Goal: Task Accomplishment & Management: Complete application form

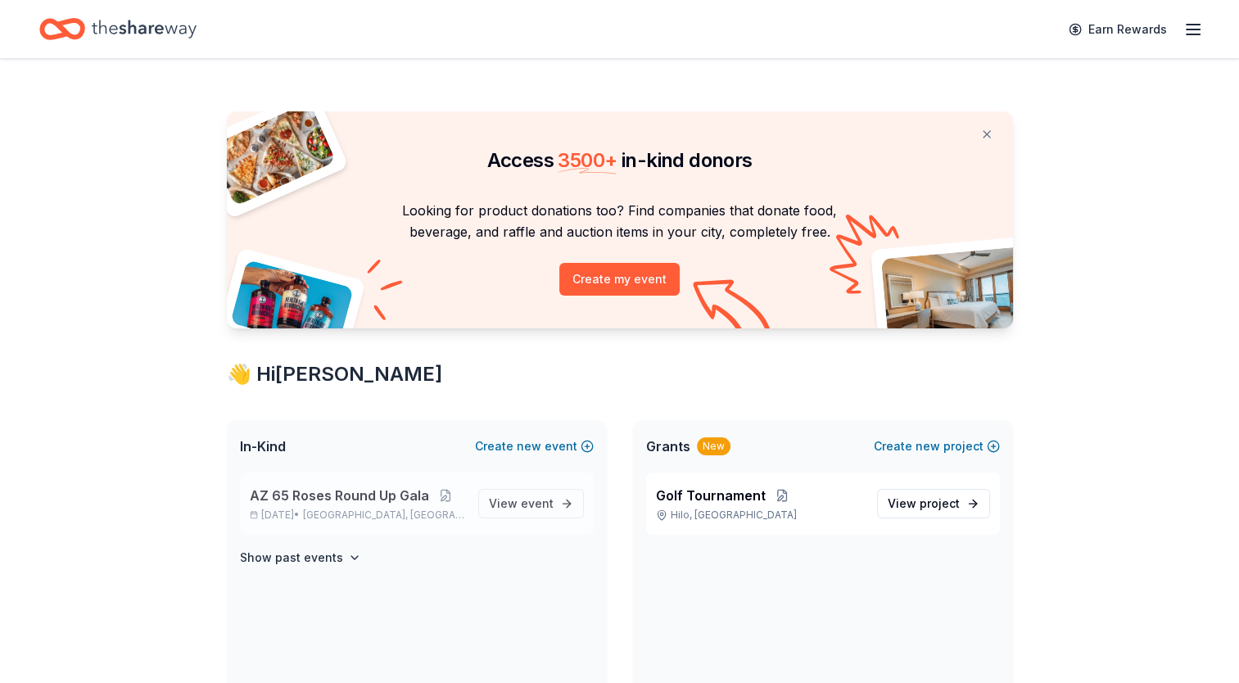
click at [354, 514] on span "[GEOGRAPHIC_DATA], [GEOGRAPHIC_DATA]" at bounding box center [383, 515] width 161 height 13
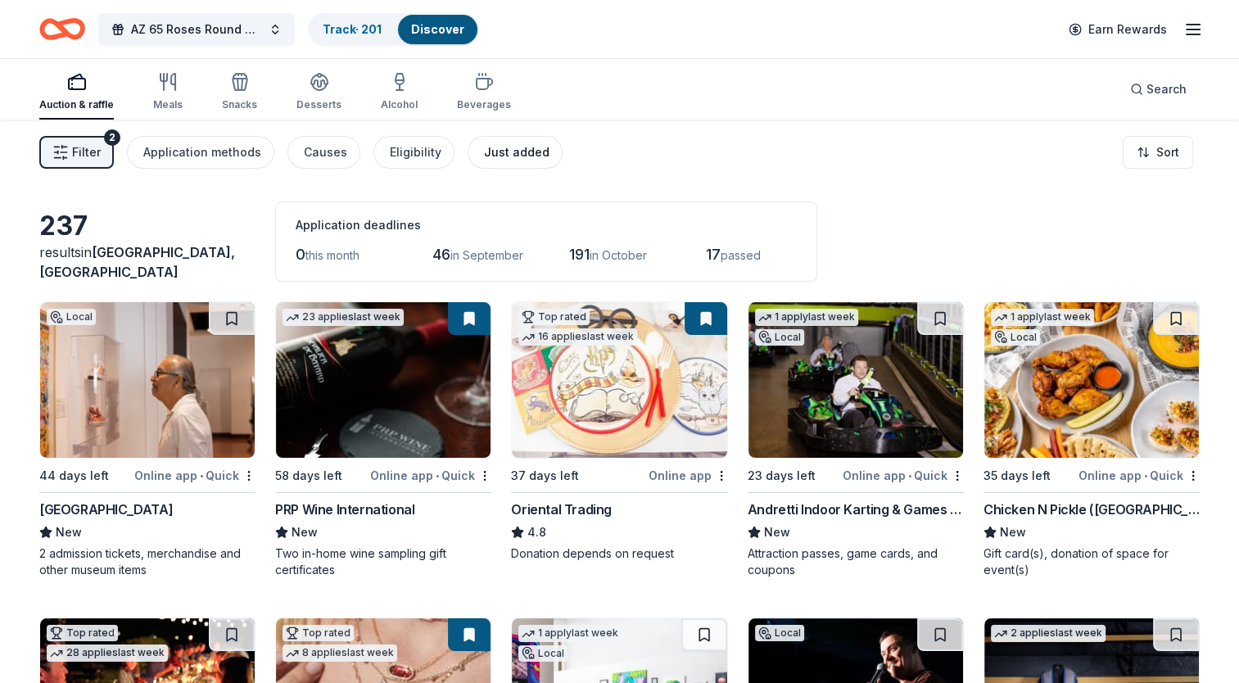
click at [513, 148] on div "Just added" at bounding box center [517, 152] width 66 height 20
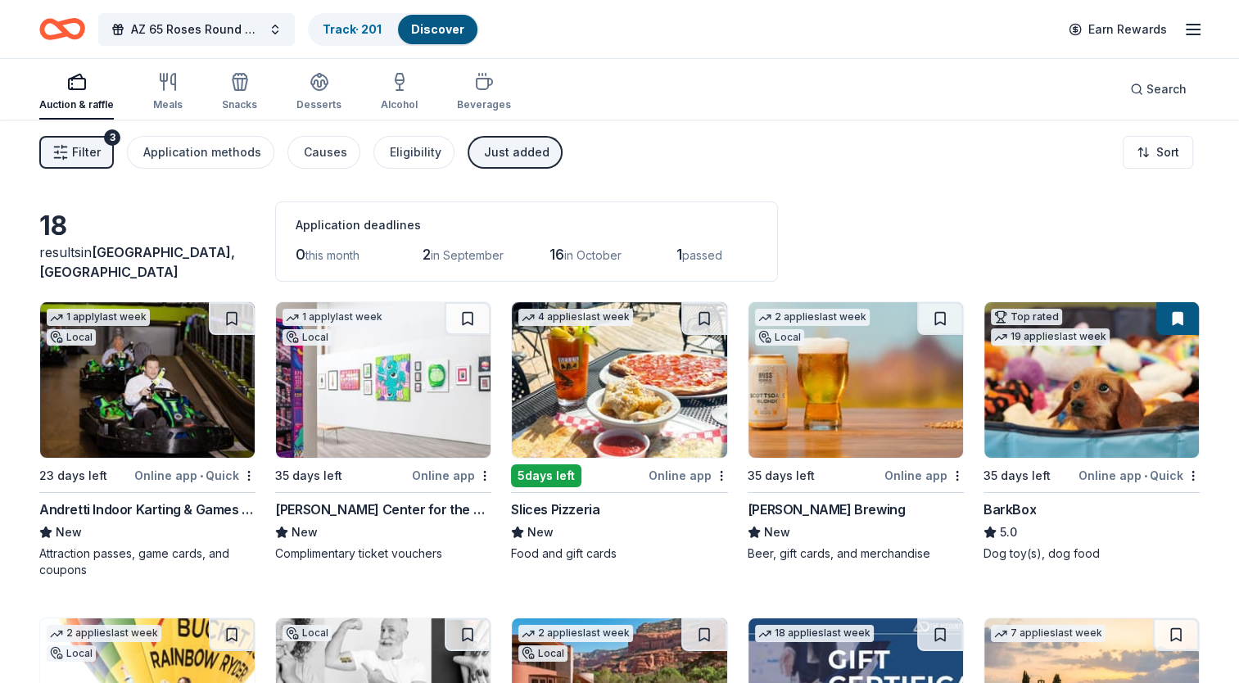
click at [445, 471] on div "Online app" at bounding box center [451, 475] width 79 height 20
click at [653, 438] on img at bounding box center [619, 380] width 215 height 156
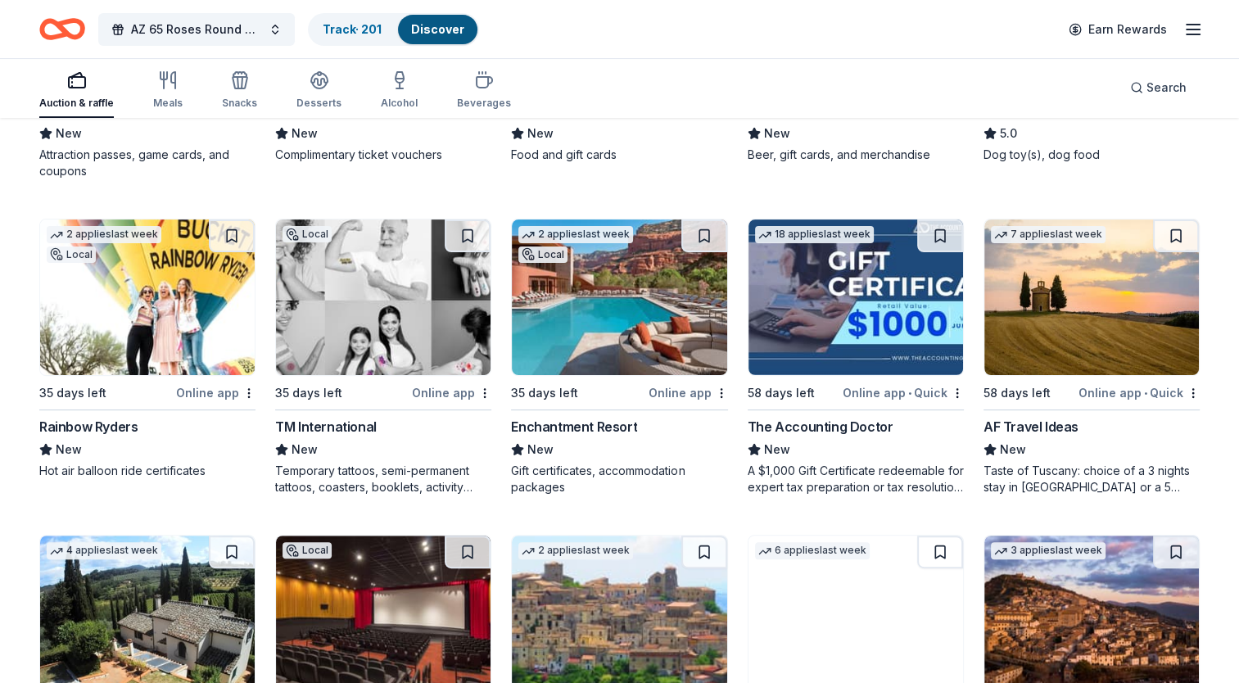
scroll to position [491, 0]
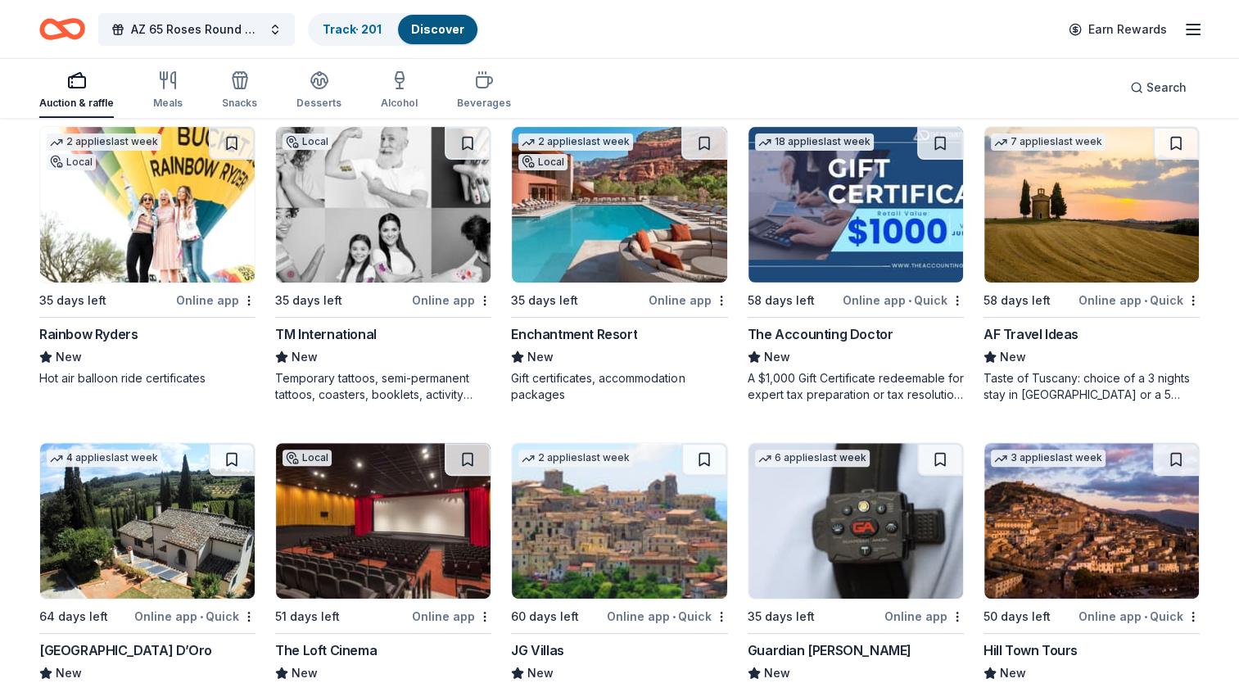
click at [607, 274] on img at bounding box center [619, 205] width 215 height 156
click at [822, 339] on div "The Accounting Doctor" at bounding box center [821, 334] width 146 height 20
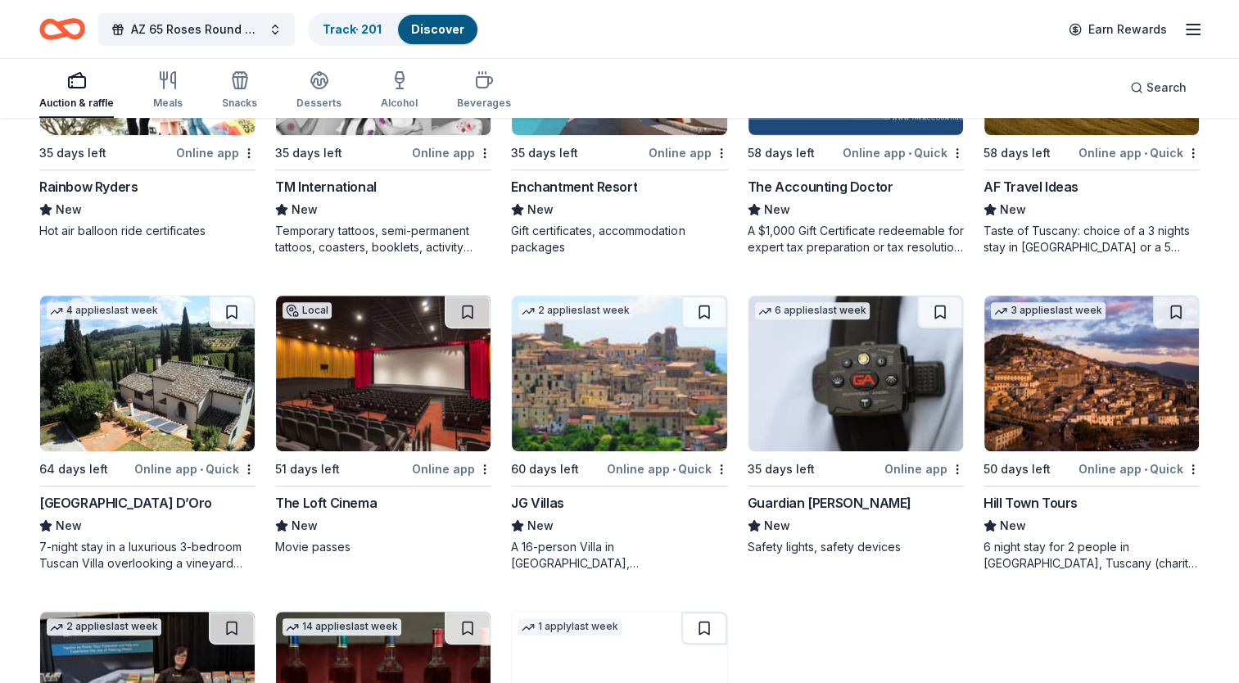
scroll to position [737, 0]
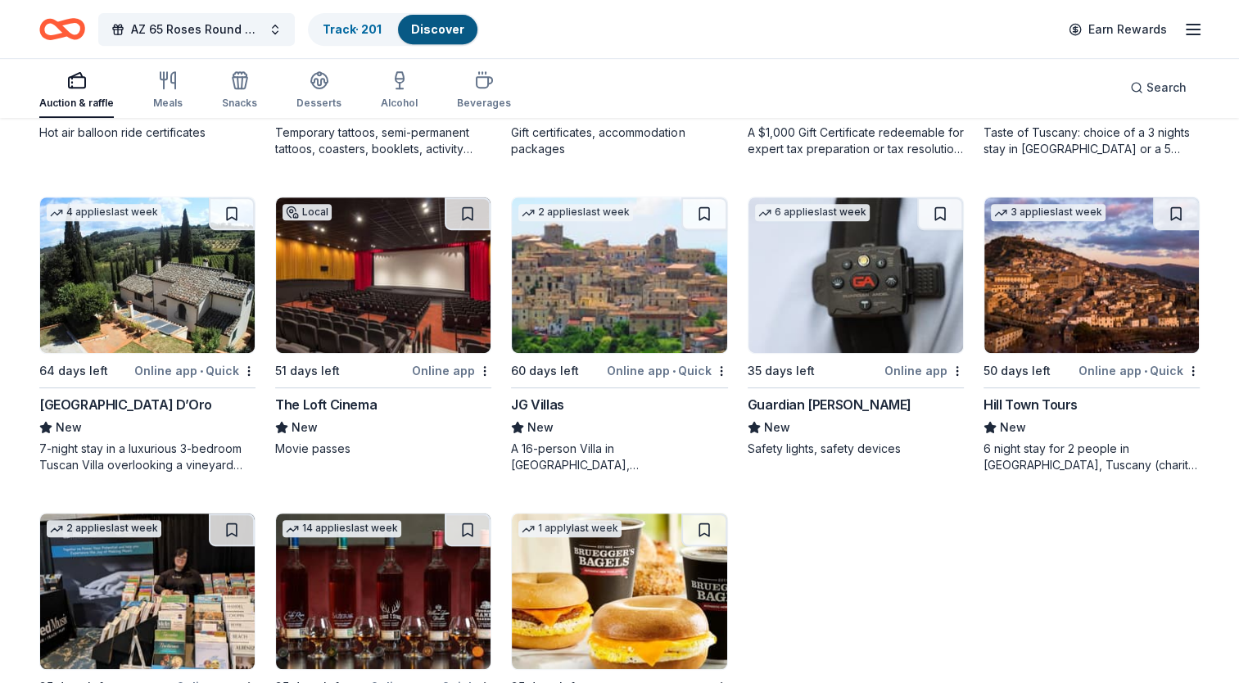
click at [346, 360] on div "51 days left" at bounding box center [341, 370] width 133 height 20
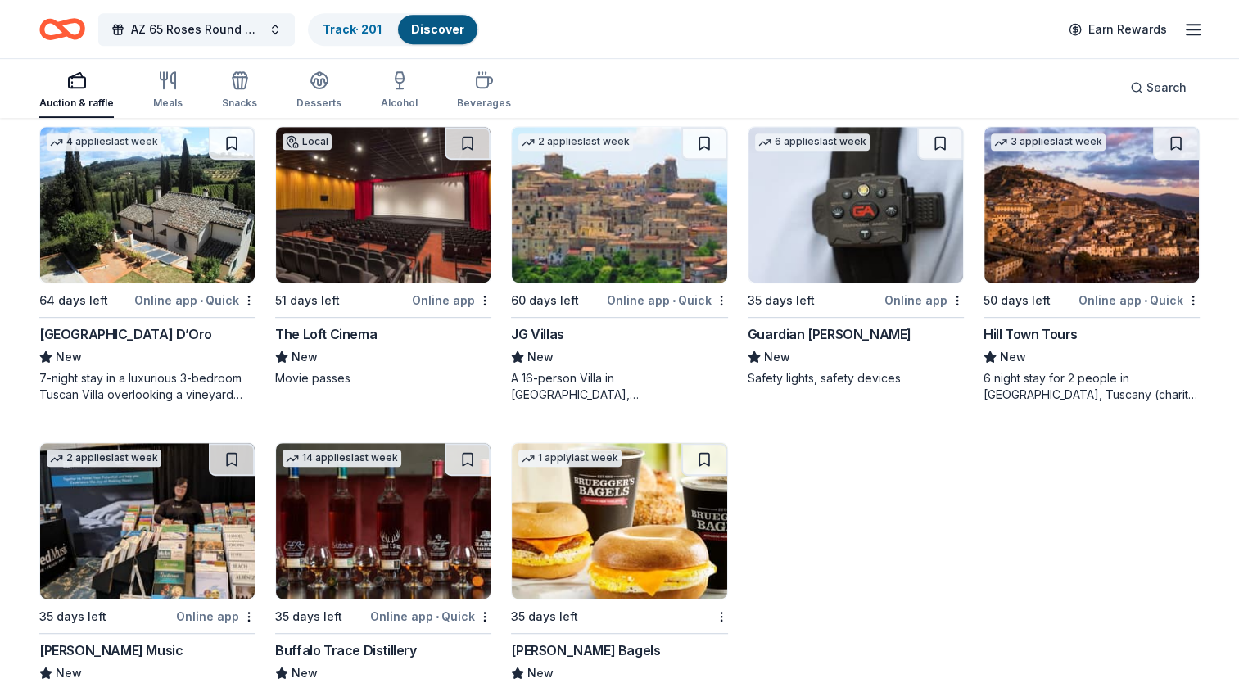
scroll to position [858, 0]
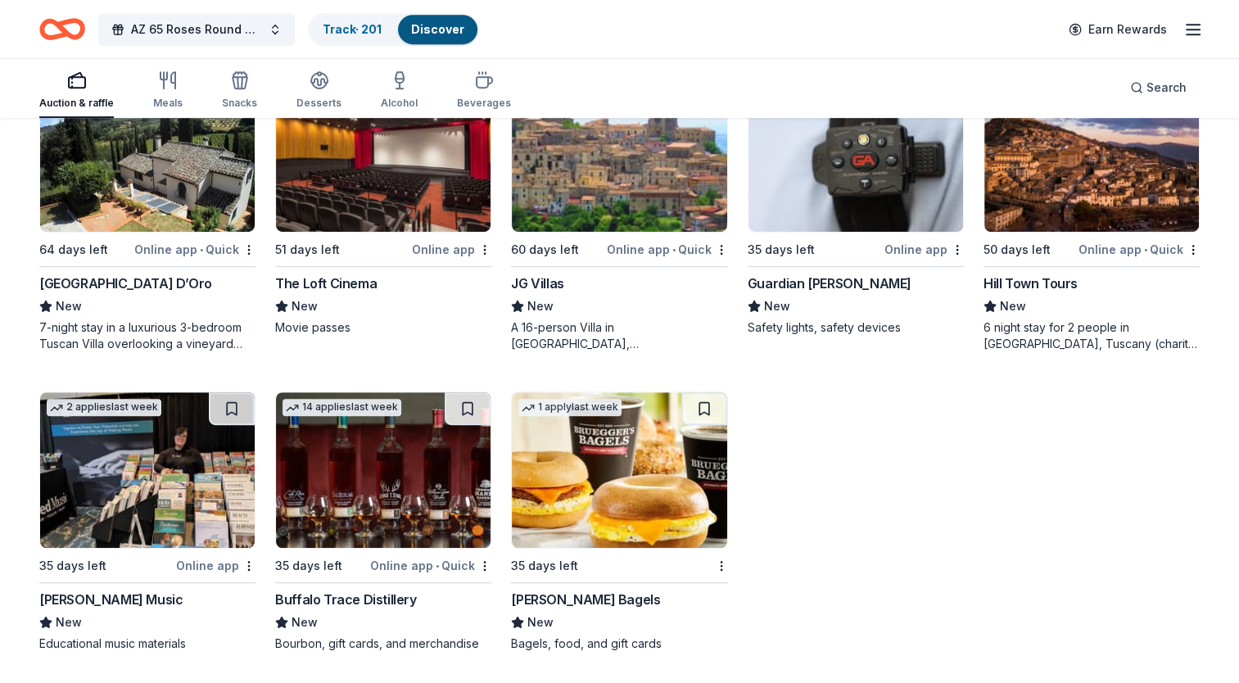
click at [378, 613] on div "New" at bounding box center [383, 623] width 216 height 20
click at [581, 575] on div "1 apply last week 35 days left Bruegger's Bagels New Bagels, food, and gift car…" at bounding box center [619, 521] width 216 height 260
click at [174, 100] on div "Meals" at bounding box center [167, 103] width 29 height 13
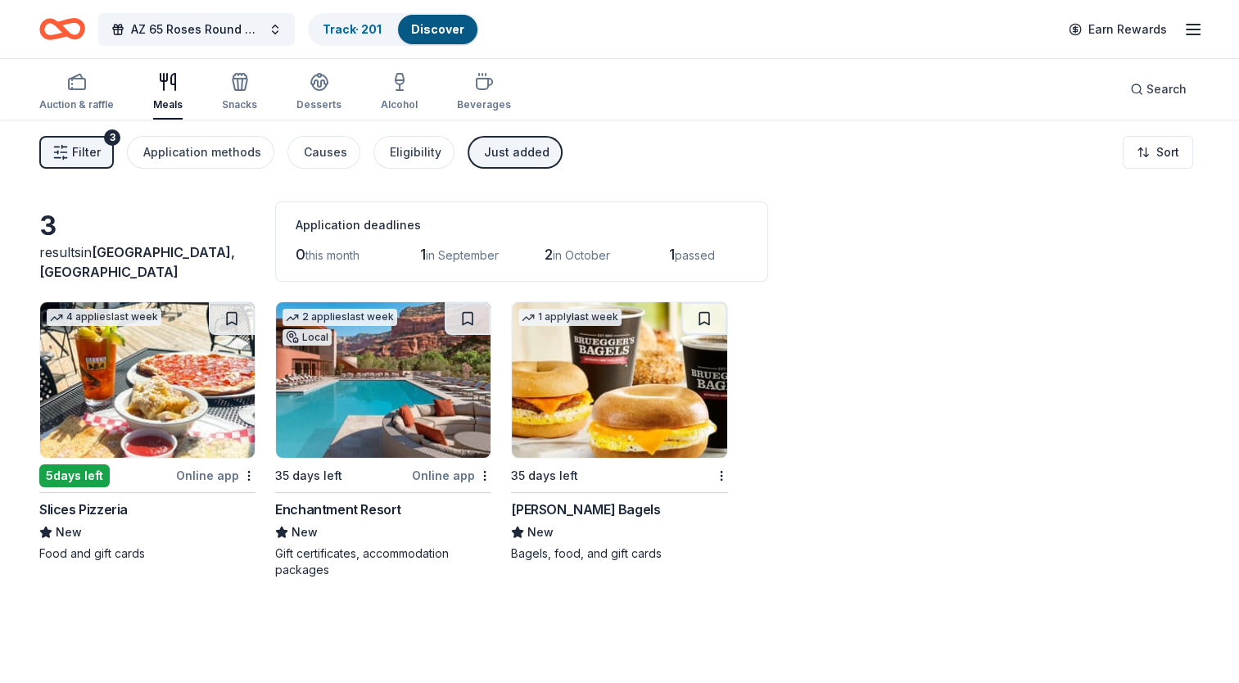
click at [59, 163] on button "Filter 3" at bounding box center [76, 152] width 75 height 33
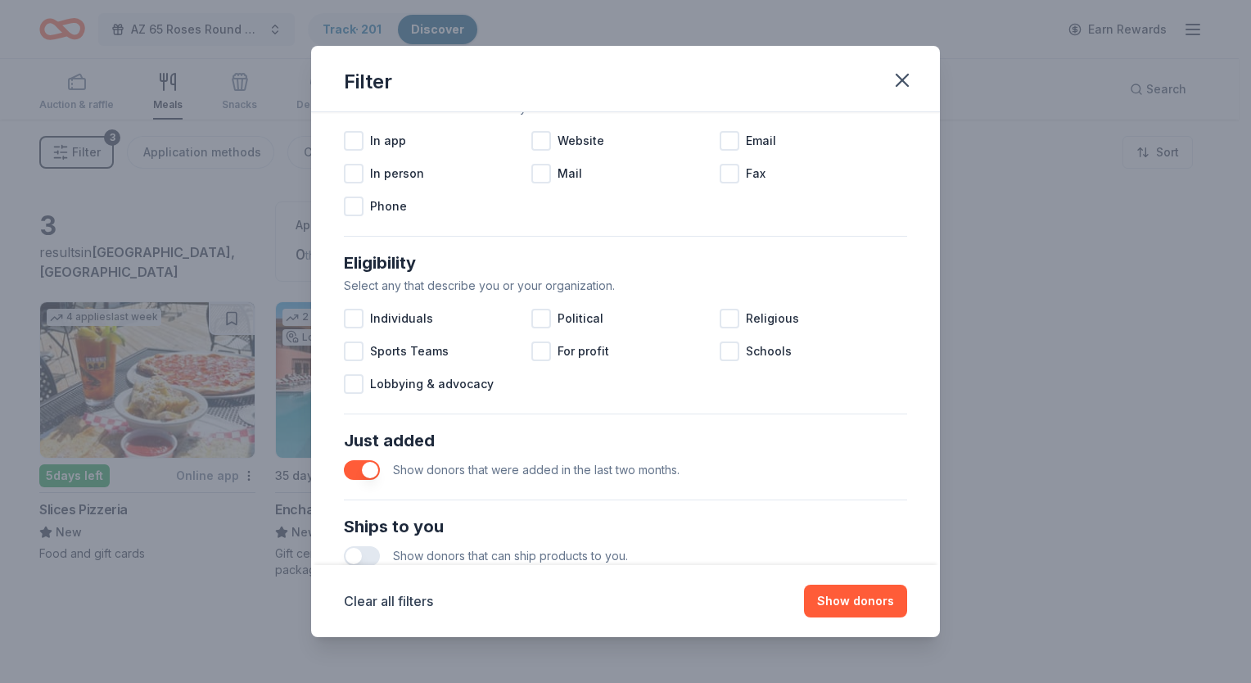
scroll to position [409, 0]
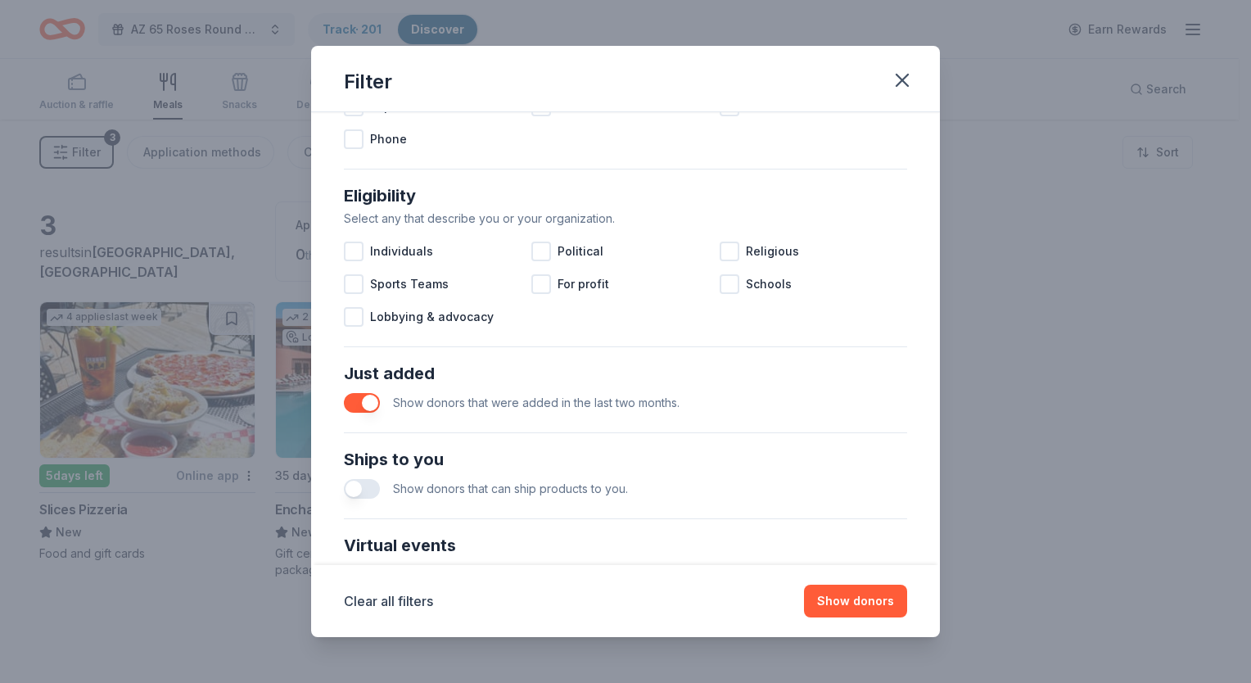
click at [355, 401] on button "button" at bounding box center [362, 403] width 36 height 20
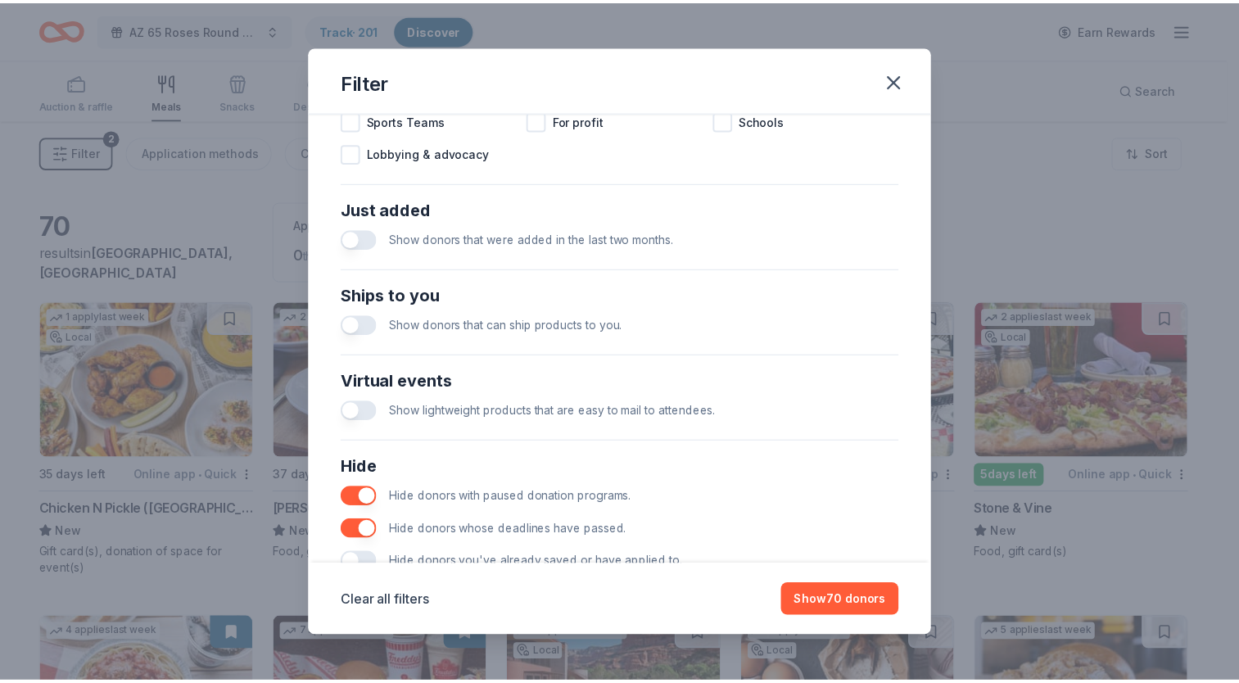
scroll to position [625, 0]
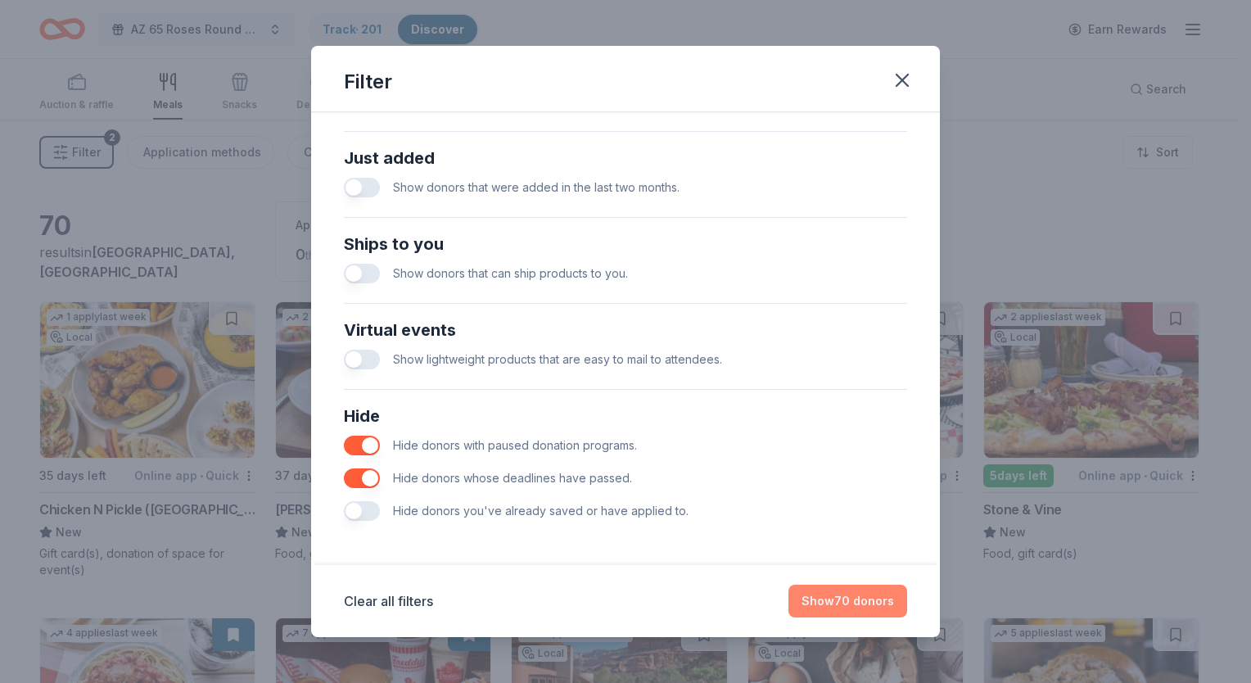
click at [843, 600] on button "Show 70 donors" at bounding box center [848, 601] width 119 height 33
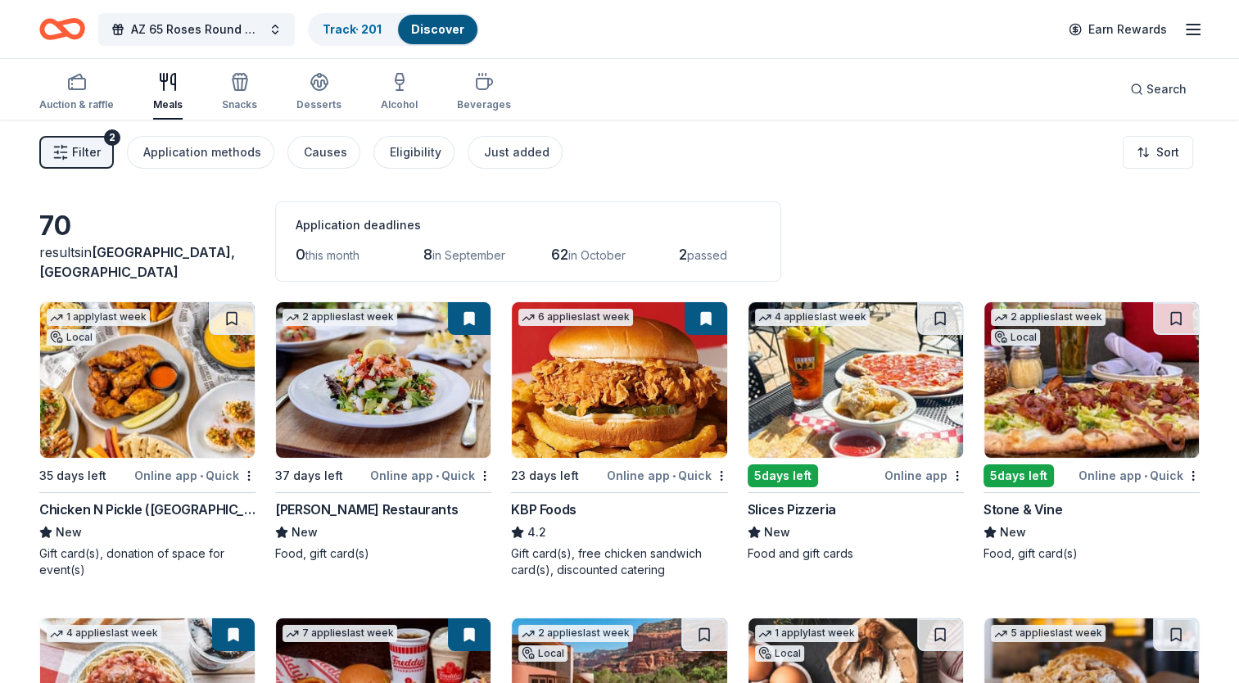
click at [367, 509] on div "[PERSON_NAME] Restaurants" at bounding box center [366, 510] width 183 height 20
click at [597, 539] on div "4.2" at bounding box center [619, 532] width 216 height 20
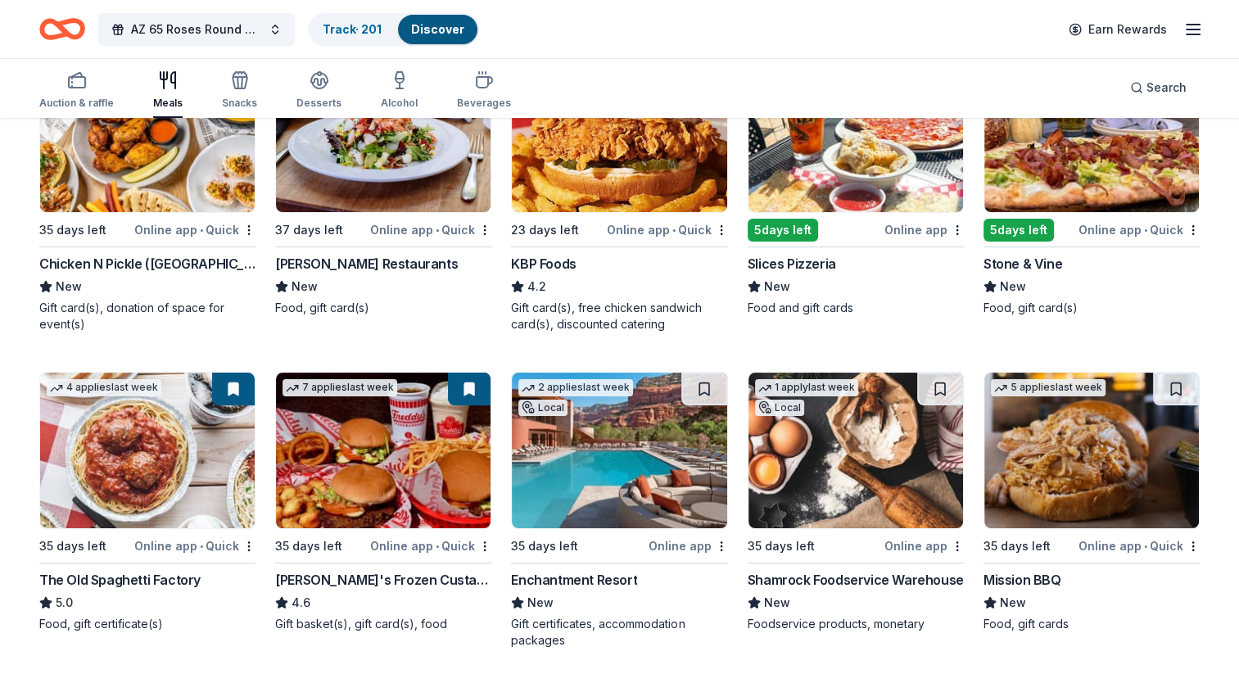
click at [1075, 224] on div "5 days left" at bounding box center [1030, 229] width 92 height 20
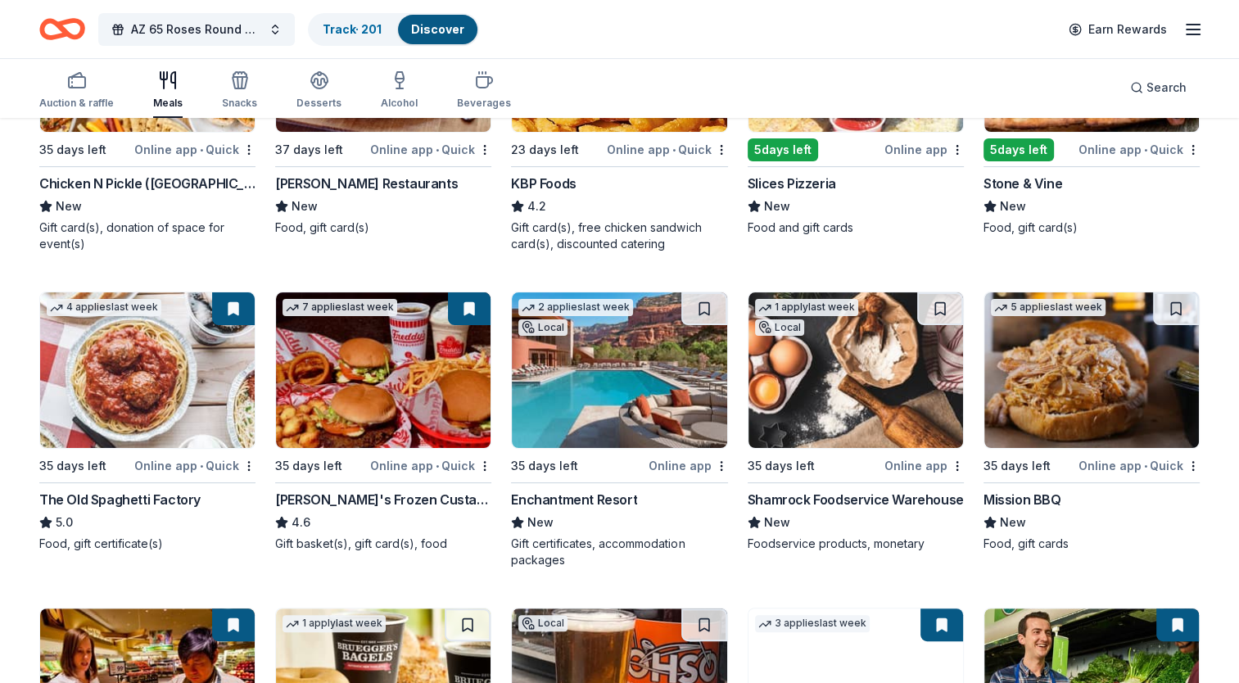
scroll to position [409, 0]
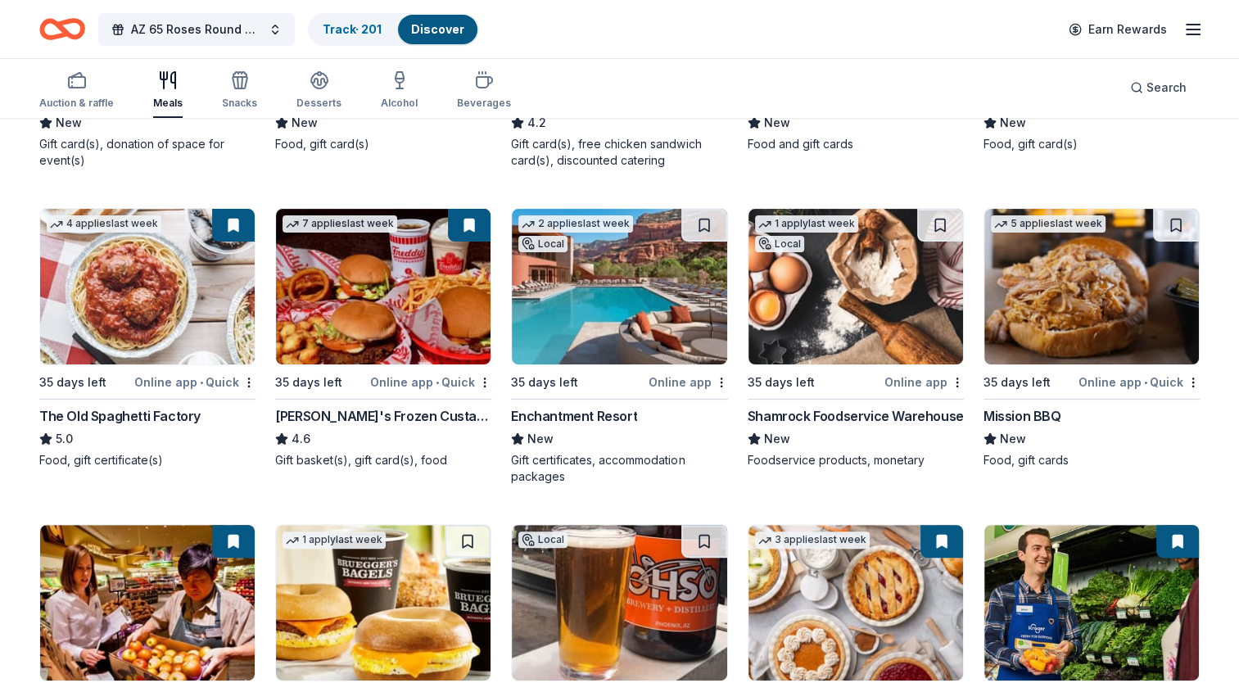
click at [835, 419] on div "Shamrock Foodservice Warehouse" at bounding box center [856, 416] width 216 height 20
click at [1088, 407] on div "Mission BBQ" at bounding box center [1092, 416] width 216 height 20
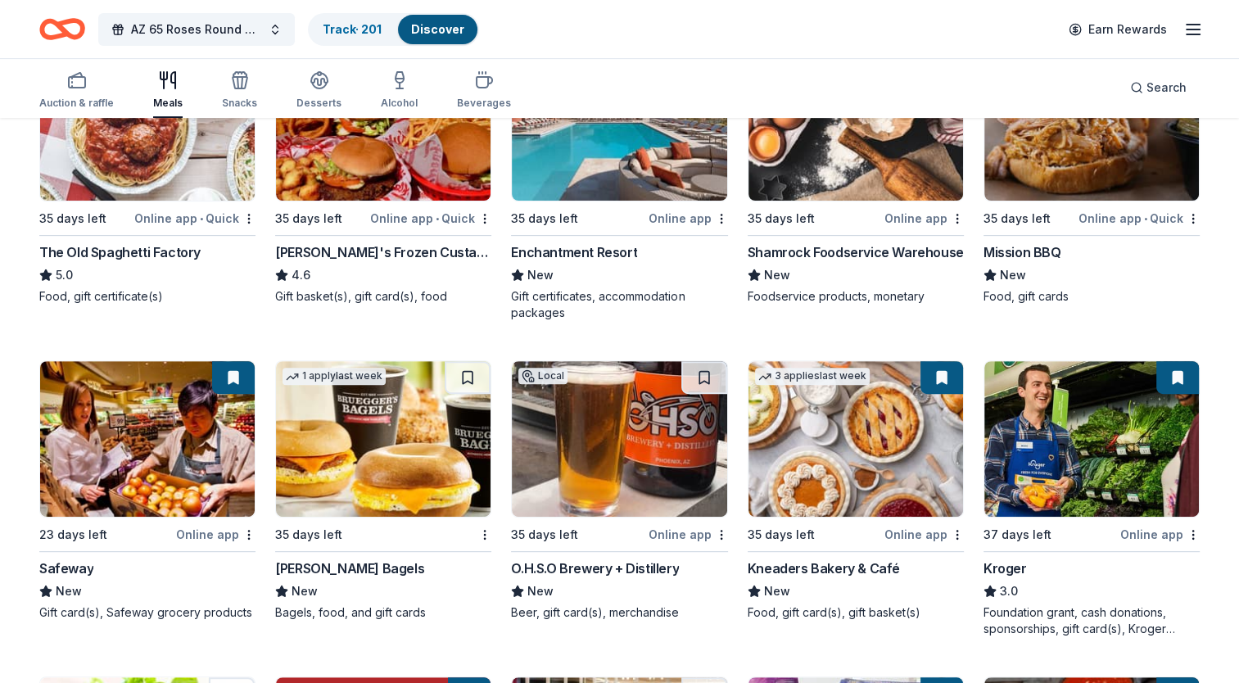
scroll to position [655, 0]
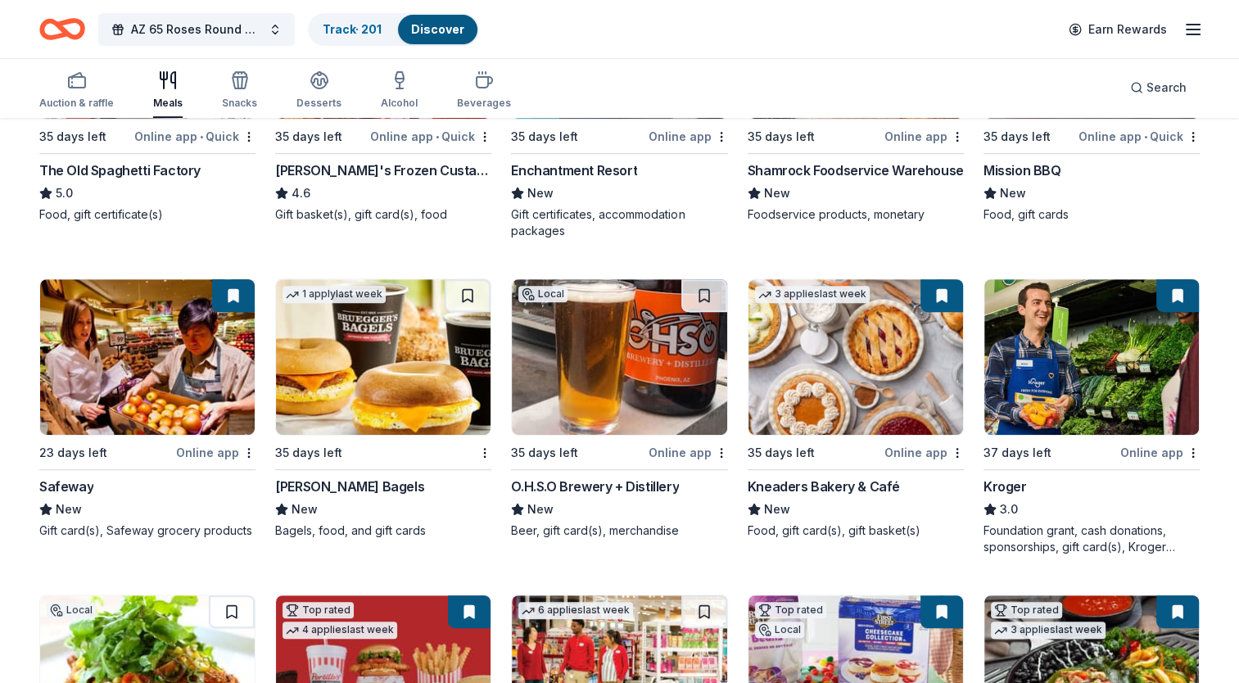
click at [663, 488] on div "O.H.S.O Brewery + Distillery" at bounding box center [595, 487] width 168 height 20
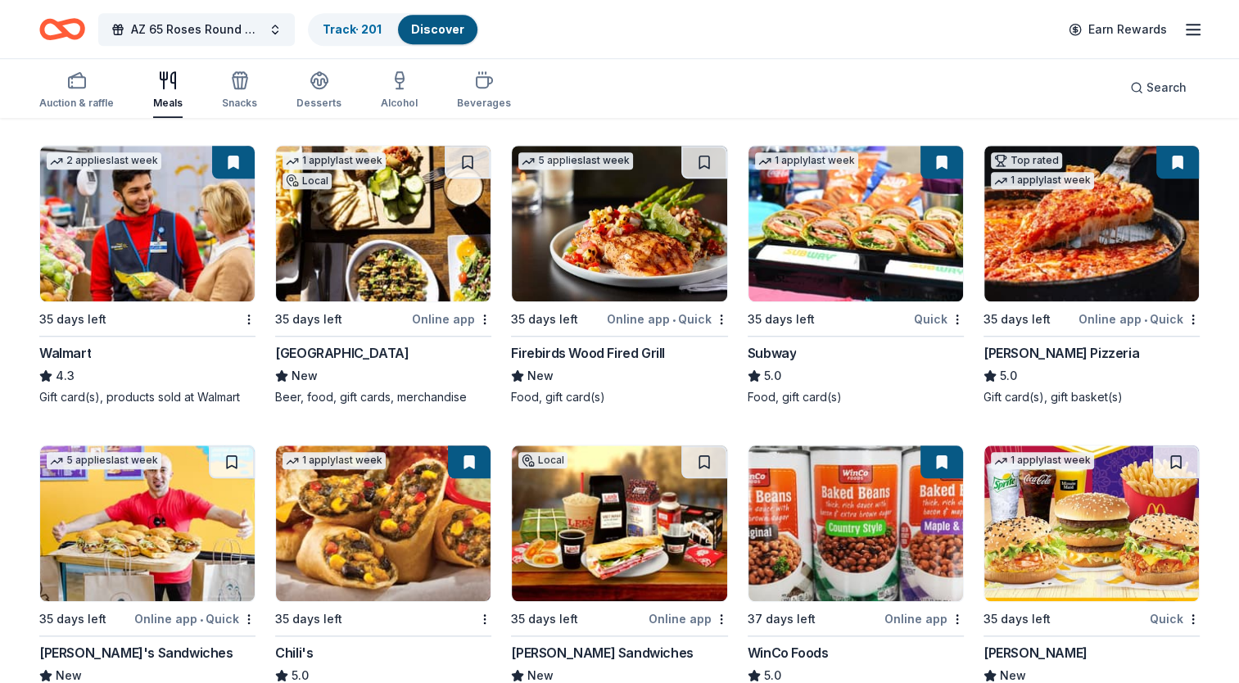
scroll to position [1556, 0]
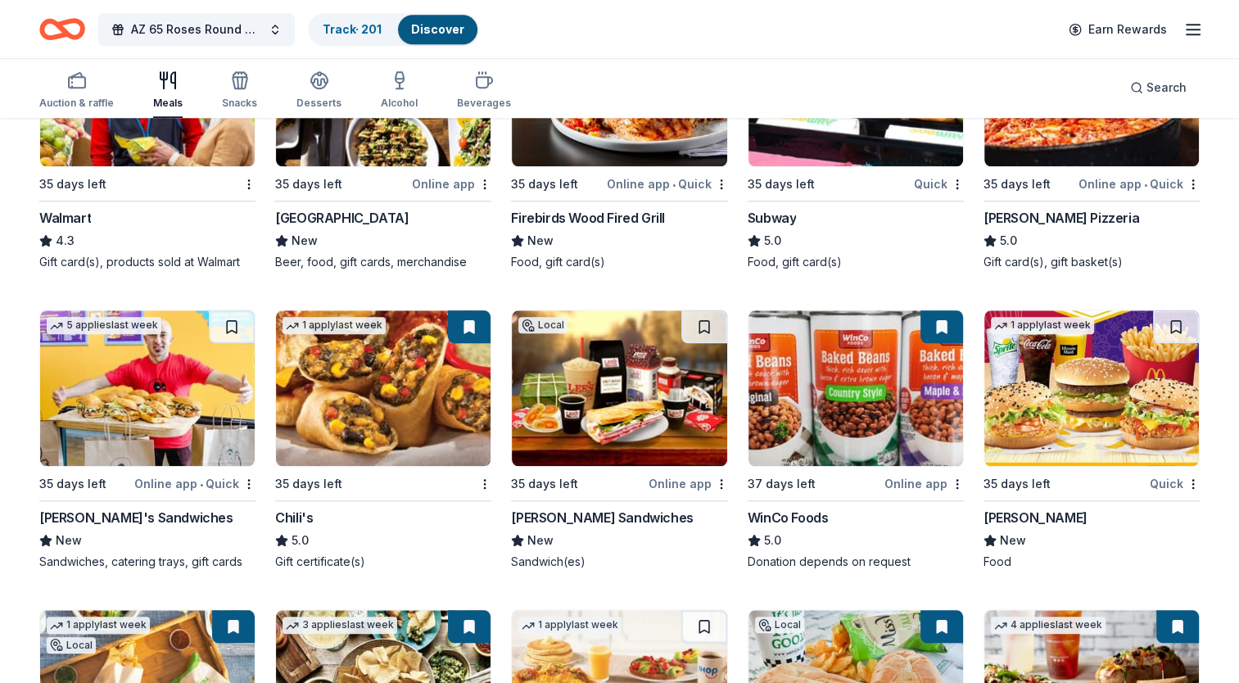
click at [363, 466] on div "1 apply last week 35 days left Chili's 5.0 Gift certificate(s)" at bounding box center [383, 440] width 216 height 260
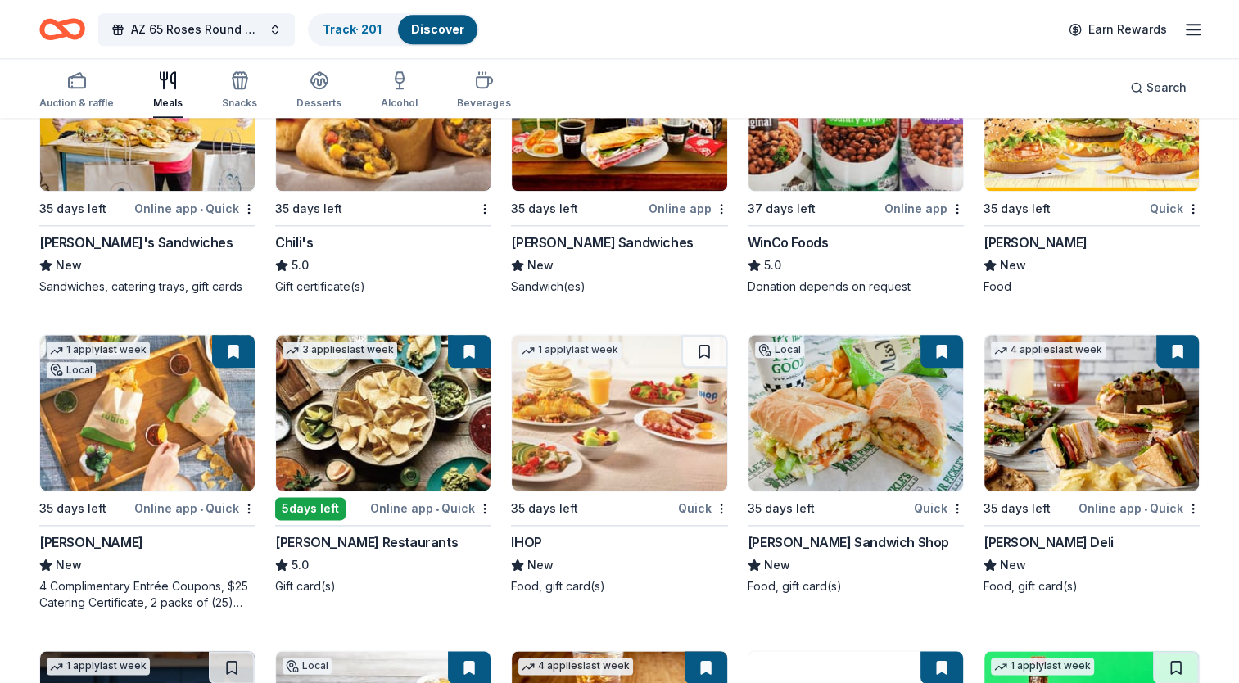
scroll to position [1883, 0]
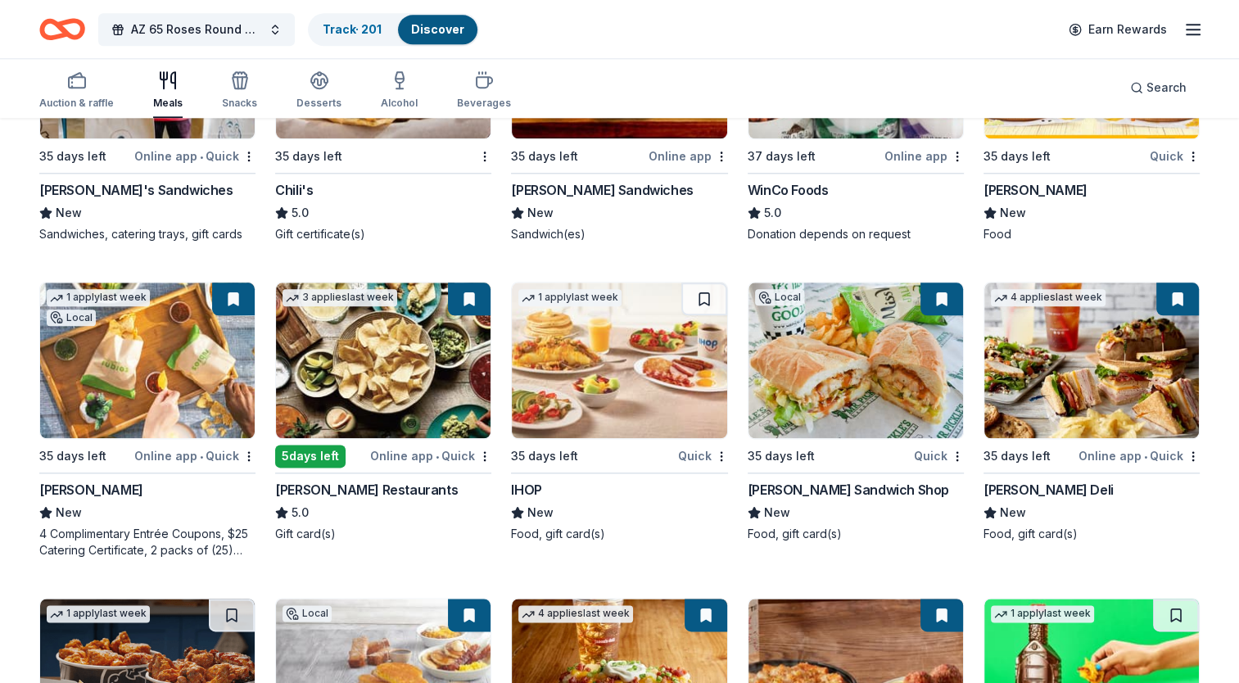
click at [170, 507] on div "New" at bounding box center [147, 513] width 216 height 20
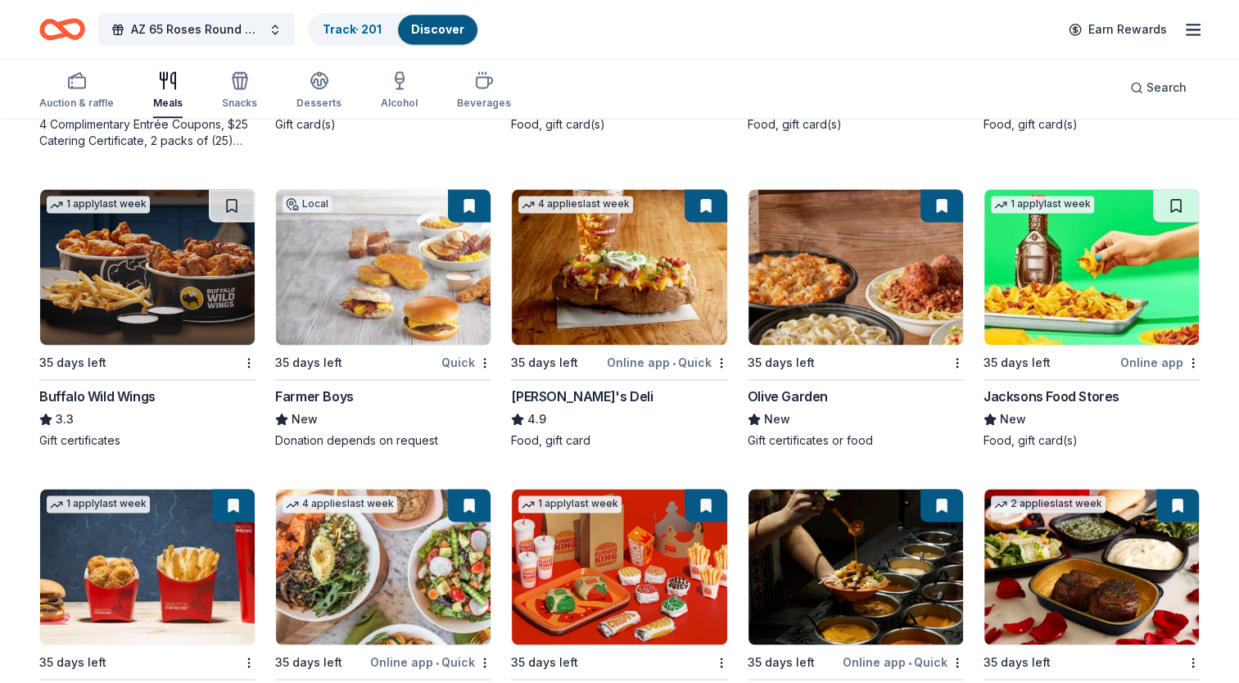
scroll to position [2539, 0]
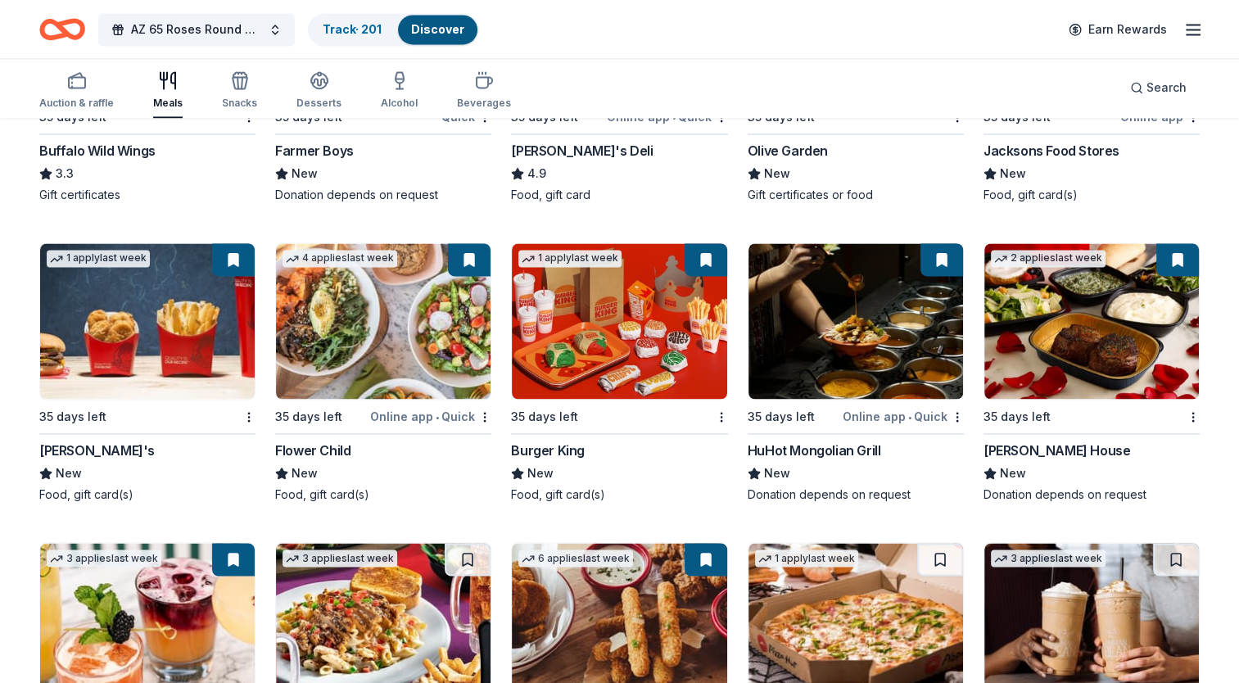
click at [942, 445] on div "HuHot Mongolian Grill" at bounding box center [856, 451] width 216 height 20
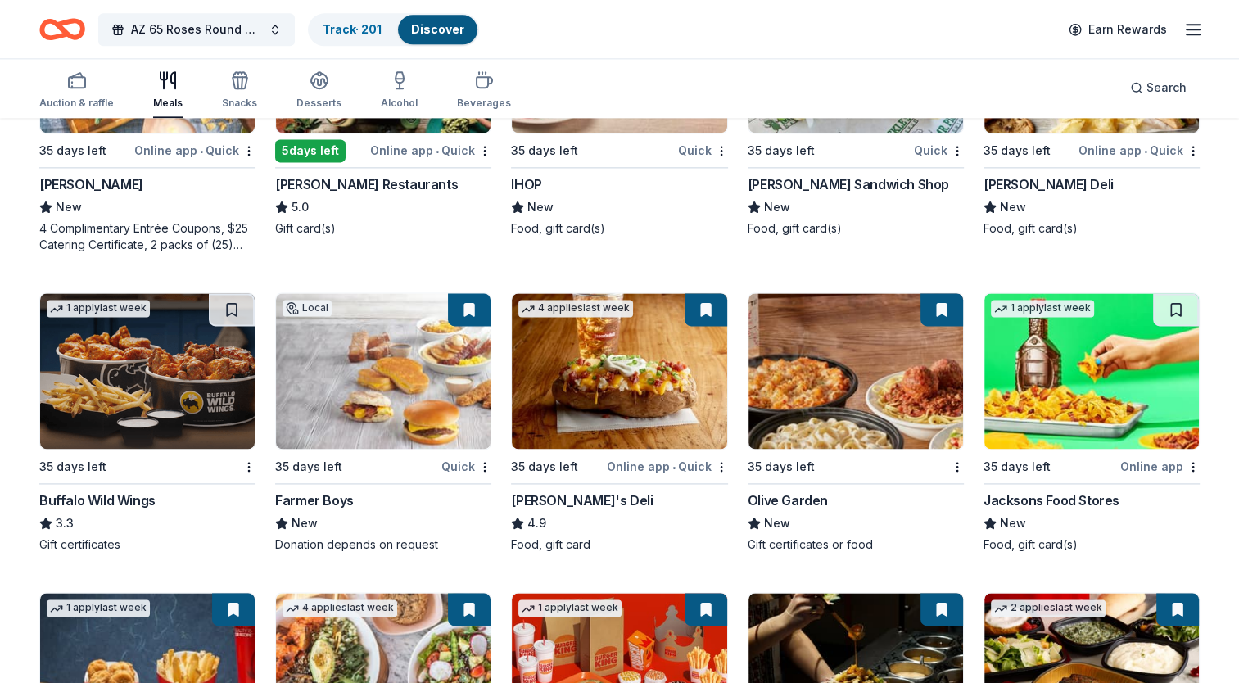
scroll to position [2129, 0]
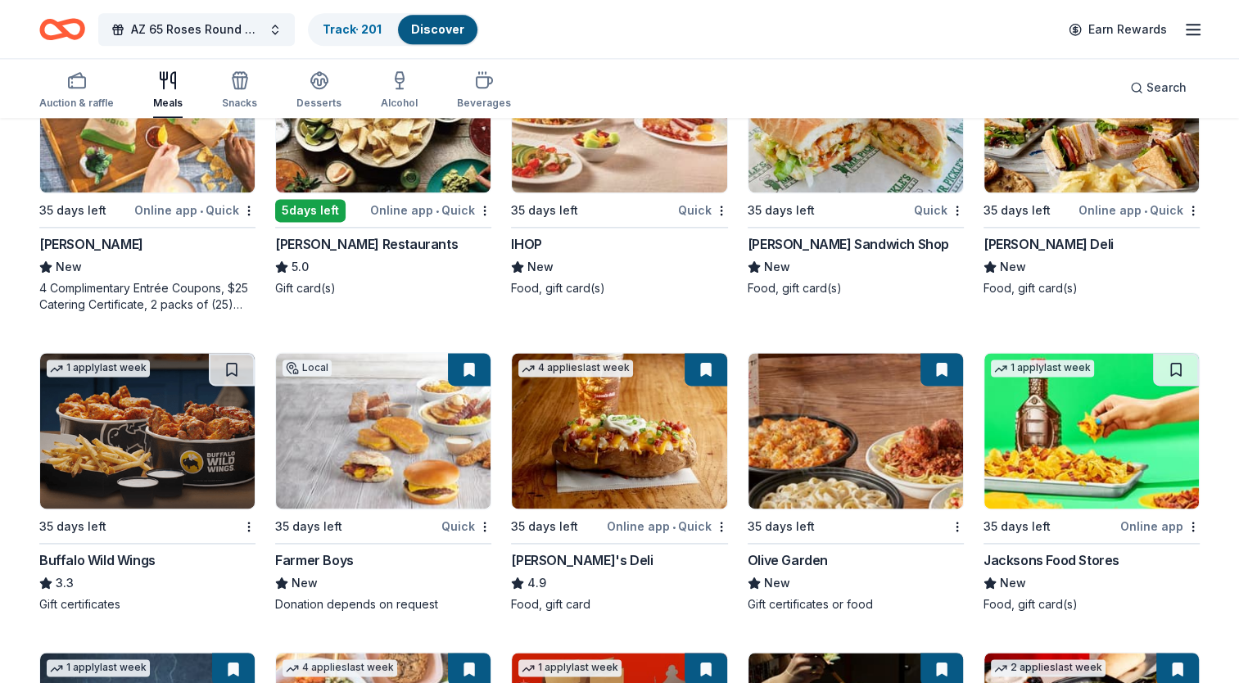
click at [563, 574] on div "4.9" at bounding box center [619, 583] width 216 height 20
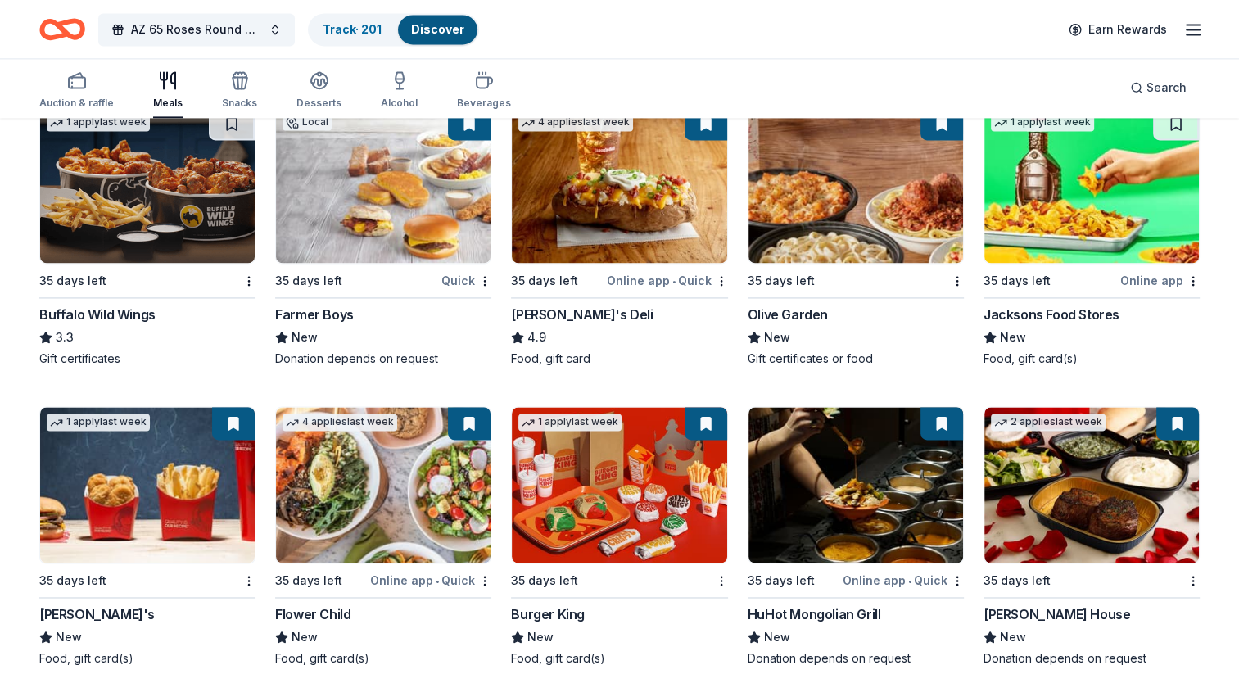
scroll to position [2702, 0]
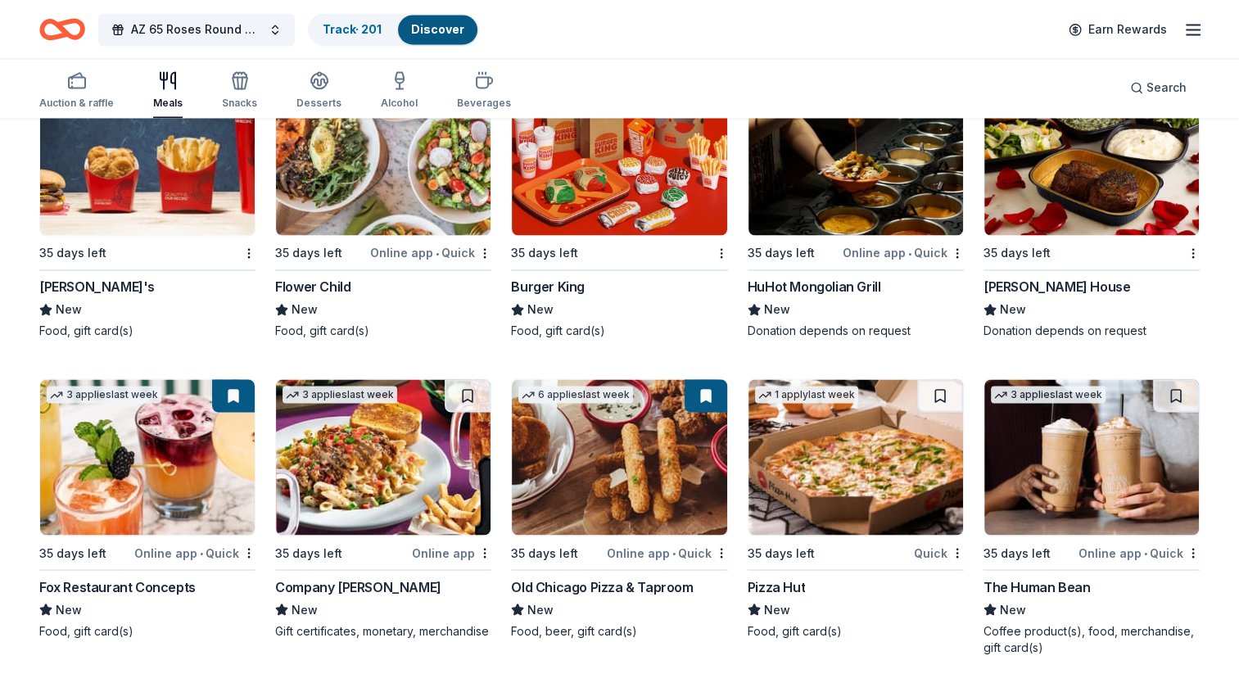
click at [148, 591] on div "Fox Restaurant Concepts" at bounding box center [117, 587] width 156 height 20
click at [572, 278] on div "Burger King" at bounding box center [548, 287] width 74 height 20
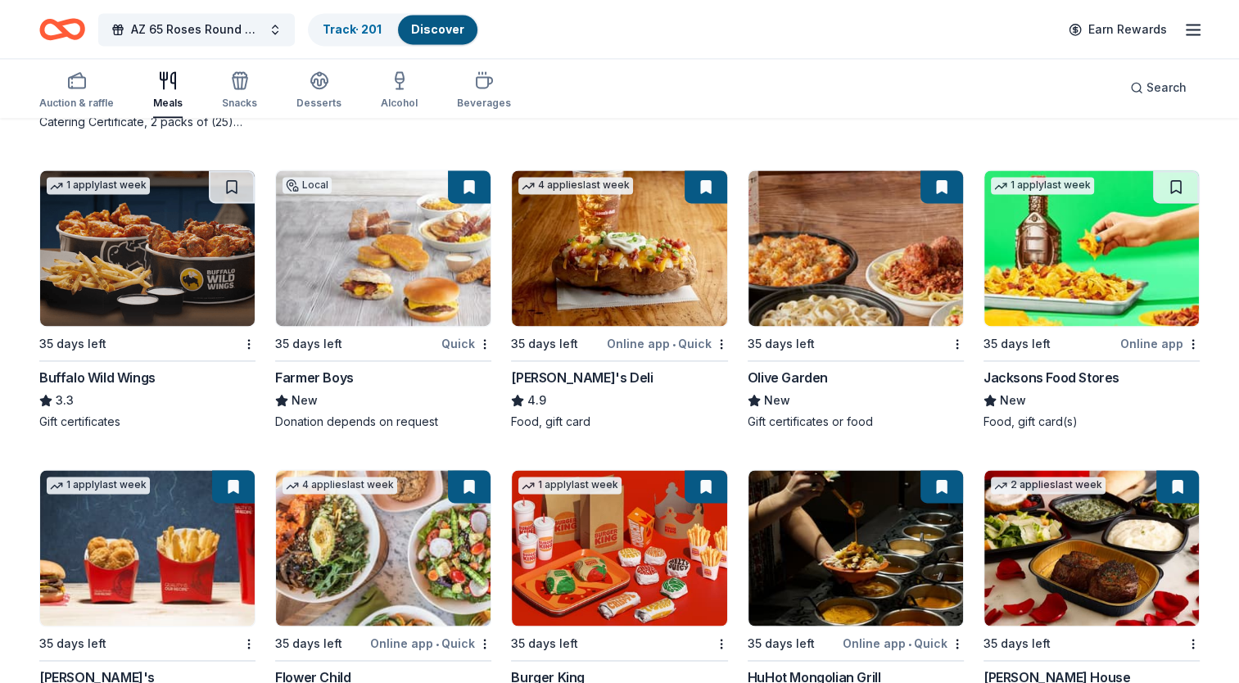
scroll to position [2211, 0]
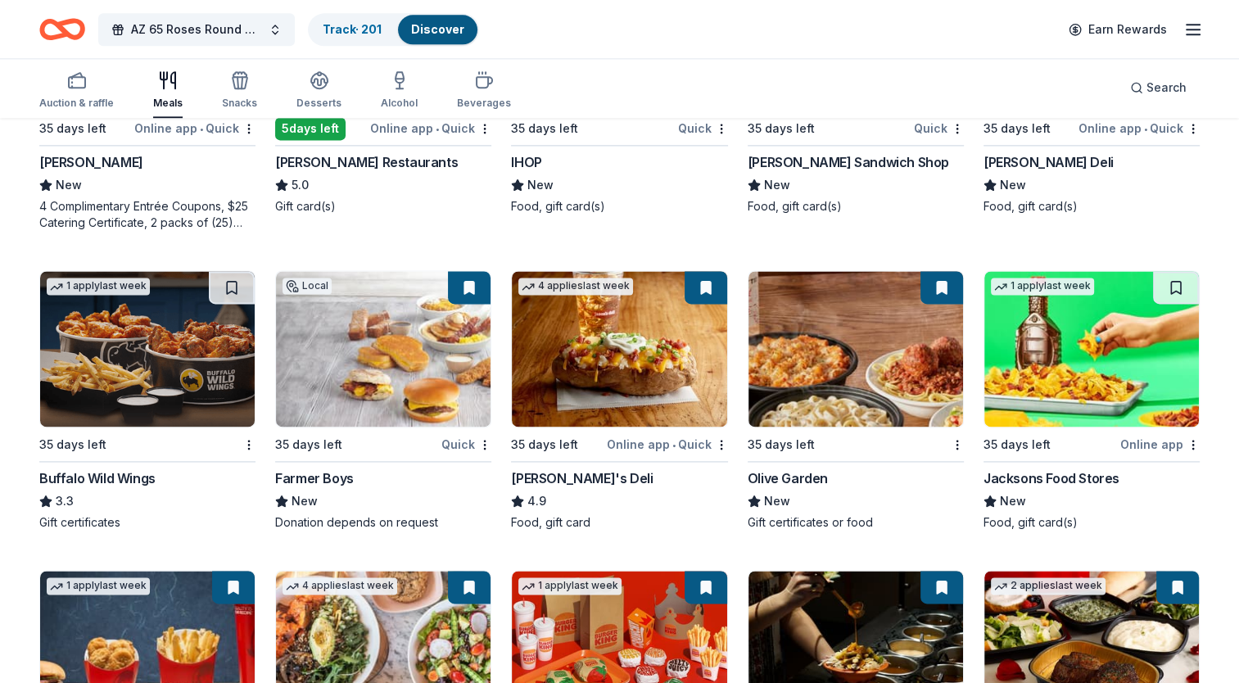
click at [336, 435] on div "35 days left" at bounding box center [308, 445] width 67 height 20
click at [161, 398] on img at bounding box center [147, 349] width 215 height 156
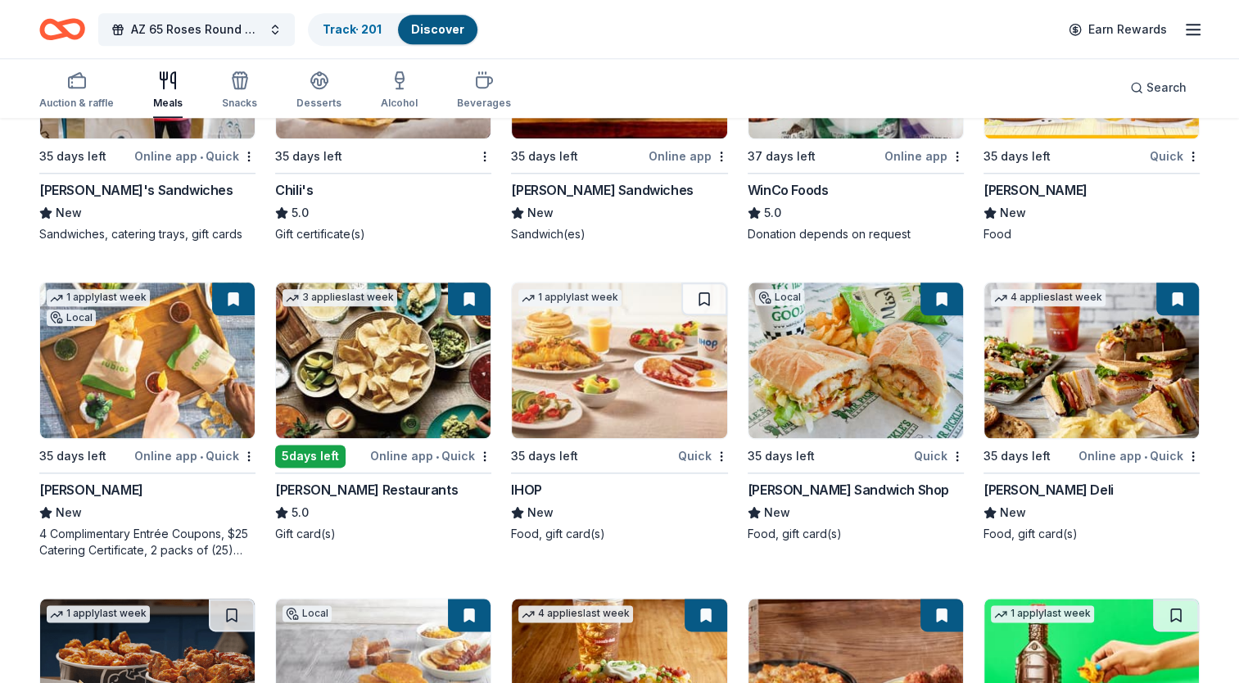
scroll to position [2129, 0]
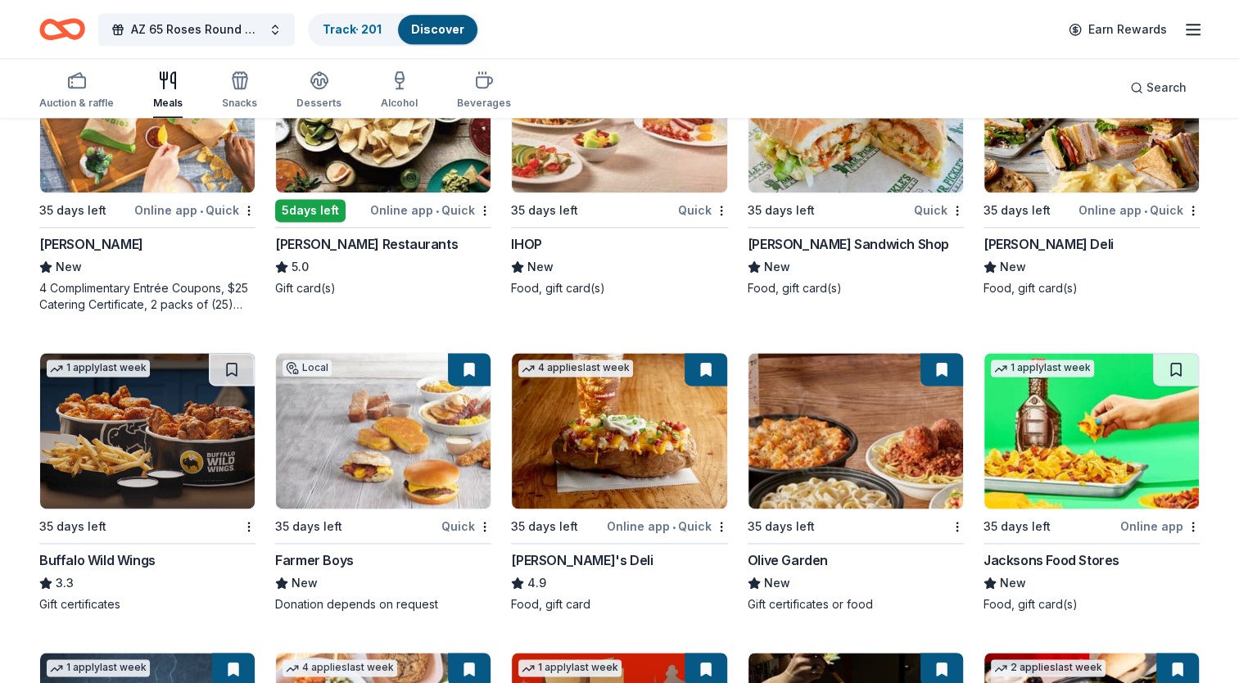
click at [670, 169] on img at bounding box center [619, 115] width 215 height 156
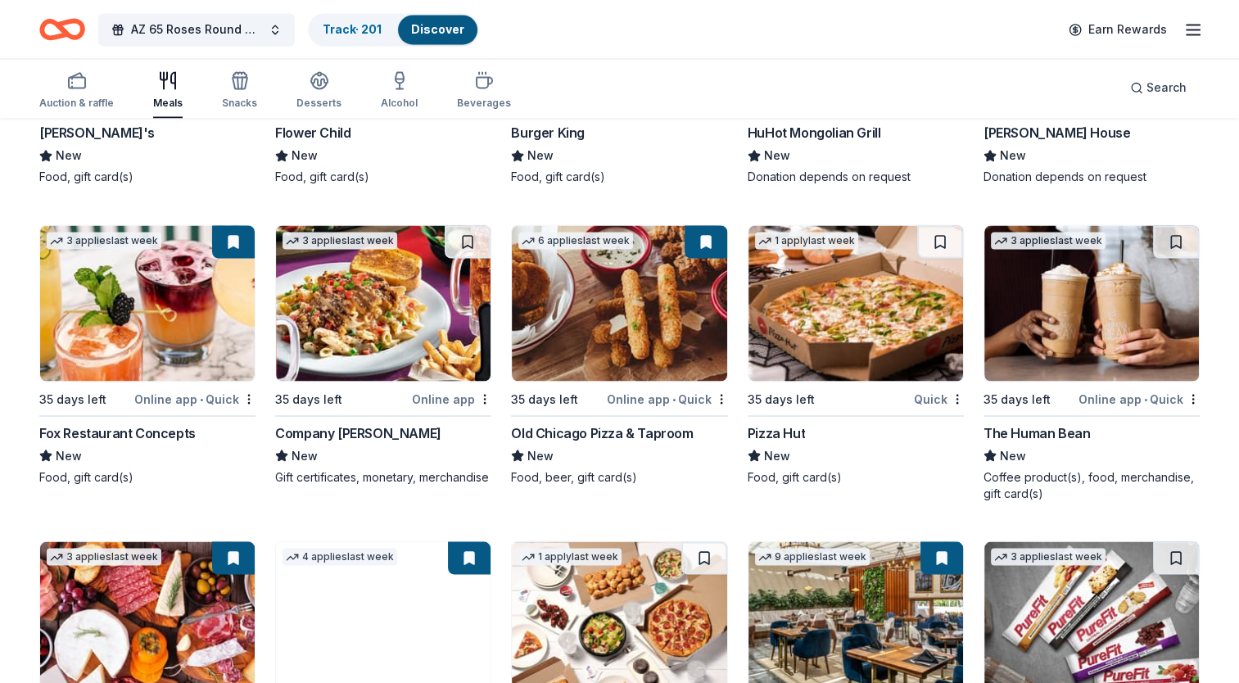
scroll to position [2948, 0]
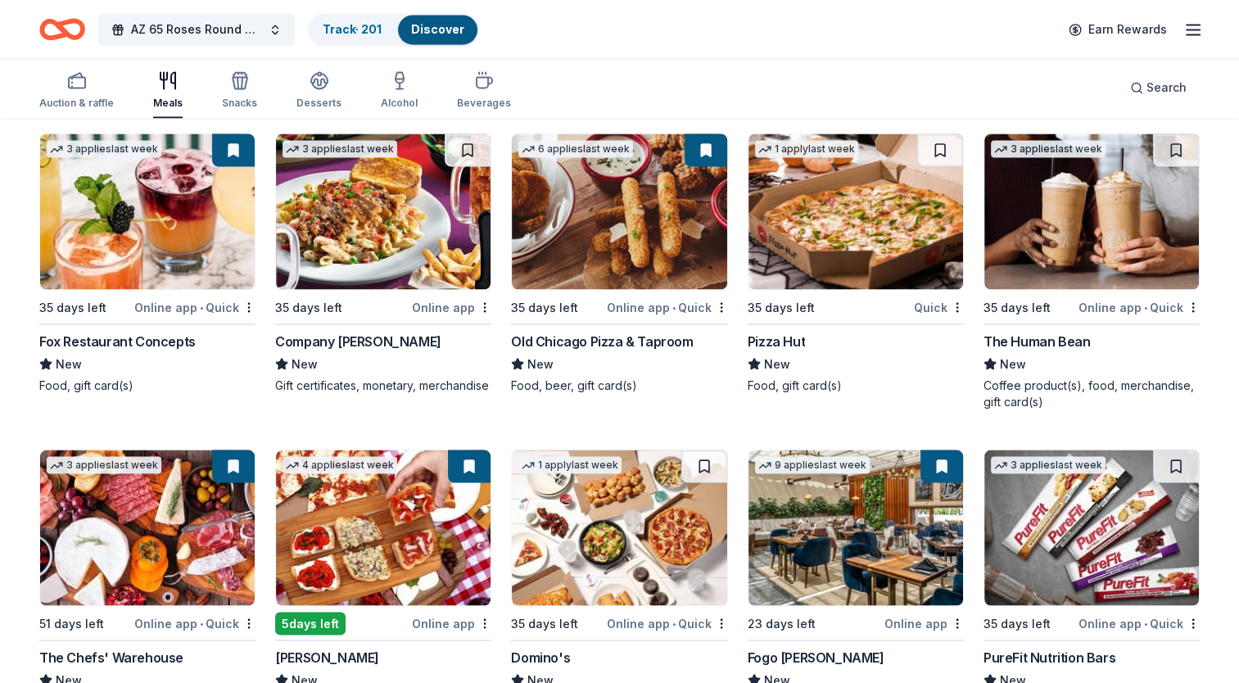
click at [439, 274] on img at bounding box center [383, 211] width 215 height 156
click at [621, 323] on hr at bounding box center [619, 323] width 216 height 1
click at [1137, 348] on div "The Human Bean New Coffee product(s), food, merchandise, gift card(s)" at bounding box center [1092, 370] width 216 height 79
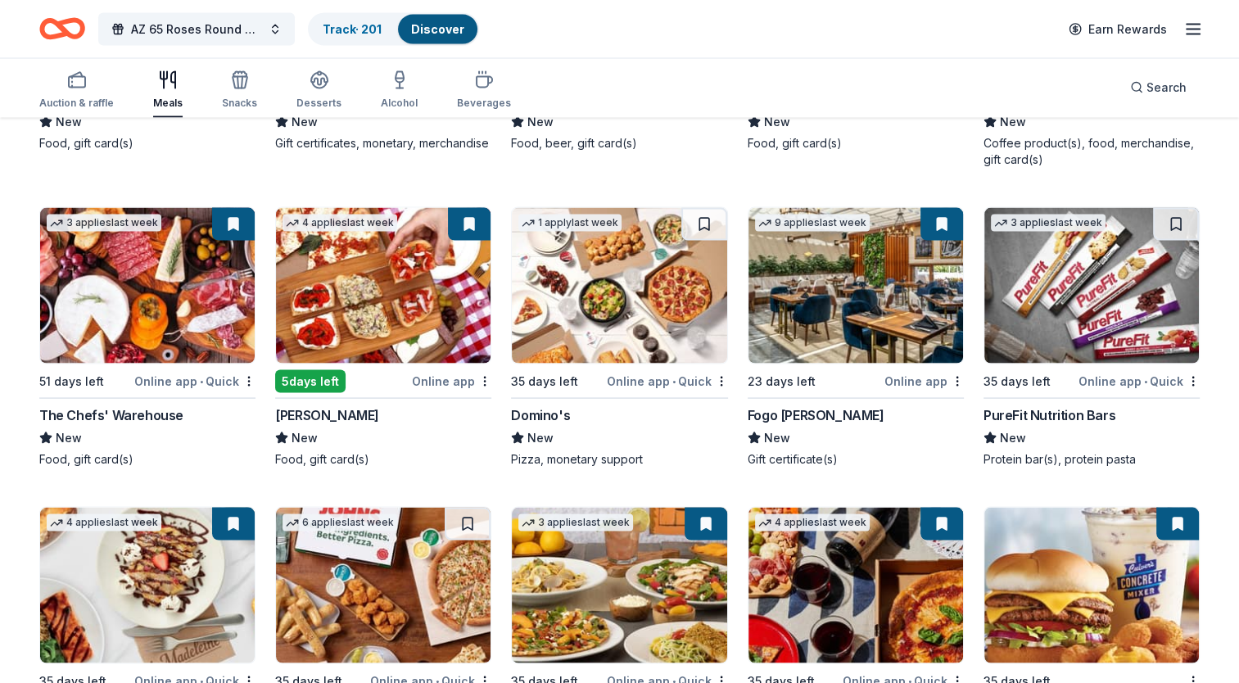
scroll to position [3276, 0]
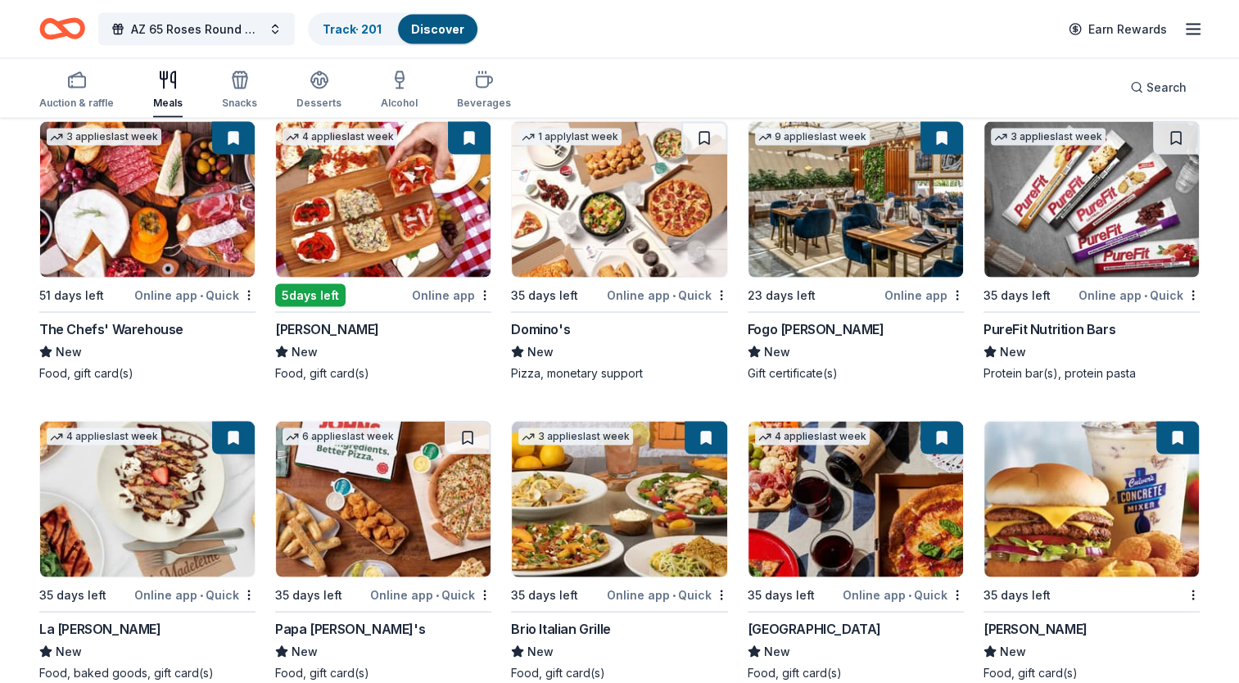
click at [394, 285] on div "5 days left" at bounding box center [341, 295] width 133 height 20
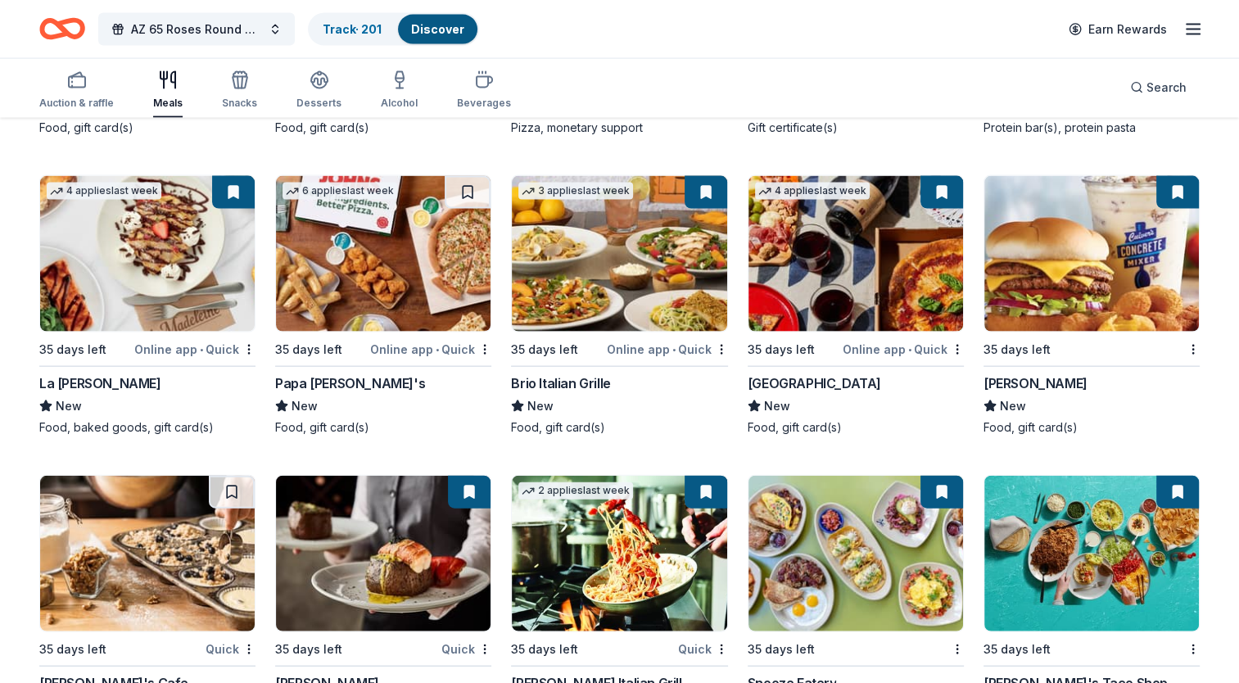
click at [119, 350] on div "35 days left" at bounding box center [85, 349] width 92 height 20
click at [903, 388] on div "North Italia" at bounding box center [856, 383] width 216 height 20
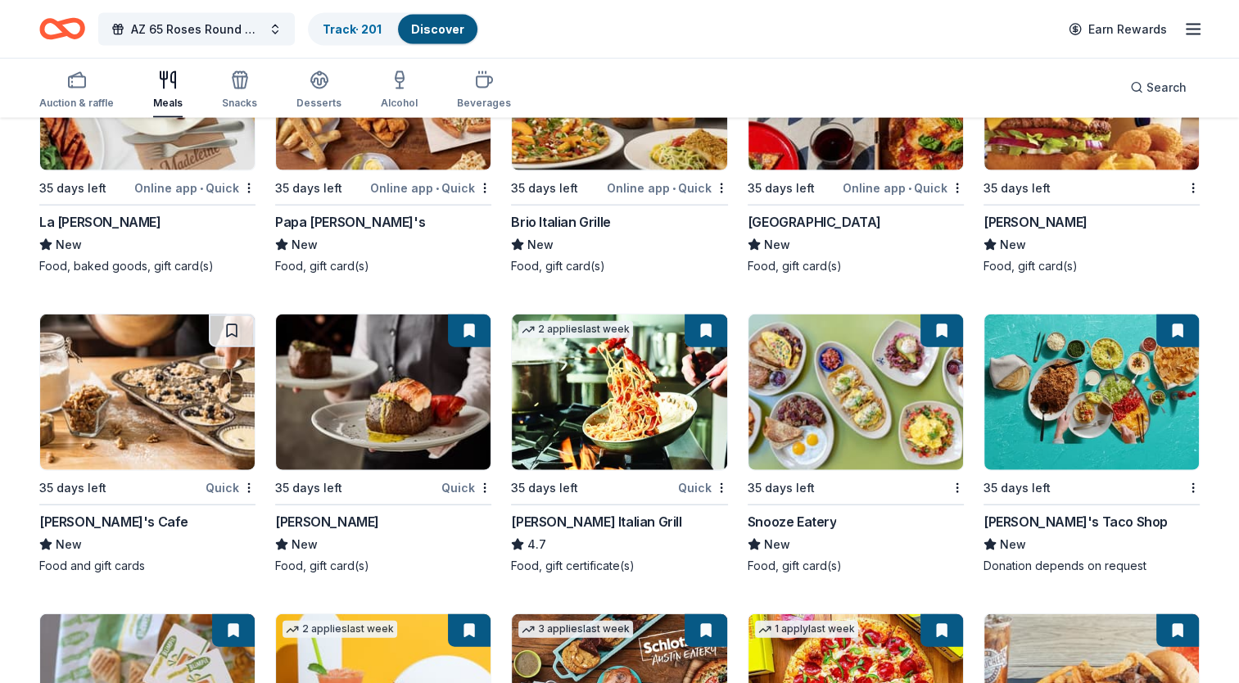
scroll to position [3685, 0]
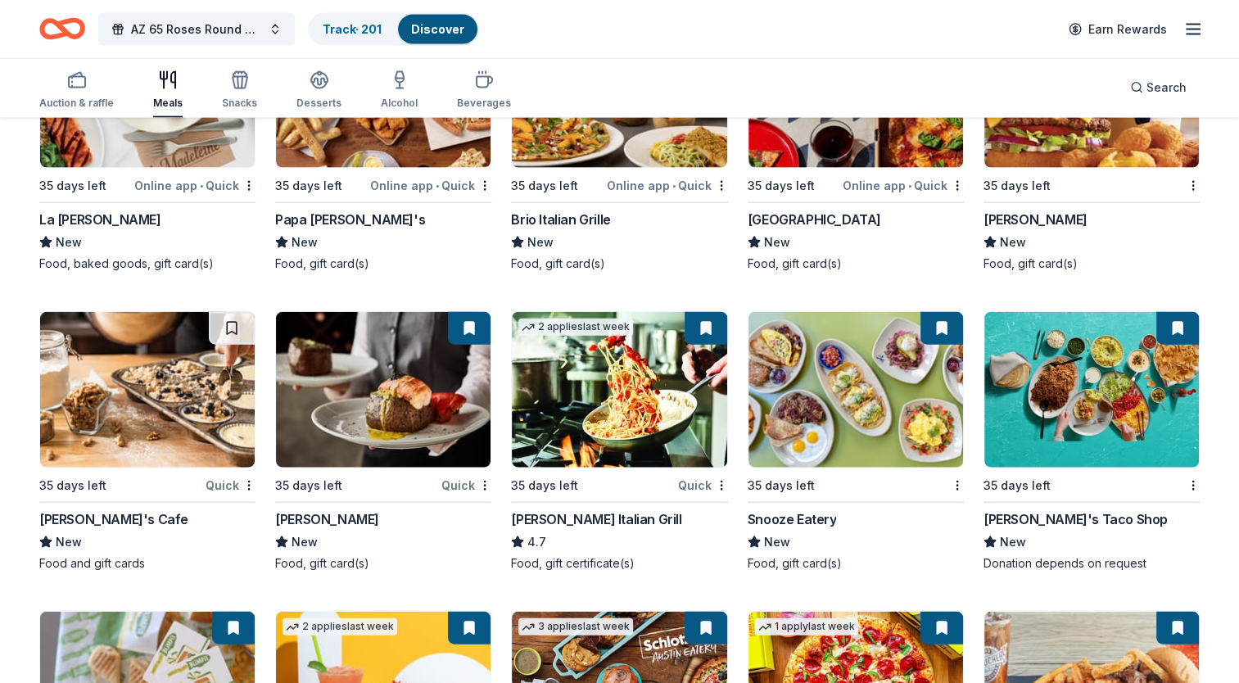
click at [344, 509] on div "Fleming's" at bounding box center [383, 519] width 216 height 20
click at [918, 495] on div "35 days left Snooze Eatery New Food, gift card(s)" at bounding box center [856, 441] width 216 height 260
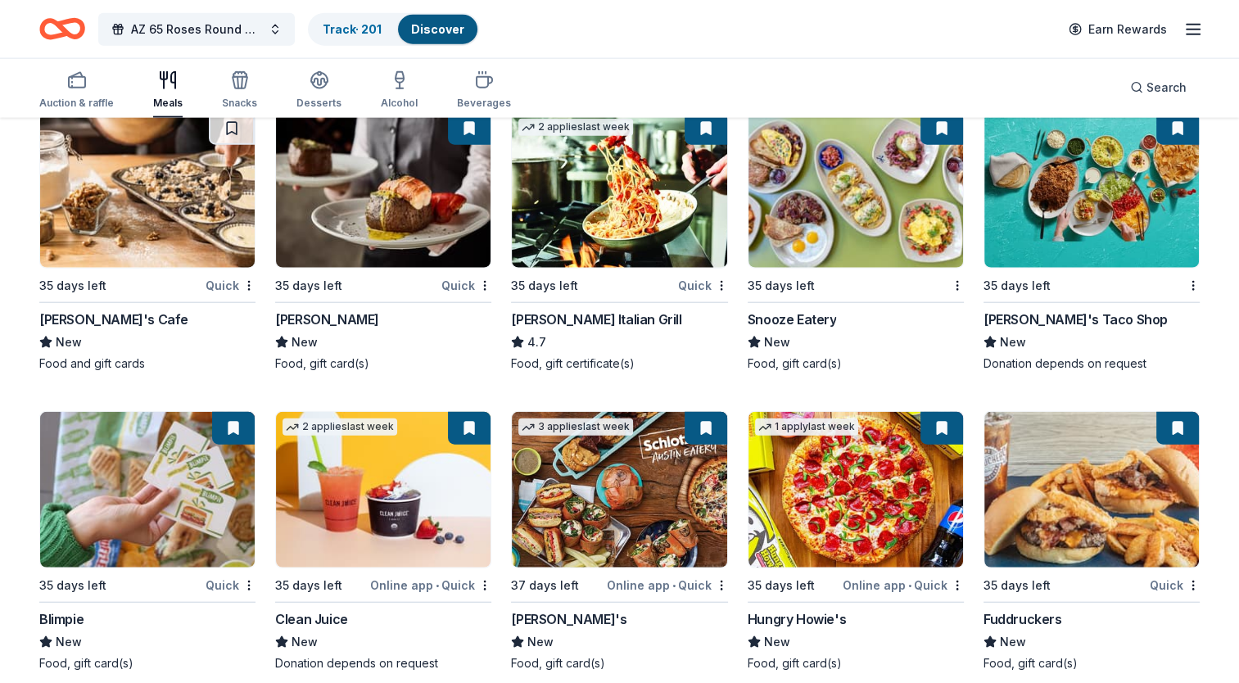
scroll to position [3902, 0]
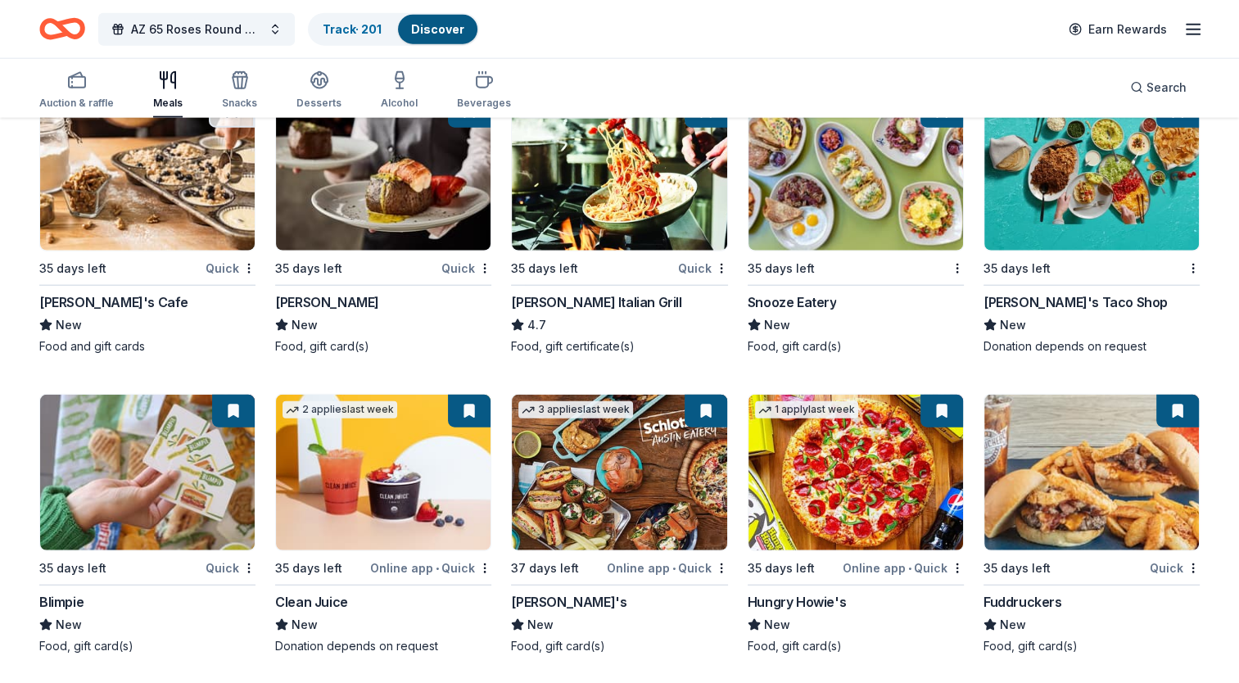
click at [1127, 576] on div "35 days left Quick Fuddruckers New Food, gift card(s)" at bounding box center [1092, 524] width 216 height 260
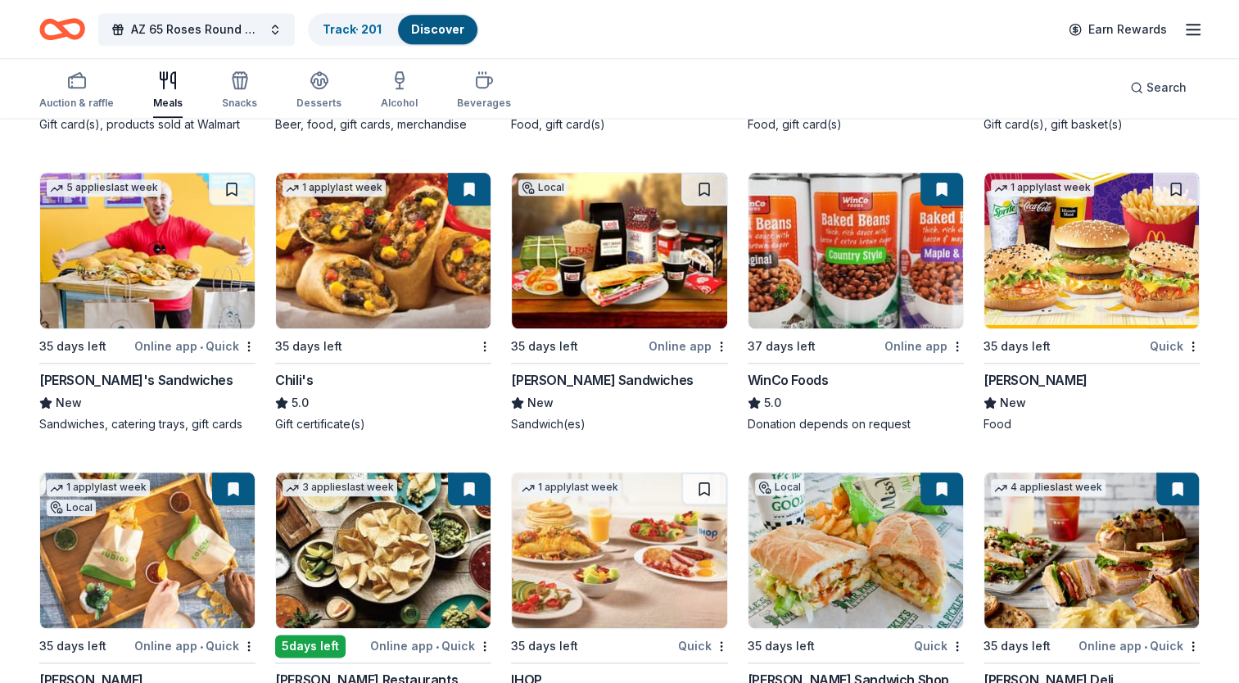
scroll to position [1691, 0]
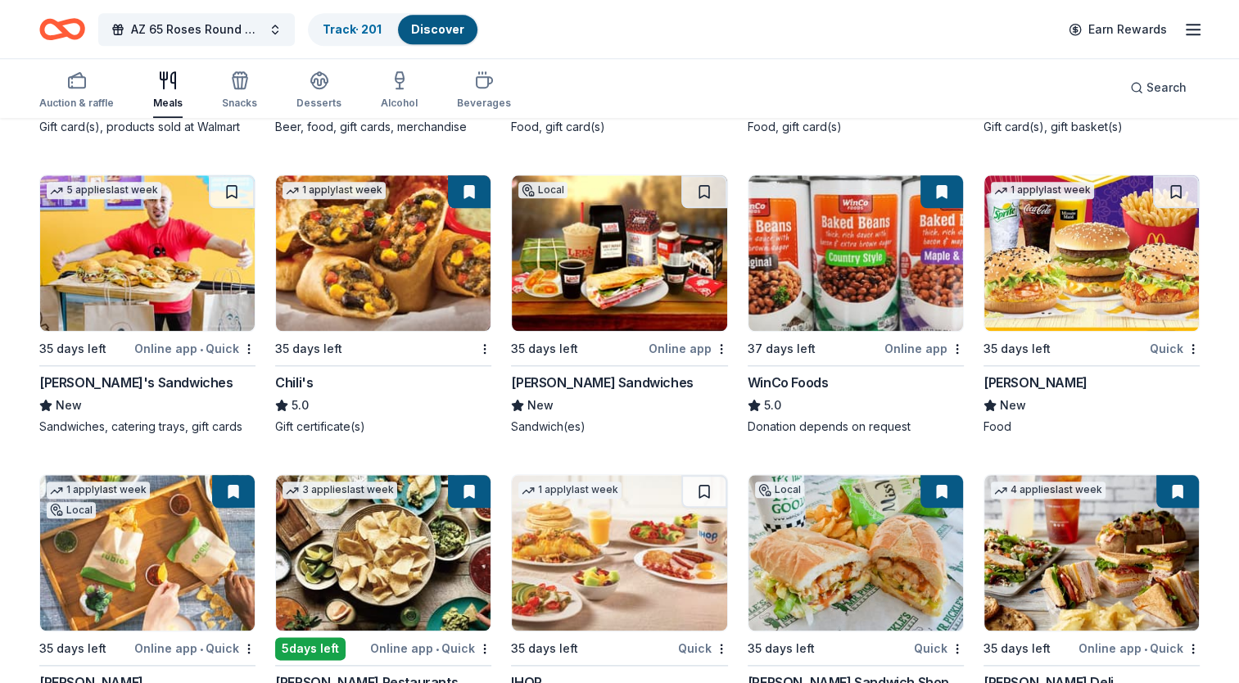
click at [870, 391] on div "WinCo Foods 5.0 Donation depends on request" at bounding box center [856, 404] width 216 height 62
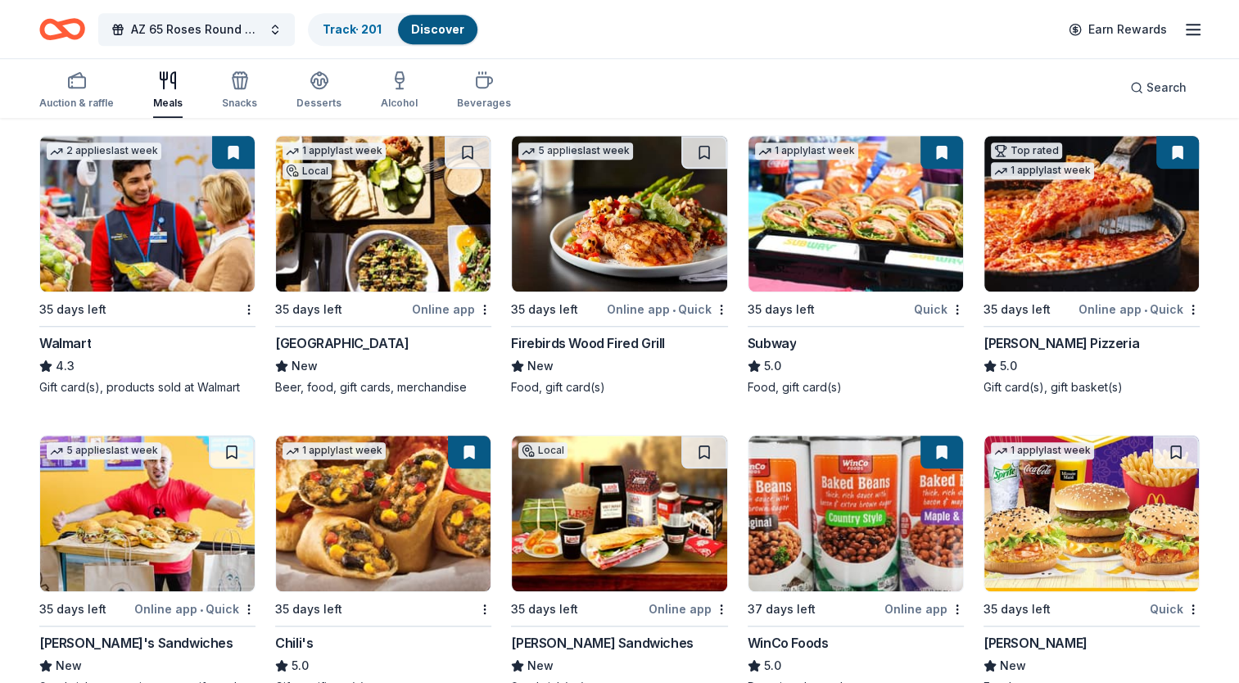
scroll to position [1363, 0]
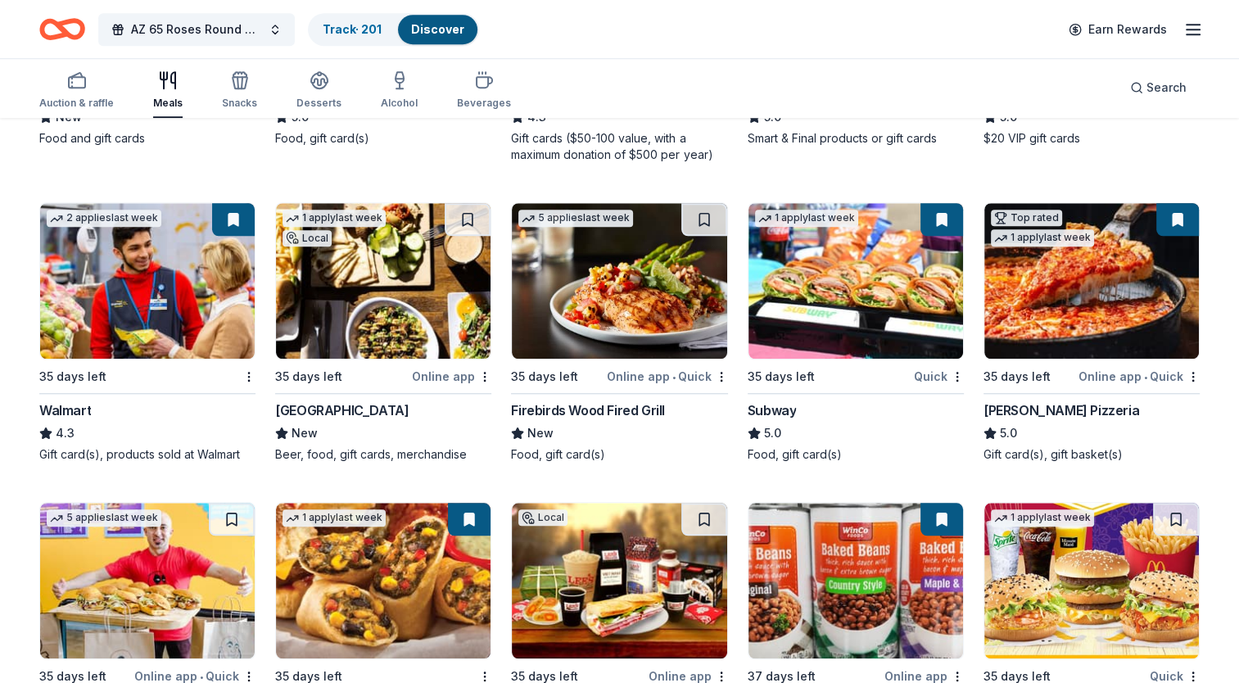
click at [641, 405] on div "Firebirds Wood Fired Grill" at bounding box center [588, 410] width 154 height 20
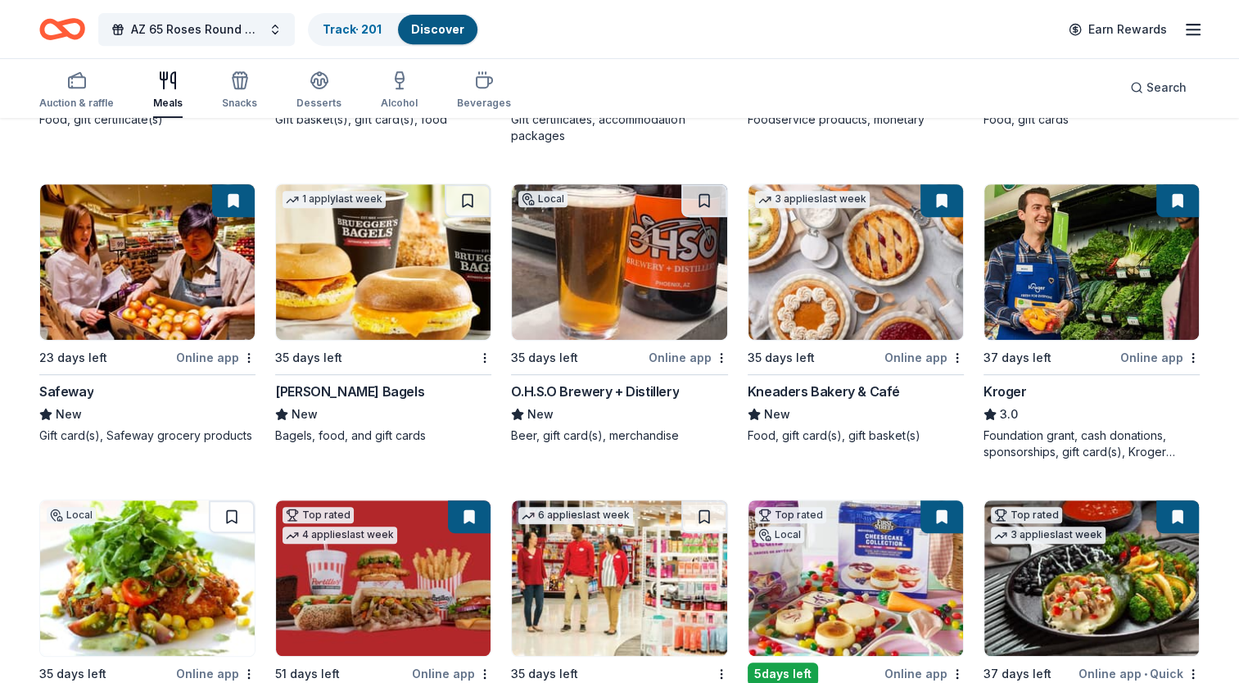
scroll to position [708, 0]
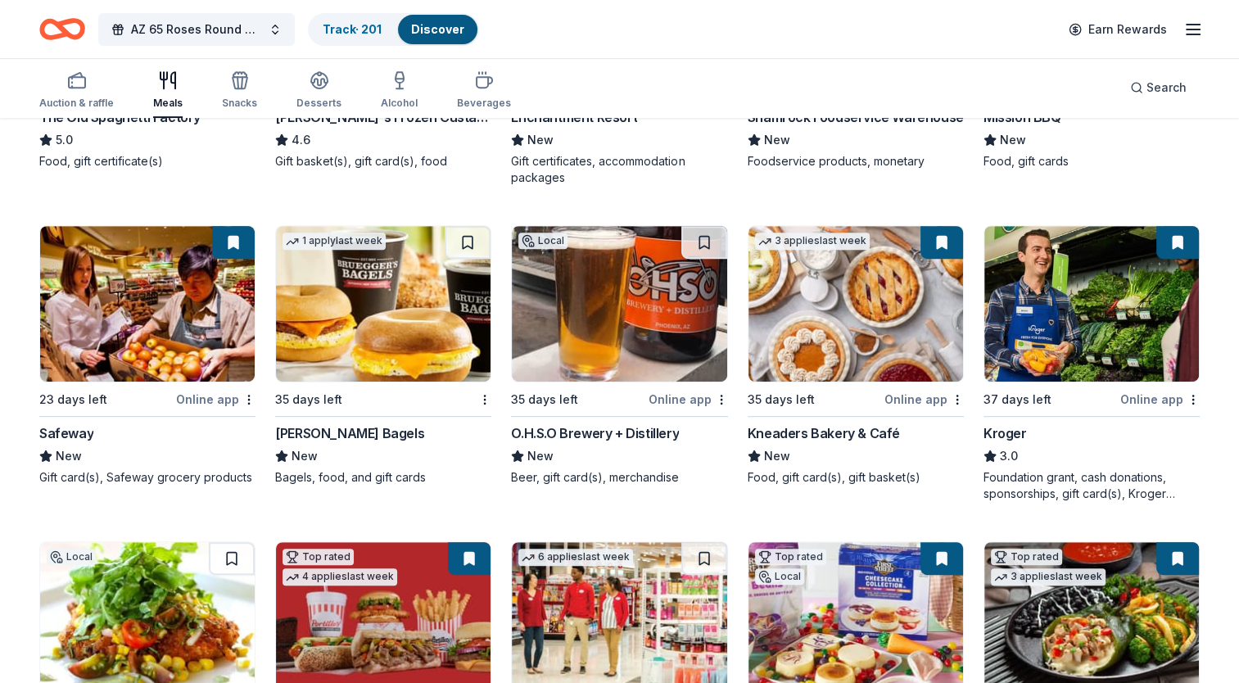
click at [908, 446] on div "New" at bounding box center [856, 456] width 216 height 20
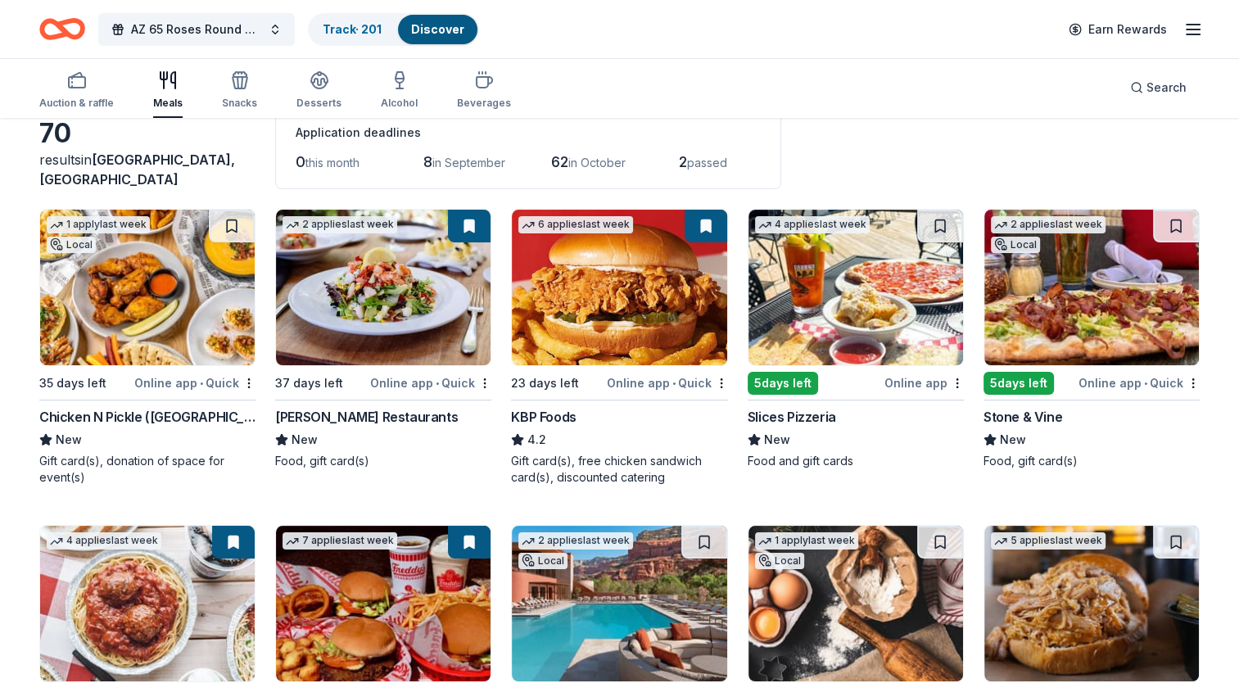
scroll to position [0, 0]
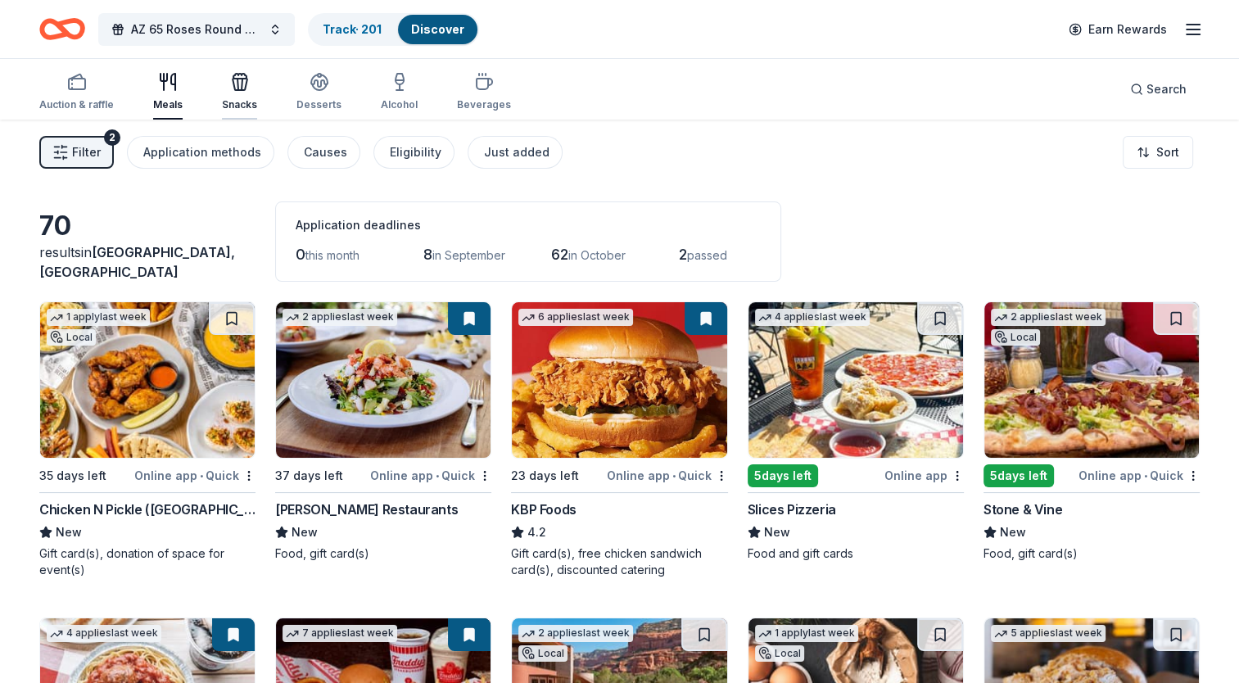
click at [242, 95] on div "Snacks" at bounding box center [239, 91] width 35 height 39
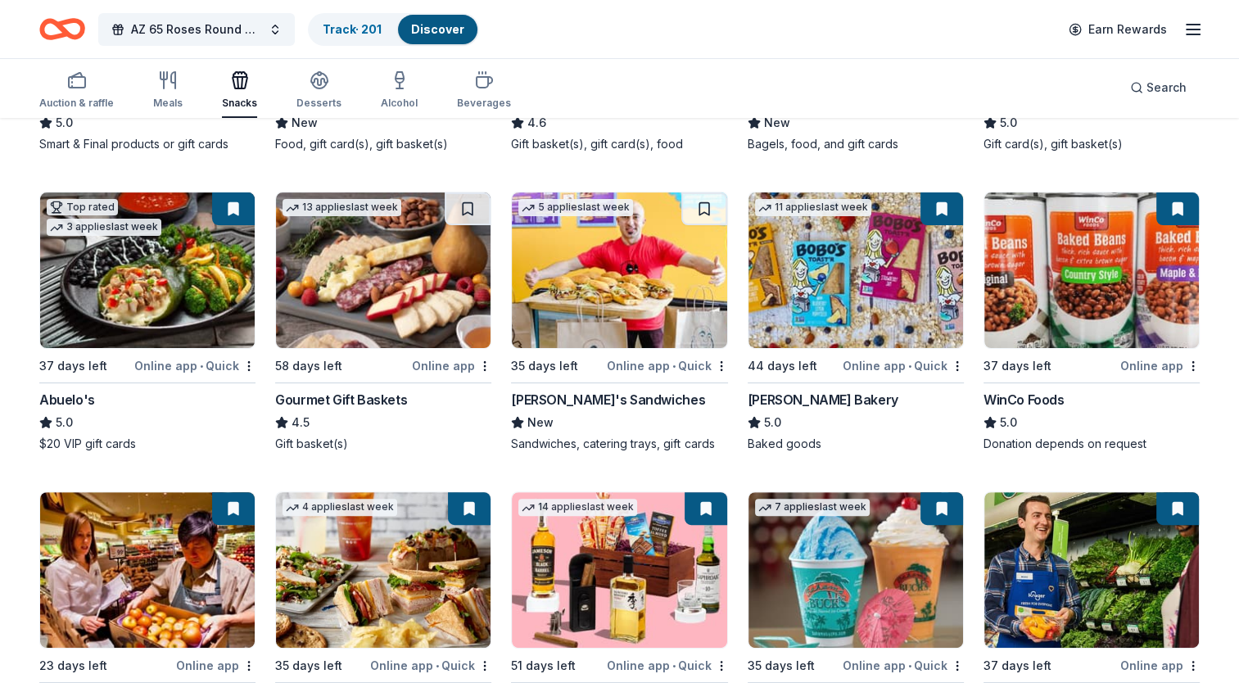
scroll to position [573, 0]
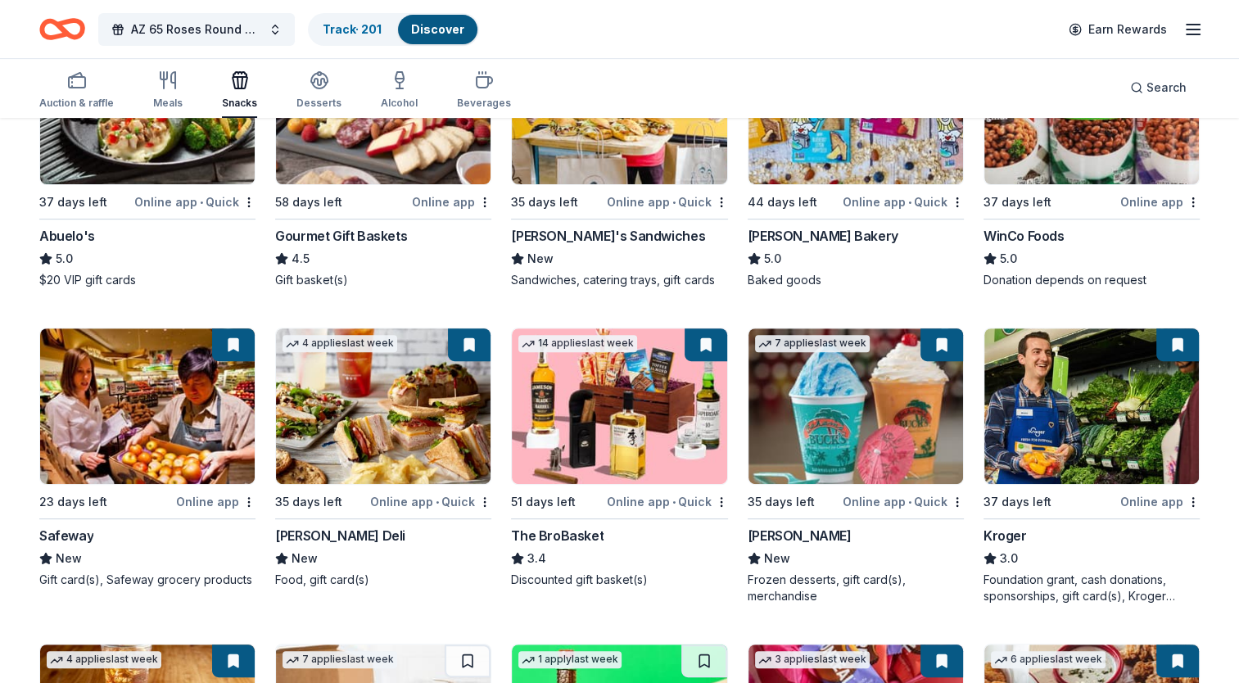
click at [612, 526] on div "The BroBasket" at bounding box center [619, 536] width 216 height 20
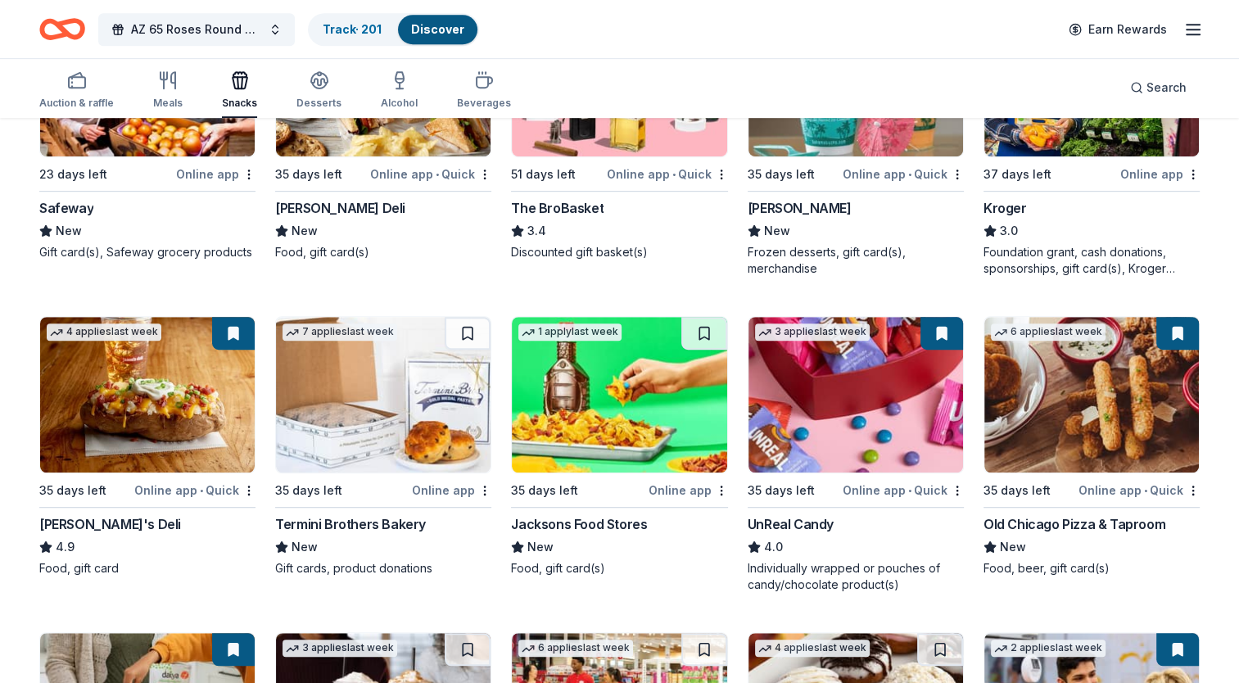
scroll to position [1228, 0]
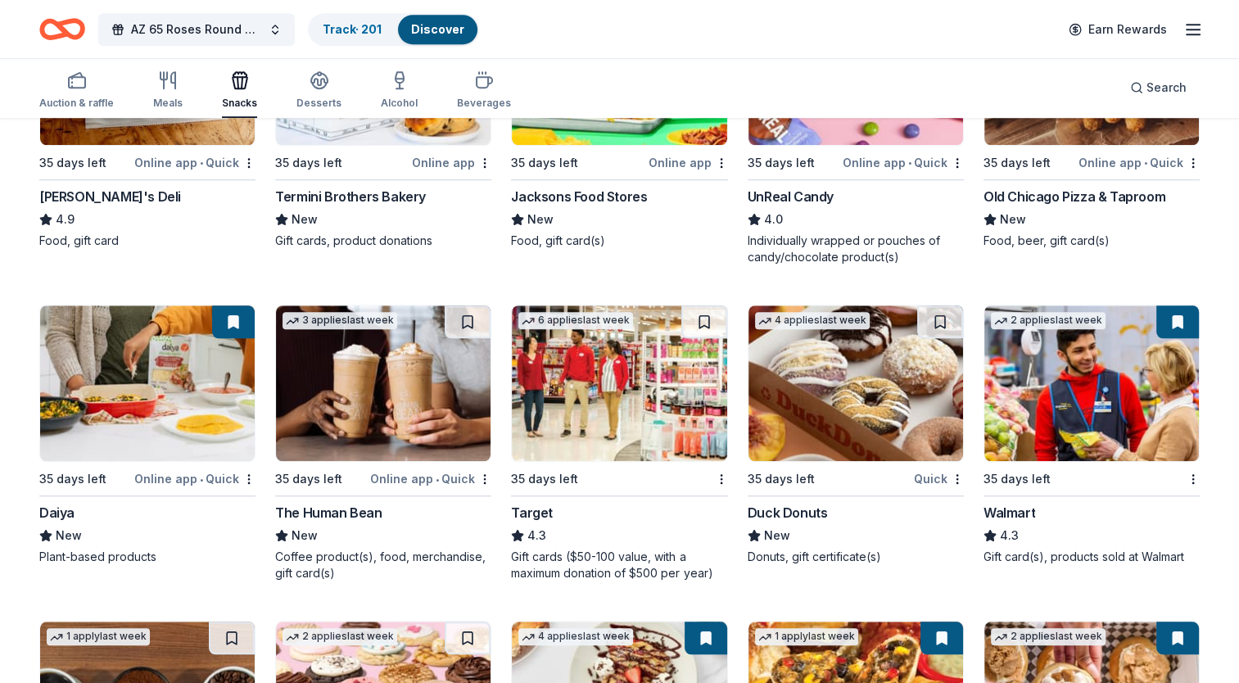
click at [927, 529] on div "New" at bounding box center [856, 536] width 216 height 20
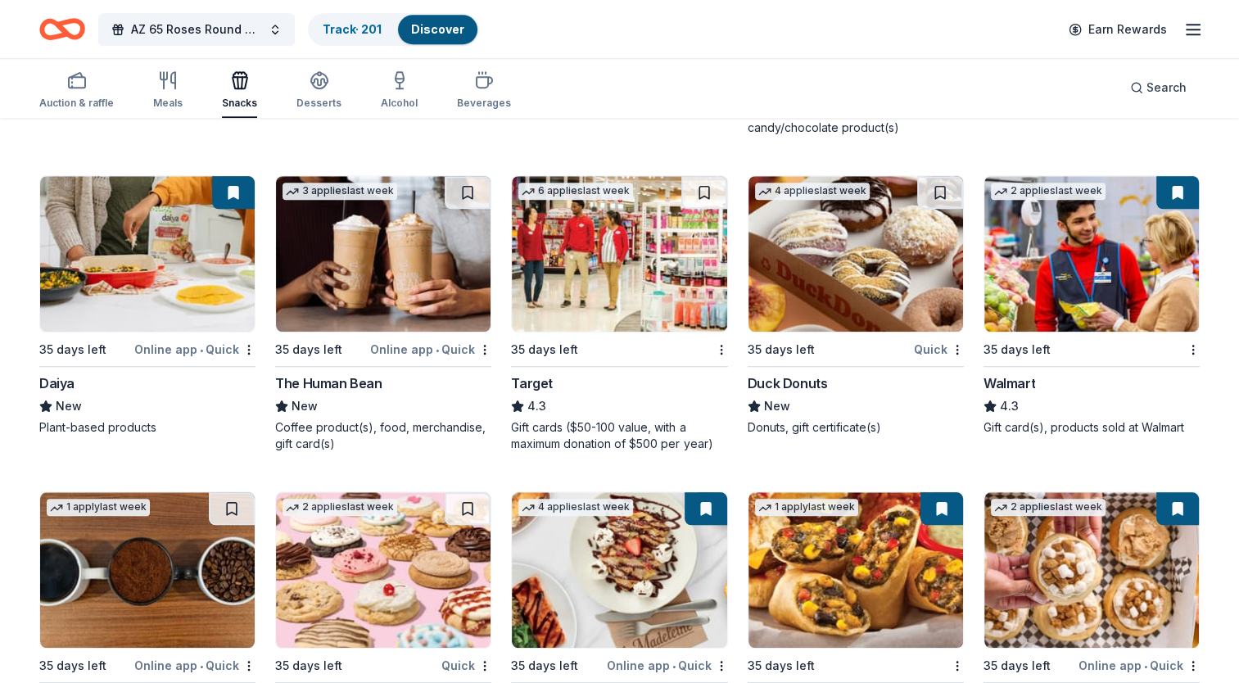
scroll to position [1474, 0]
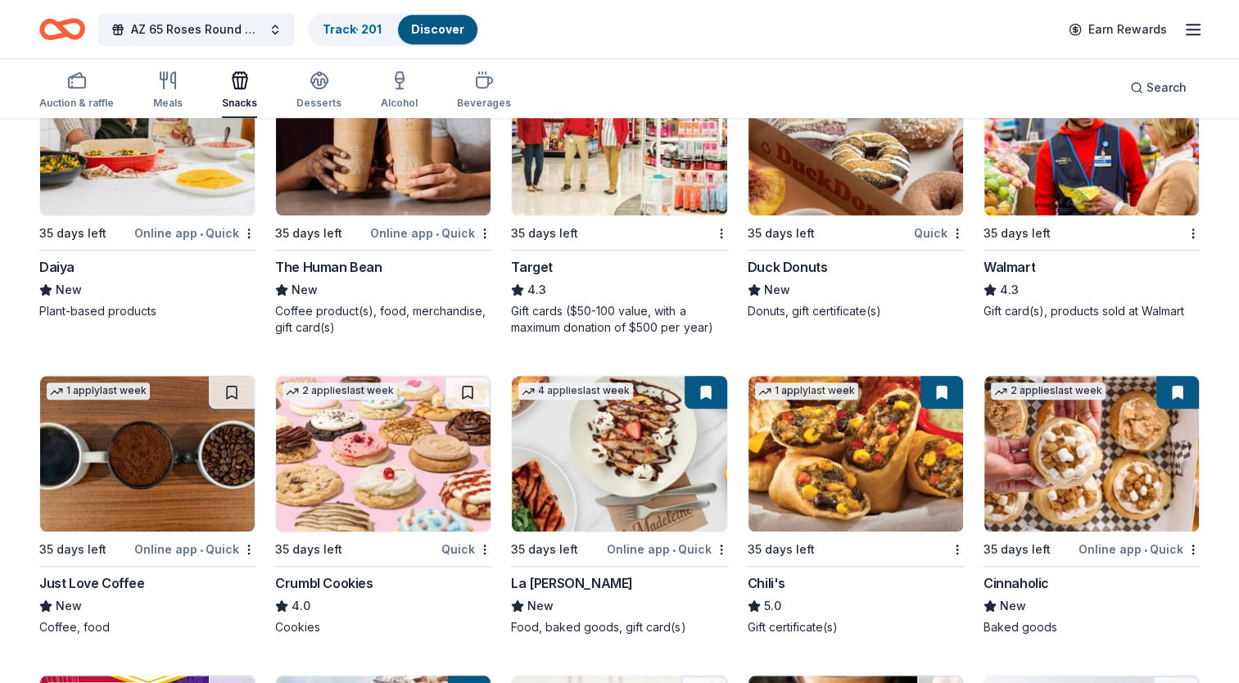
click at [378, 577] on div "Crumbl Cookies" at bounding box center [383, 583] width 216 height 20
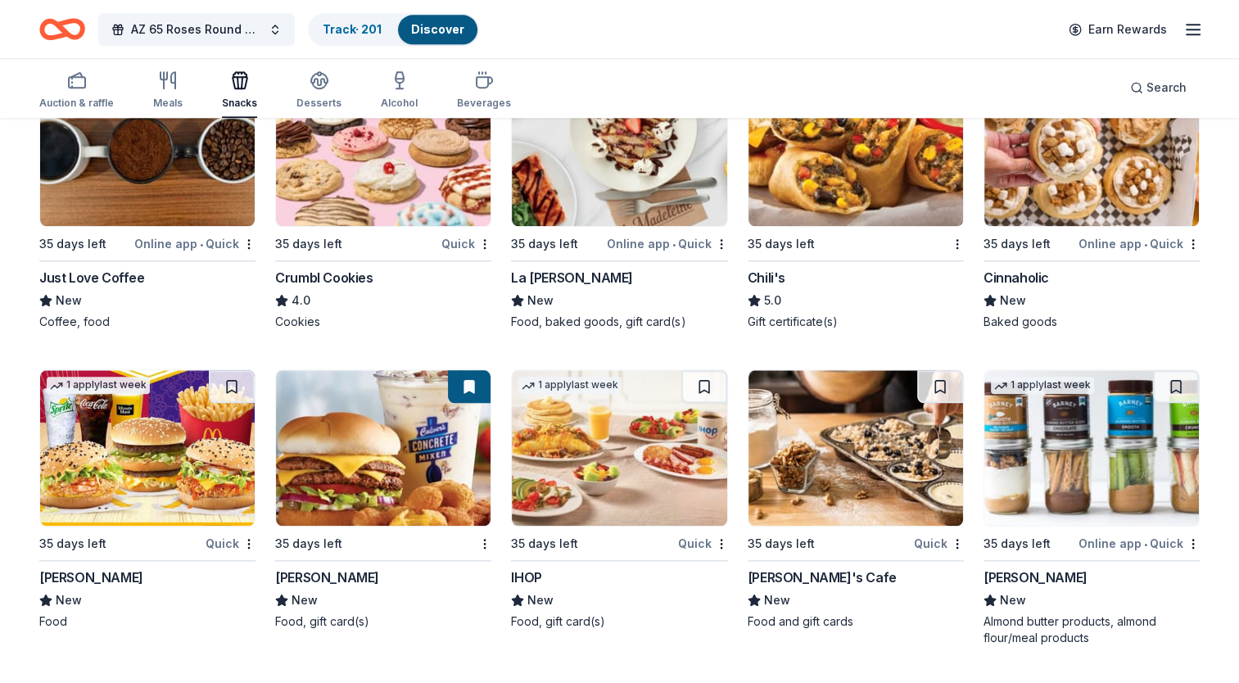
scroll to position [1802, 0]
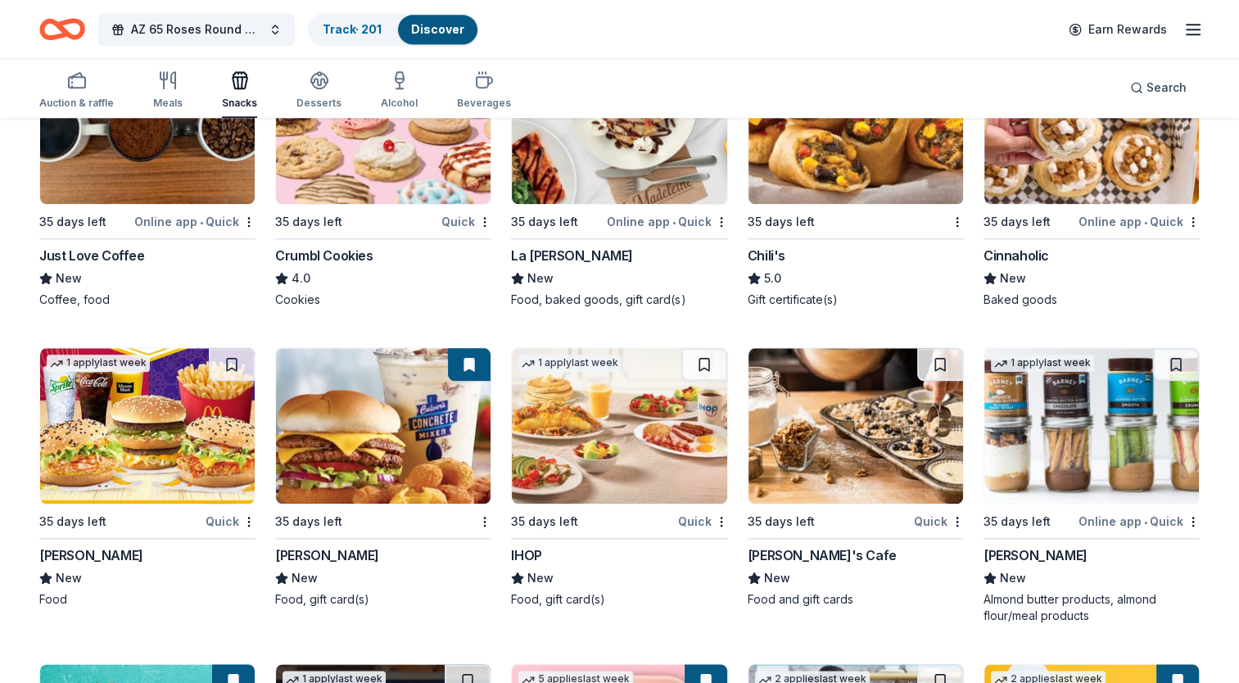
click at [1091, 270] on div "New" at bounding box center [1092, 279] width 216 height 20
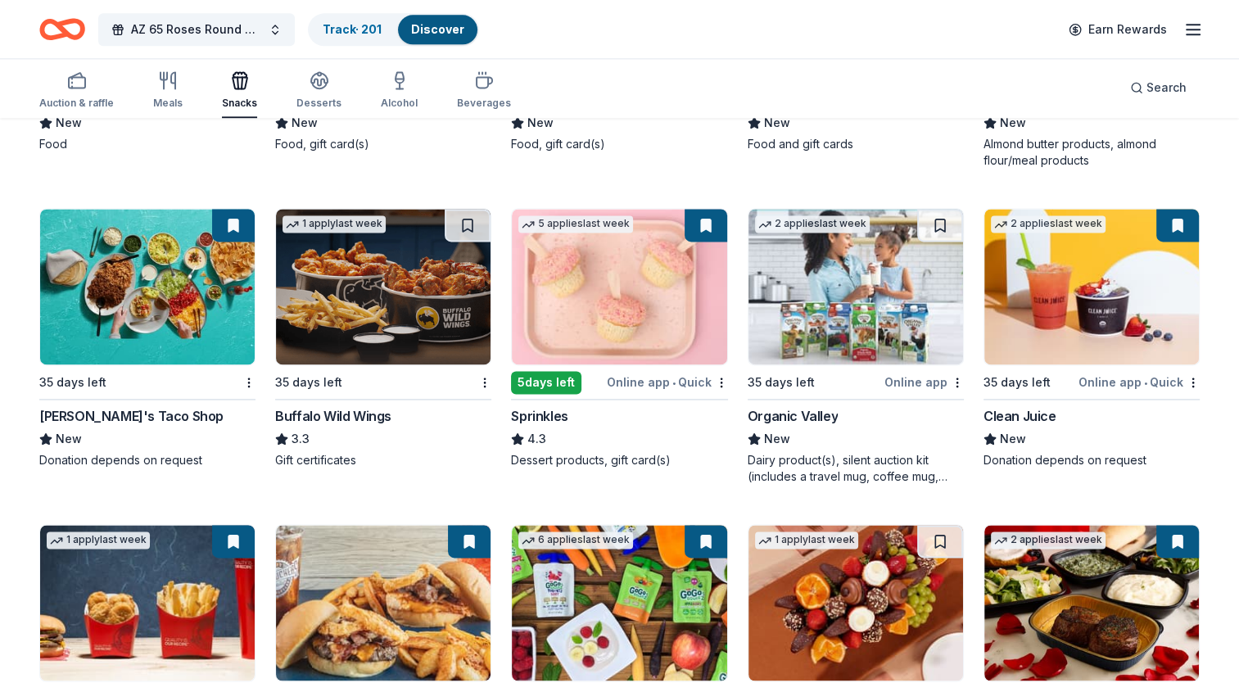
scroll to position [2457, 0]
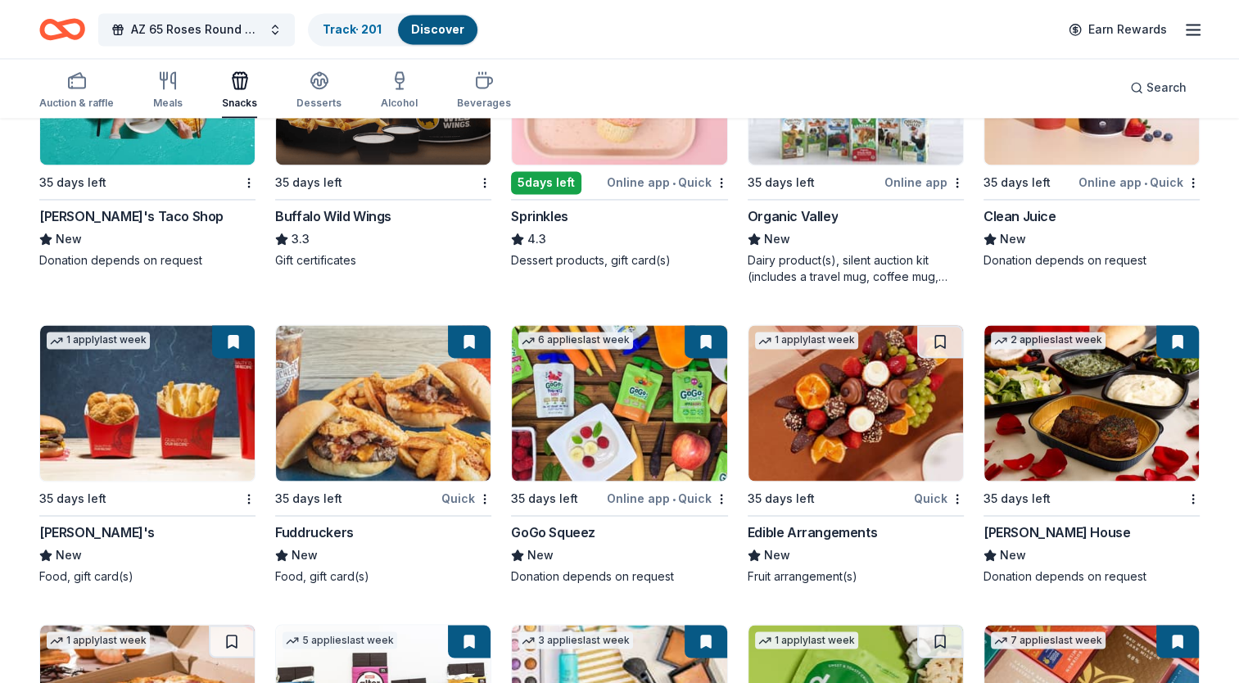
click at [618, 207] on div "Sprinkles" at bounding box center [619, 216] width 216 height 20
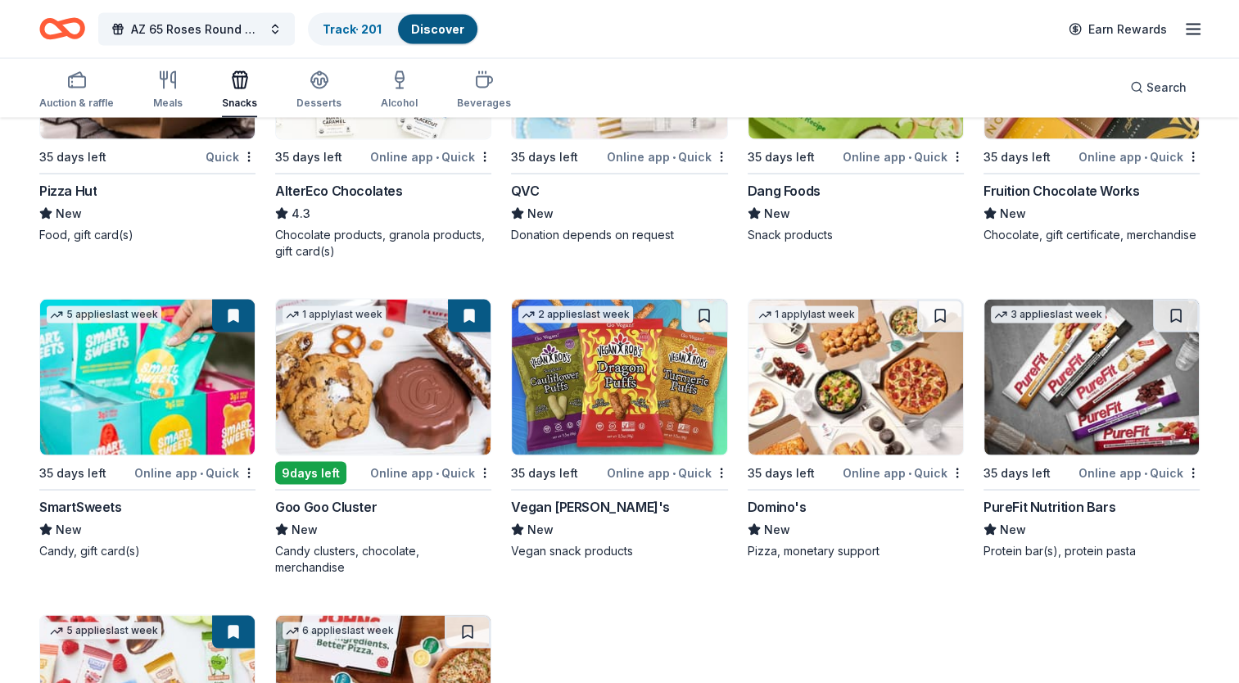
scroll to position [3074, 0]
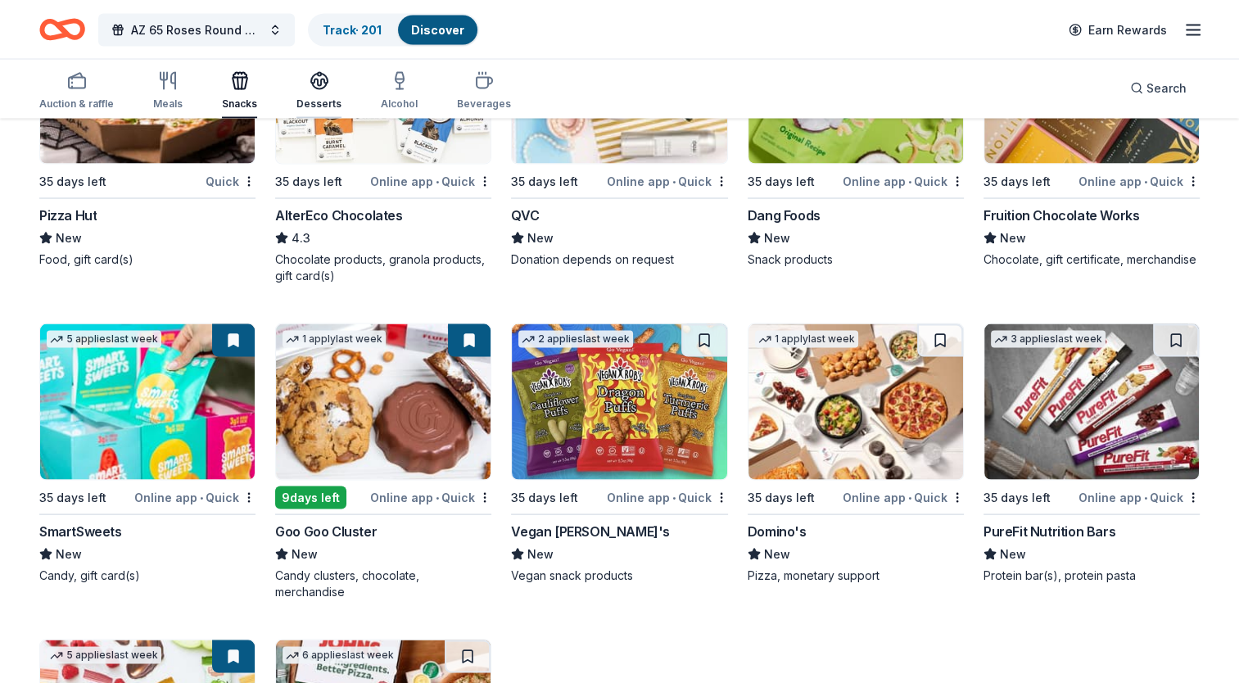
click at [310, 81] on icon "button" at bounding box center [320, 80] width 20 height 20
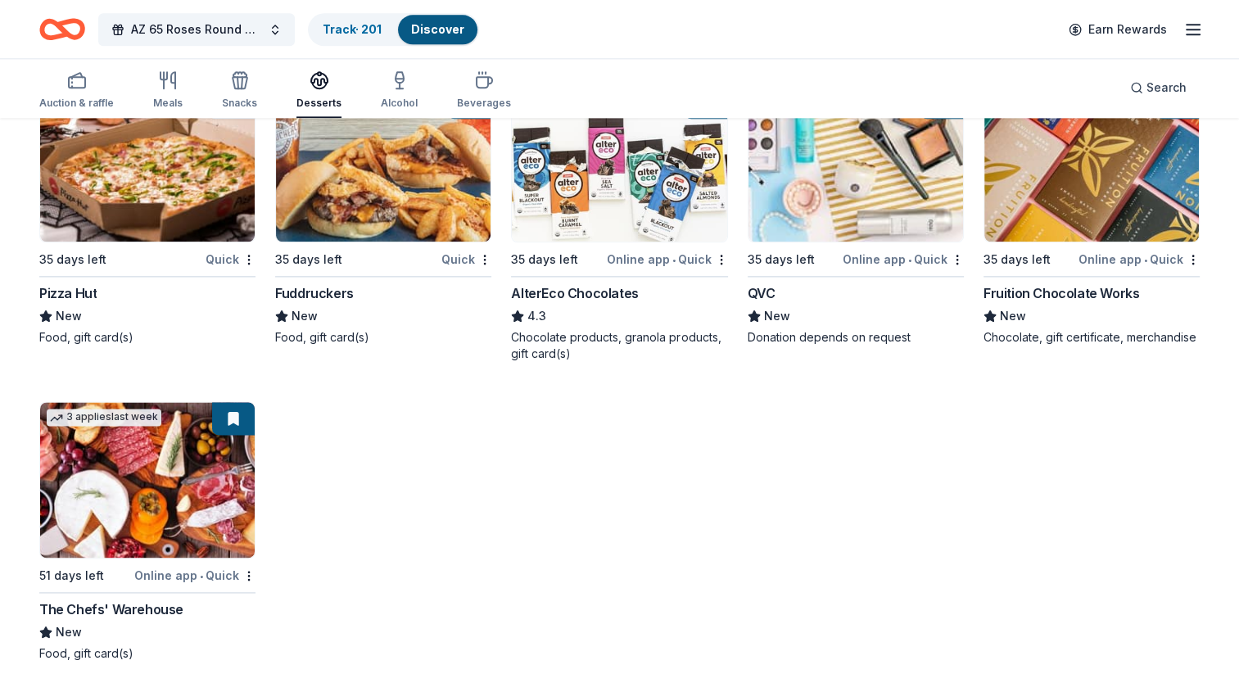
scroll to position [2073, 0]
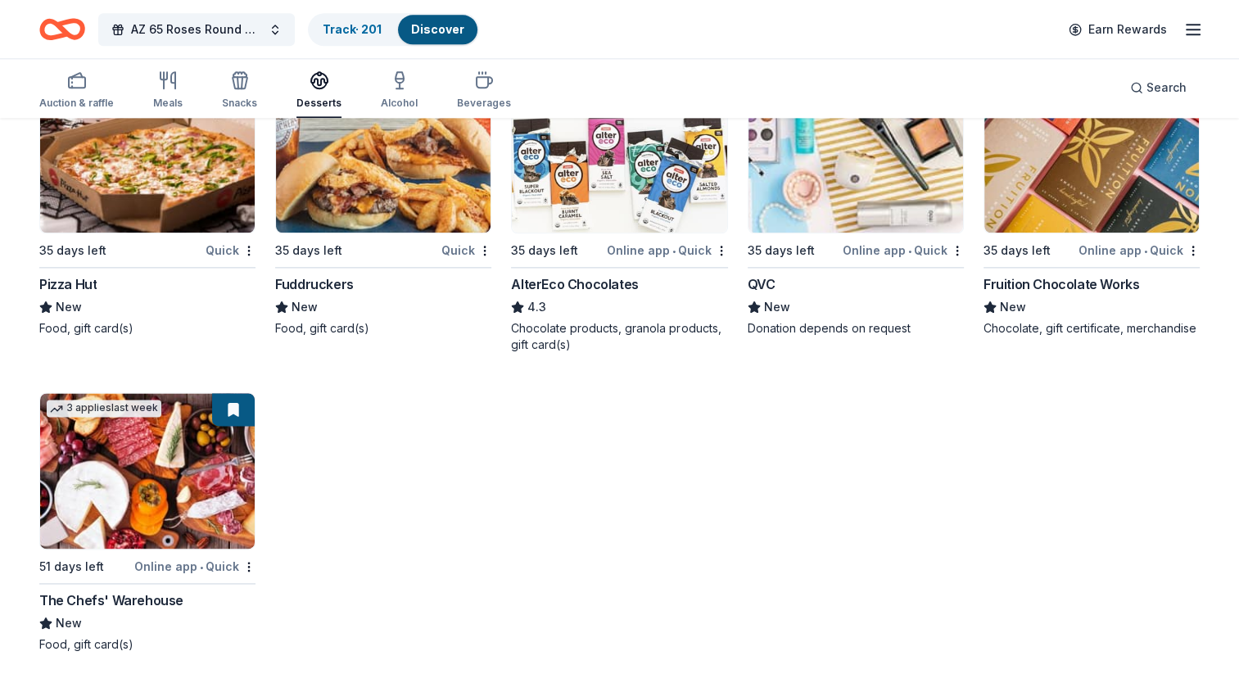
click at [199, 619] on div "New" at bounding box center [147, 623] width 216 height 20
click at [391, 84] on icon "button" at bounding box center [400, 80] width 20 height 20
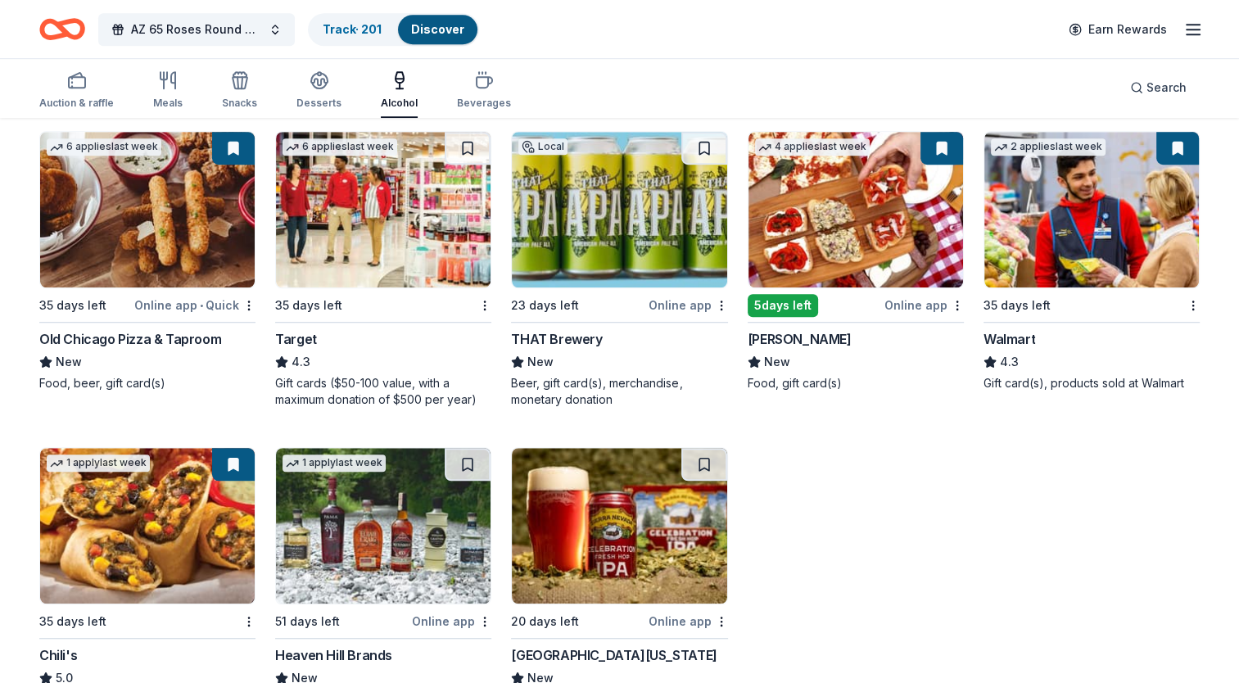
scroll to position [1190, 0]
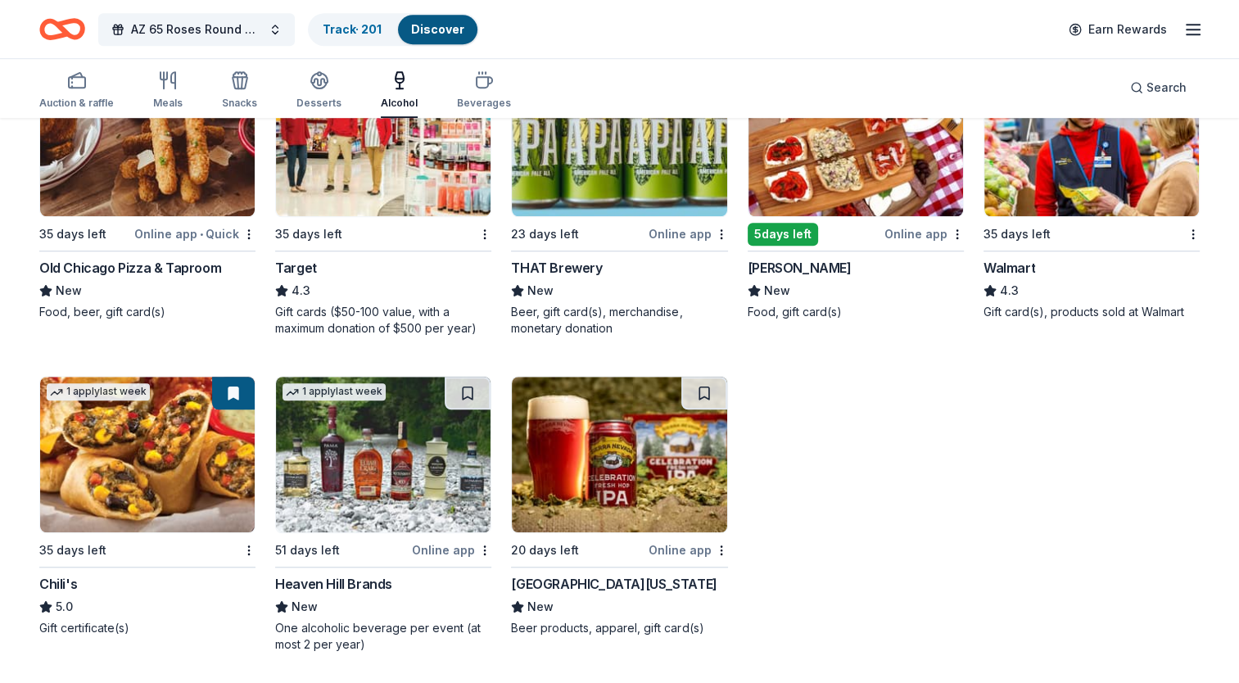
click at [681, 599] on div "New" at bounding box center [619, 607] width 216 height 20
click at [402, 590] on div "Heaven Hill Brands" at bounding box center [383, 584] width 216 height 20
click at [466, 97] on div "Beverages" at bounding box center [484, 103] width 54 height 13
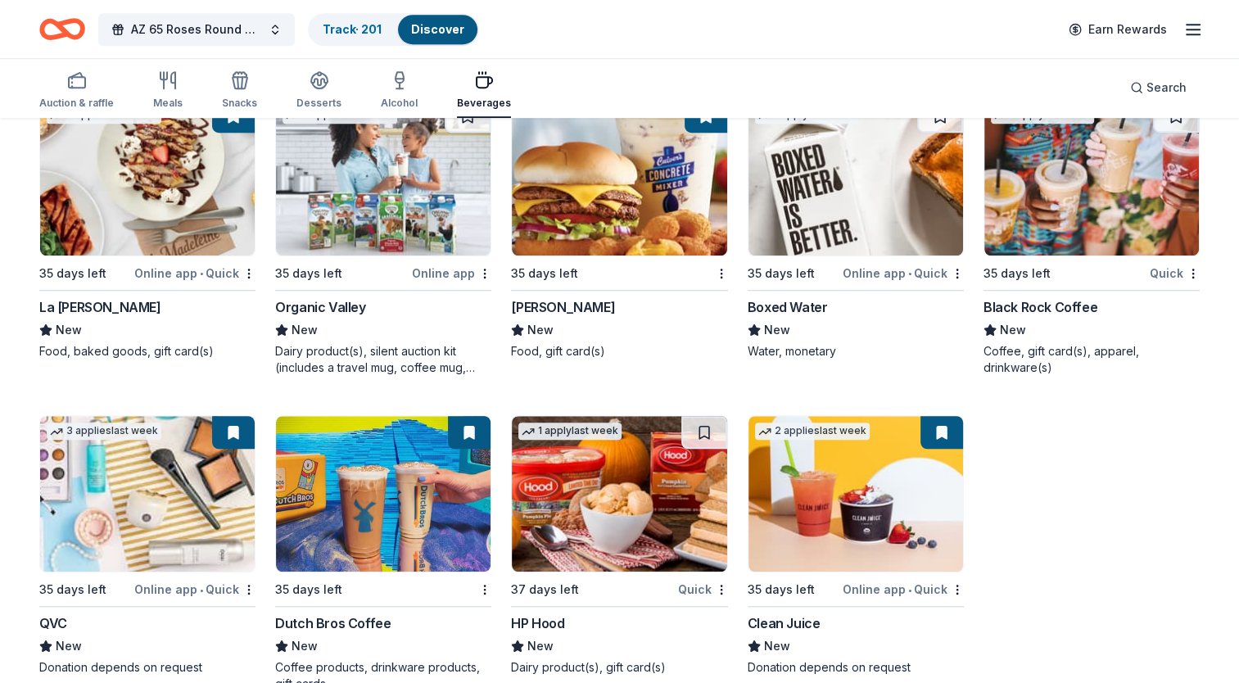
scroll to position [1173, 0]
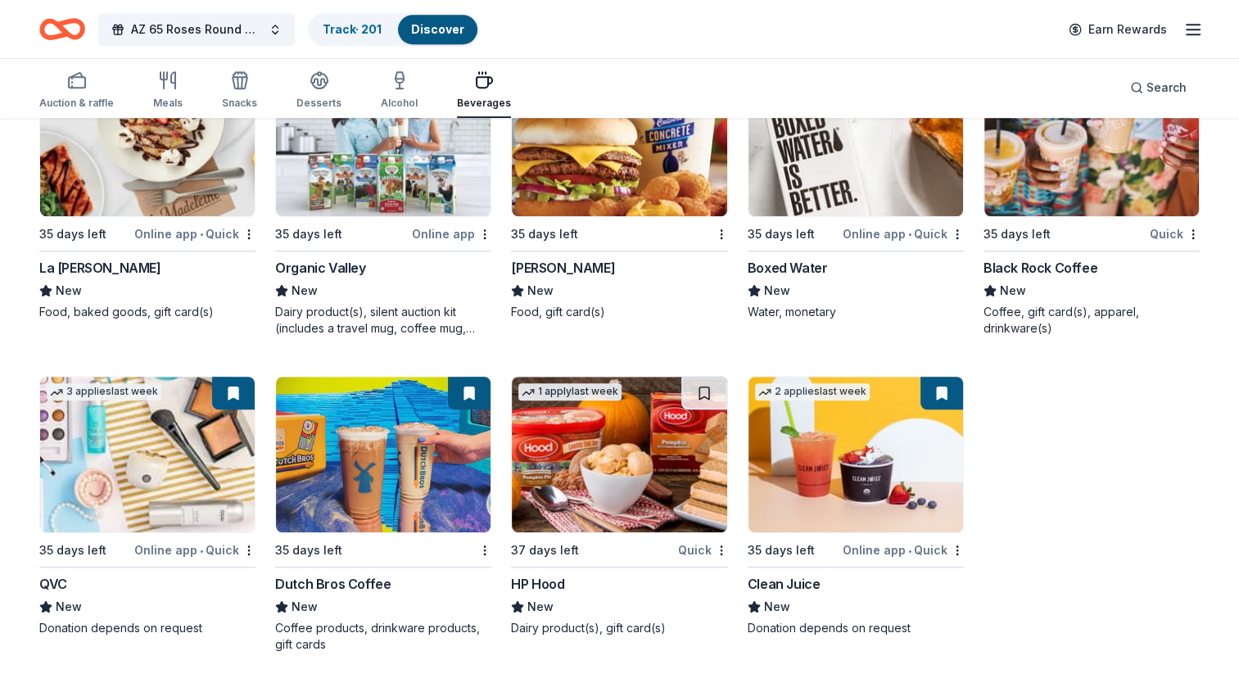
click at [1113, 304] on div "Coffee, gift card(s), apparel, drinkware(s)" at bounding box center [1092, 320] width 216 height 33
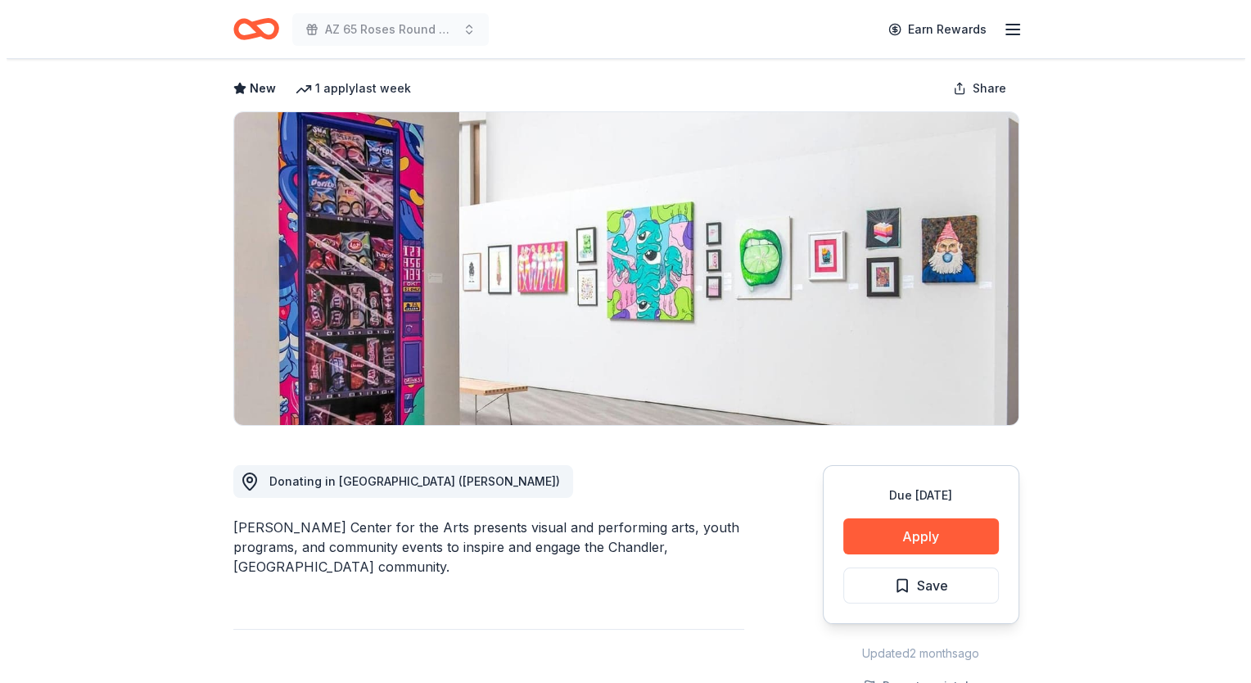
scroll to position [164, 0]
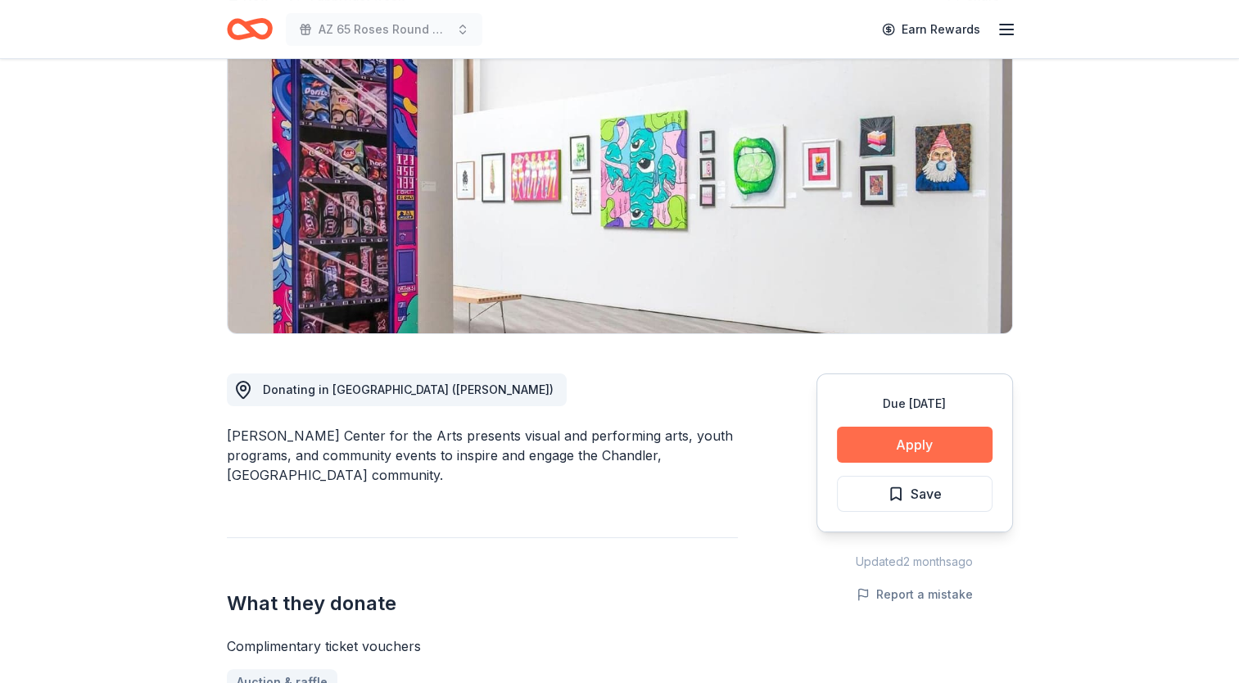
click at [948, 444] on button "Apply" at bounding box center [915, 445] width 156 height 36
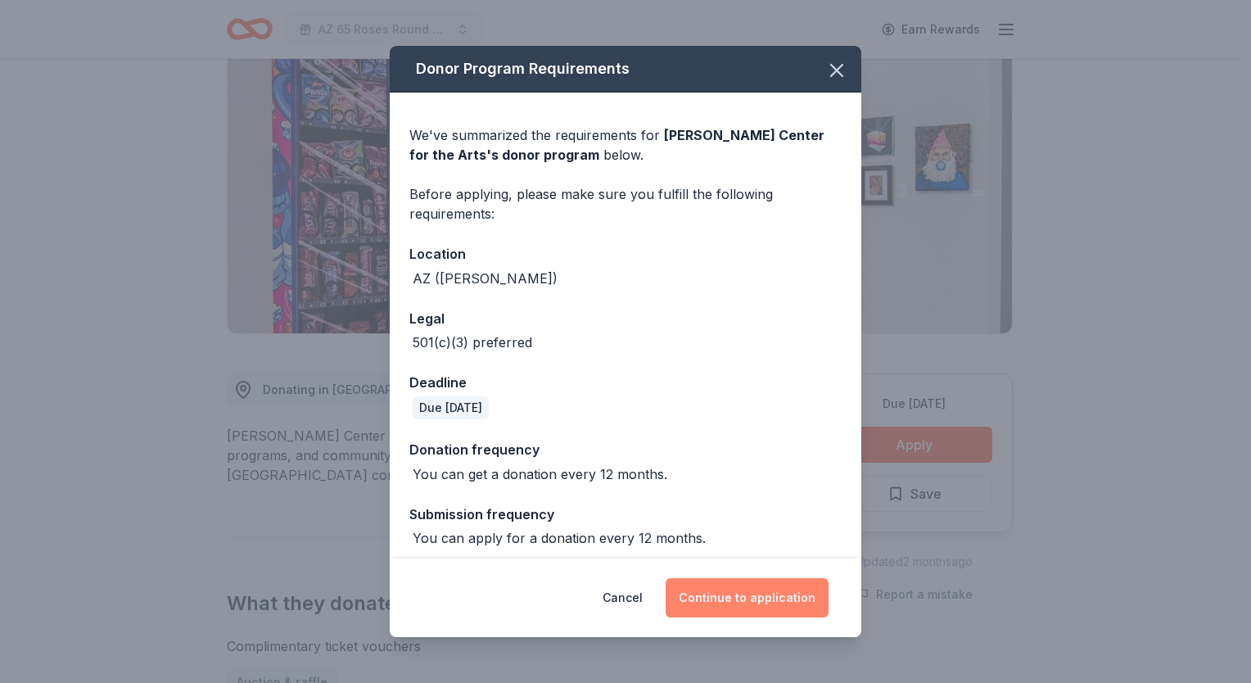
click at [763, 595] on button "Continue to application" at bounding box center [747, 597] width 163 height 39
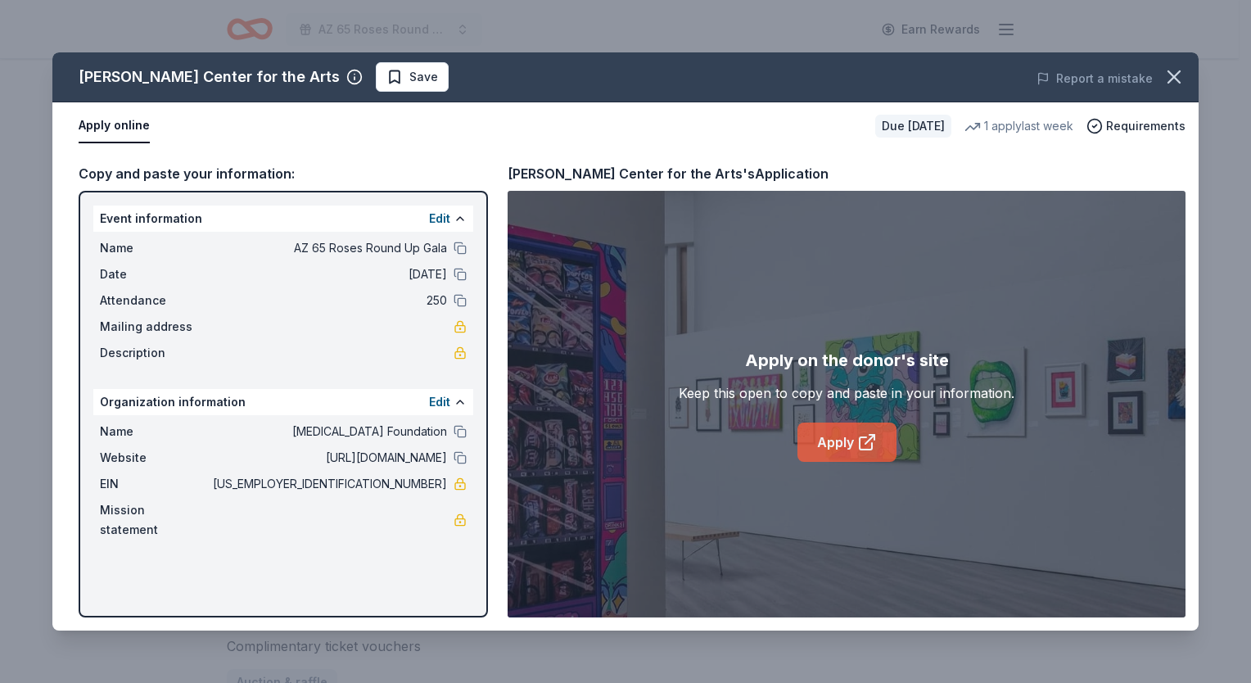
click at [848, 433] on link "Apply" at bounding box center [847, 442] width 99 height 39
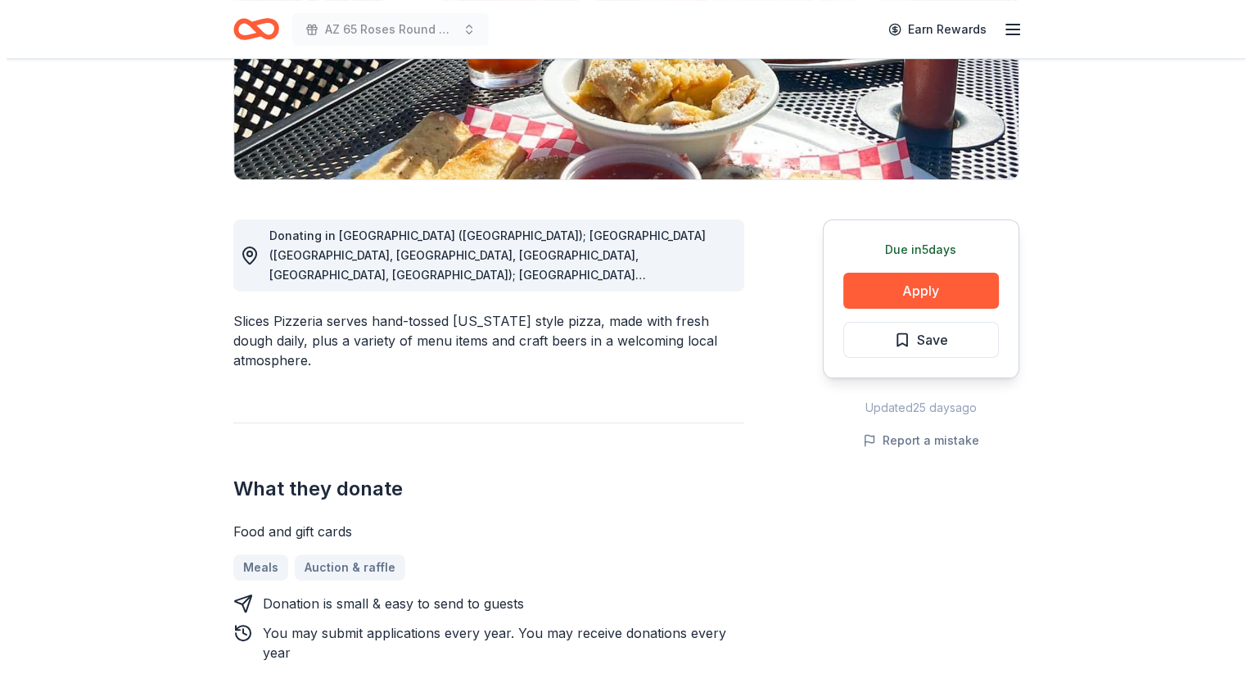
scroll to position [409, 0]
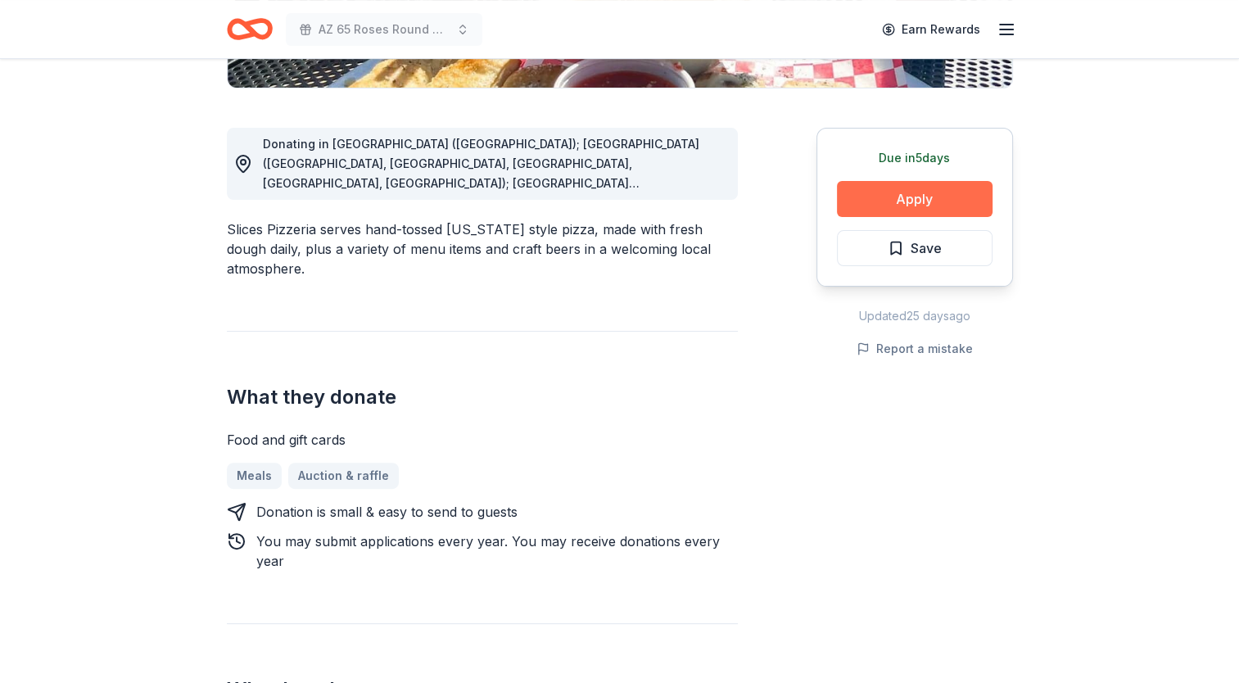
click at [932, 192] on button "Apply" at bounding box center [915, 199] width 156 height 36
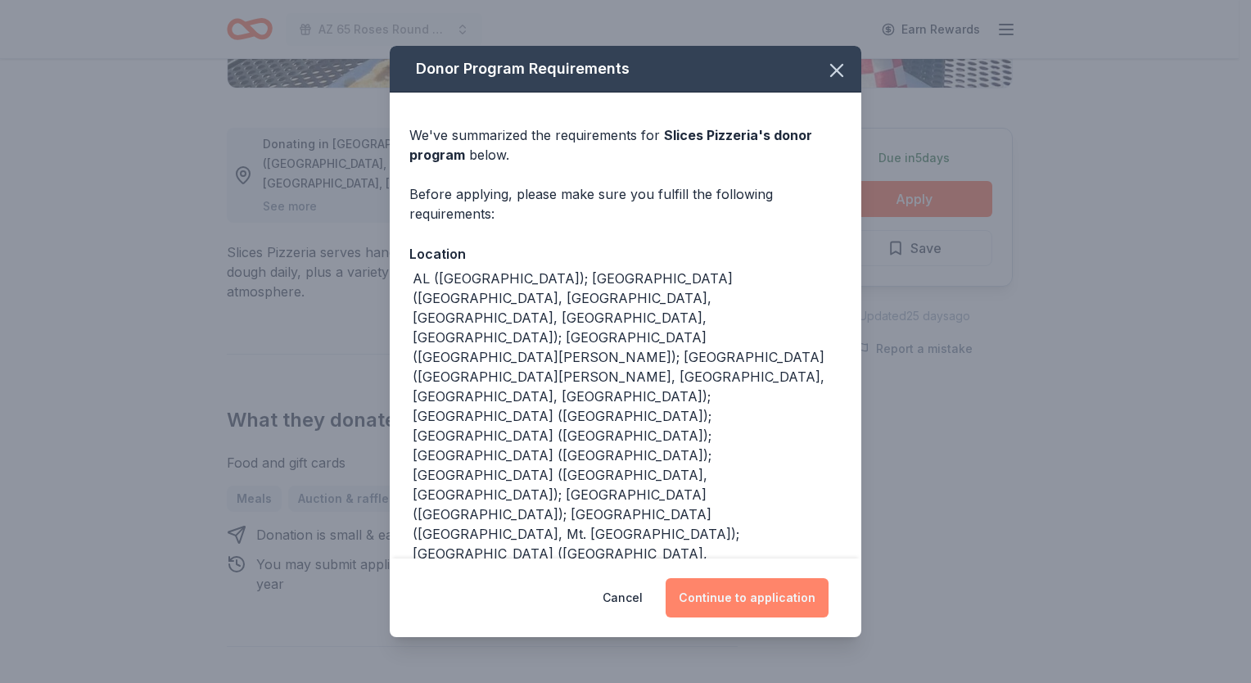
click at [749, 596] on button "Continue to application" at bounding box center [747, 597] width 163 height 39
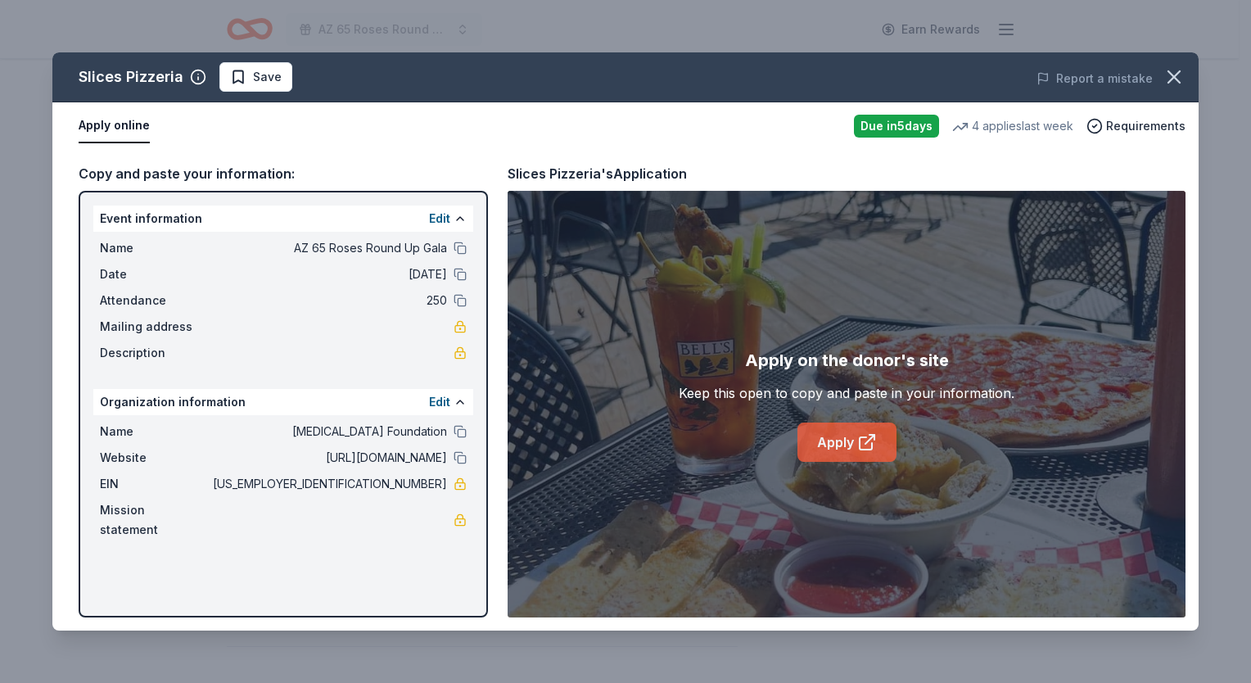
click at [849, 444] on link "Apply" at bounding box center [847, 442] width 99 height 39
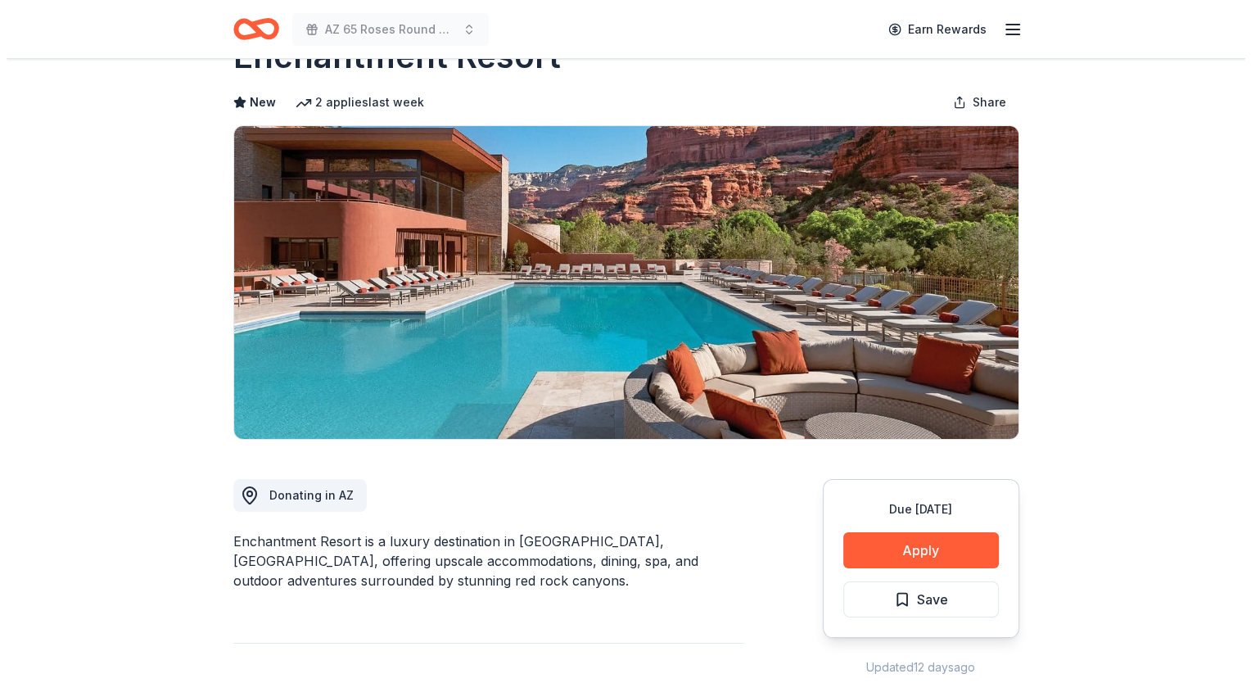
scroll to position [82, 0]
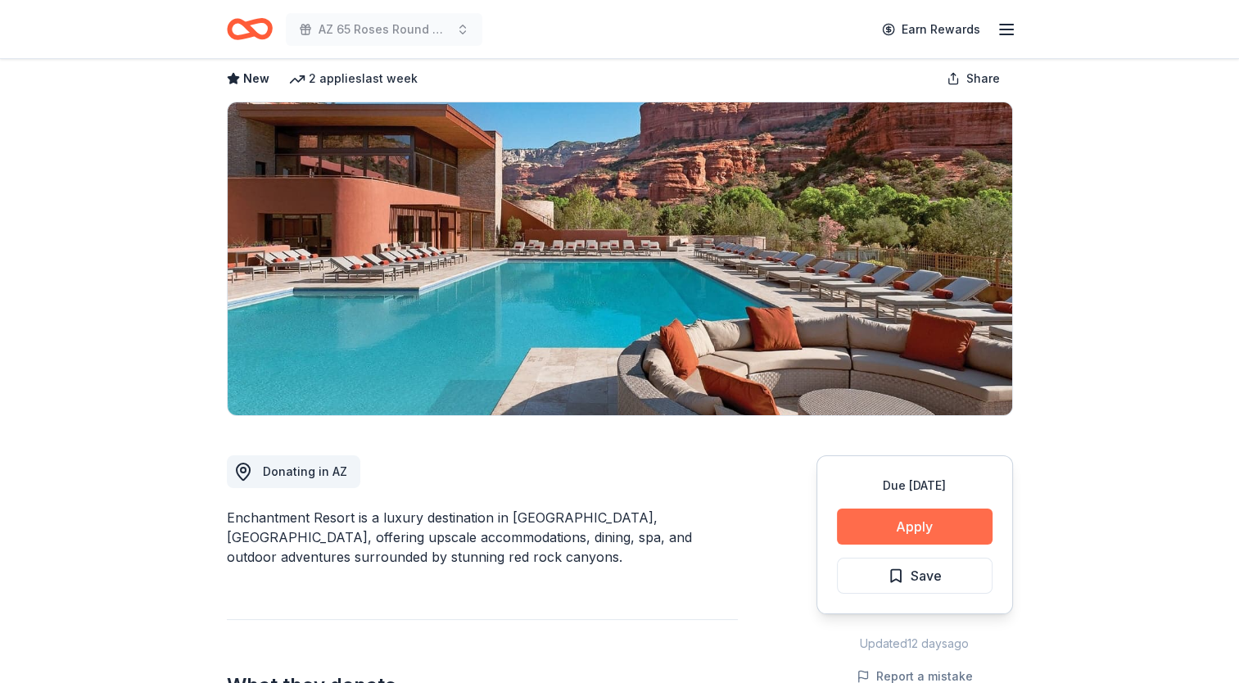
click at [867, 535] on button "Apply" at bounding box center [915, 527] width 156 height 36
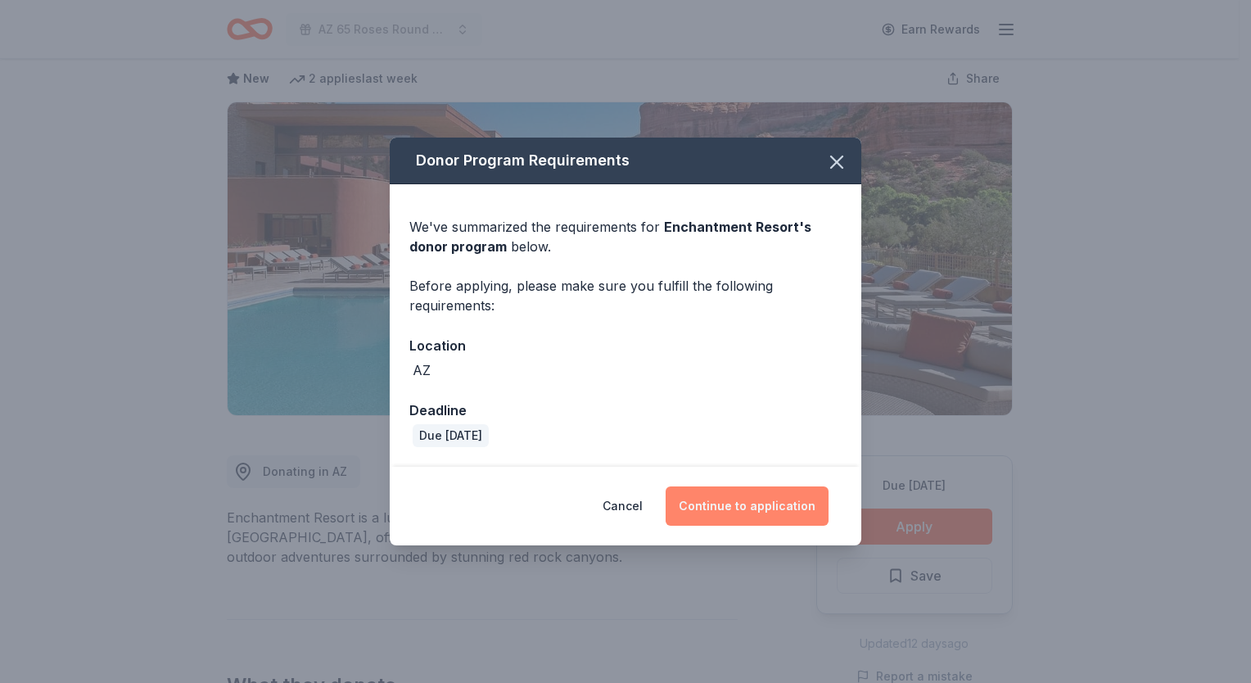
click at [758, 509] on button "Continue to application" at bounding box center [747, 505] width 163 height 39
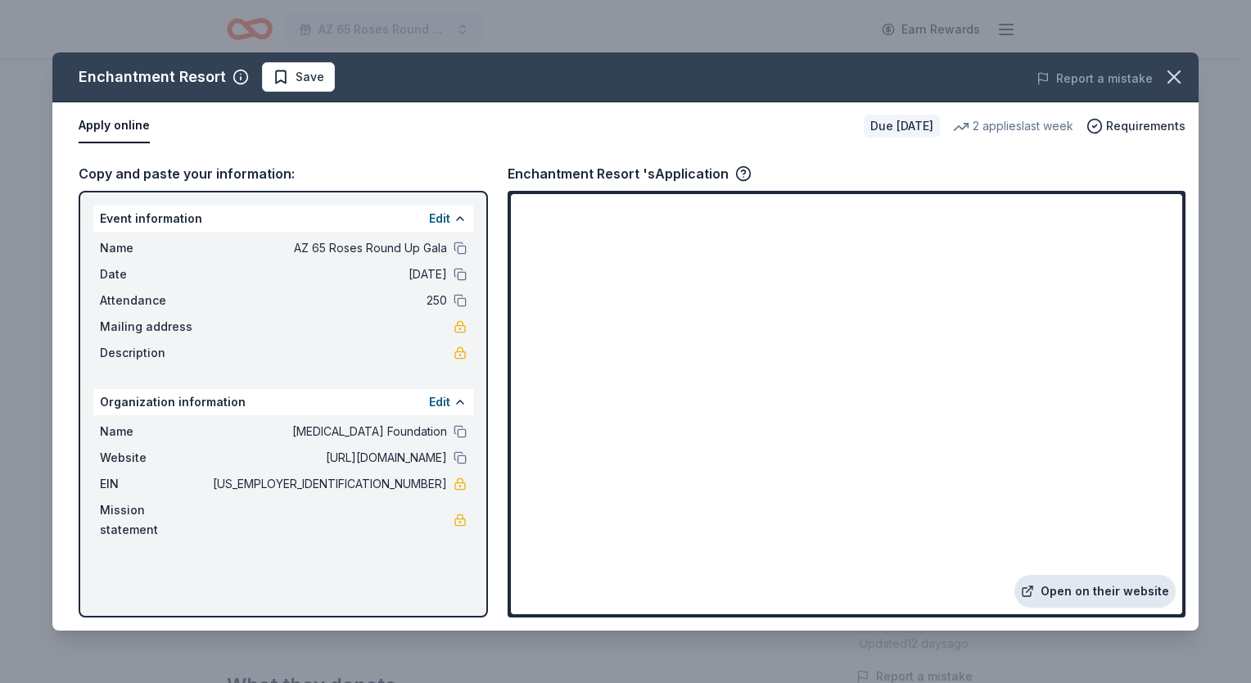
click at [1079, 595] on link "Open on their website" at bounding box center [1095, 591] width 161 height 33
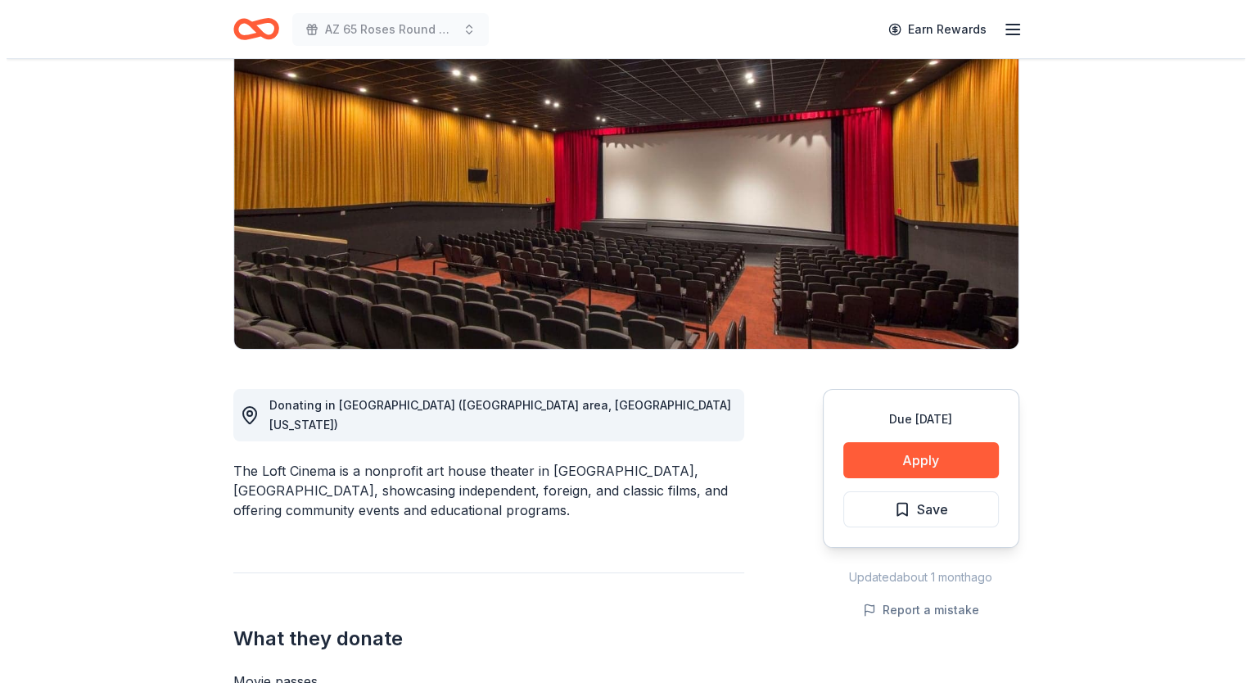
scroll to position [246, 0]
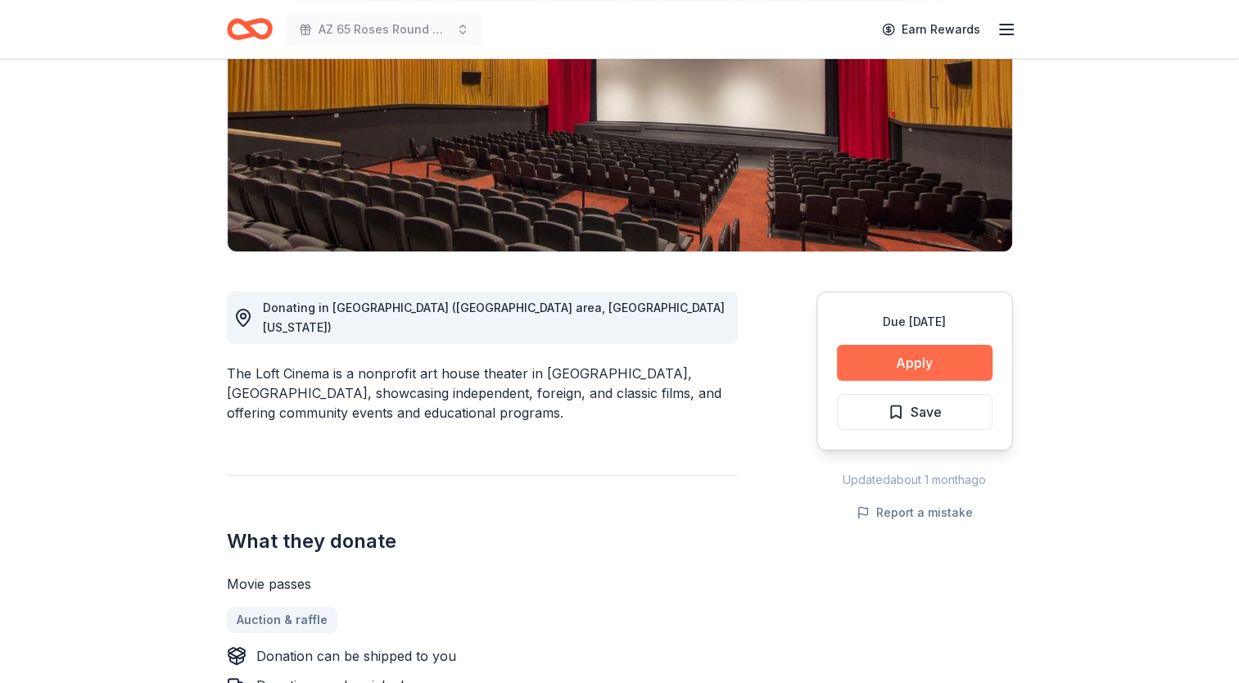
click at [911, 368] on button "Apply" at bounding box center [915, 363] width 156 height 36
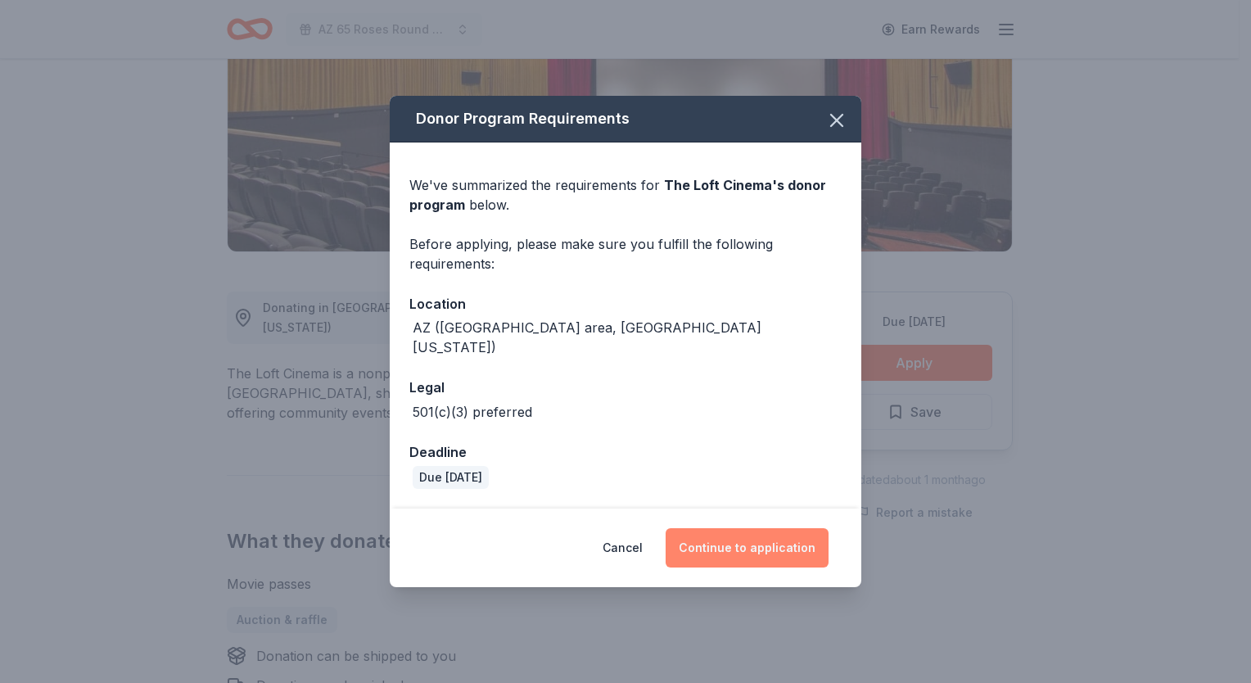
click at [754, 545] on button "Continue to application" at bounding box center [747, 547] width 163 height 39
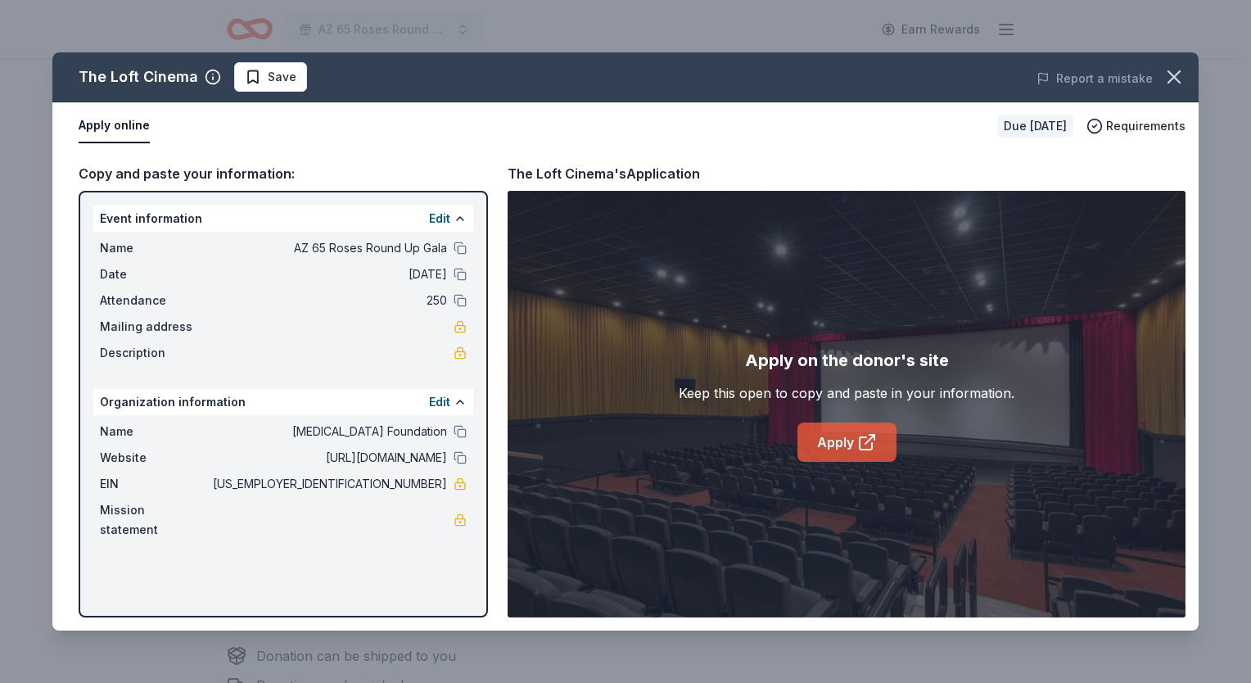
click at [848, 444] on link "Apply" at bounding box center [847, 442] width 99 height 39
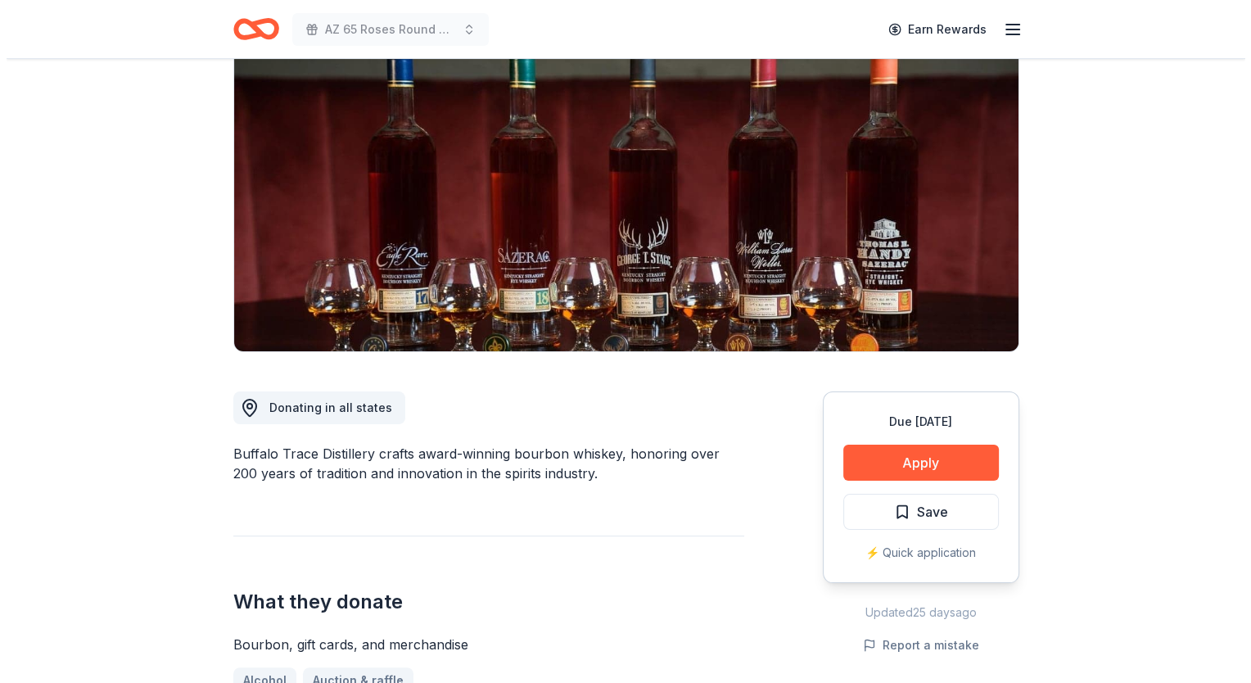
scroll to position [164, 0]
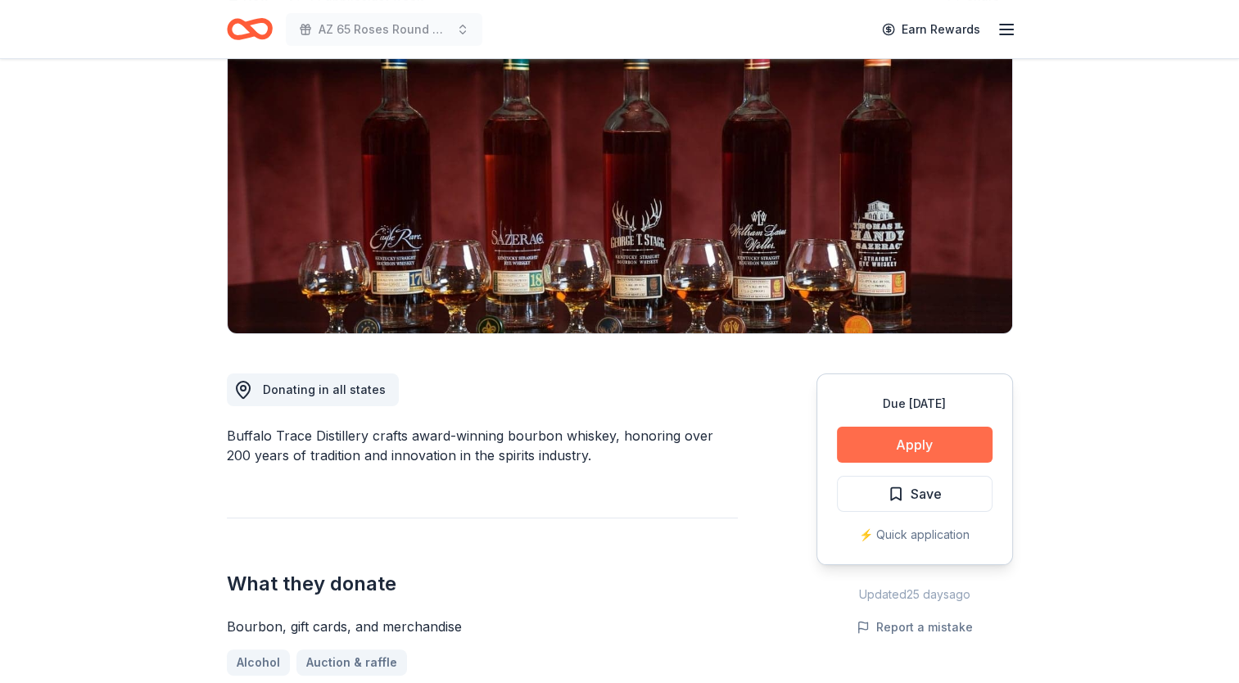
click at [902, 436] on button "Apply" at bounding box center [915, 445] width 156 height 36
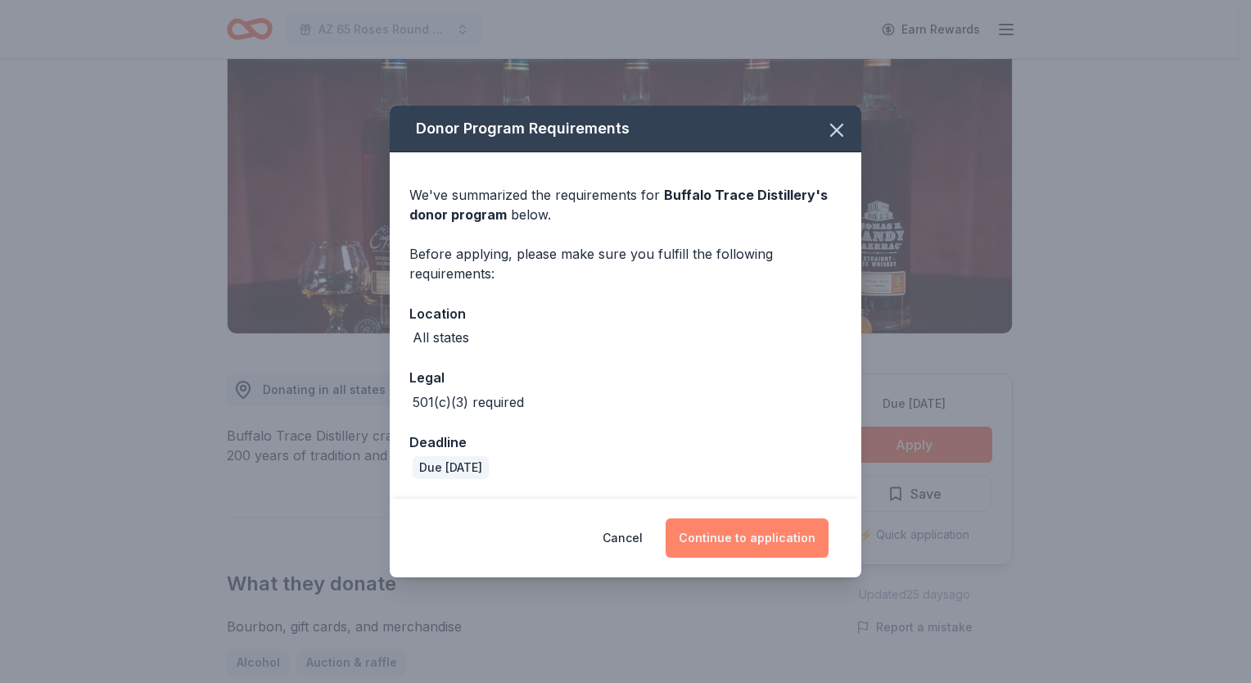
click at [738, 536] on button "Continue to application" at bounding box center [747, 537] width 163 height 39
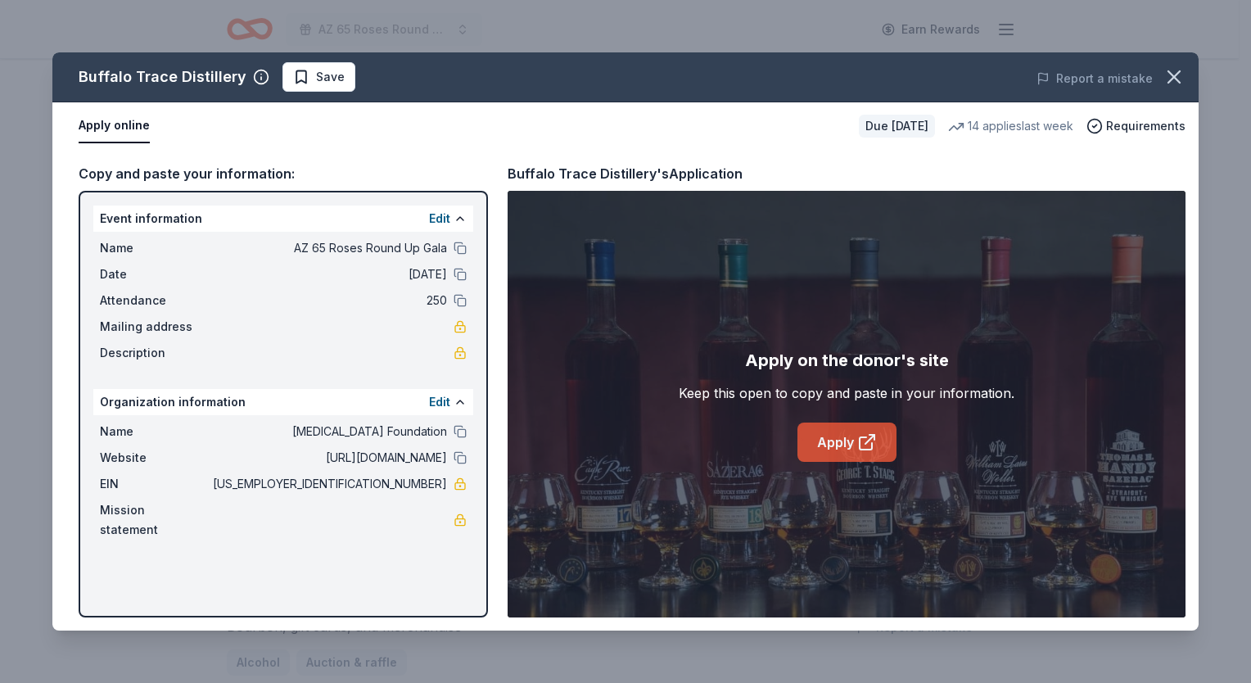
click at [848, 452] on link "Apply" at bounding box center [847, 442] width 99 height 39
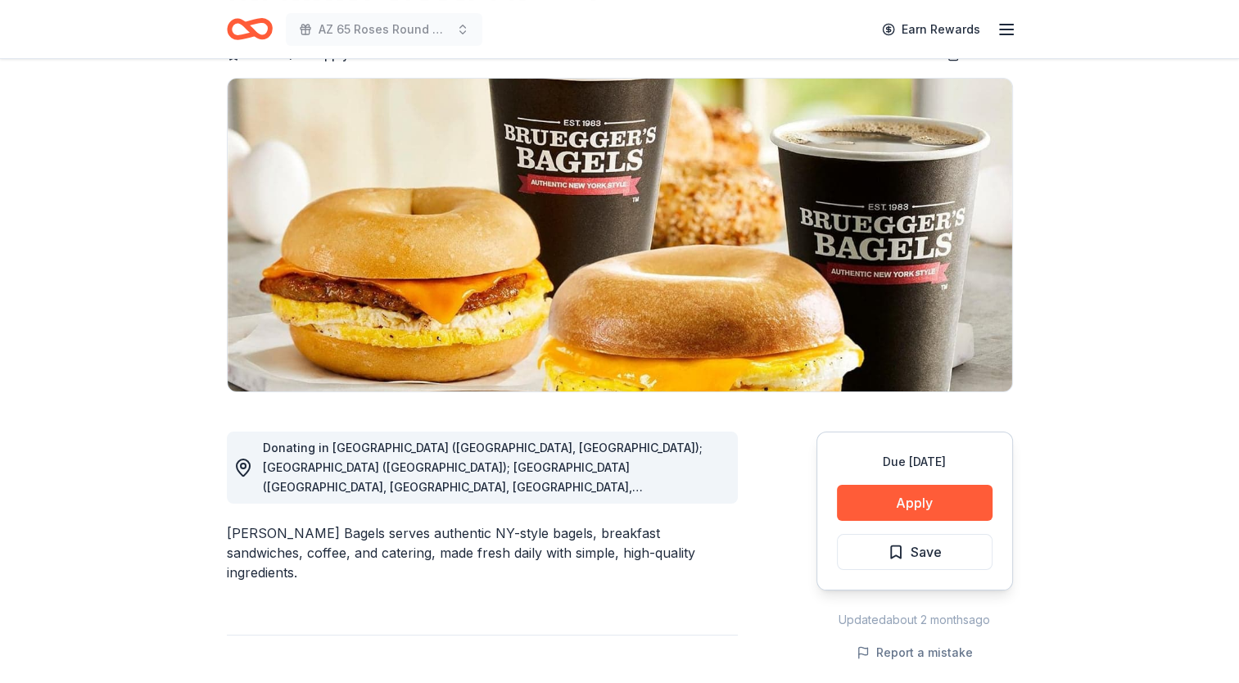
scroll to position [328, 0]
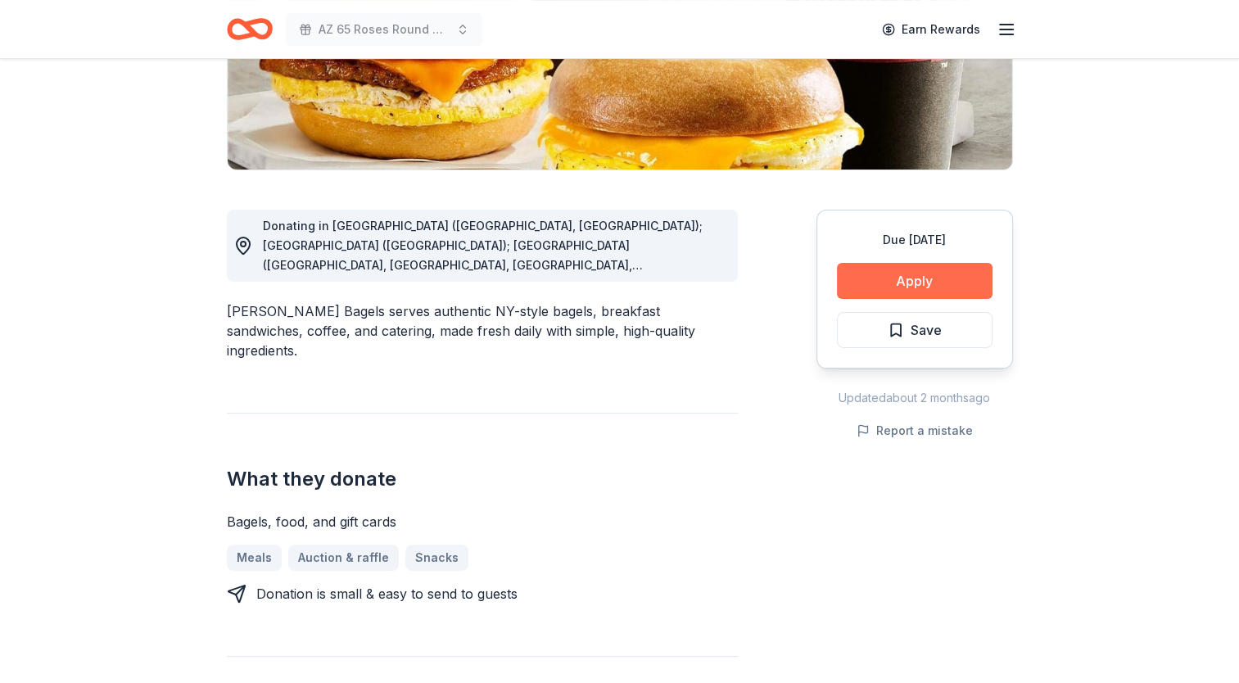
click at [947, 283] on button "Apply" at bounding box center [915, 281] width 156 height 36
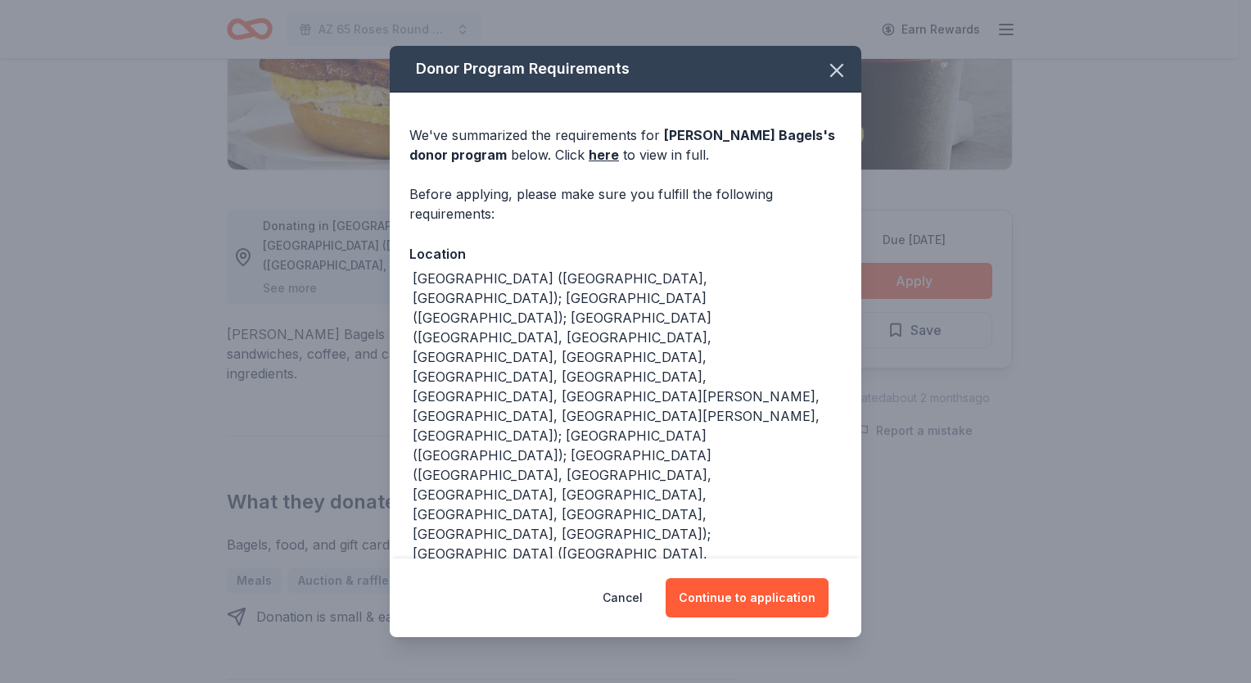
click at [750, 621] on div "Cancel Continue to application" at bounding box center [626, 597] width 472 height 79
click at [740, 603] on button "Continue to application" at bounding box center [747, 597] width 163 height 39
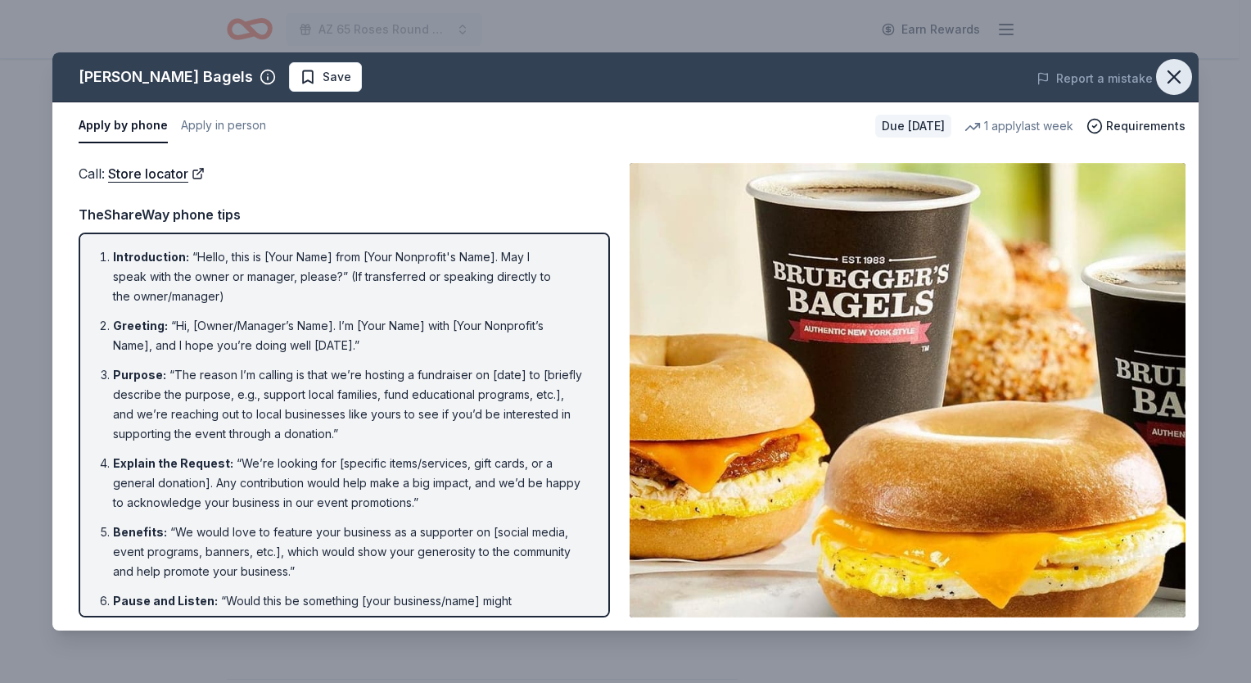
click at [1160, 70] on button "button" at bounding box center [1174, 77] width 36 height 36
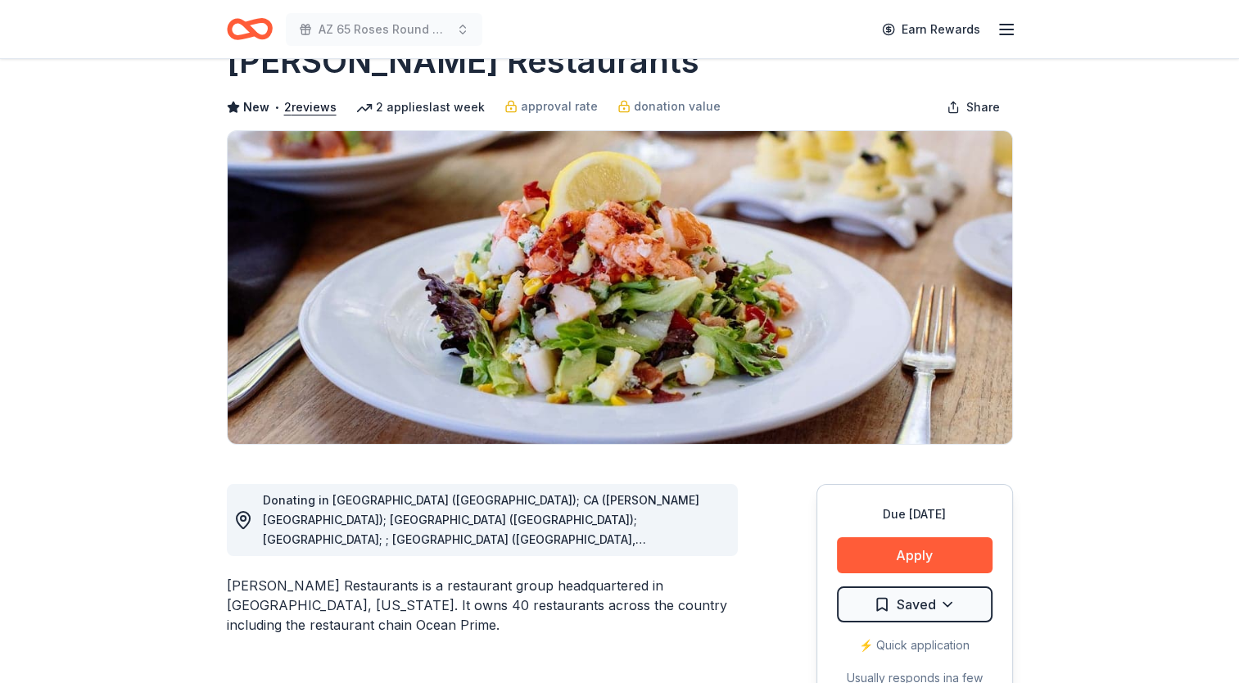
scroll to position [82, 0]
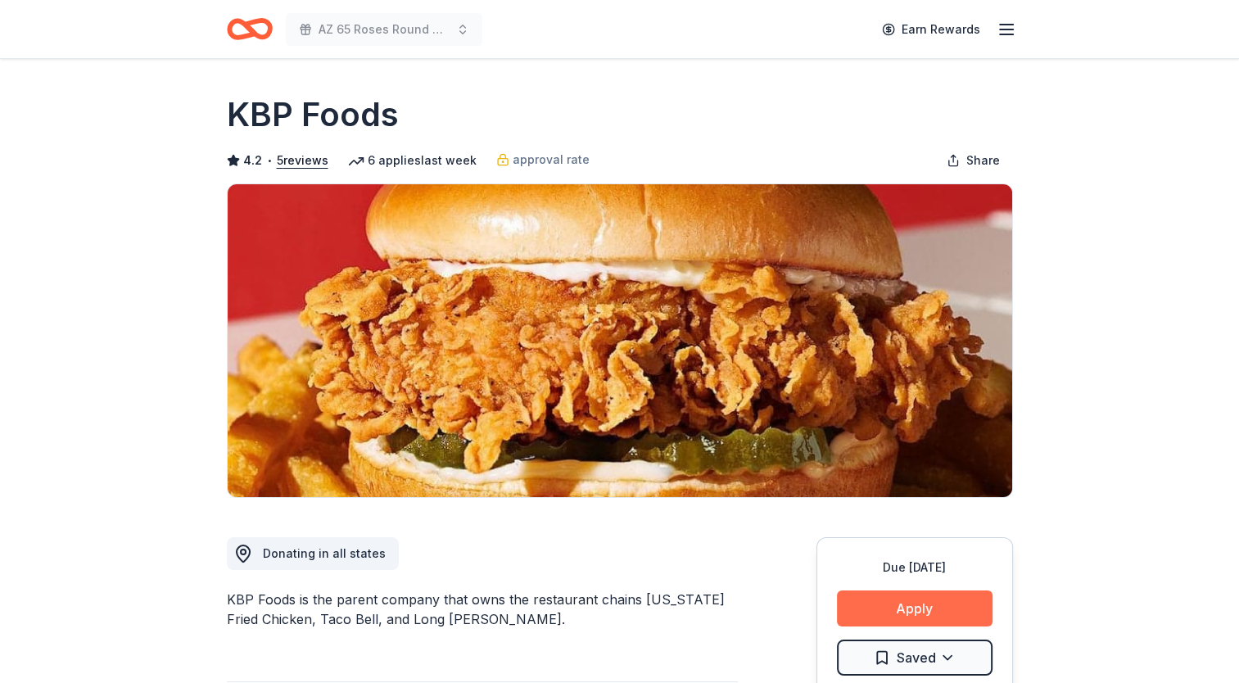
click at [901, 604] on button "Apply" at bounding box center [915, 608] width 156 height 36
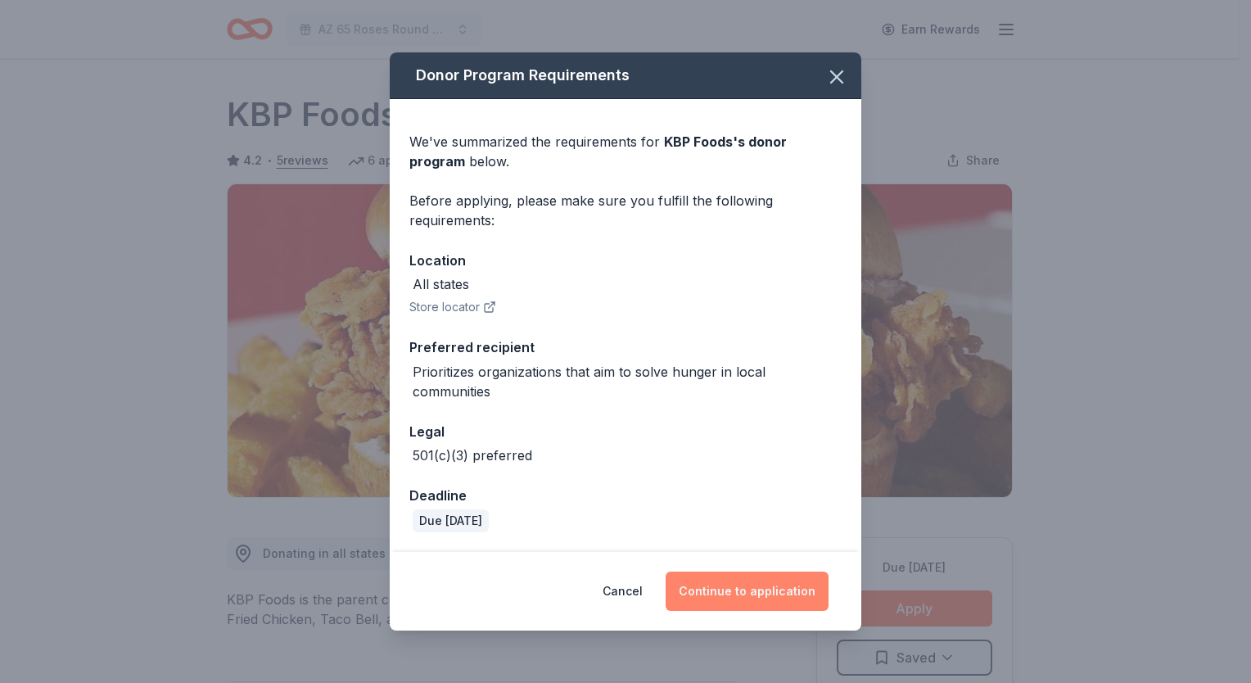
click at [775, 586] on button "Continue to application" at bounding box center [747, 591] width 163 height 39
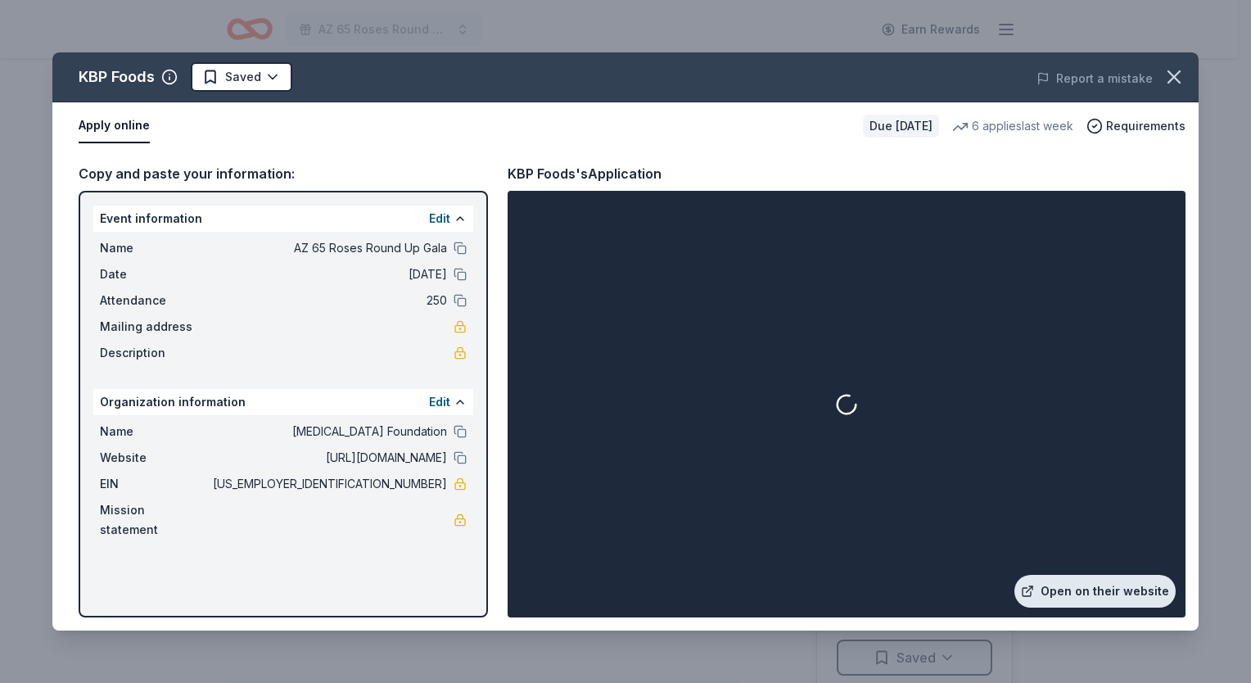
click at [1110, 599] on link "Open on their website" at bounding box center [1095, 591] width 161 height 33
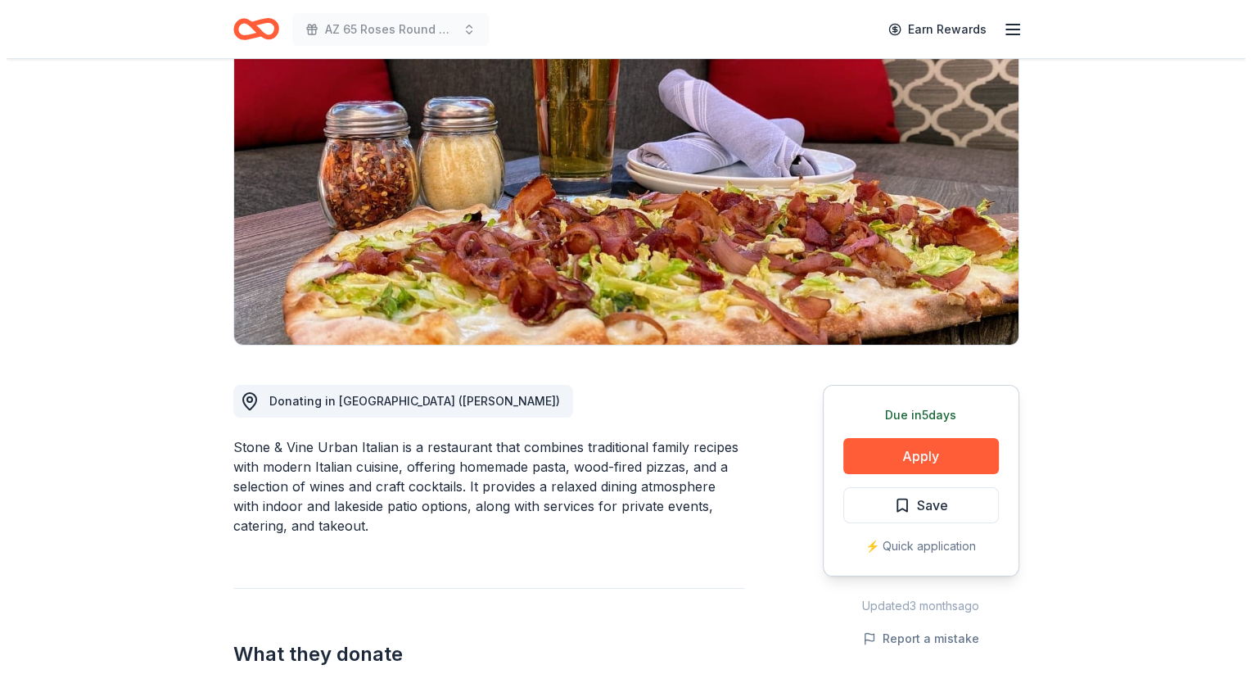
scroll to position [328, 0]
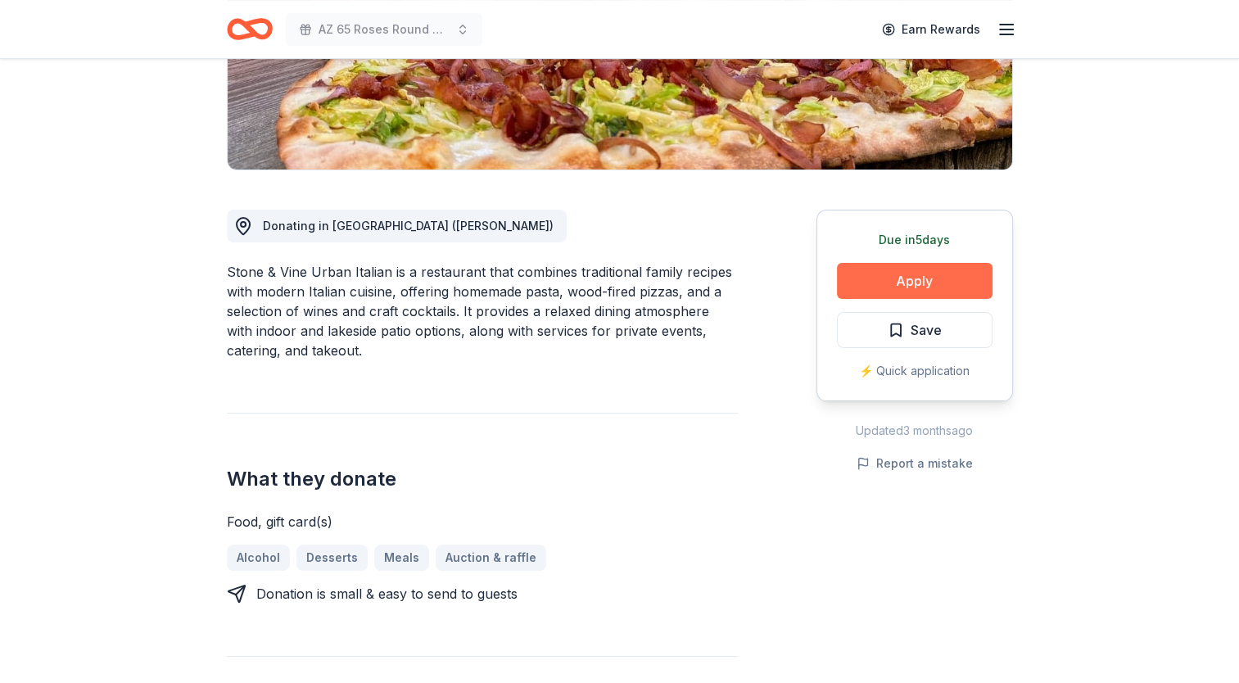
click at [920, 264] on button "Apply" at bounding box center [915, 281] width 156 height 36
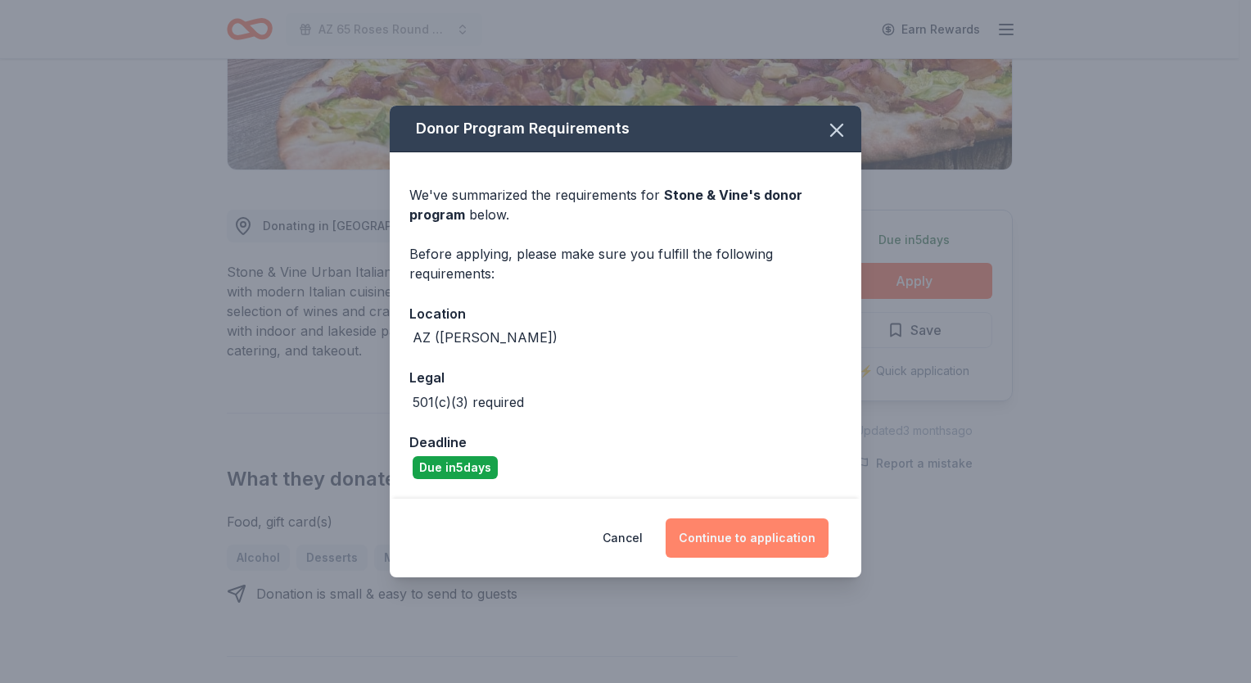
click at [734, 553] on button "Continue to application" at bounding box center [747, 537] width 163 height 39
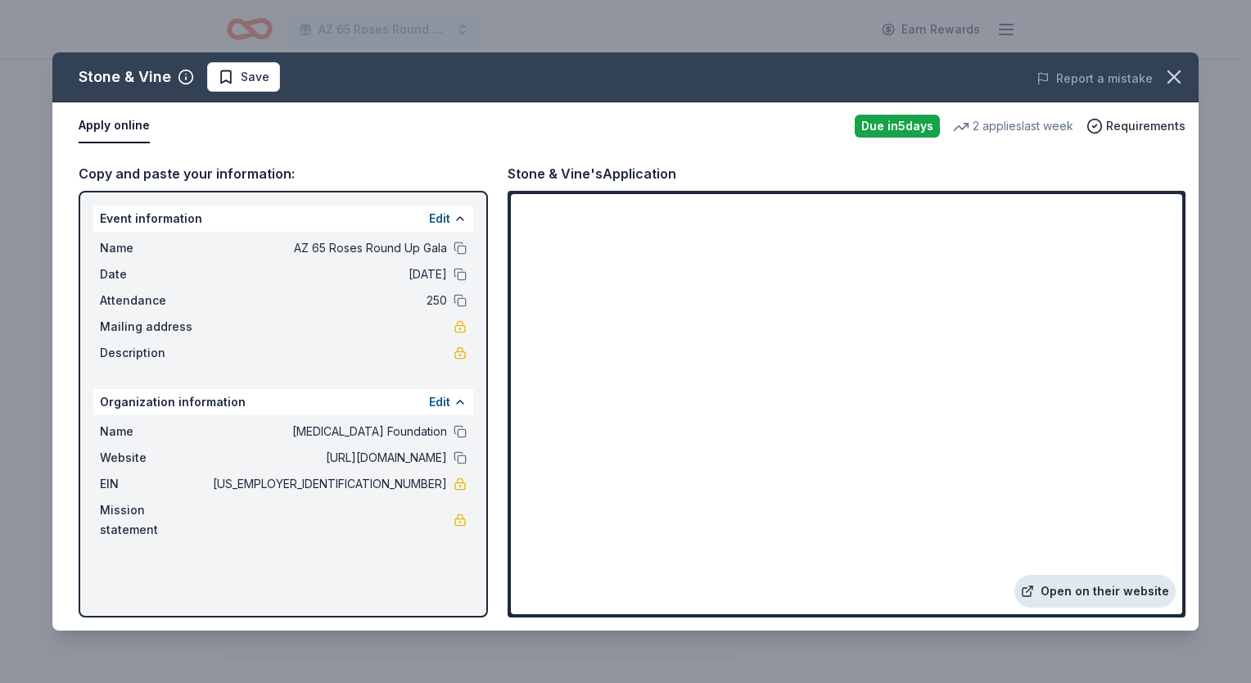
click at [1106, 599] on link "Open on their website" at bounding box center [1095, 591] width 161 height 33
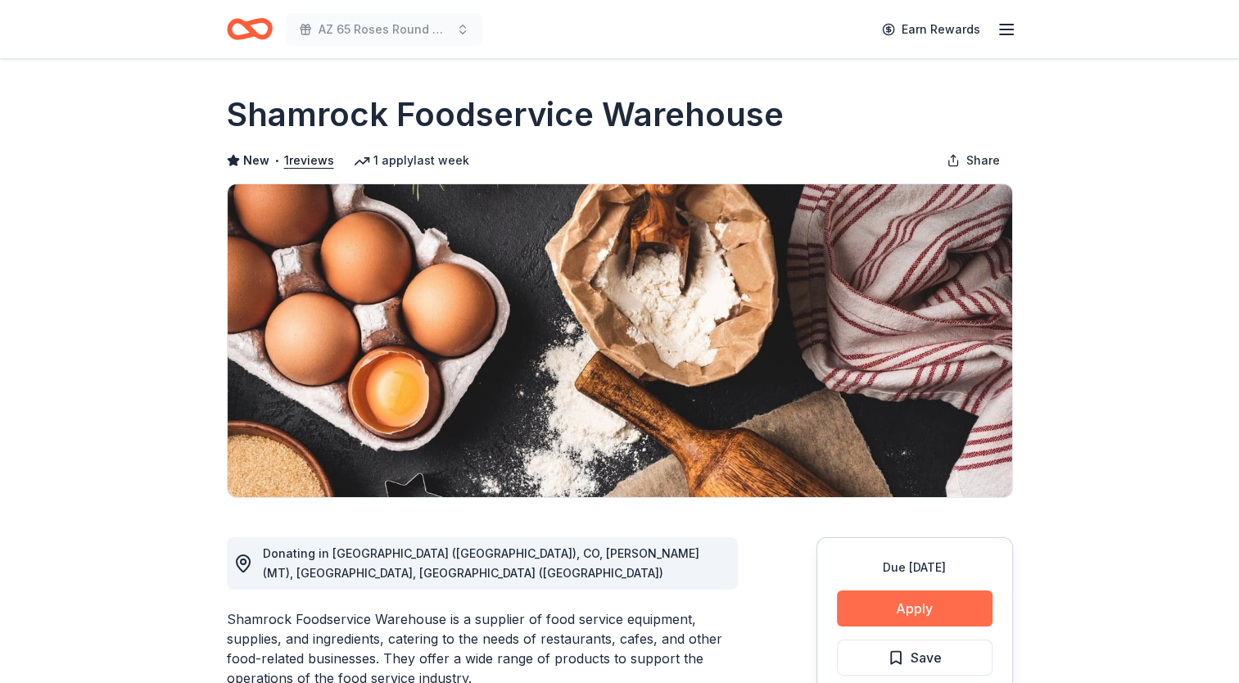
click at [906, 604] on button "Apply" at bounding box center [915, 608] width 156 height 36
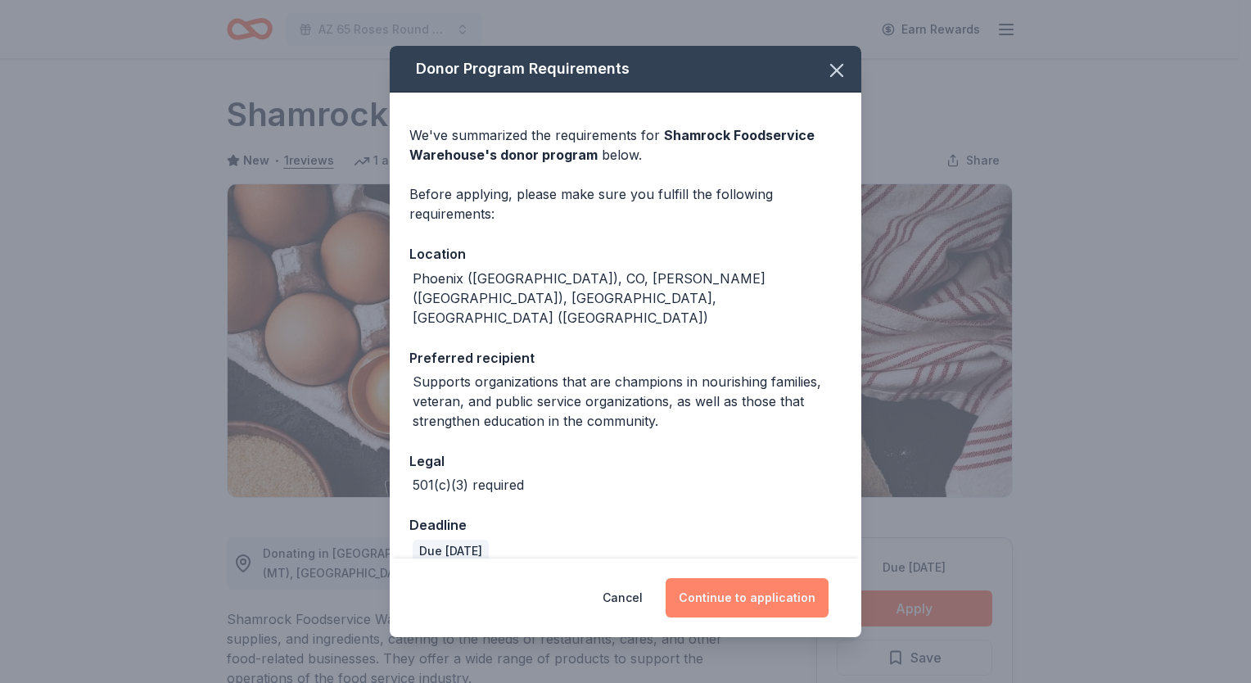
click at [692, 588] on button "Continue to application" at bounding box center [747, 597] width 163 height 39
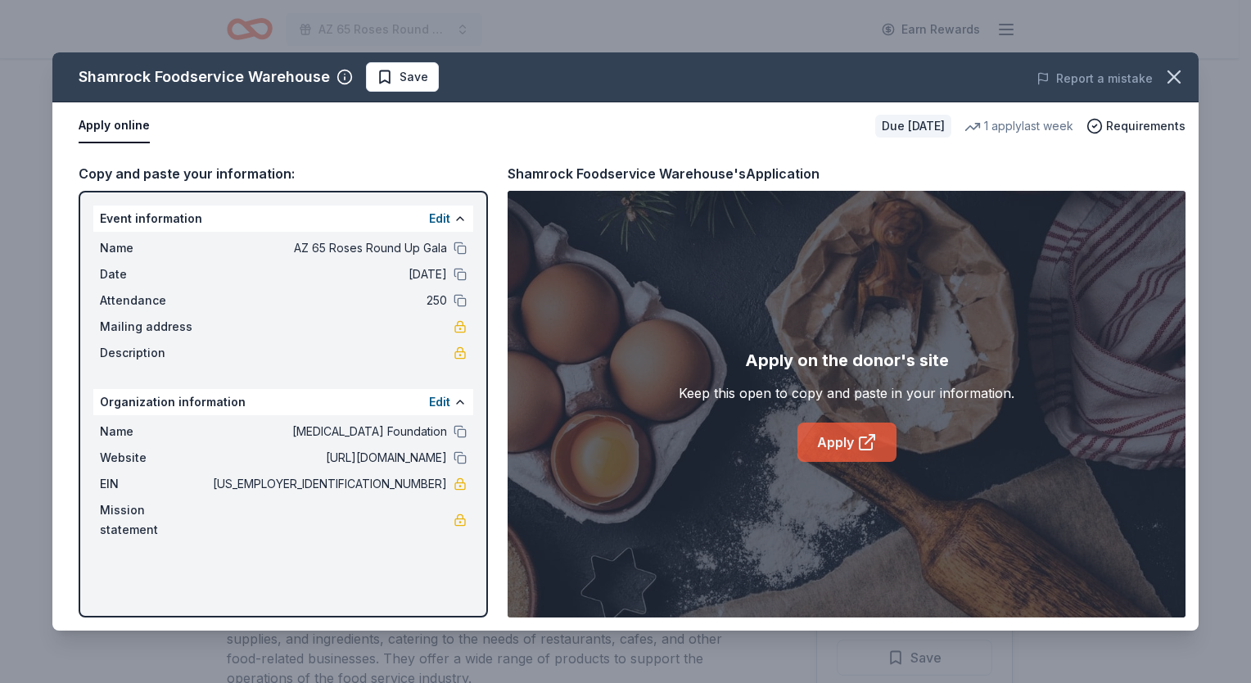
click at [863, 441] on icon at bounding box center [867, 442] width 20 height 20
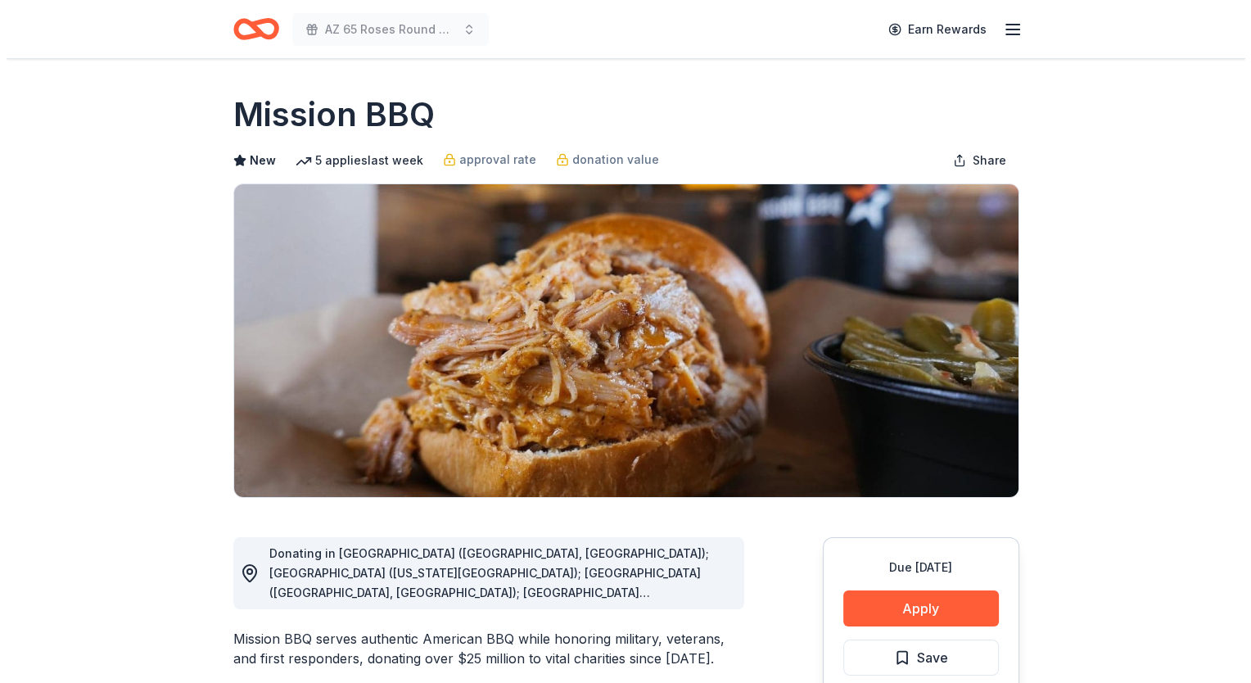
scroll to position [246, 0]
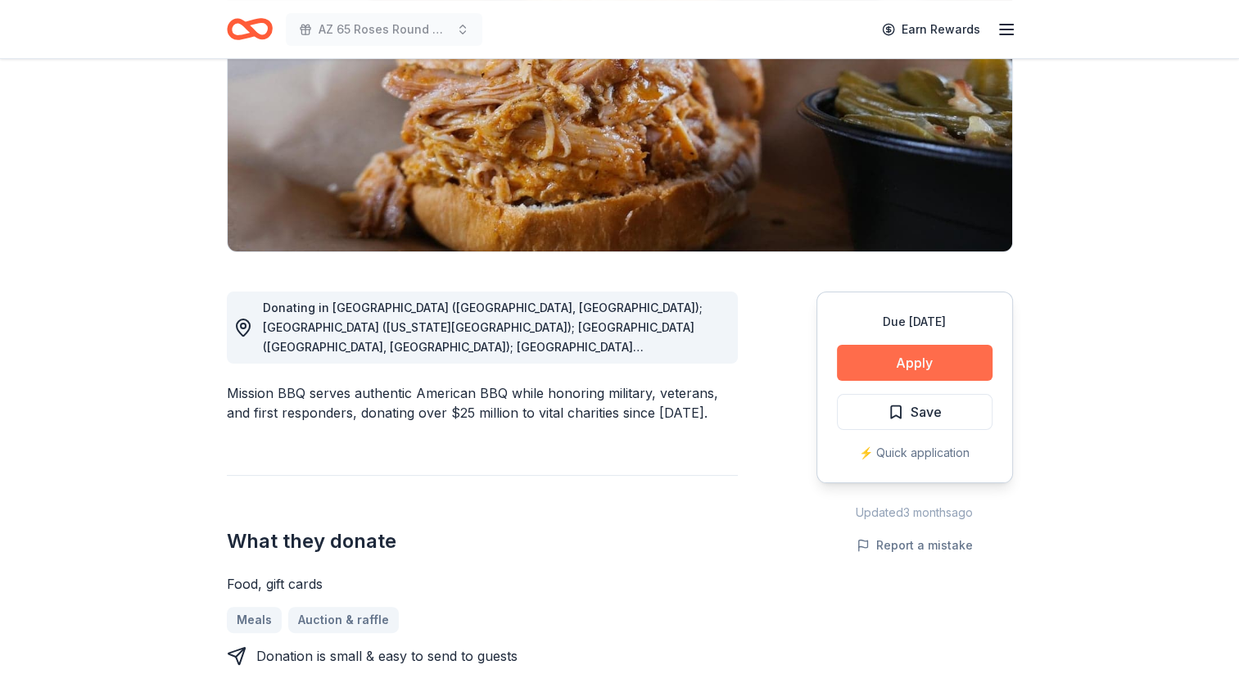
click at [889, 365] on button "Apply" at bounding box center [915, 363] width 156 height 36
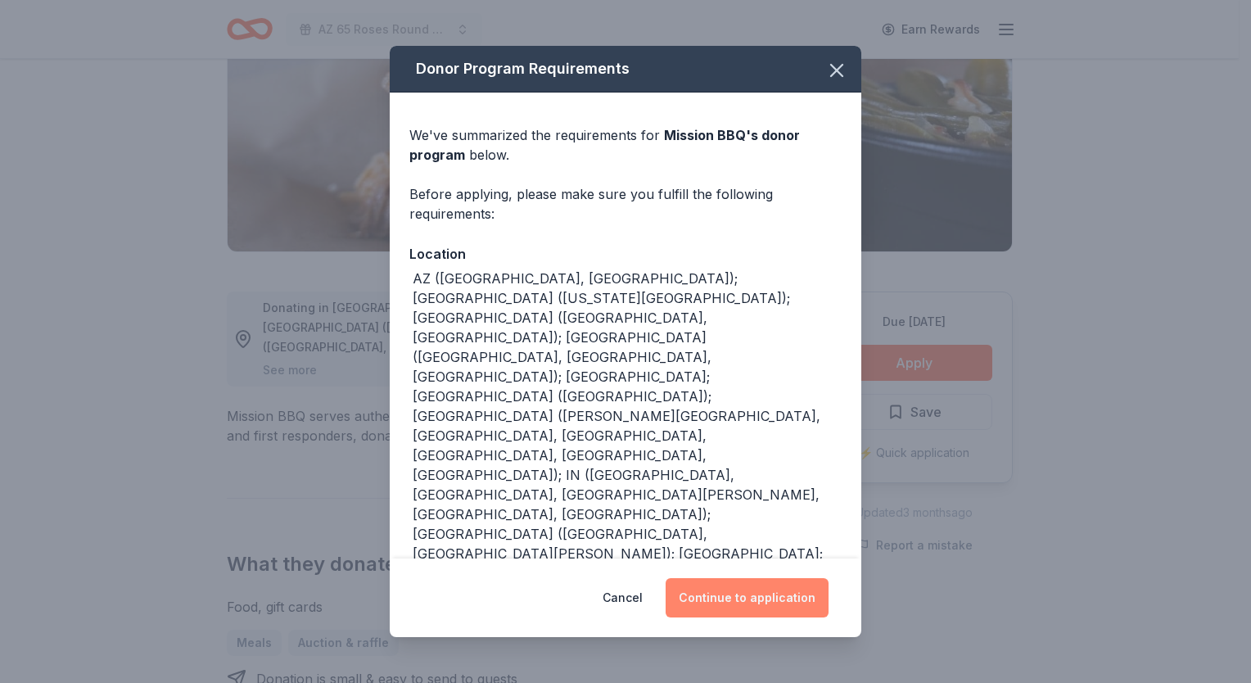
click at [754, 579] on button "Continue to application" at bounding box center [747, 597] width 163 height 39
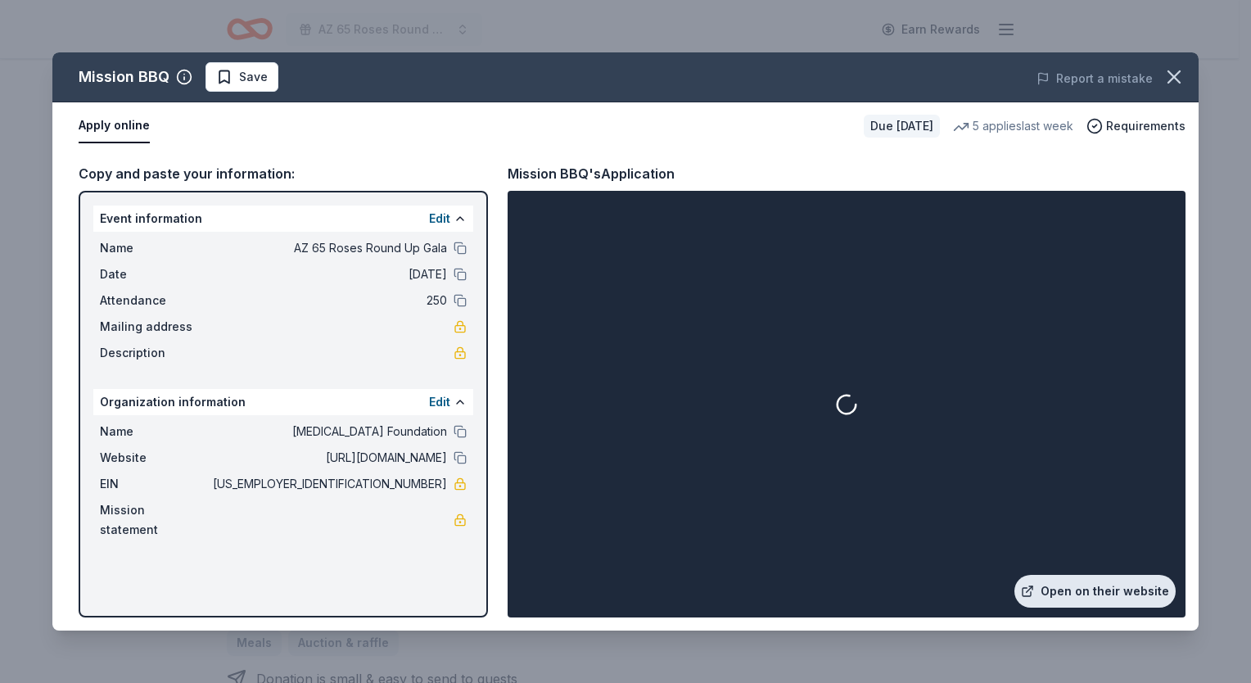
click at [1072, 592] on link "Open on their website" at bounding box center [1095, 591] width 161 height 33
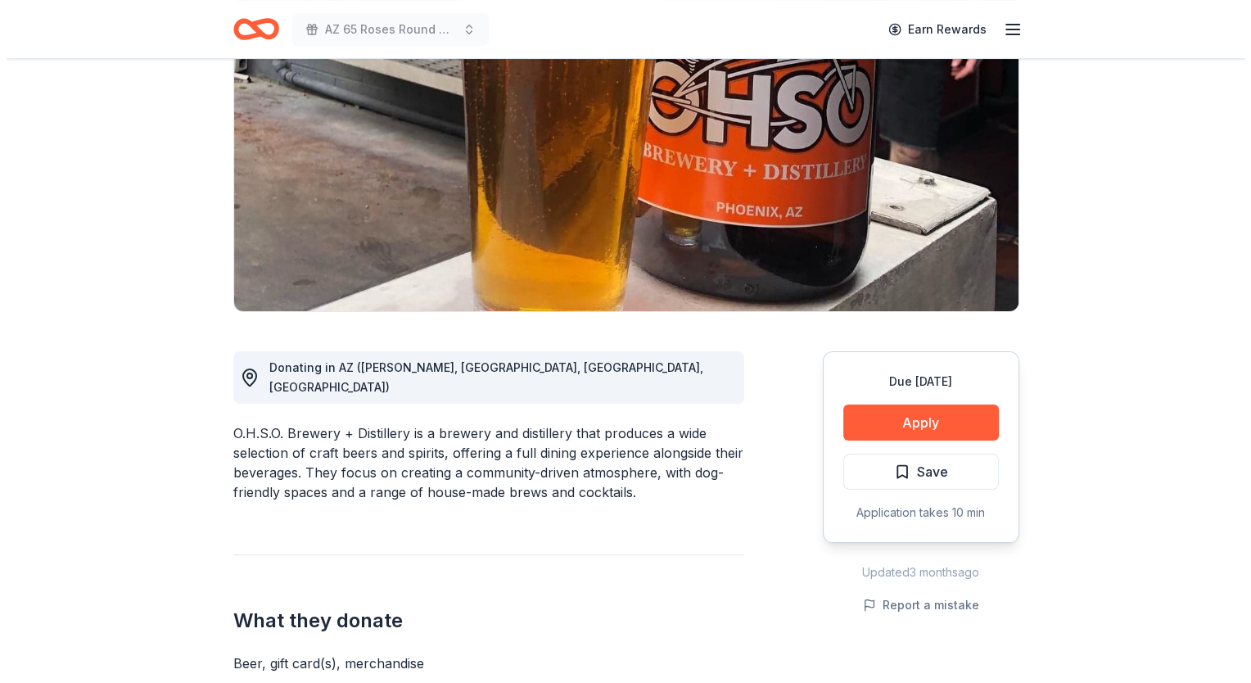
scroll to position [246, 0]
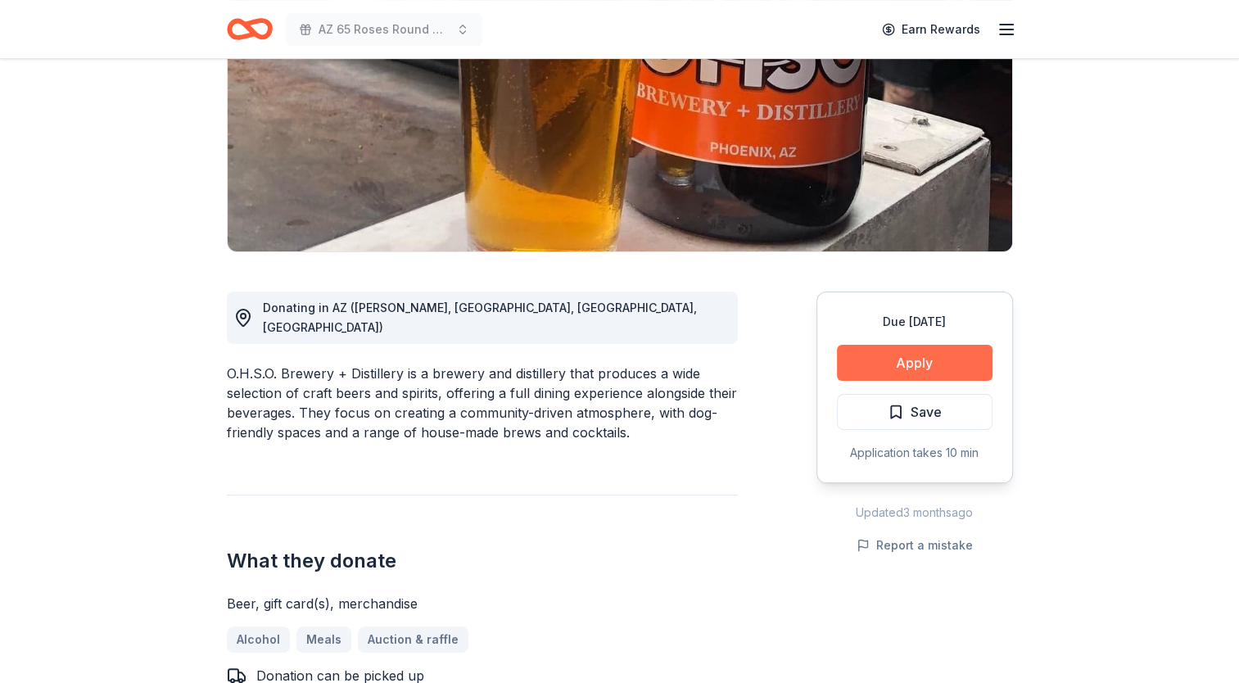
click at [903, 352] on button "Apply" at bounding box center [915, 363] width 156 height 36
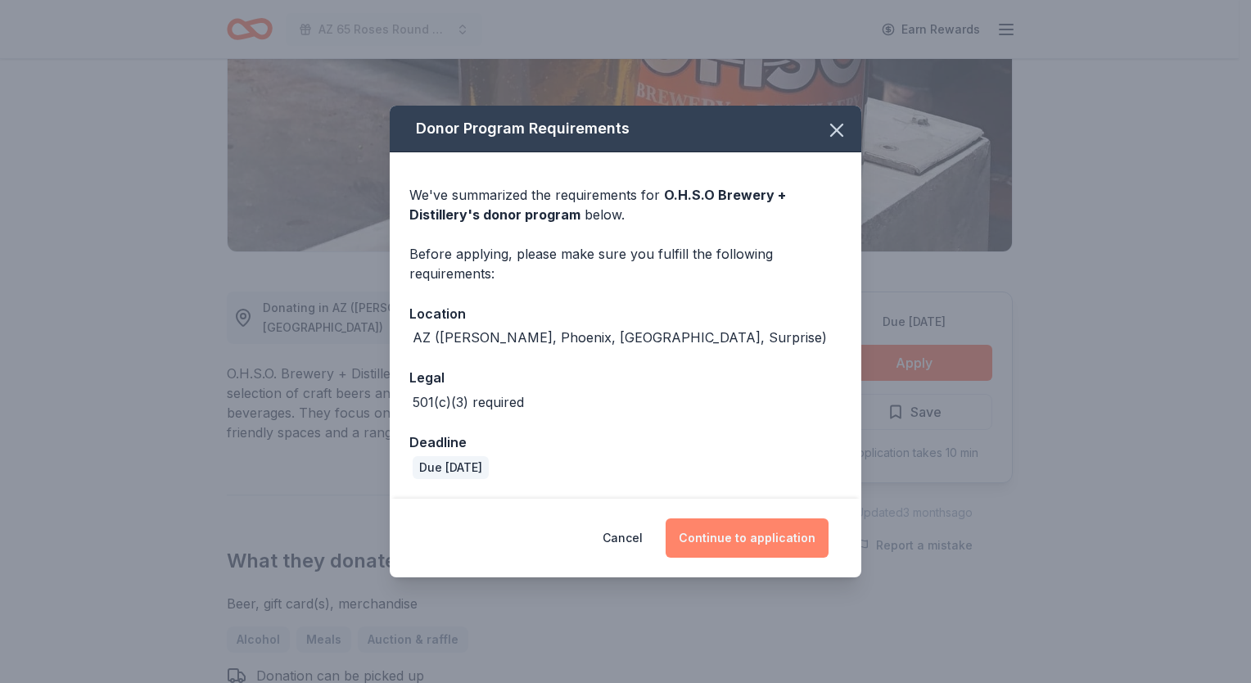
click at [779, 541] on button "Continue to application" at bounding box center [747, 537] width 163 height 39
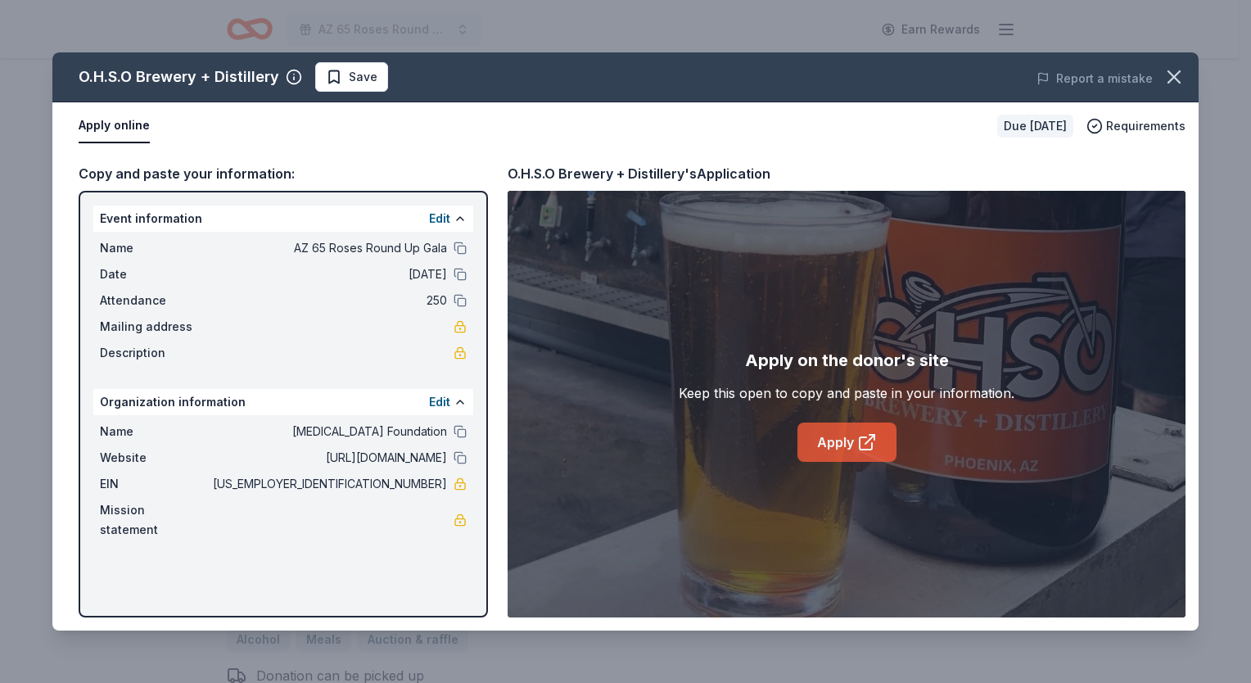
click at [824, 448] on link "Apply" at bounding box center [847, 442] width 99 height 39
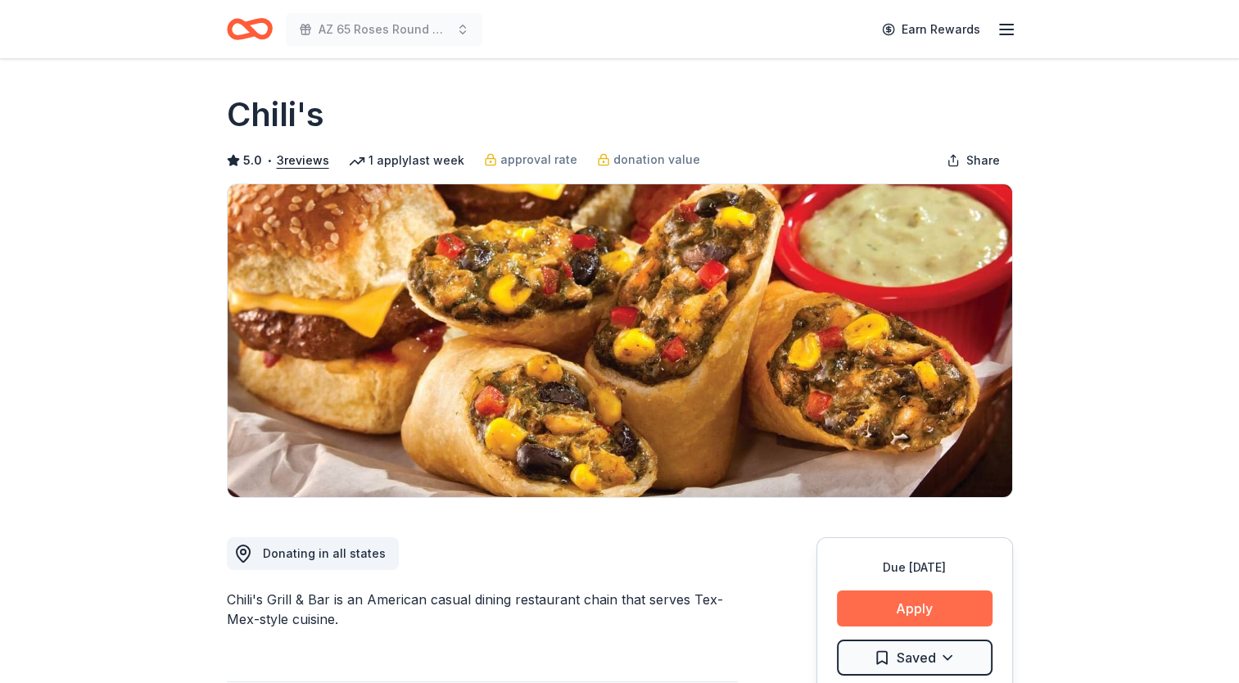
click at [970, 608] on button "Apply" at bounding box center [915, 608] width 156 height 36
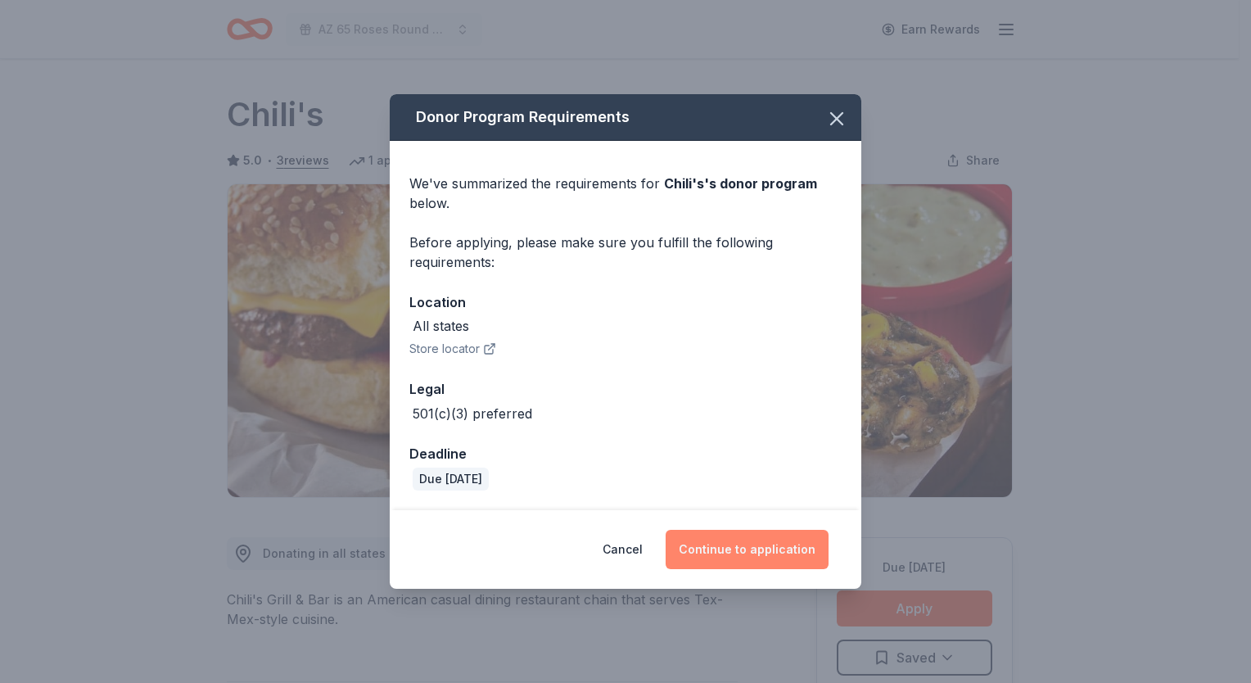
click at [753, 539] on button "Continue to application" at bounding box center [747, 549] width 163 height 39
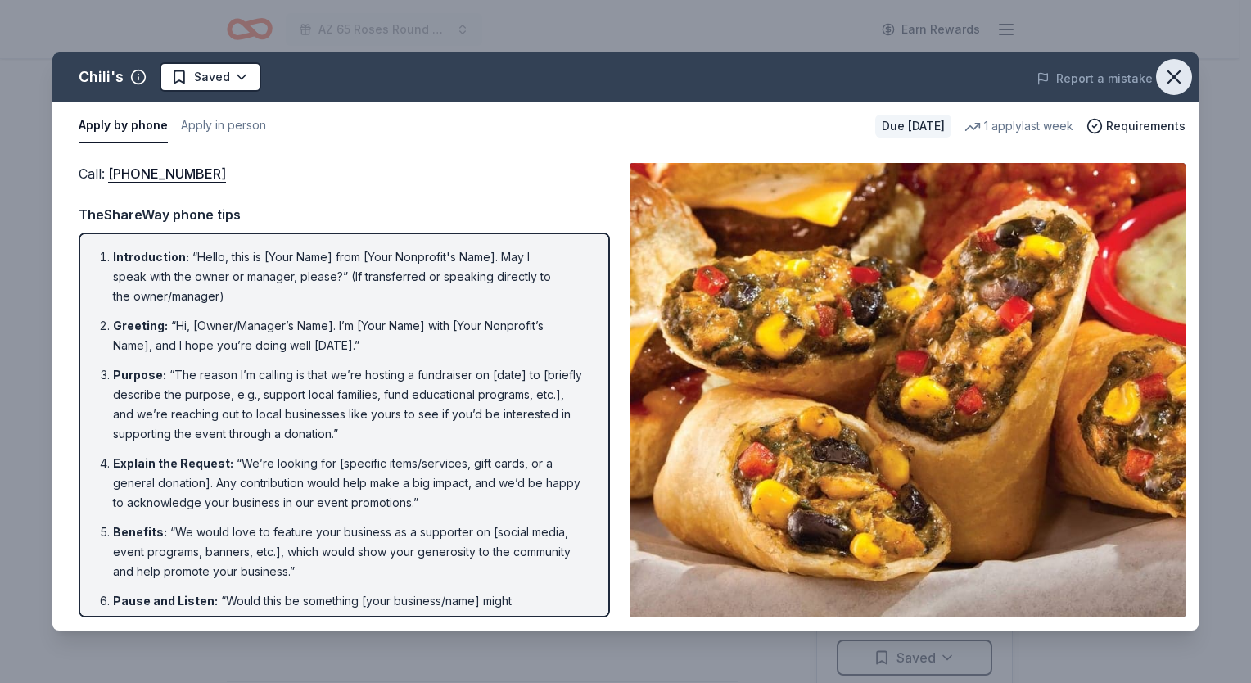
click at [1176, 70] on icon "button" at bounding box center [1174, 77] width 23 height 23
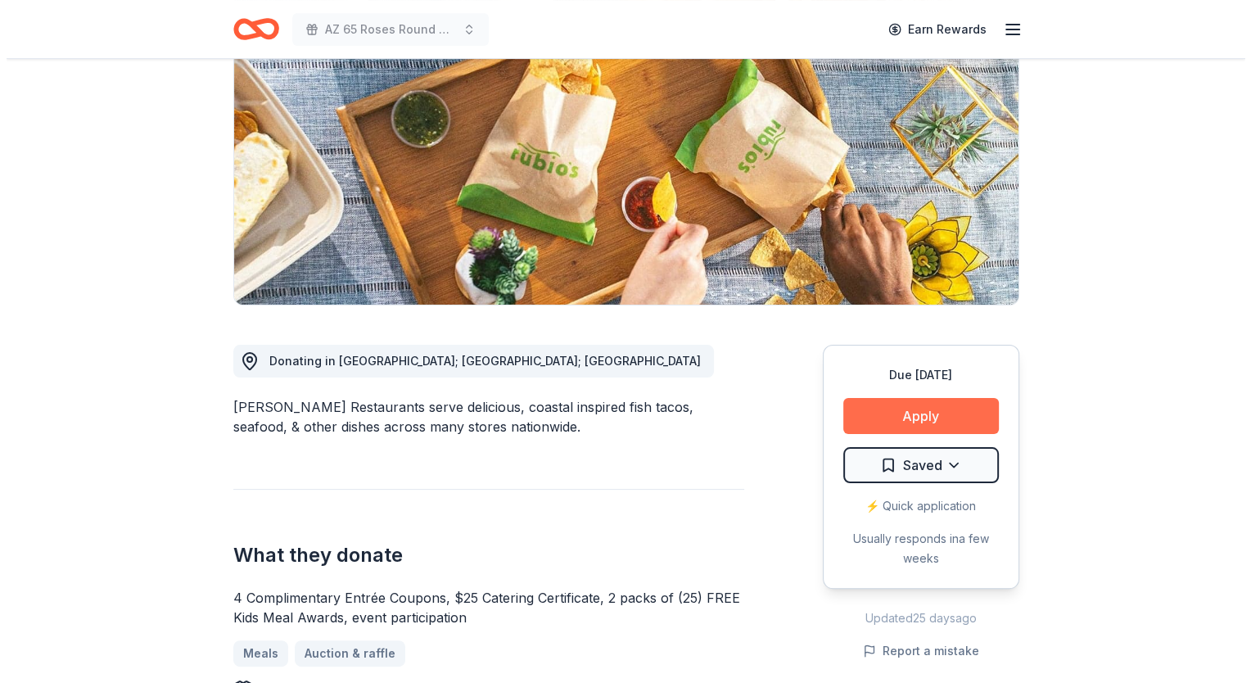
scroll to position [246, 0]
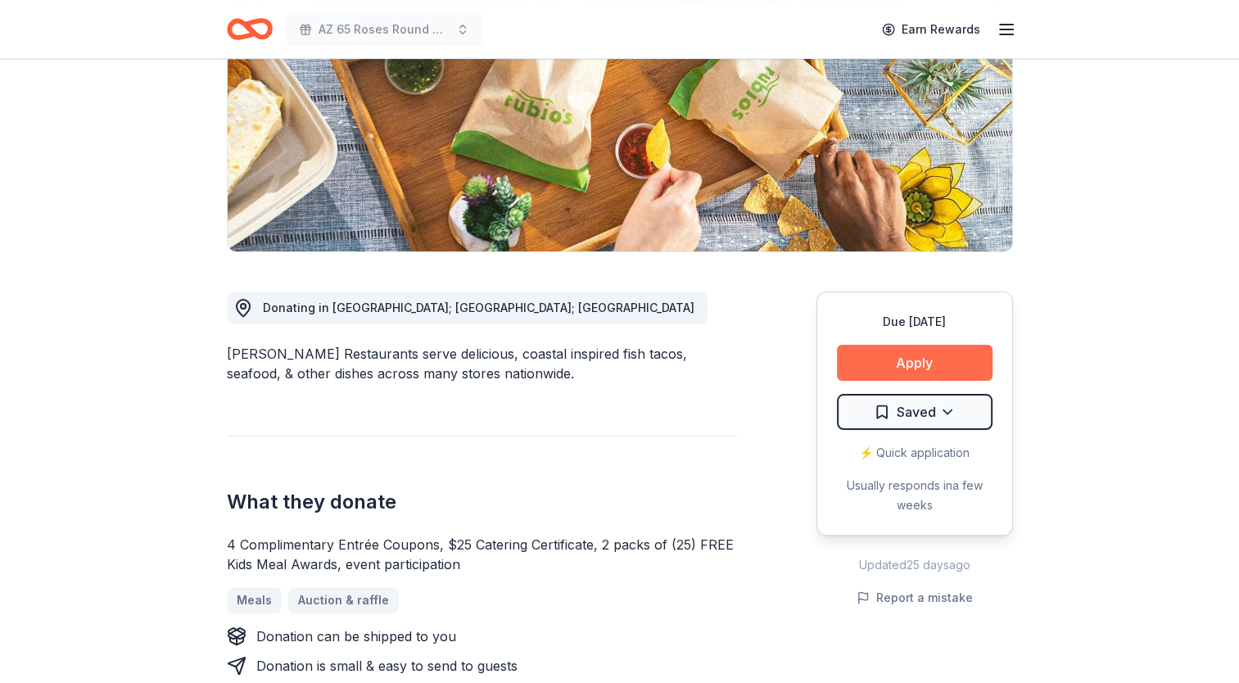
click at [920, 359] on button "Apply" at bounding box center [915, 363] width 156 height 36
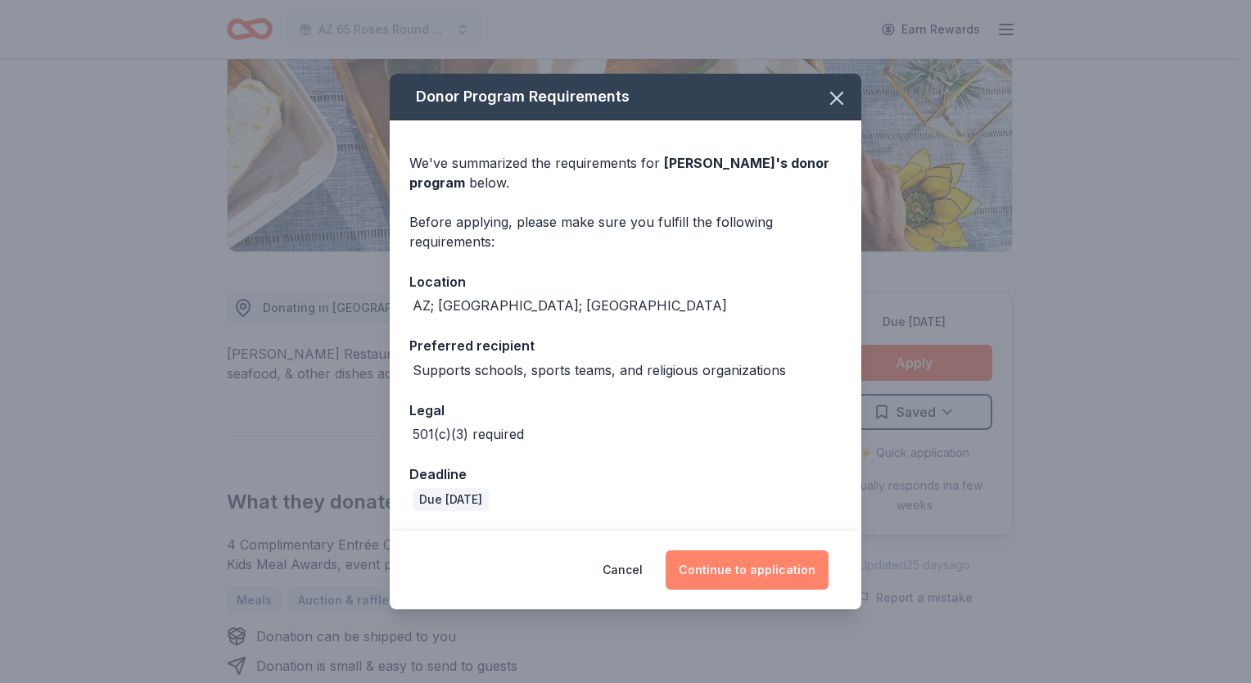
click at [776, 567] on button "Continue to application" at bounding box center [747, 569] width 163 height 39
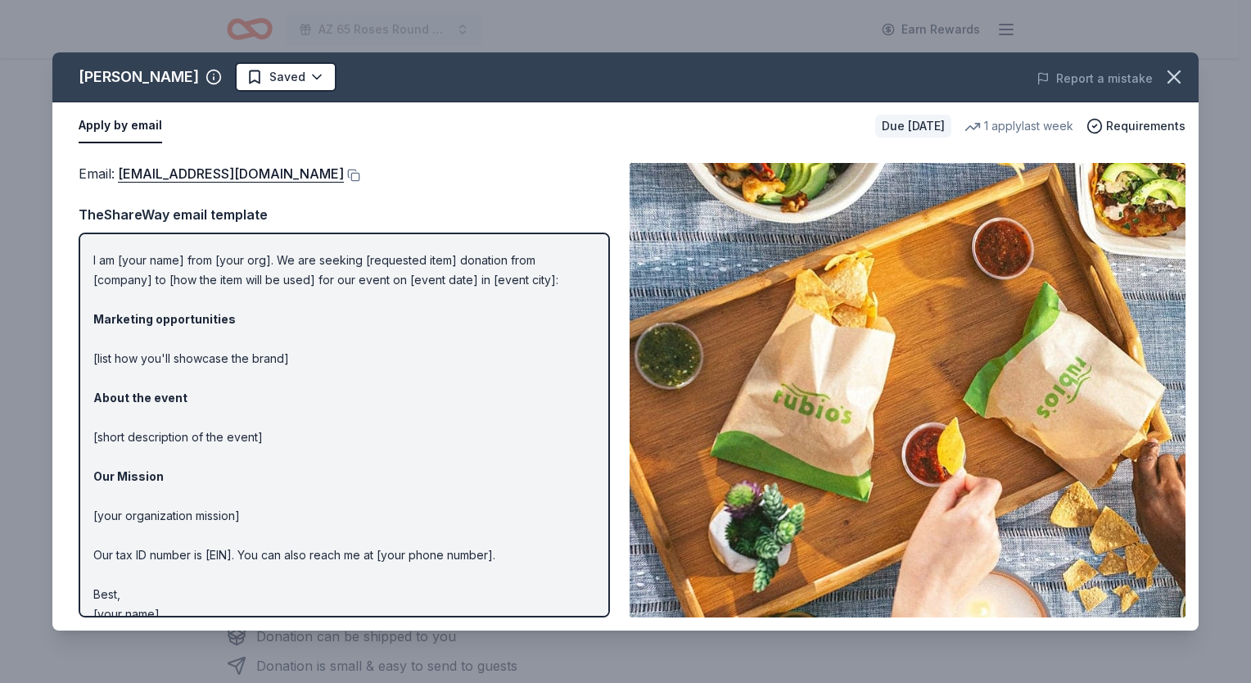
scroll to position [56, 0]
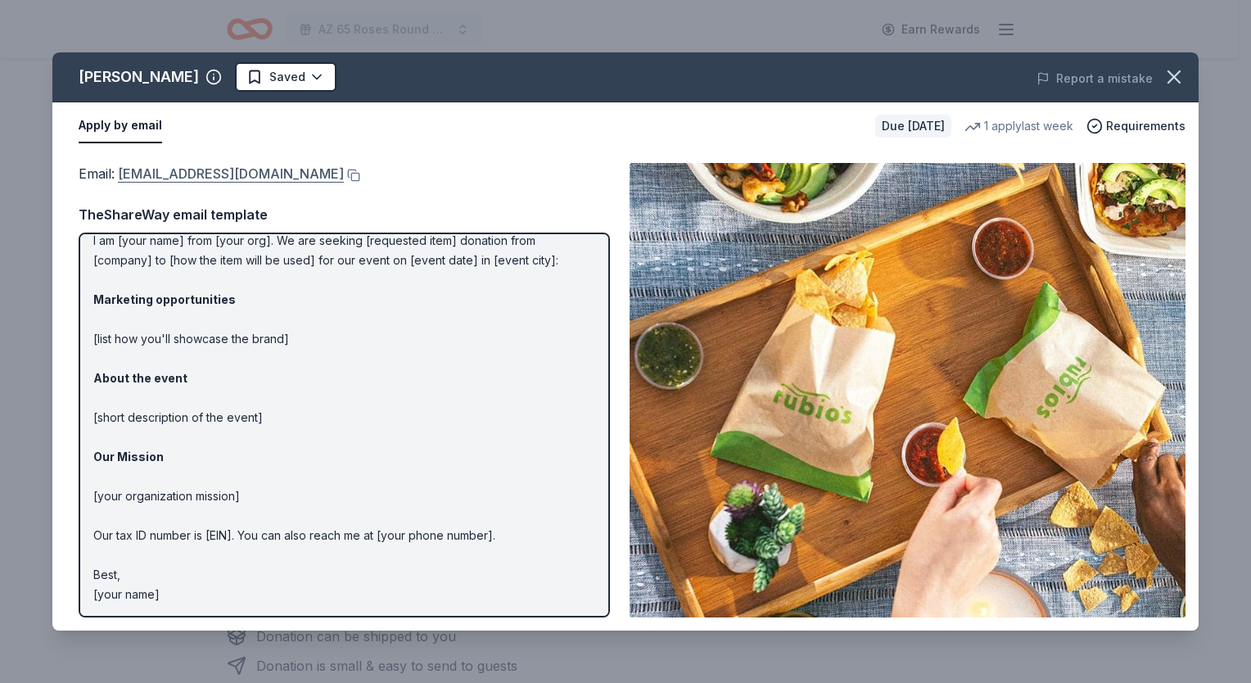
click at [174, 176] on link "VPMarketingTeam@rubios.com" at bounding box center [231, 173] width 226 height 21
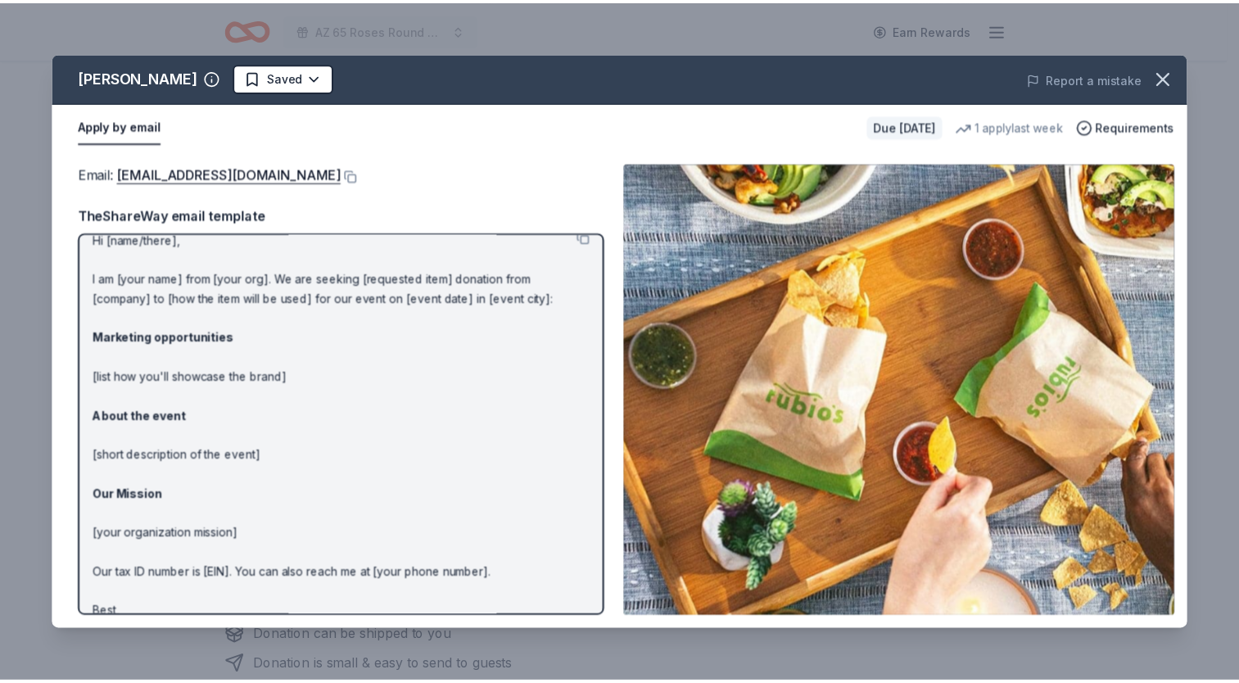
scroll to position [0, 0]
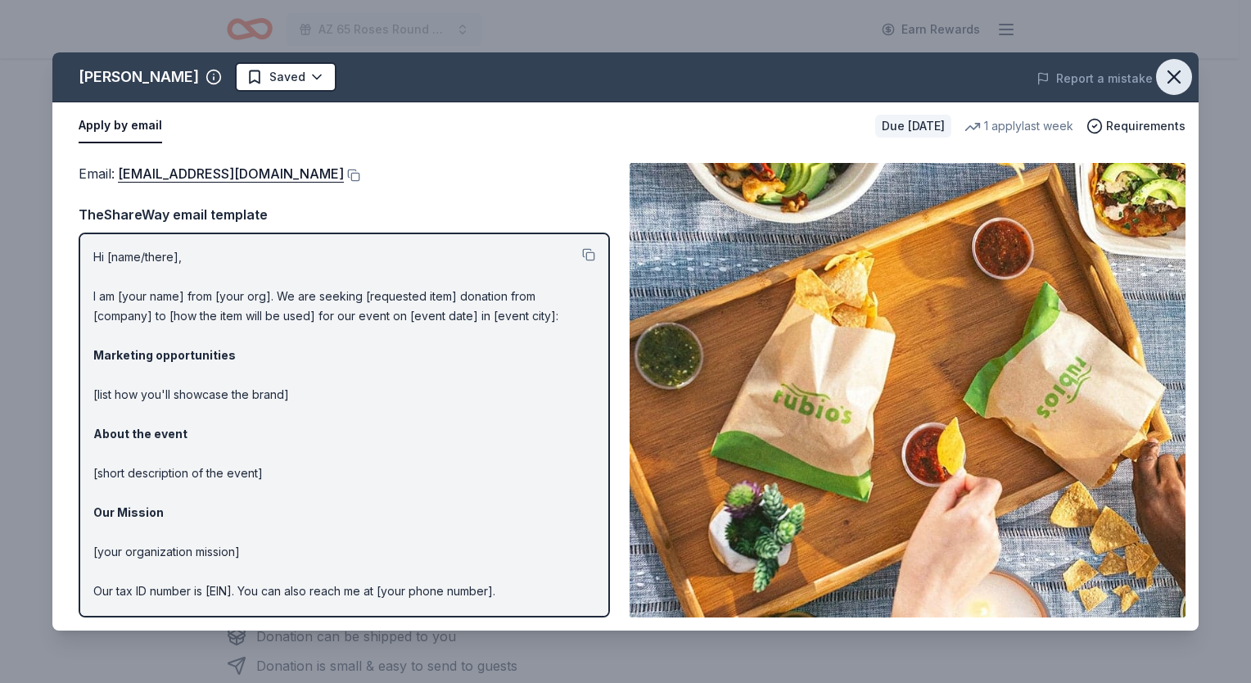
click at [1176, 70] on icon "button" at bounding box center [1174, 77] width 23 height 23
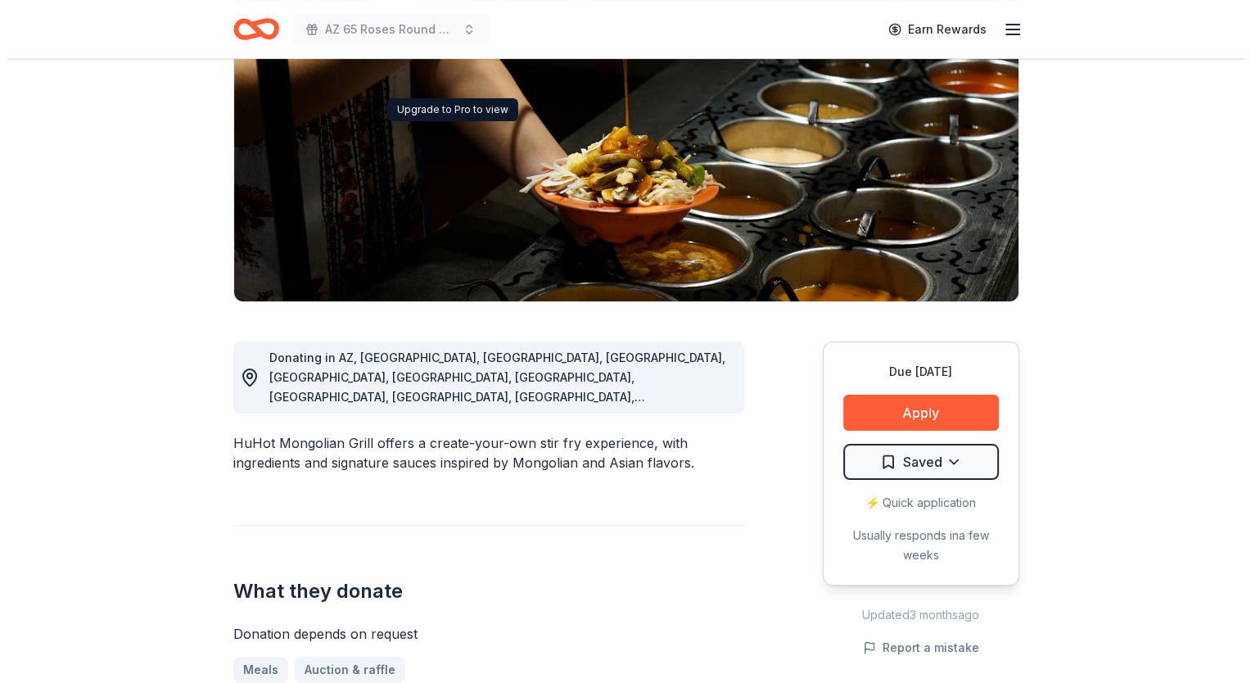
scroll to position [328, 0]
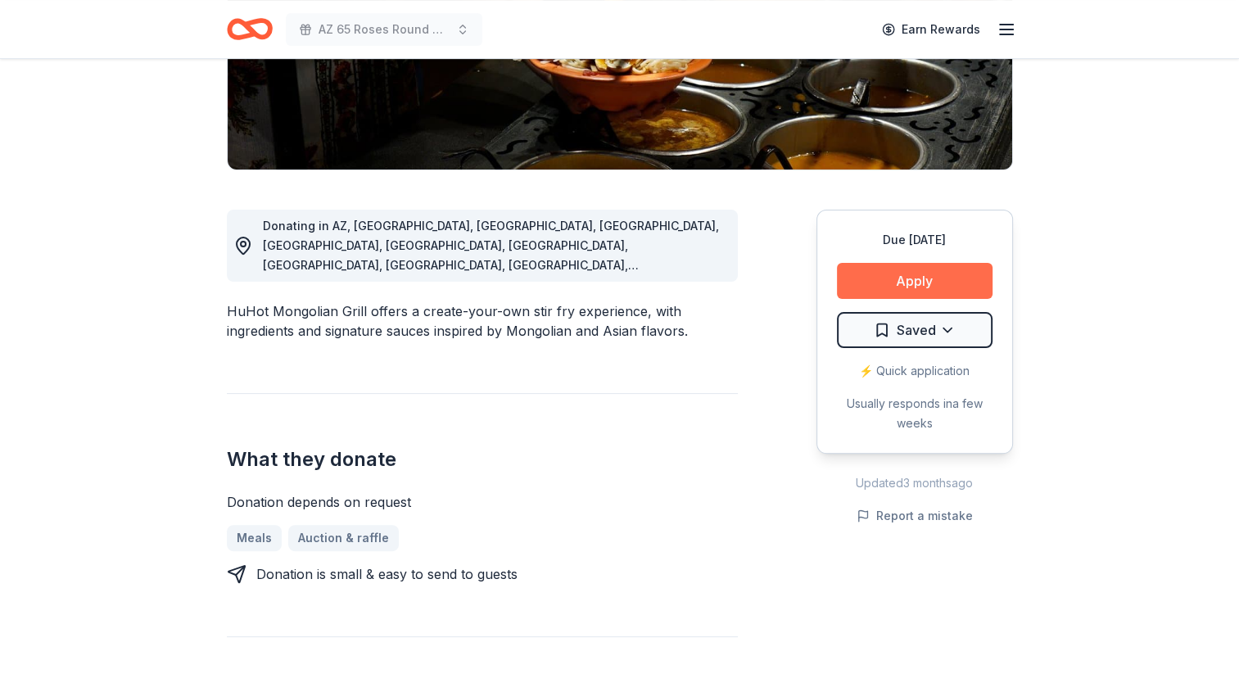
click at [902, 277] on button "Apply" at bounding box center [915, 281] width 156 height 36
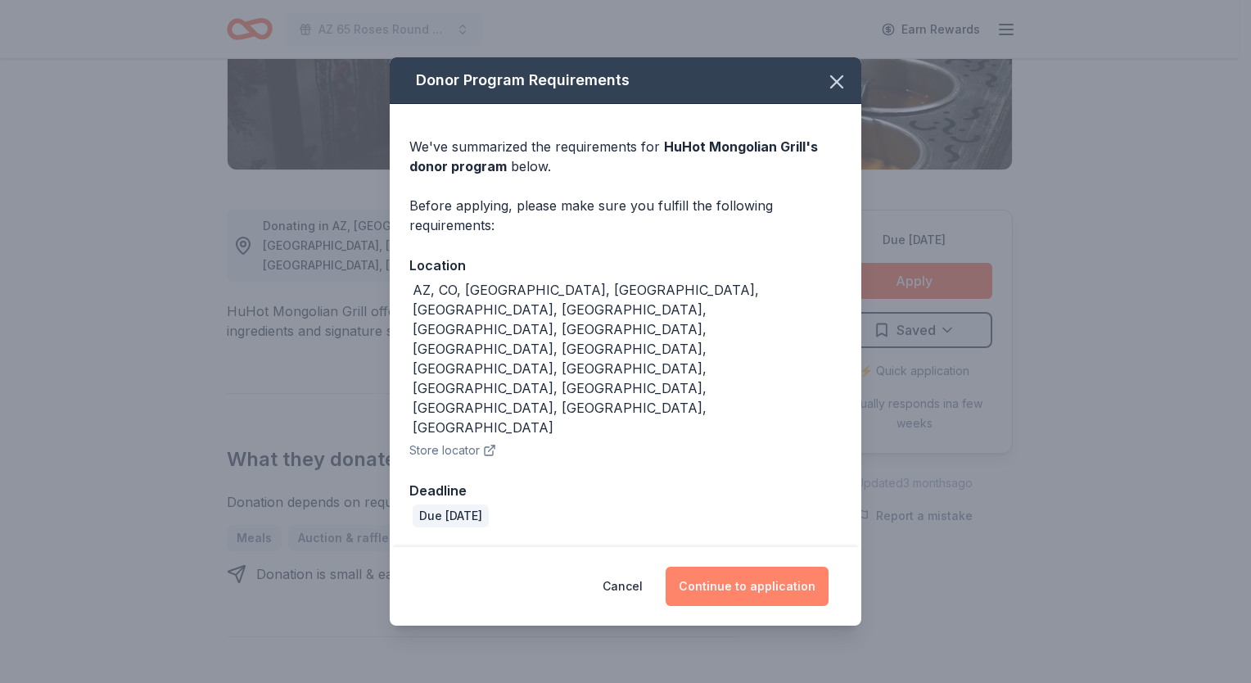
click at [746, 567] on button "Continue to application" at bounding box center [747, 586] width 163 height 39
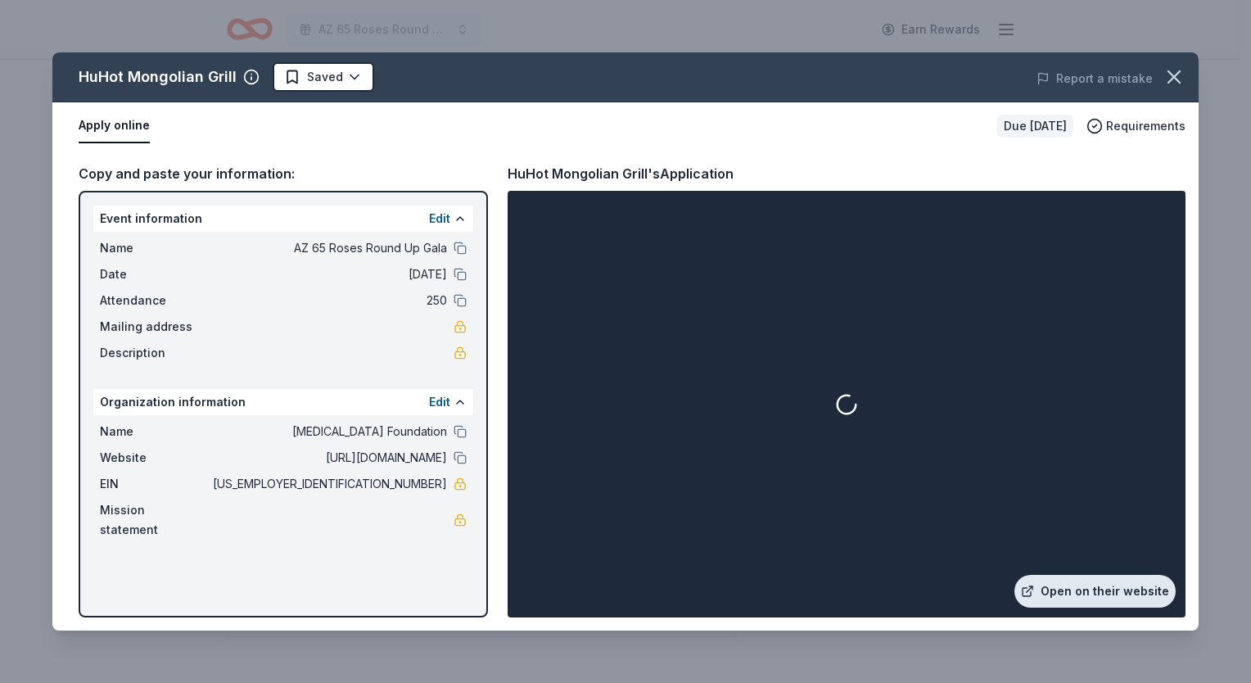
click at [1094, 584] on link "Open on their website" at bounding box center [1095, 591] width 161 height 33
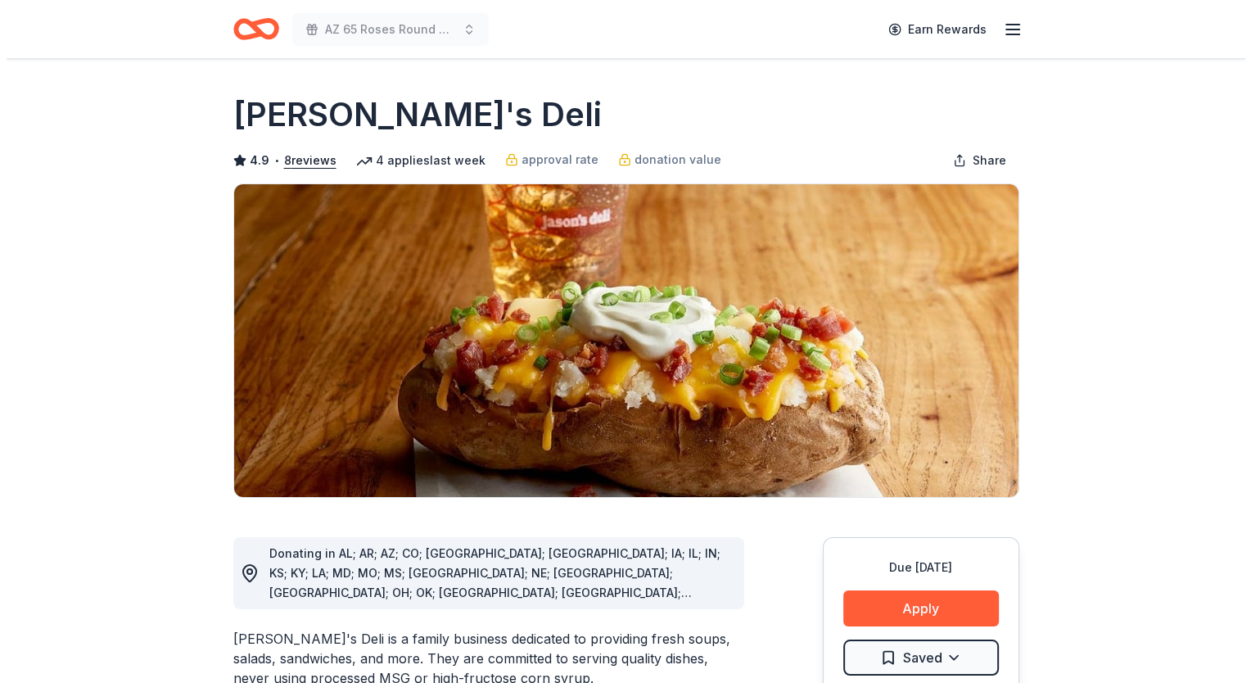
scroll to position [82, 0]
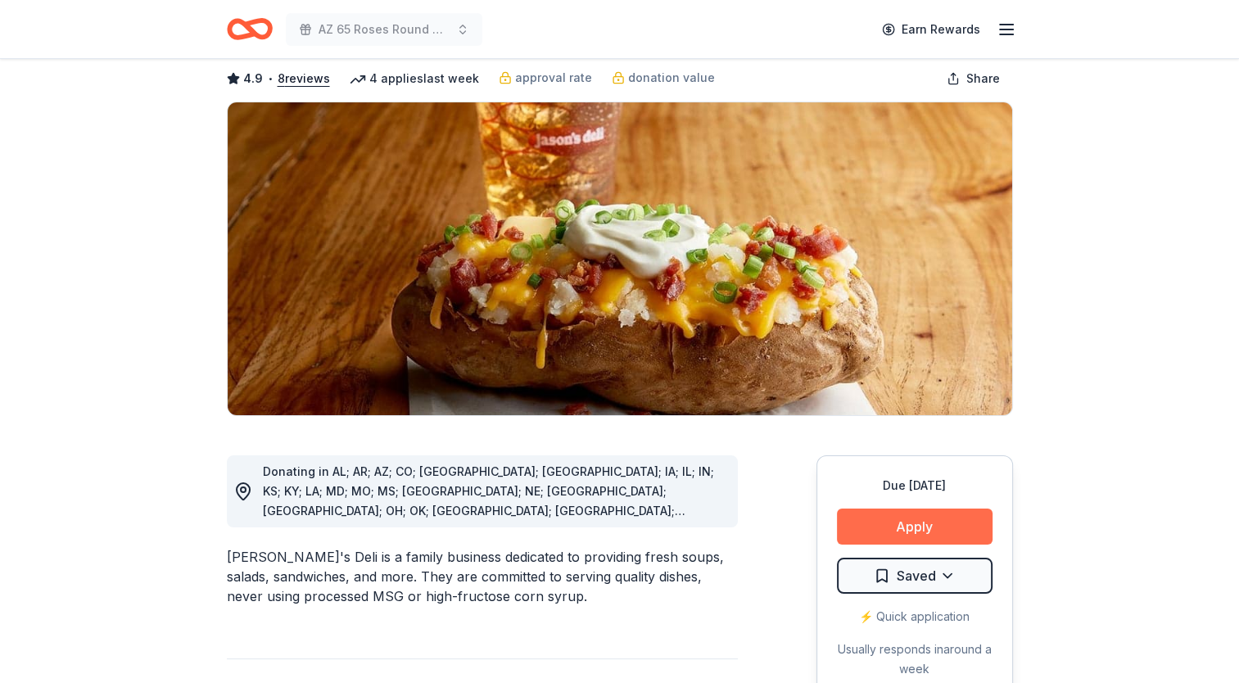
click at [872, 529] on button "Apply" at bounding box center [915, 527] width 156 height 36
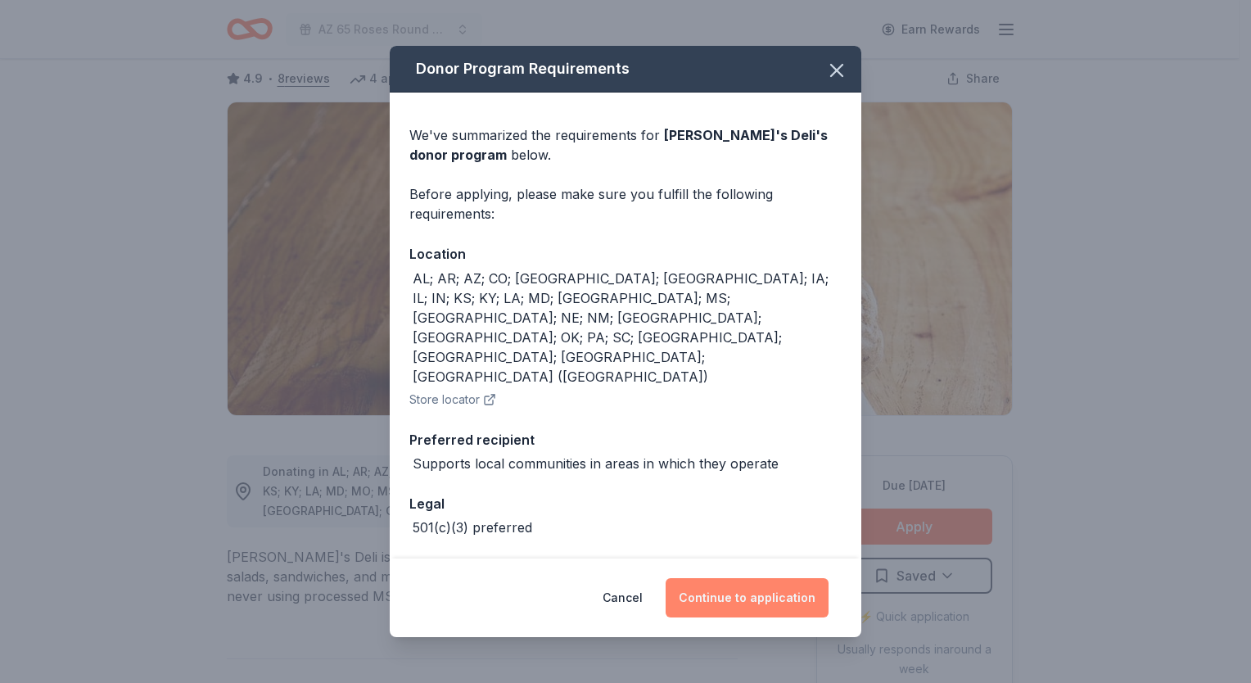
click at [739, 595] on button "Continue to application" at bounding box center [747, 597] width 163 height 39
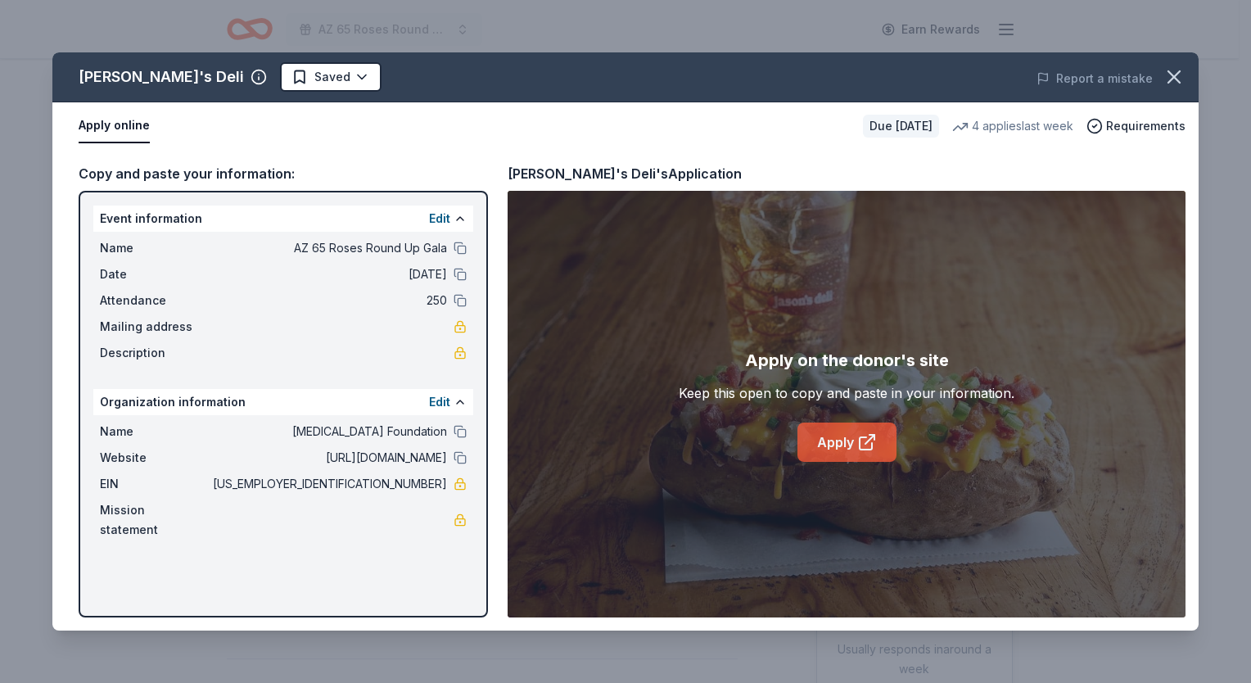
click at [828, 432] on link "Apply" at bounding box center [847, 442] width 99 height 39
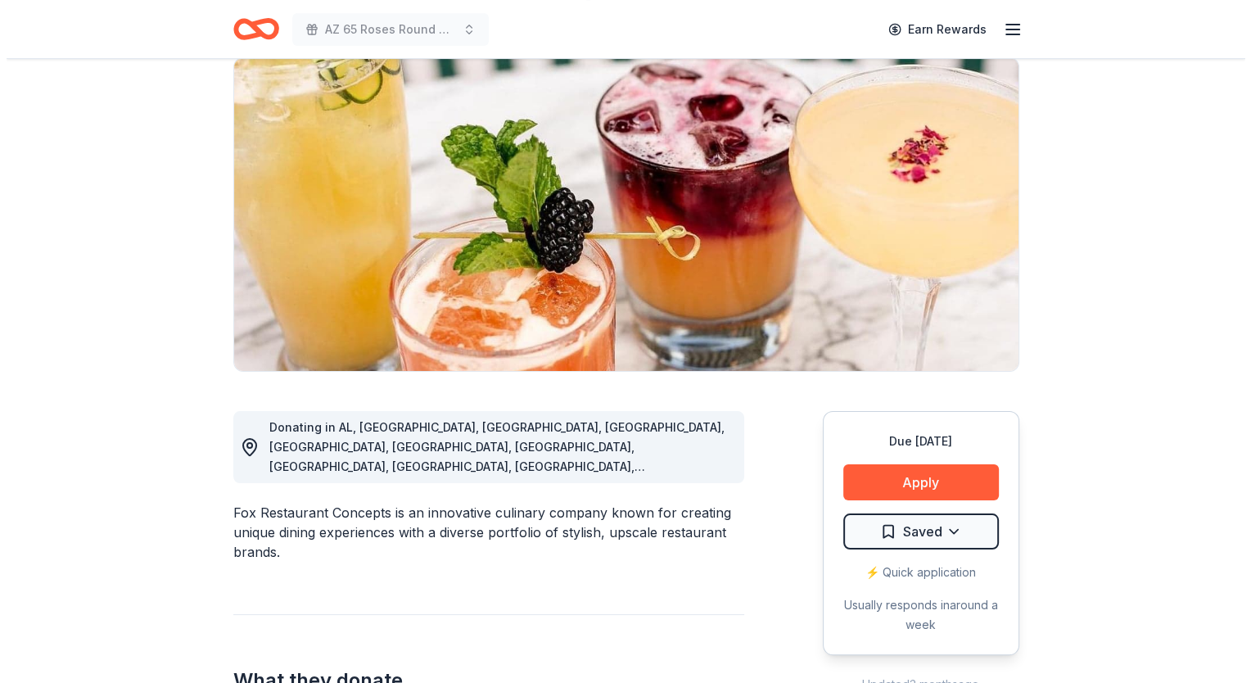
scroll to position [246, 0]
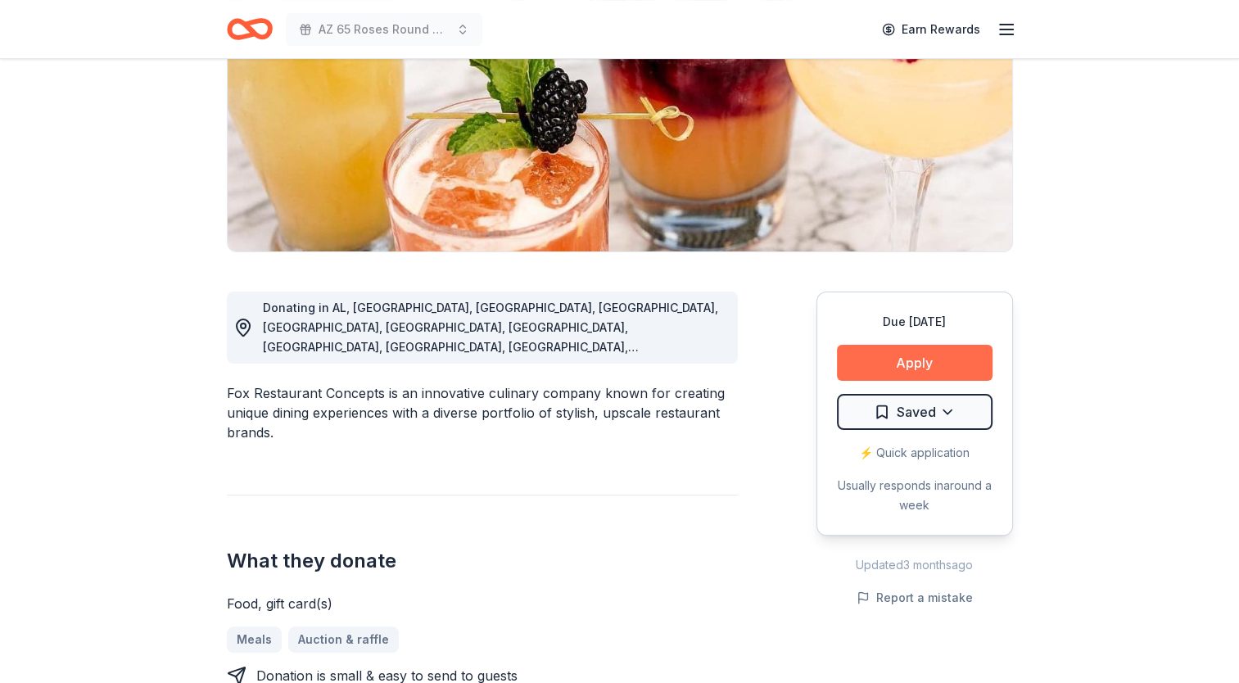
click at [920, 369] on button "Apply" at bounding box center [915, 363] width 156 height 36
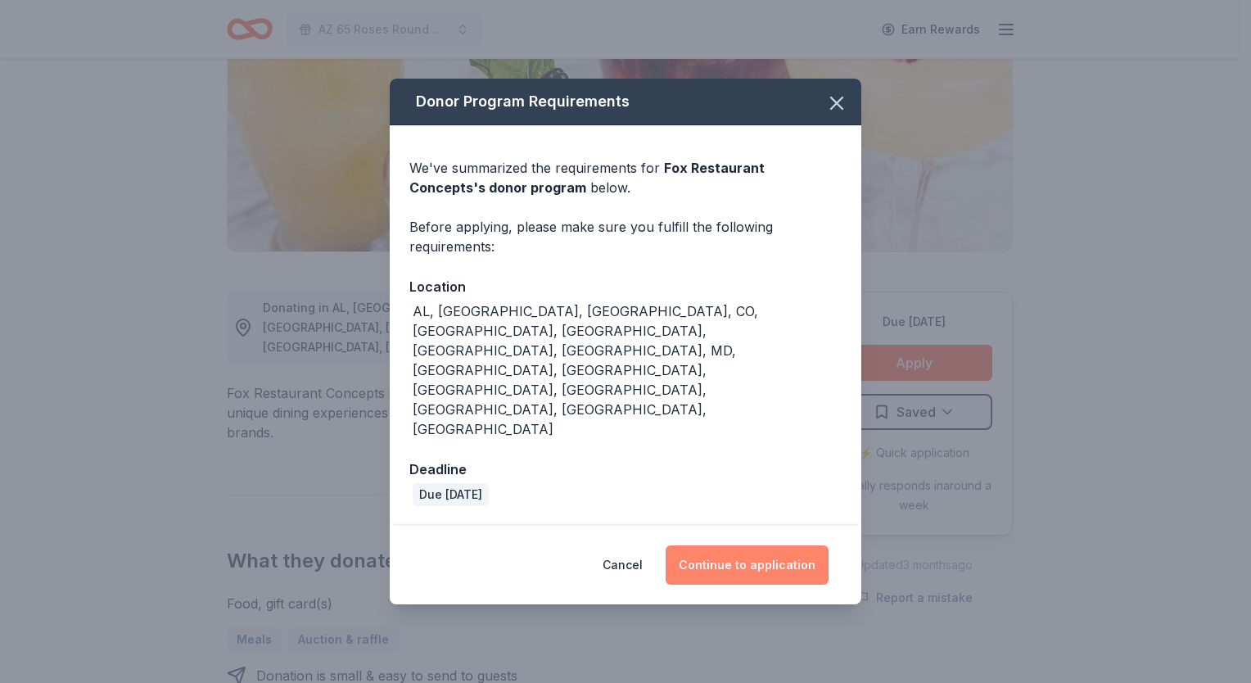
click at [745, 545] on button "Continue to application" at bounding box center [747, 564] width 163 height 39
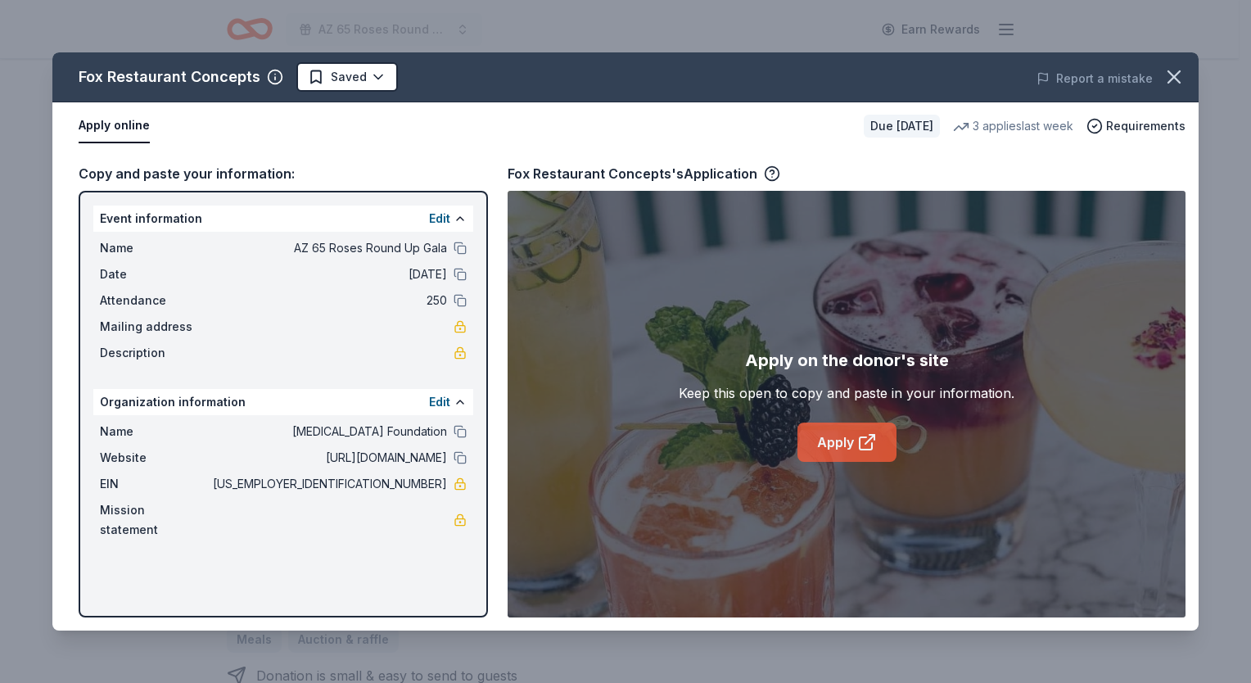
click at [845, 447] on link "Apply" at bounding box center [847, 442] width 99 height 39
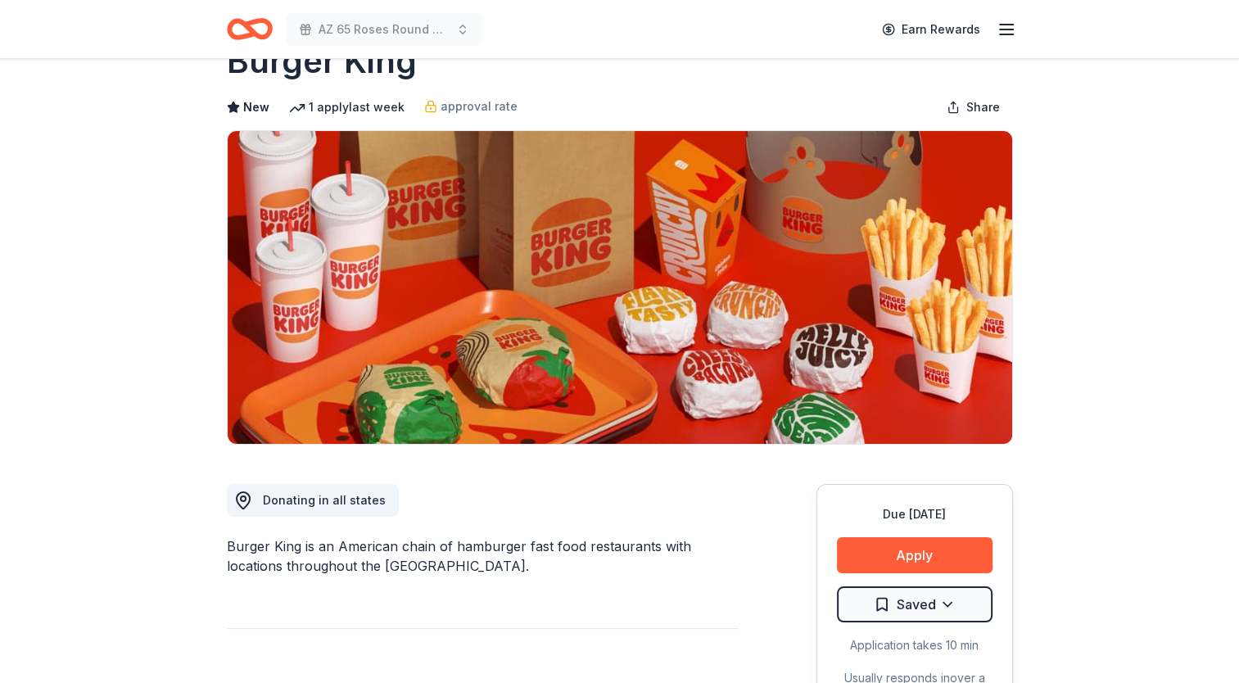
scroll to position [82, 0]
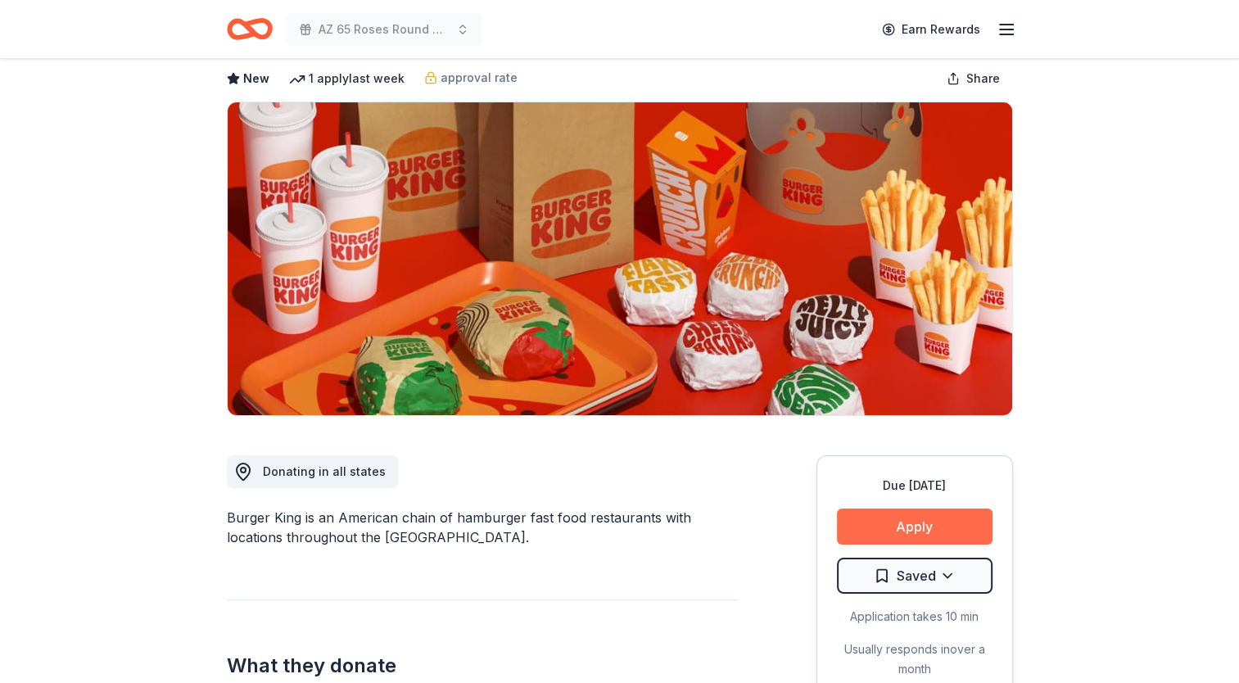
click at [914, 527] on button "Apply" at bounding box center [915, 527] width 156 height 36
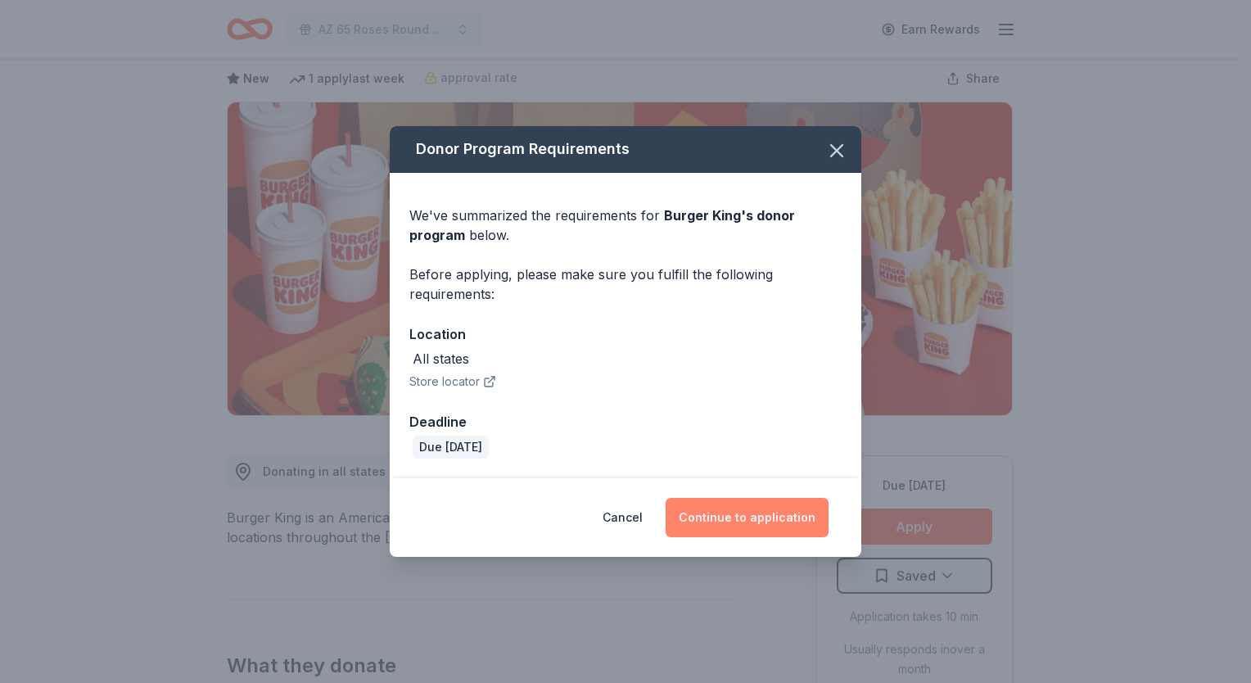
click at [770, 517] on button "Continue to application" at bounding box center [747, 517] width 163 height 39
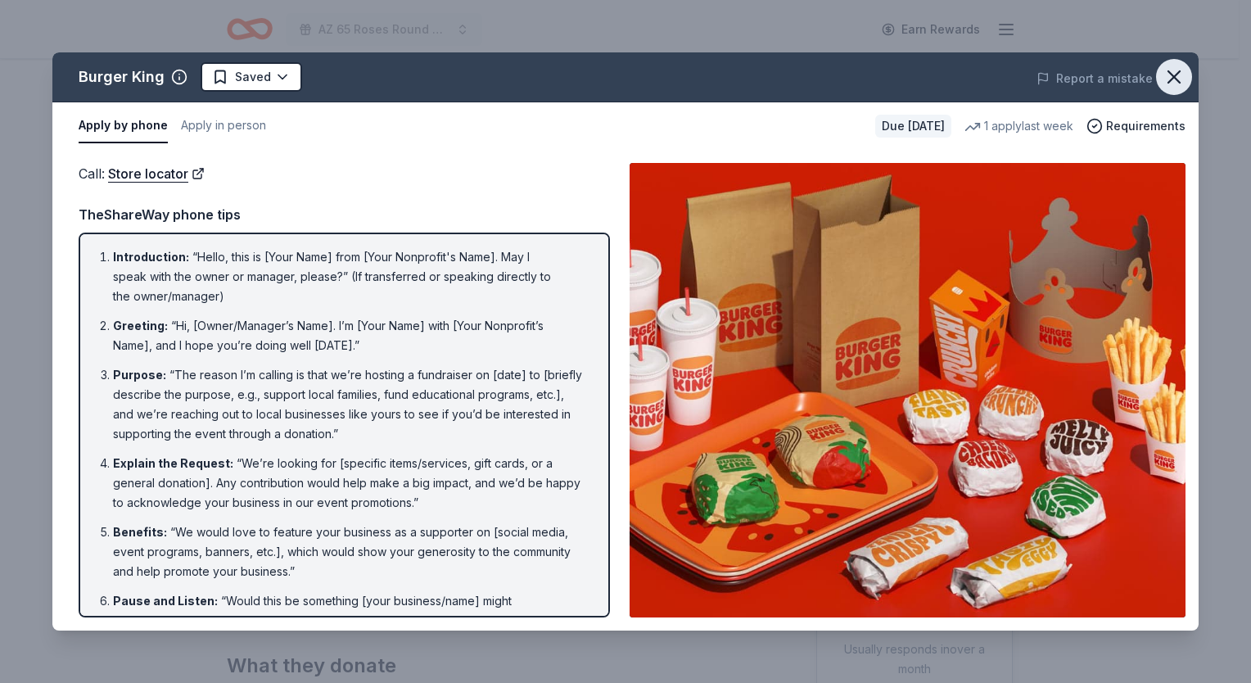
click at [1176, 79] on icon "button" at bounding box center [1174, 76] width 11 height 11
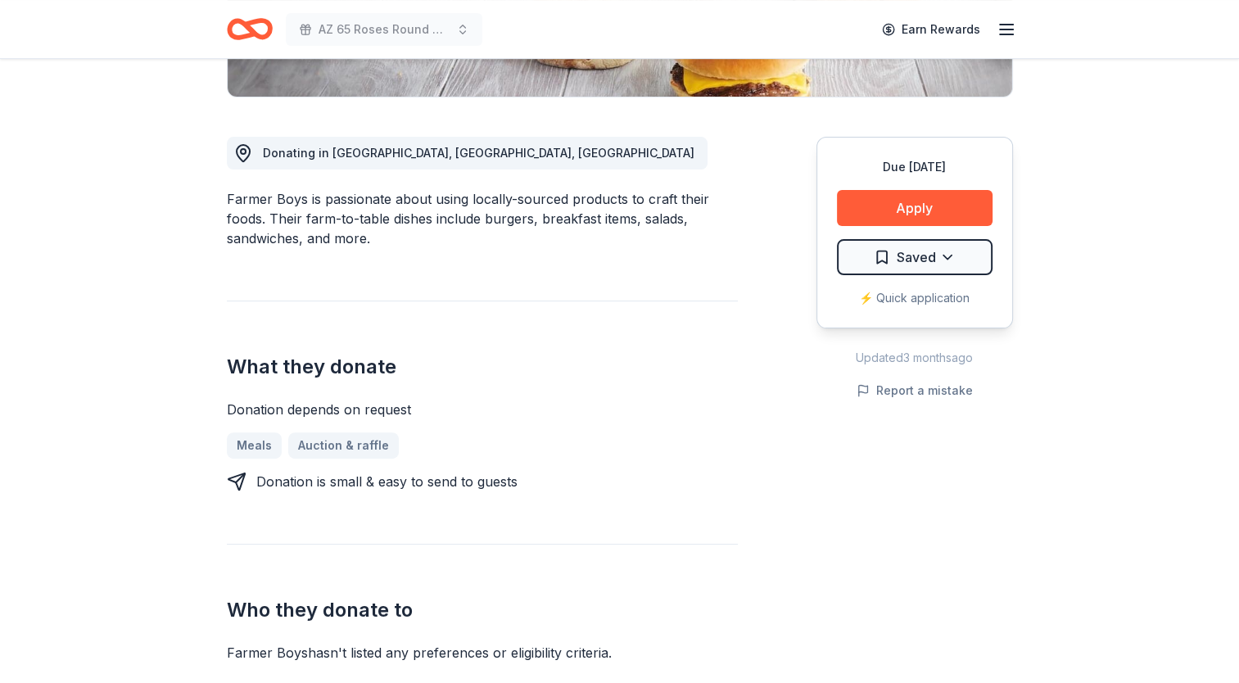
scroll to position [491, 0]
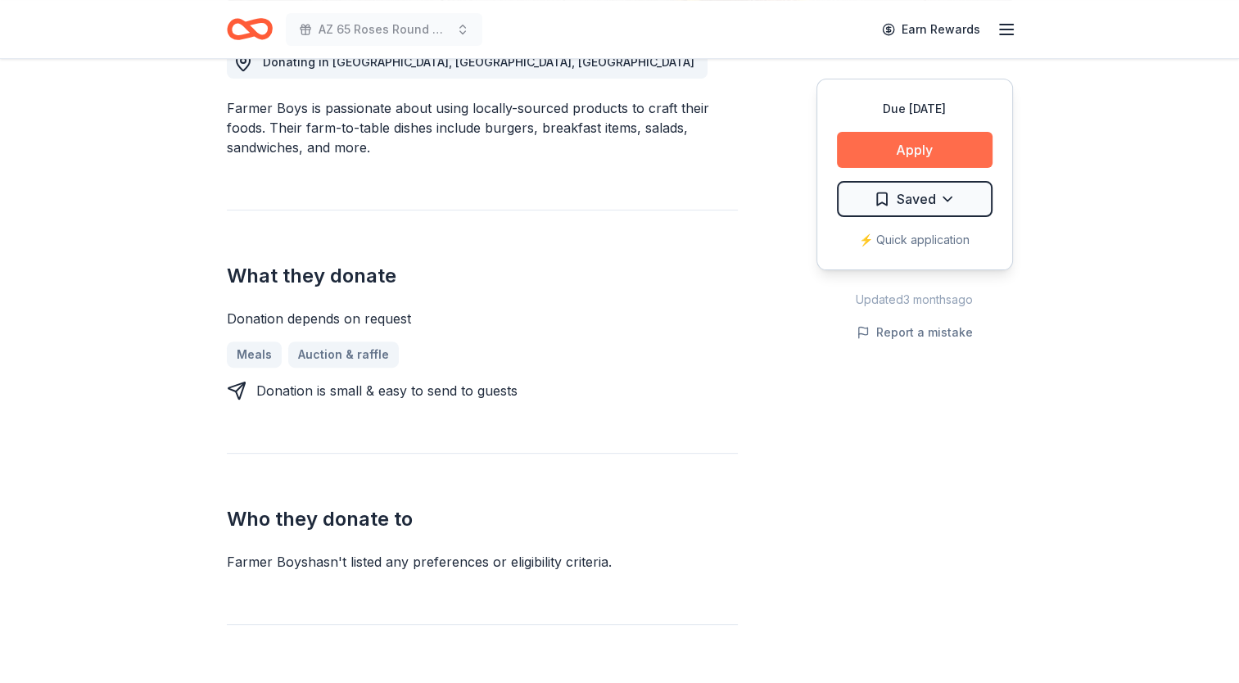
click at [884, 144] on button "Apply" at bounding box center [915, 150] width 156 height 36
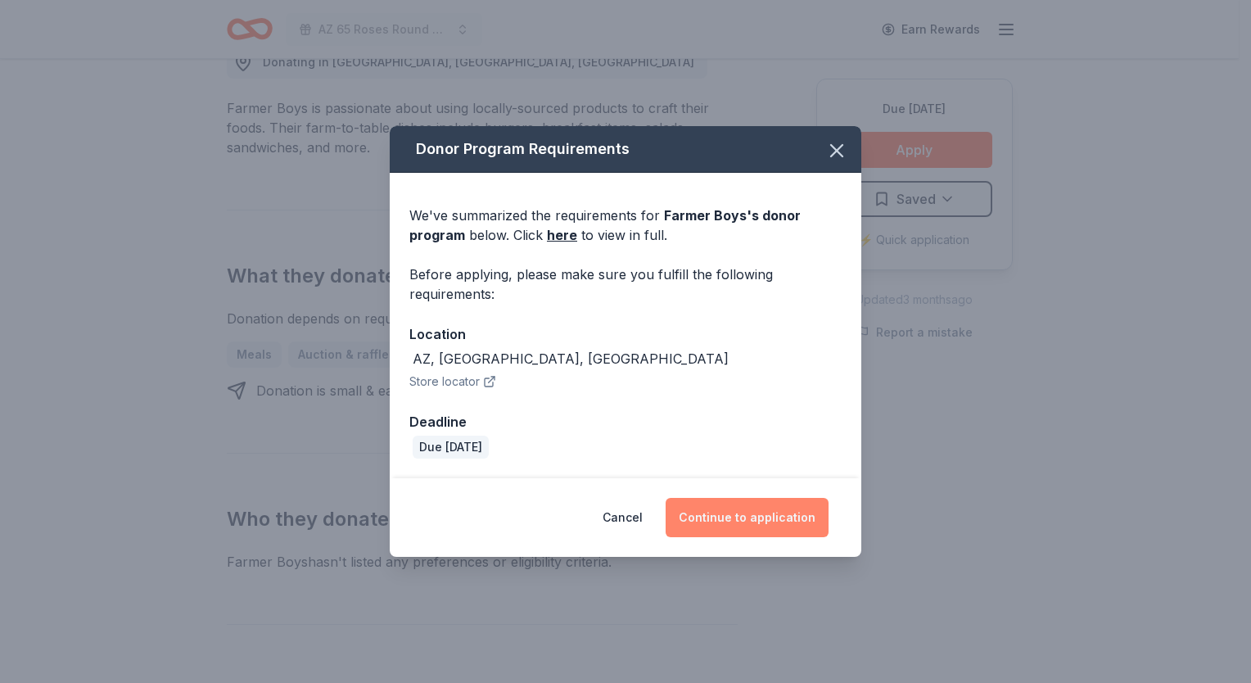
click at [762, 522] on button "Continue to application" at bounding box center [747, 517] width 163 height 39
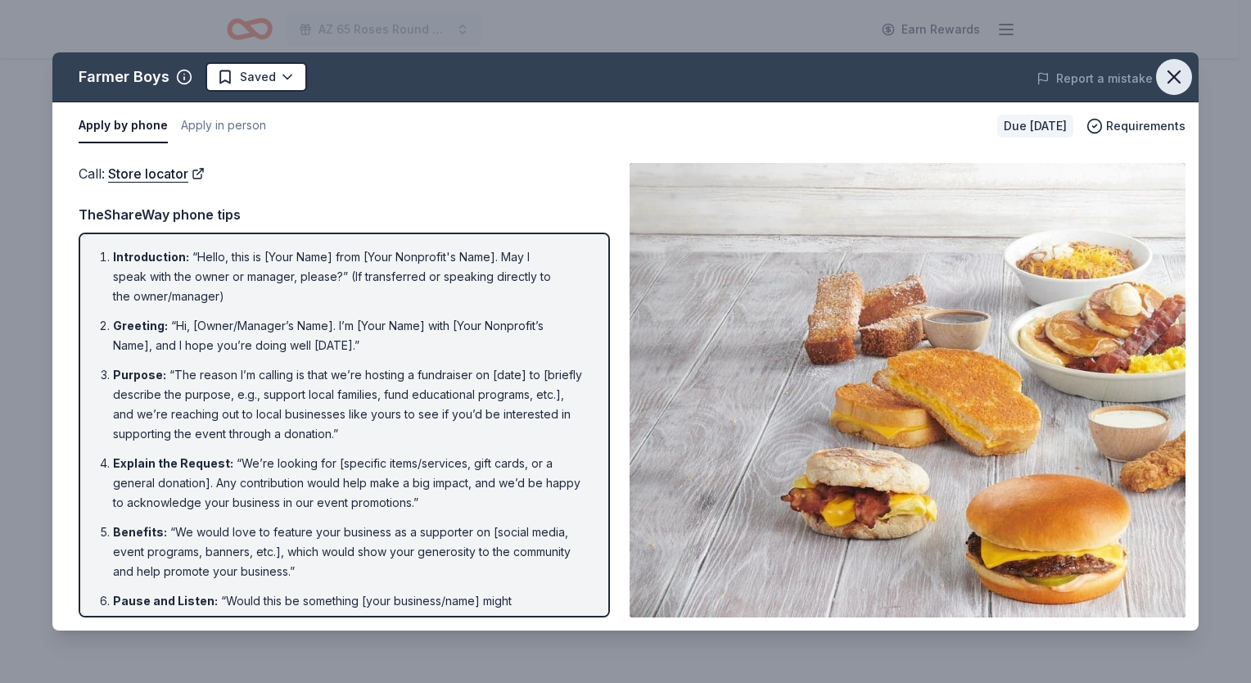
drag, startPoint x: 1169, startPoint y: 77, endPoint x: 1153, endPoint y: 77, distance: 15.6
click at [1168, 78] on icon "button" at bounding box center [1174, 77] width 23 height 23
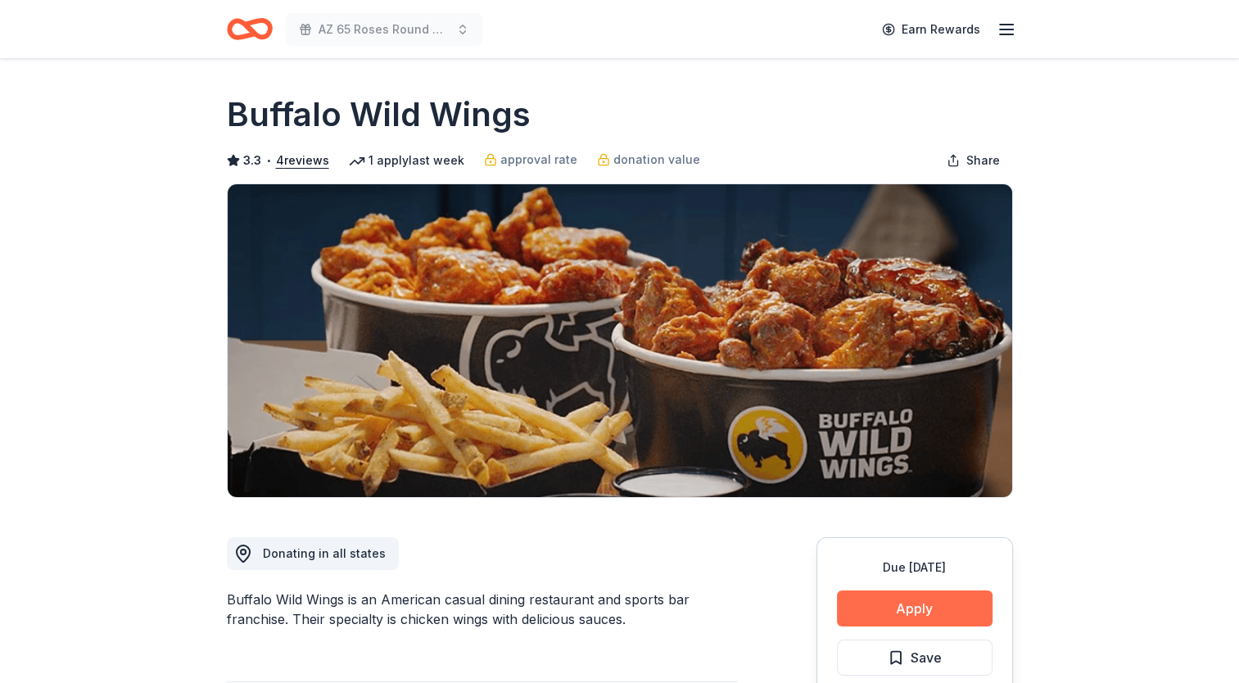
click at [904, 613] on button "Apply" at bounding box center [915, 608] width 156 height 36
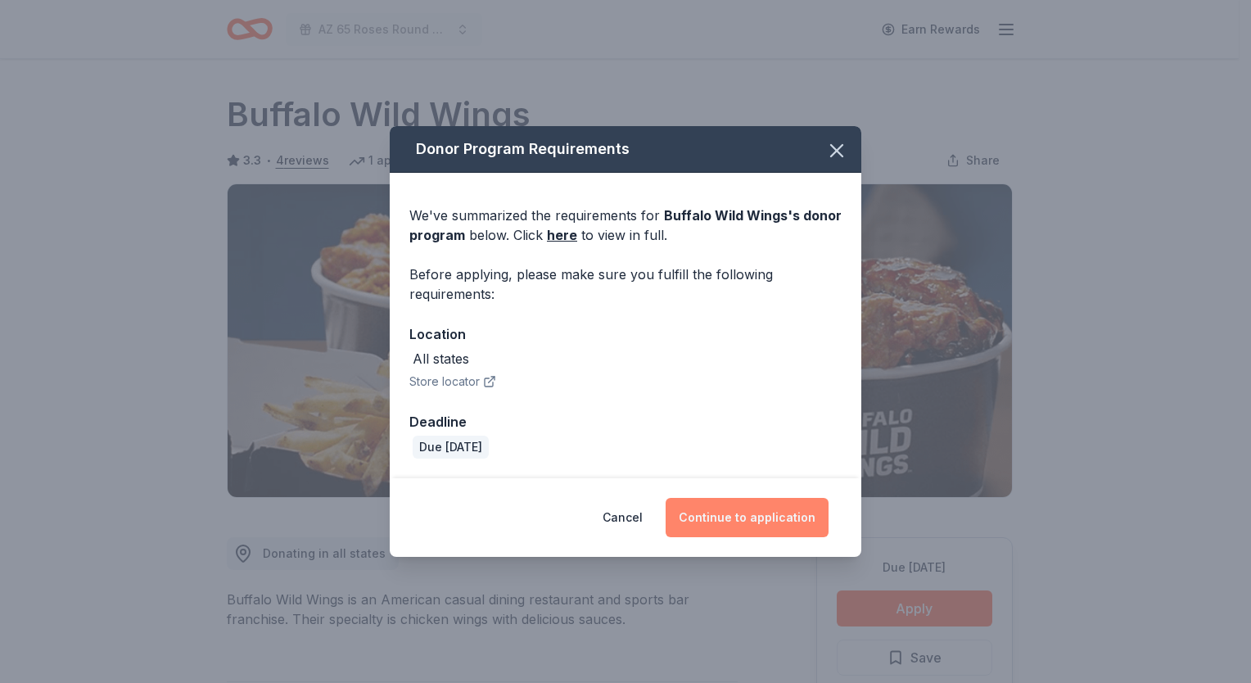
click at [763, 514] on button "Continue to application" at bounding box center [747, 517] width 163 height 39
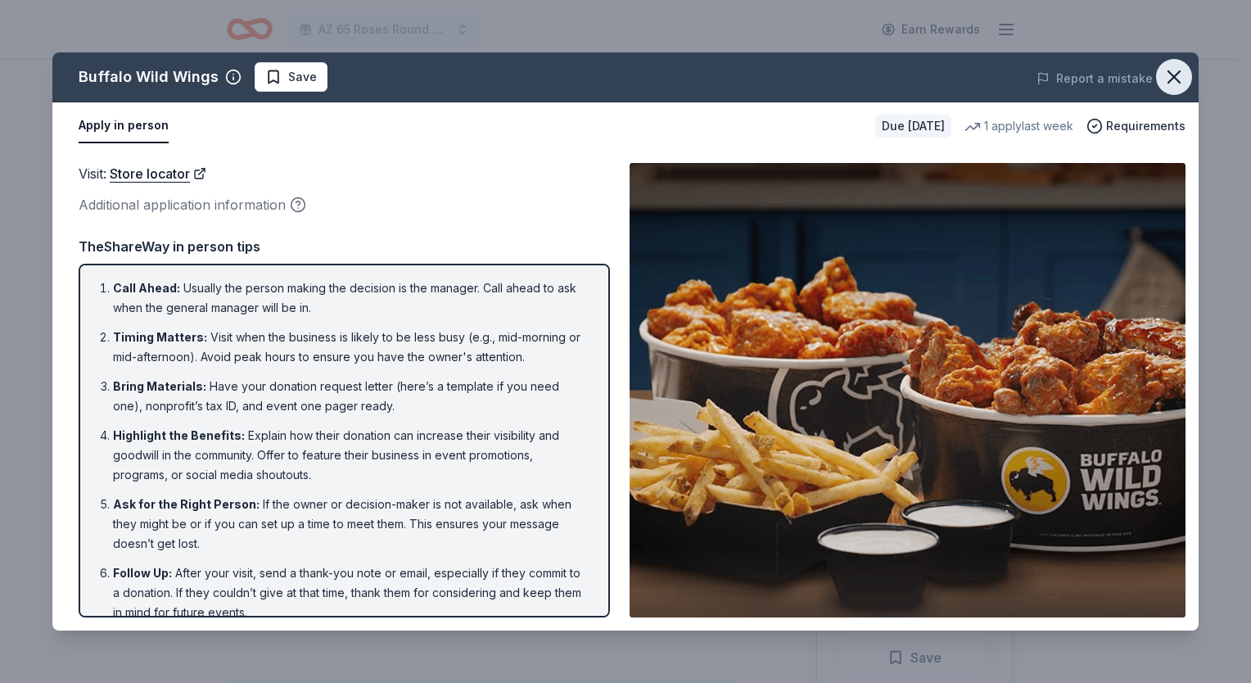
click at [1173, 66] on icon "button" at bounding box center [1174, 77] width 23 height 23
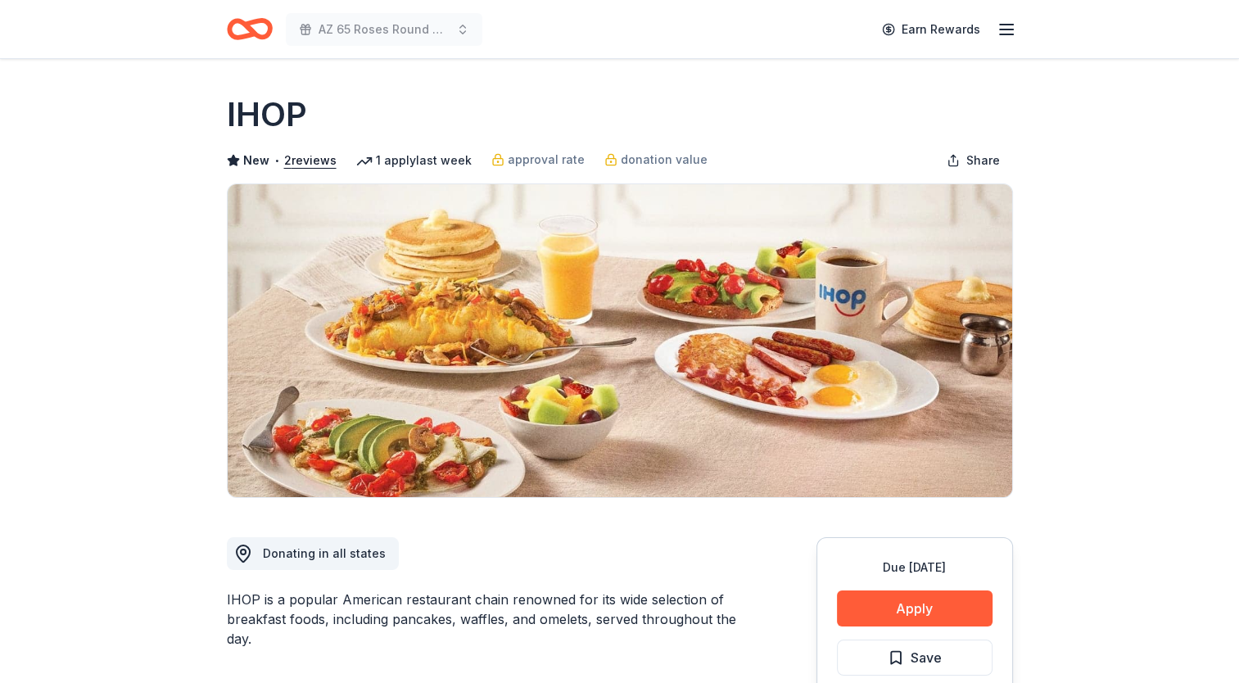
scroll to position [246, 0]
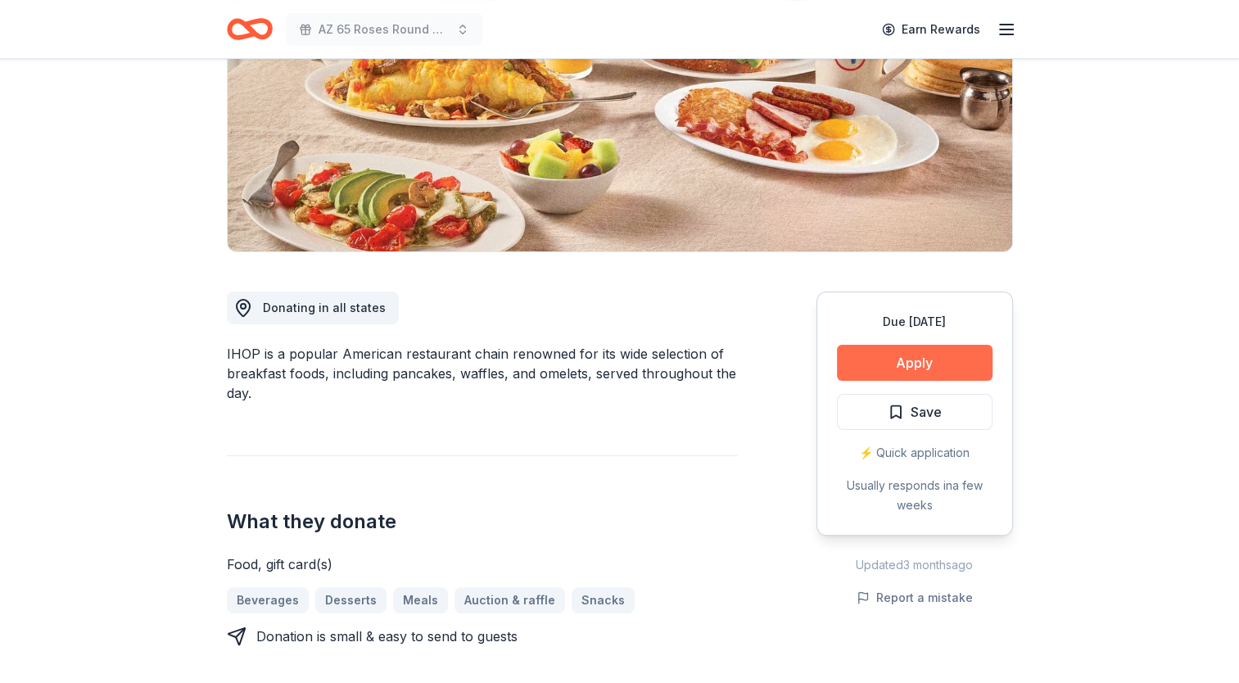
click at [920, 356] on button "Apply" at bounding box center [915, 363] width 156 height 36
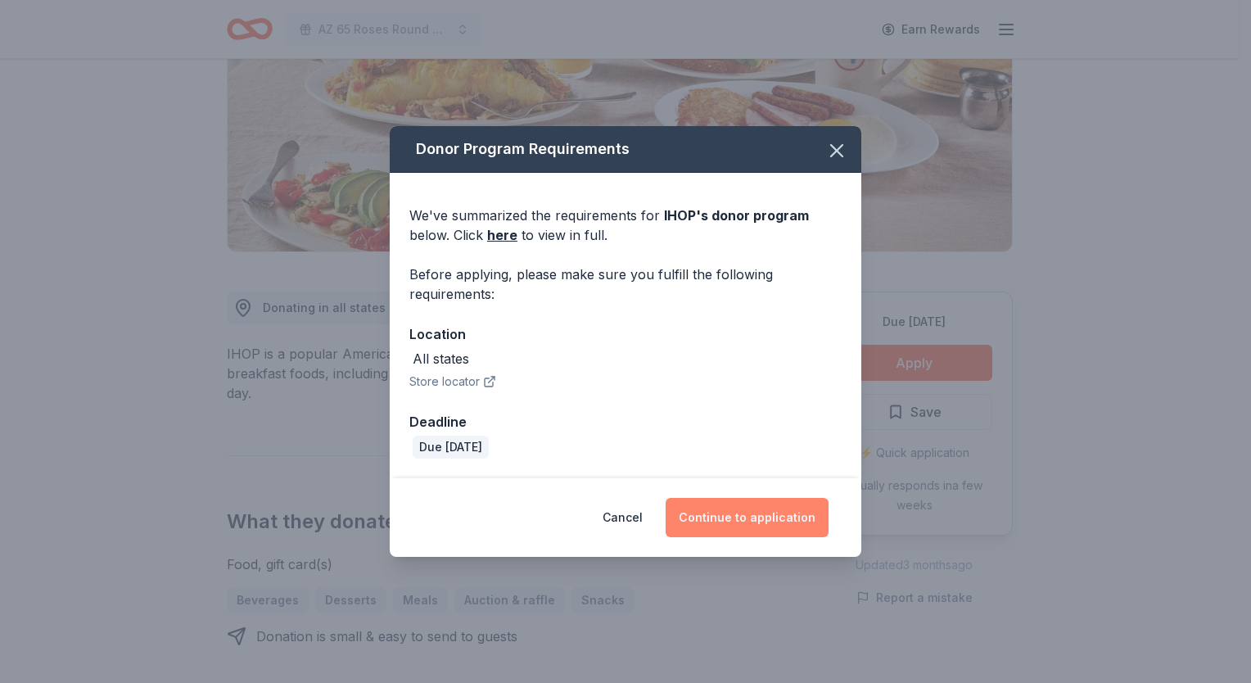
click at [731, 500] on button "Continue to application" at bounding box center [747, 517] width 163 height 39
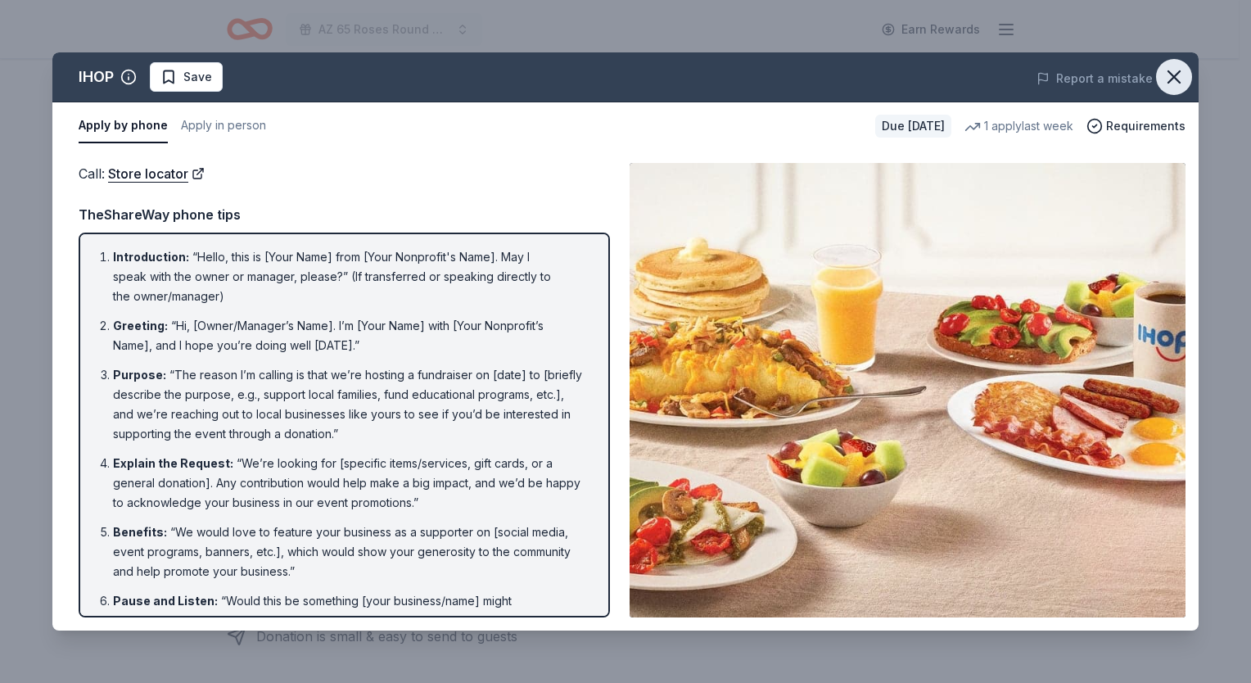
click at [1175, 85] on icon "button" at bounding box center [1174, 77] width 23 height 23
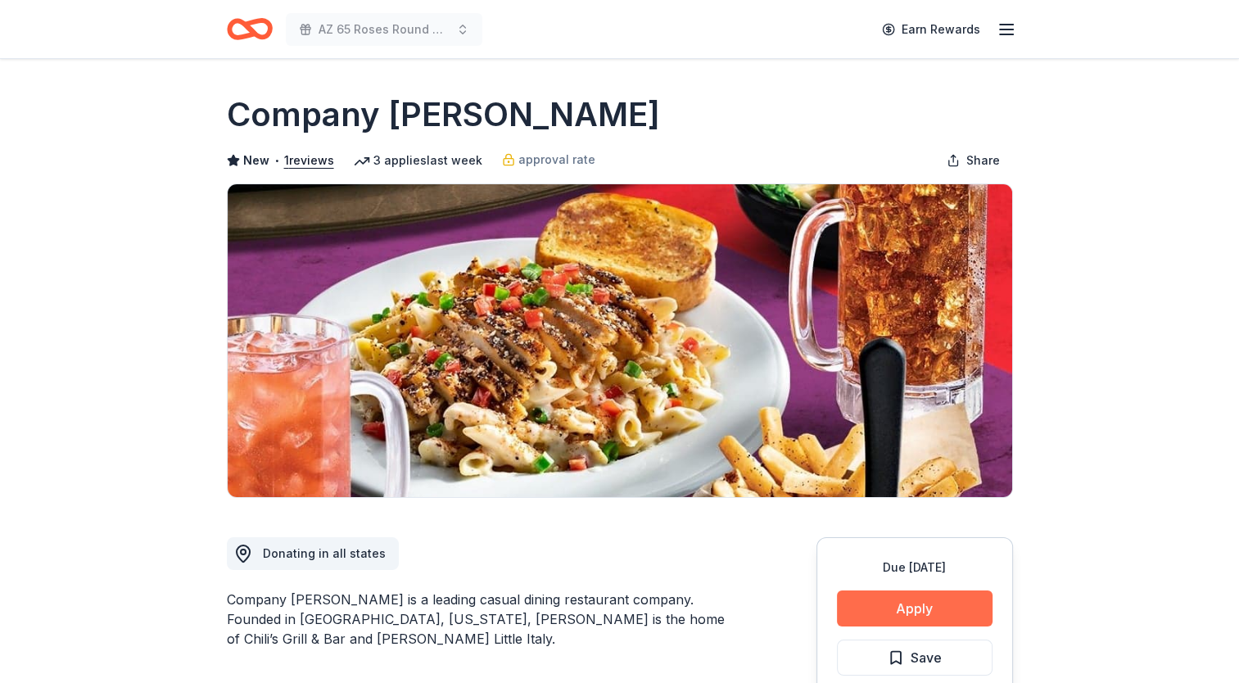
click at [952, 611] on button "Apply" at bounding box center [915, 608] width 156 height 36
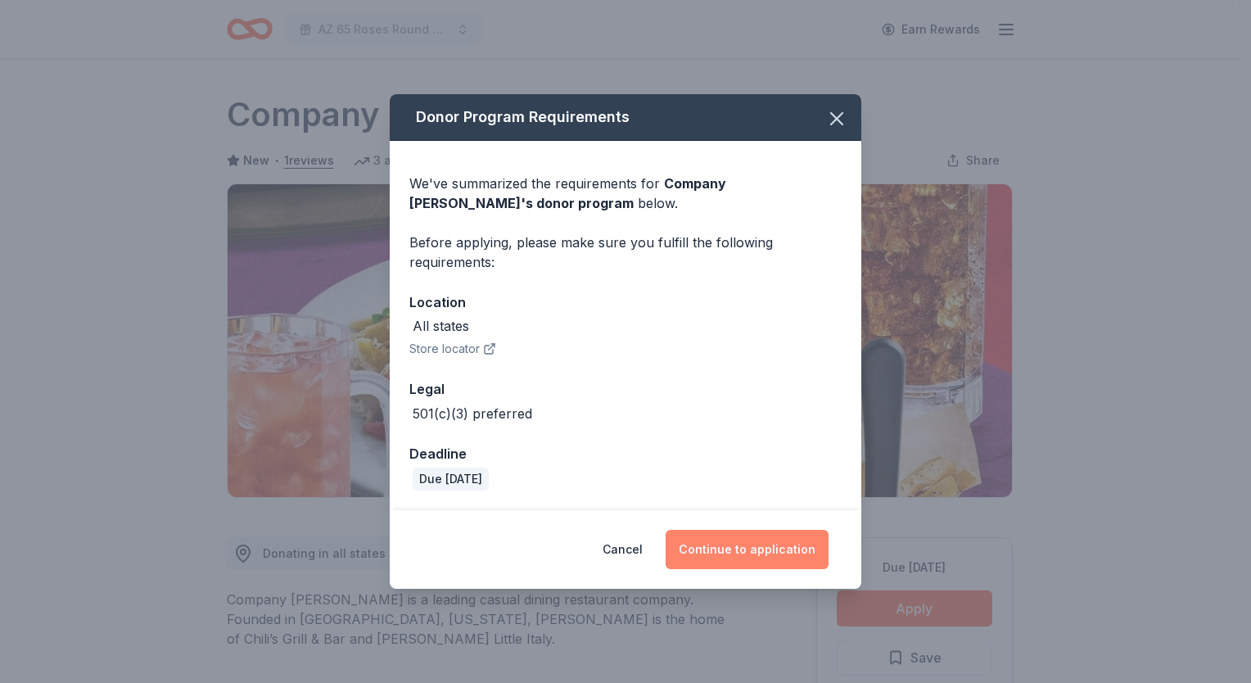
click at [726, 553] on button "Continue to application" at bounding box center [747, 549] width 163 height 39
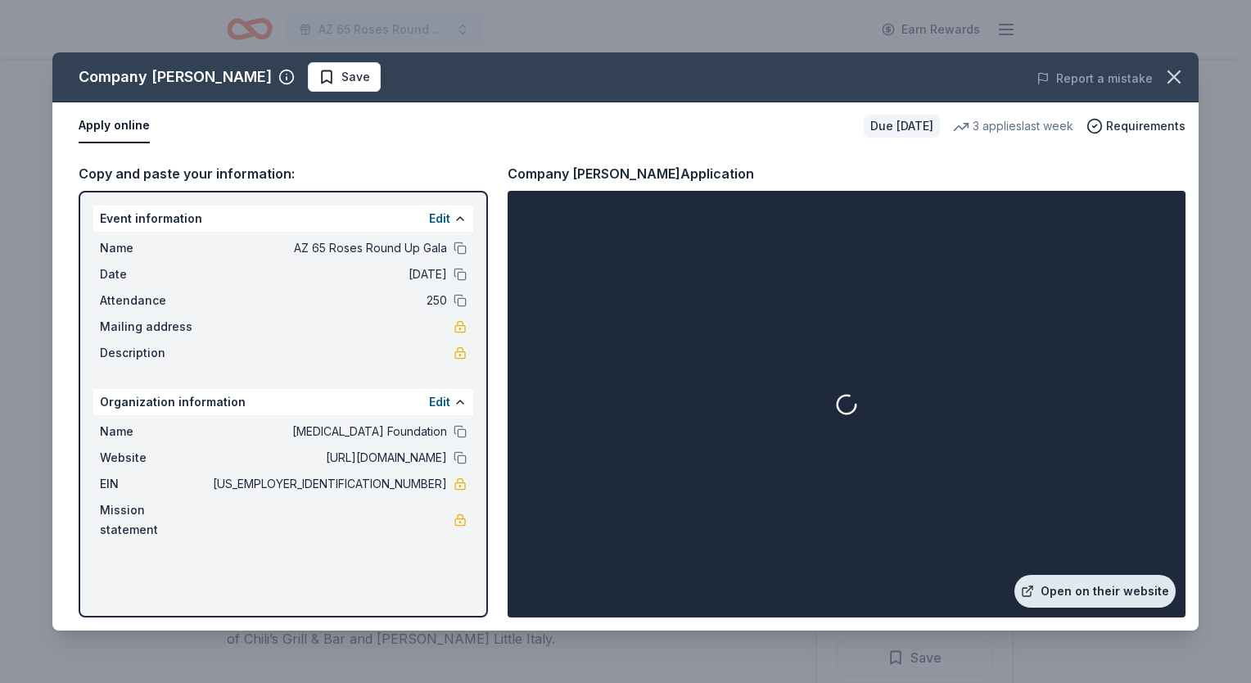
click at [1108, 588] on link "Open on their website" at bounding box center [1095, 591] width 161 height 33
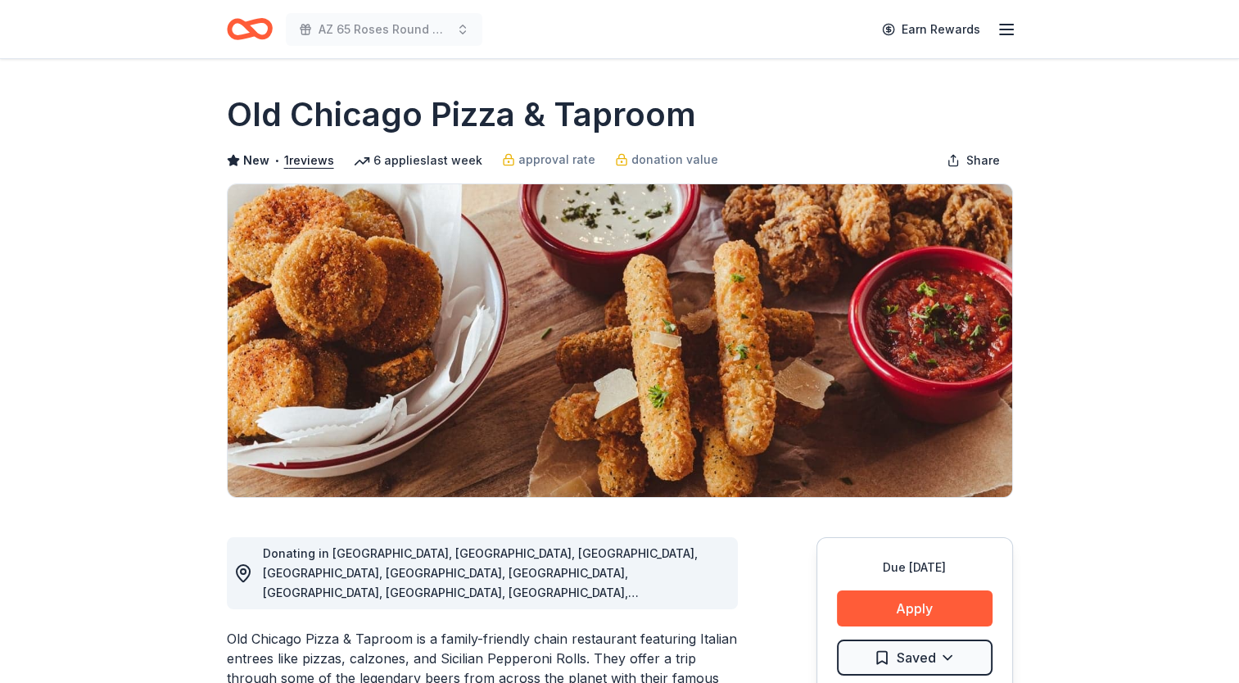
click at [907, 629] on div "Due in 35 days Apply Saved ⚡️ Quick application Usually responds in over a month" at bounding box center [914, 659] width 197 height 244
click at [910, 614] on button "Apply" at bounding box center [915, 608] width 156 height 36
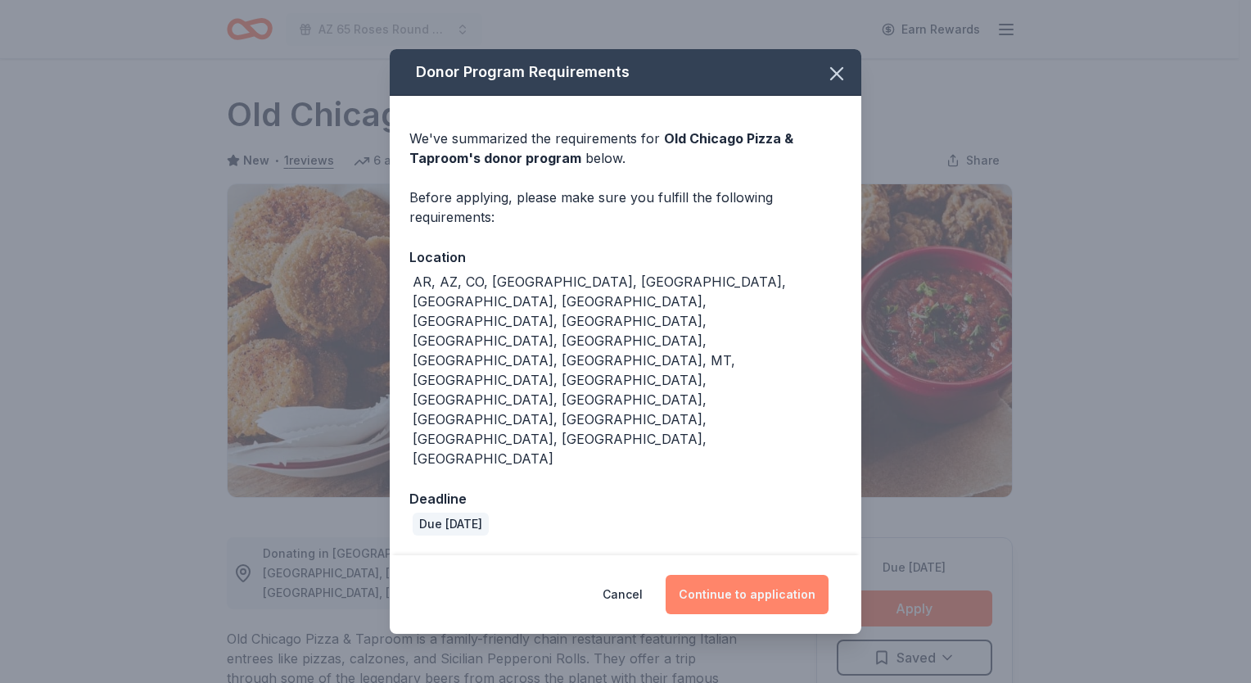
click at [753, 575] on button "Continue to application" at bounding box center [747, 594] width 163 height 39
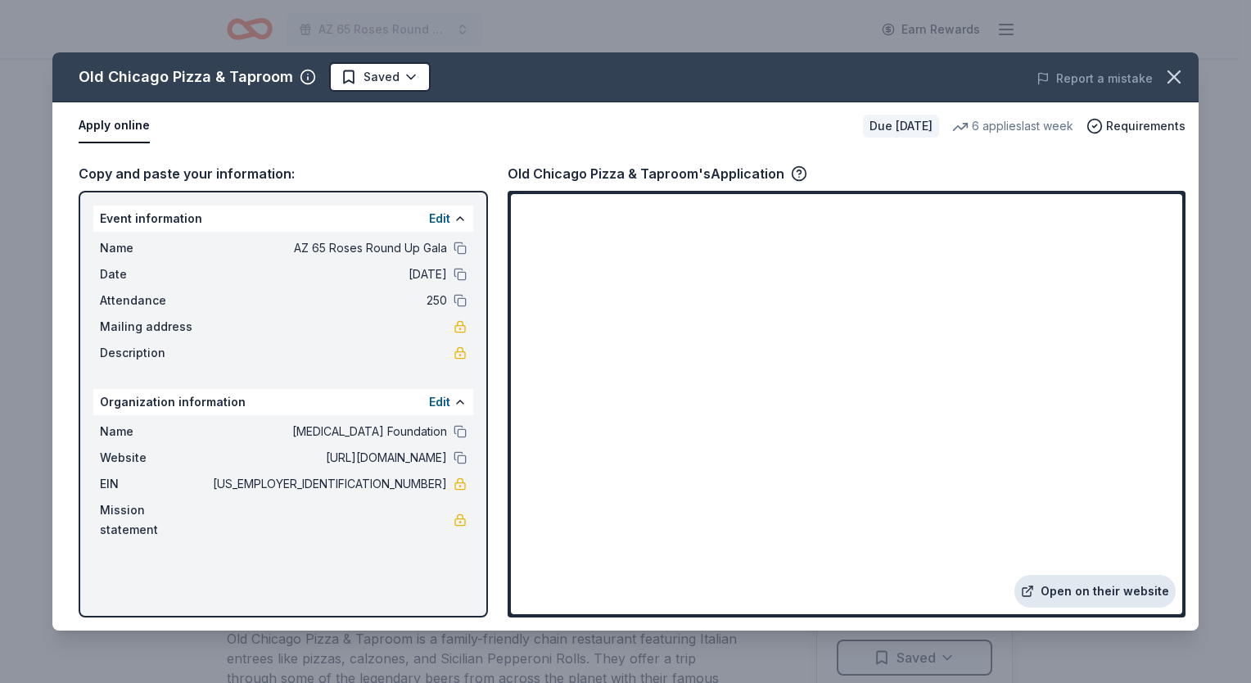
click at [1088, 595] on link "Open on their website" at bounding box center [1095, 591] width 161 height 33
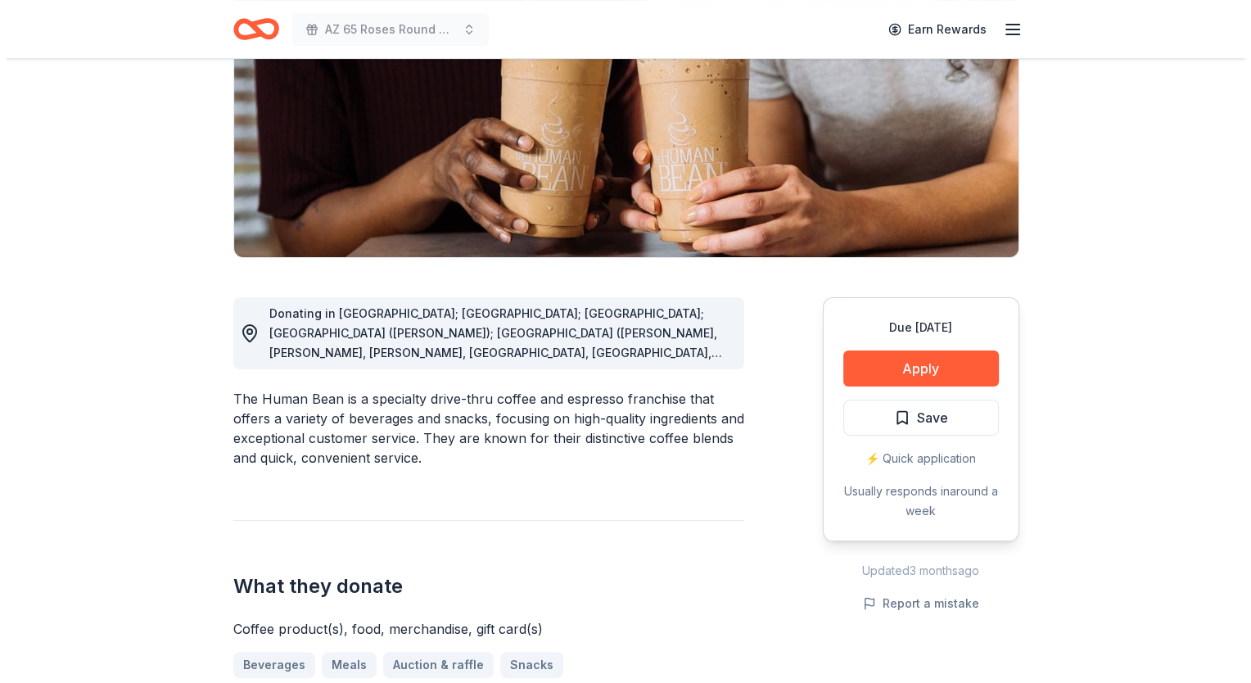
scroll to position [328, 0]
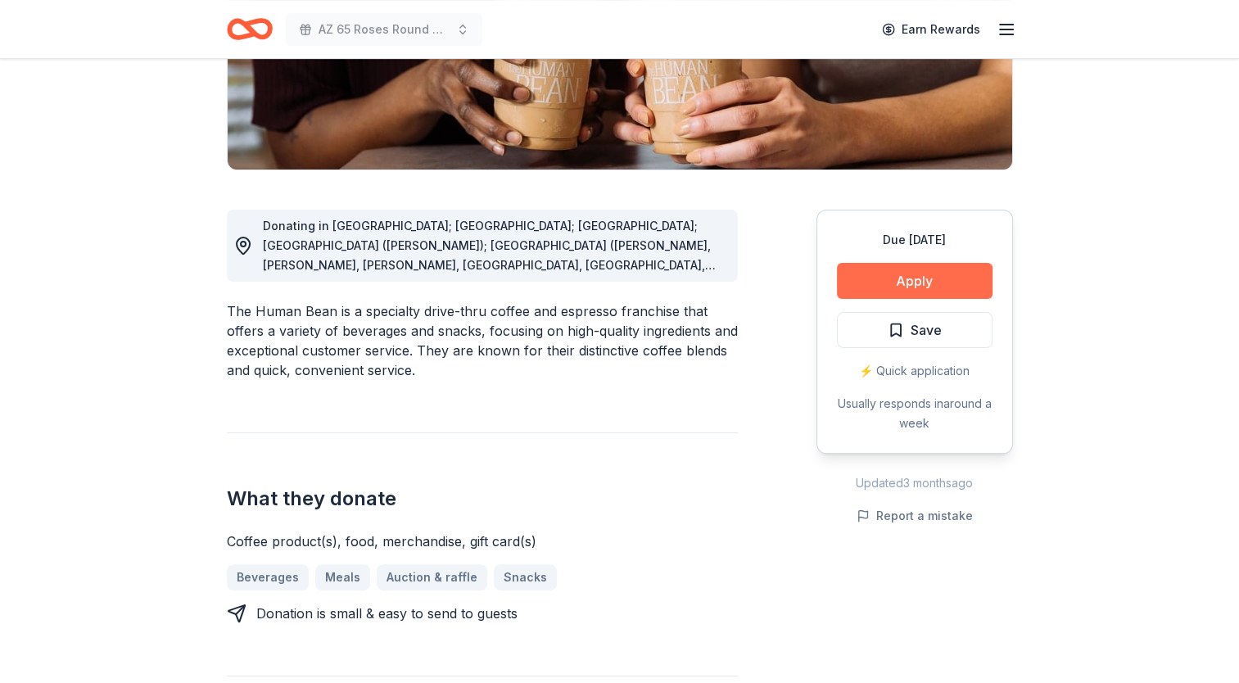
click at [898, 279] on button "Apply" at bounding box center [915, 281] width 156 height 36
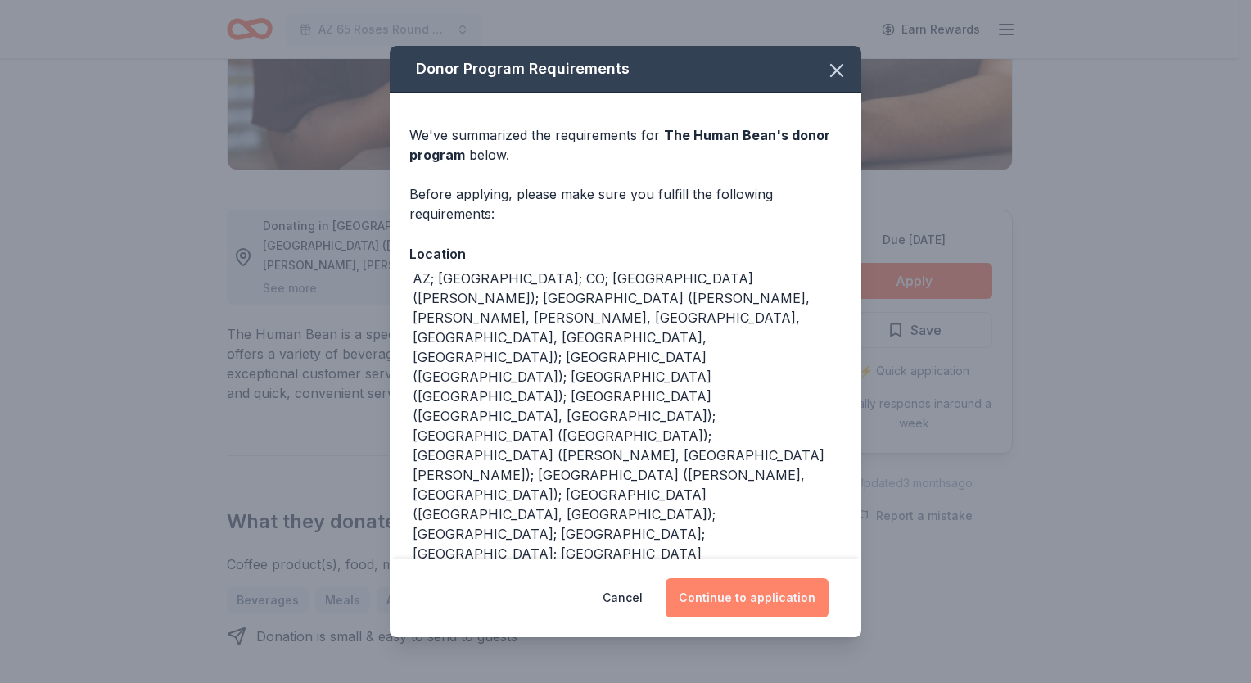
click at [768, 578] on button "Continue to application" at bounding box center [747, 597] width 163 height 39
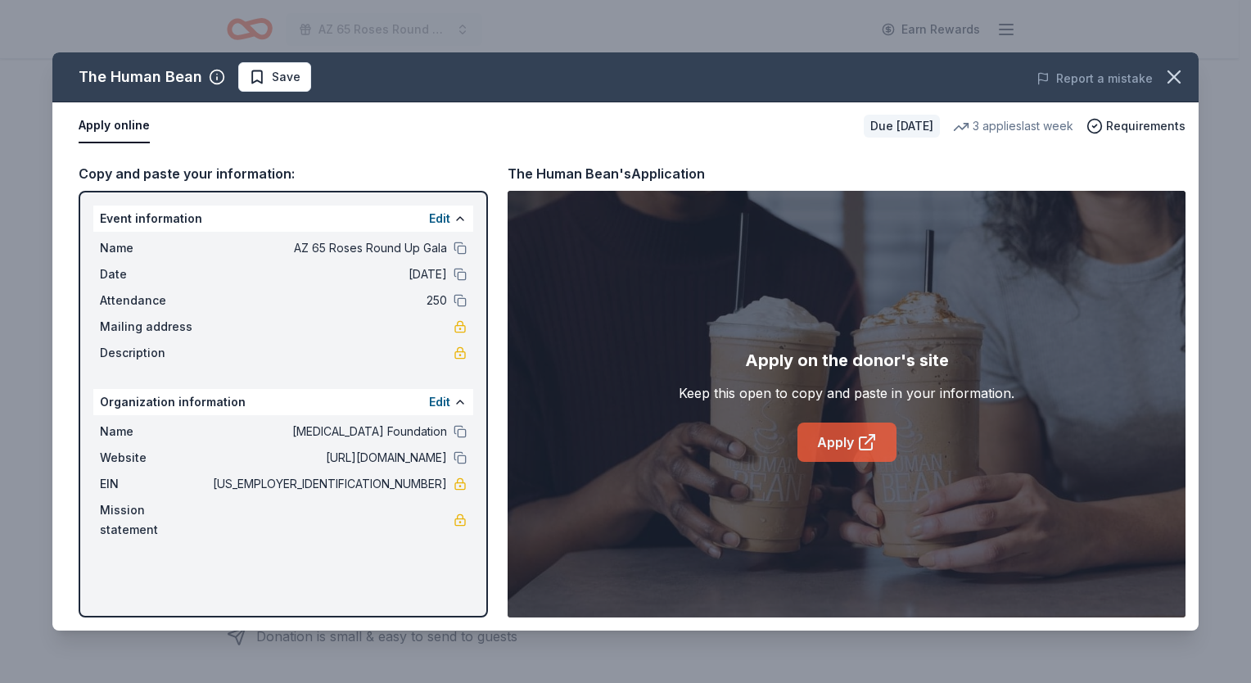
click at [865, 447] on icon at bounding box center [867, 442] width 20 height 20
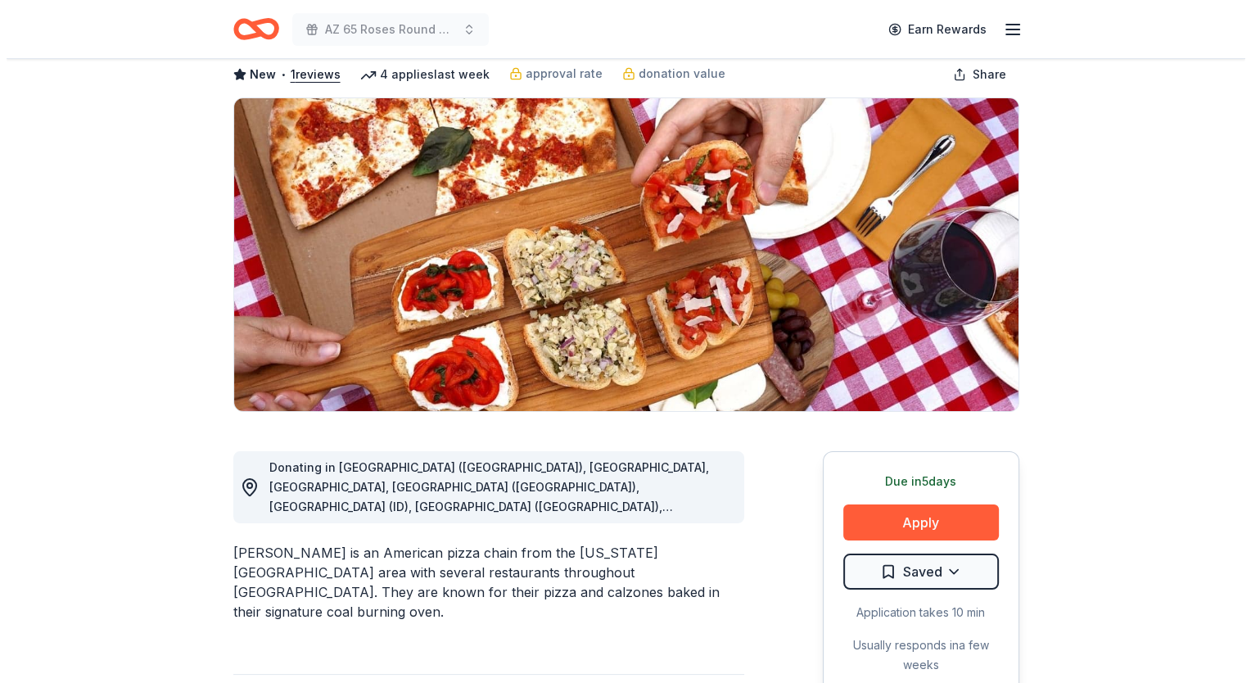
scroll to position [328, 0]
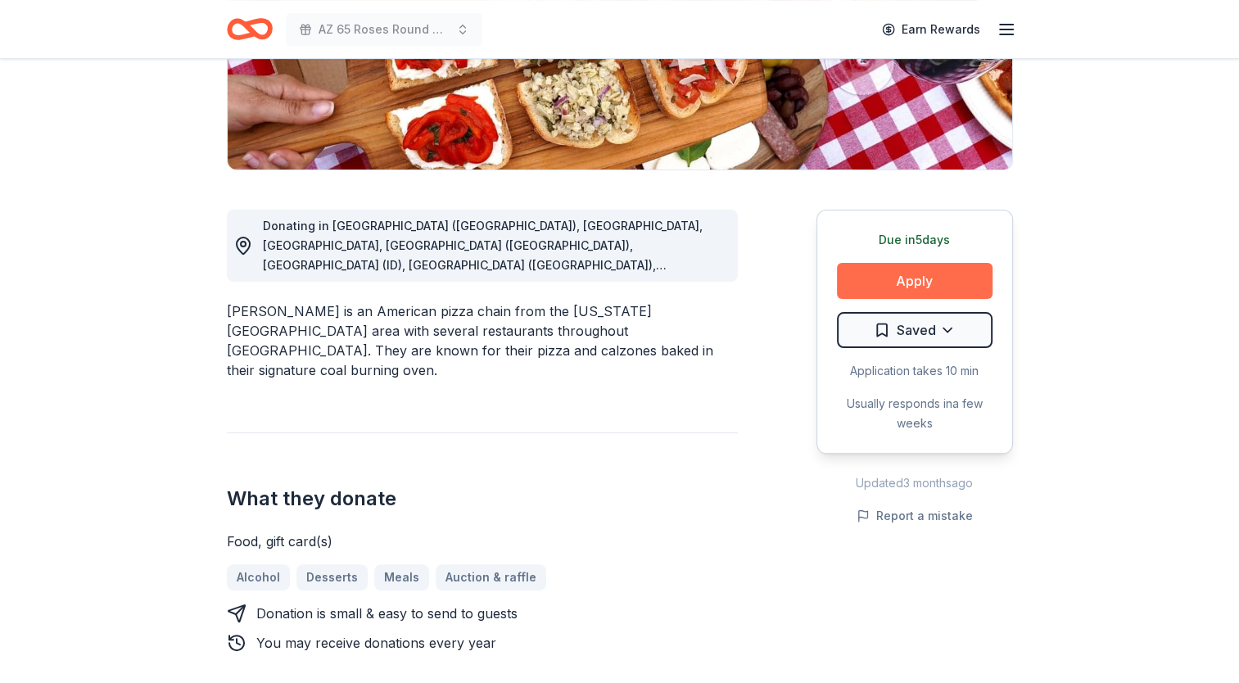
click at [920, 278] on button "Apply" at bounding box center [915, 281] width 156 height 36
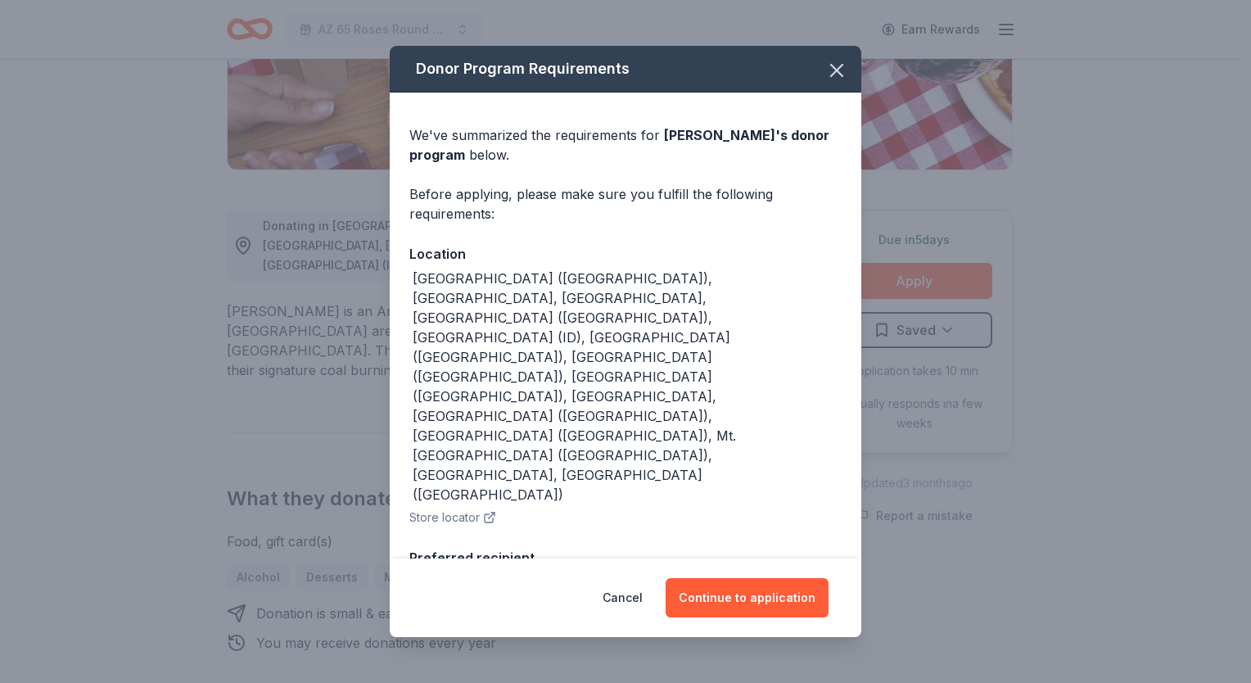
click at [718, 572] on div "Cancel Continue to application" at bounding box center [626, 597] width 472 height 79
click at [744, 602] on button "Continue to application" at bounding box center [747, 597] width 163 height 39
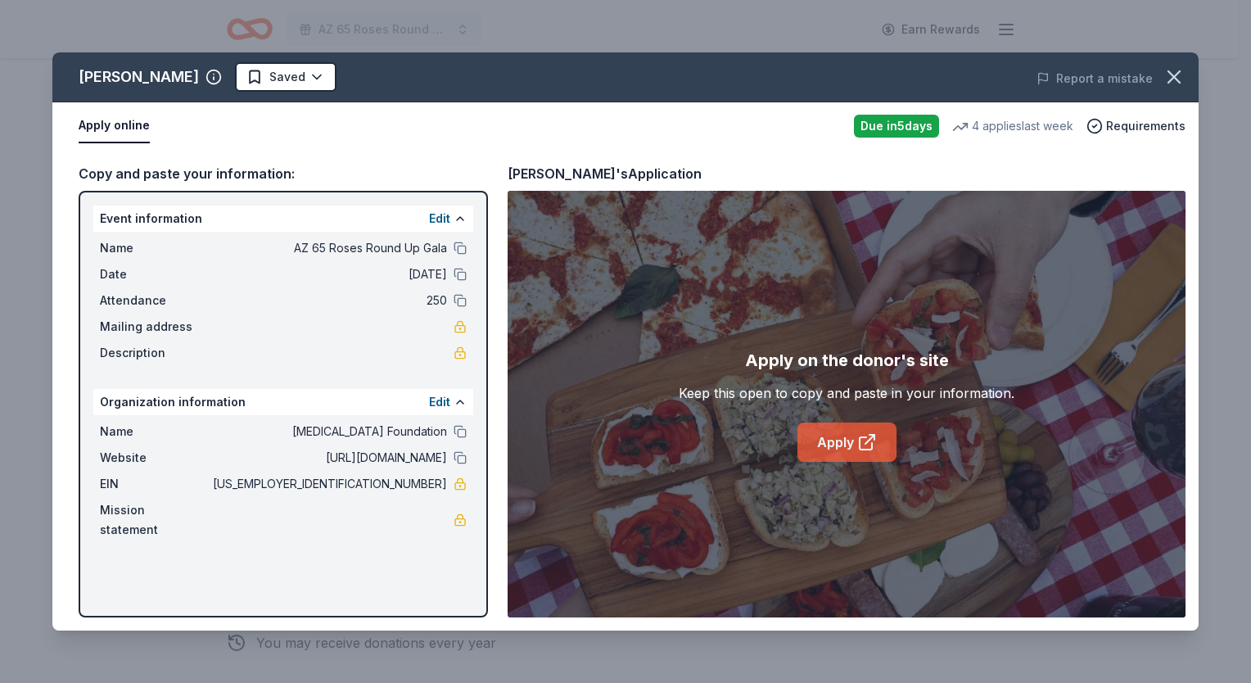
click at [819, 441] on link "Apply" at bounding box center [847, 442] width 99 height 39
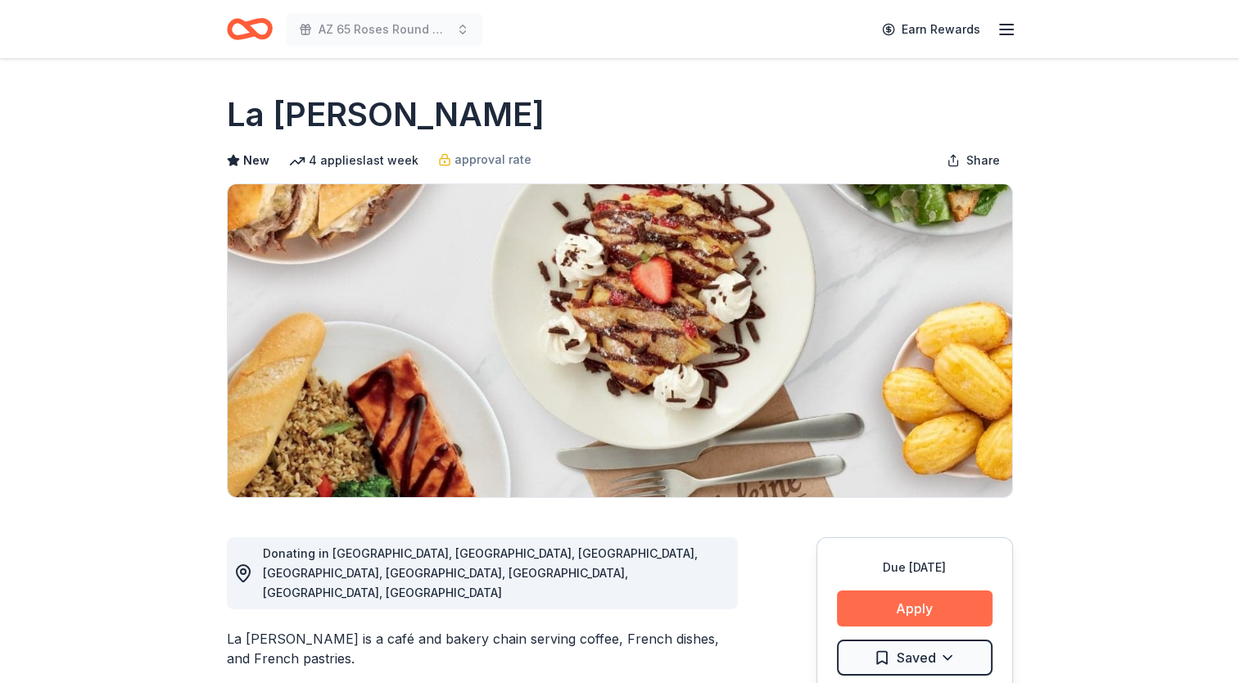
click at [889, 621] on button "Apply" at bounding box center [915, 608] width 156 height 36
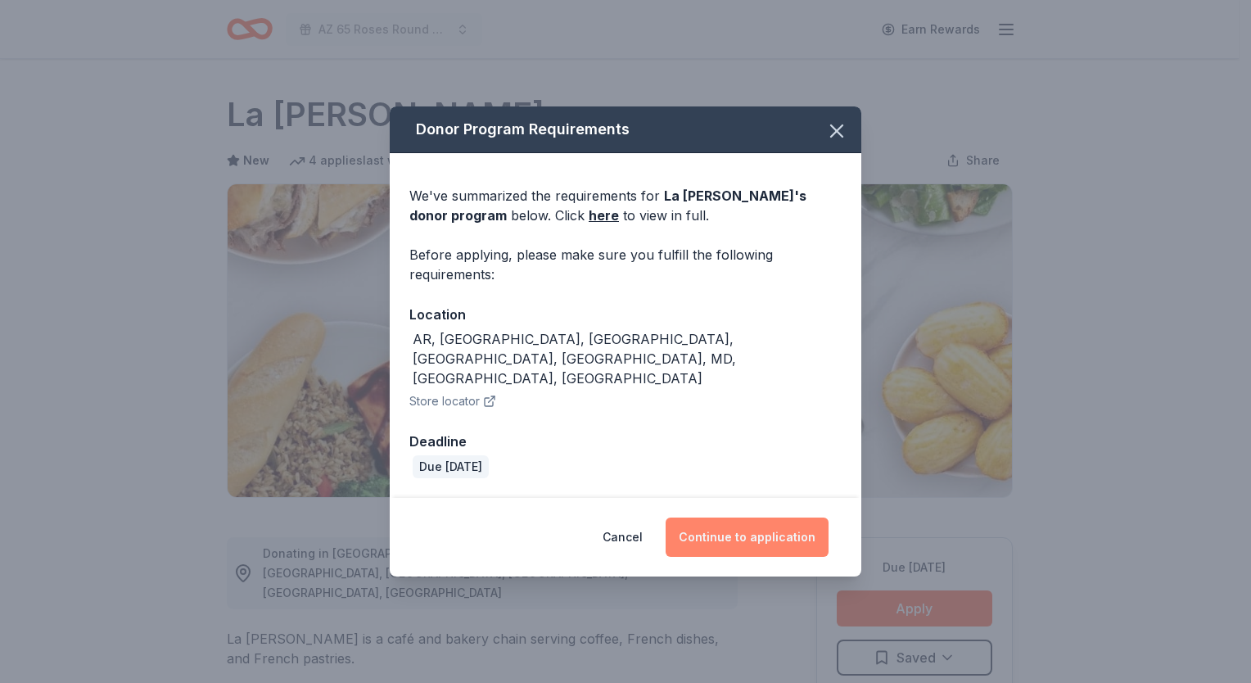
click at [751, 527] on button "Continue to application" at bounding box center [747, 537] width 163 height 39
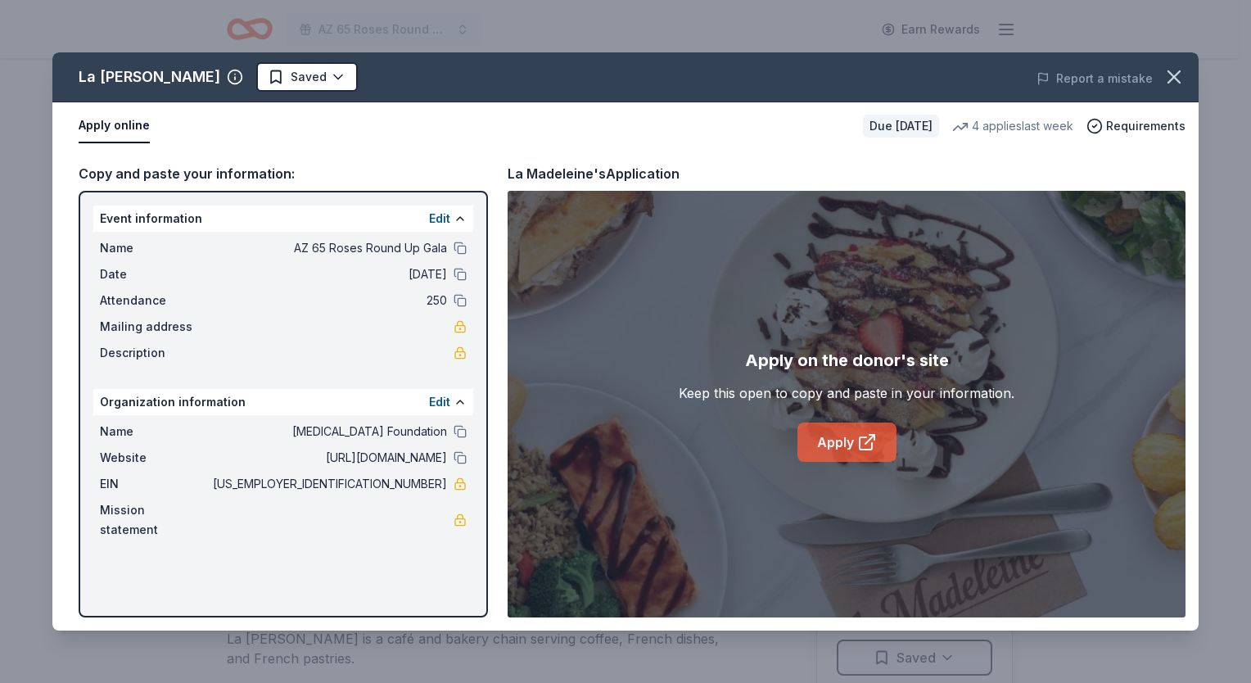
click at [855, 453] on link "Apply" at bounding box center [847, 442] width 99 height 39
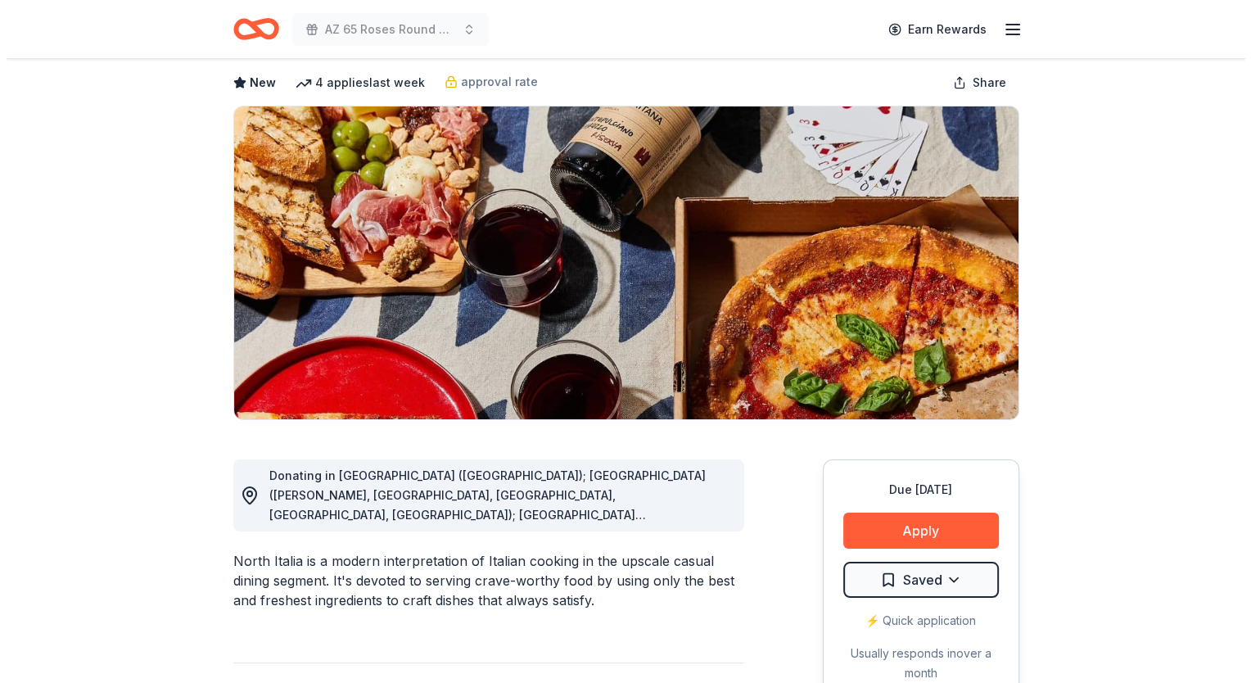
scroll to position [164, 0]
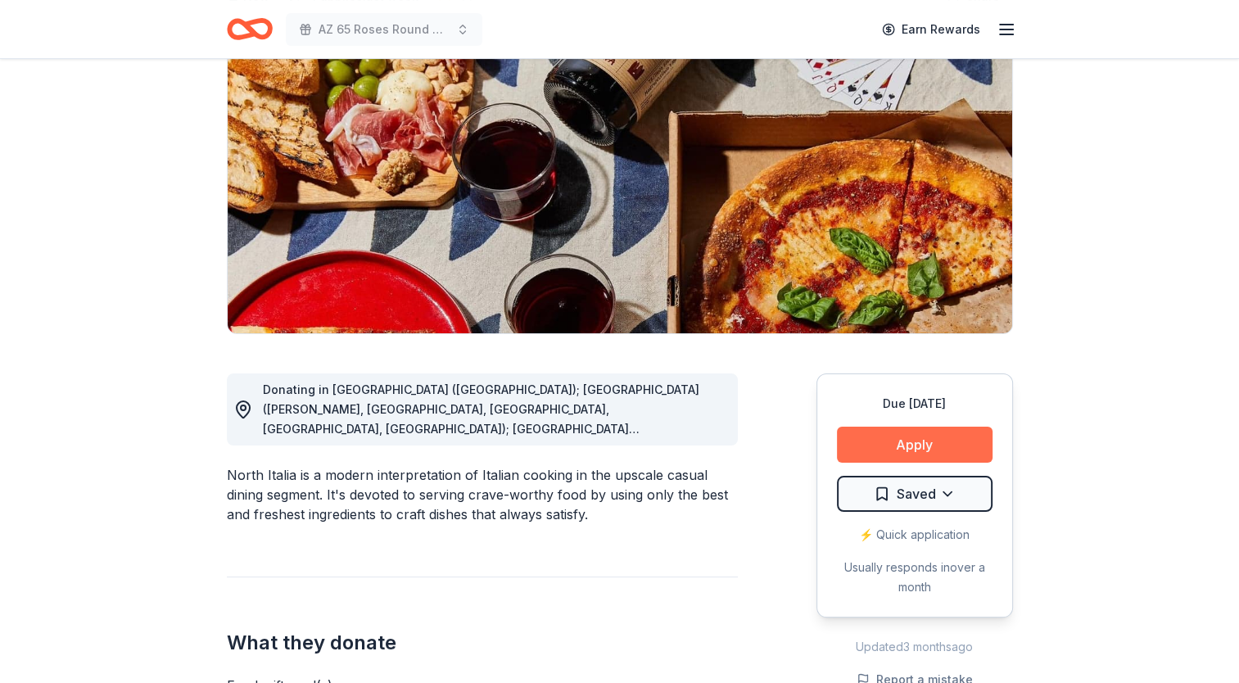
click at [918, 442] on button "Apply" at bounding box center [915, 445] width 156 height 36
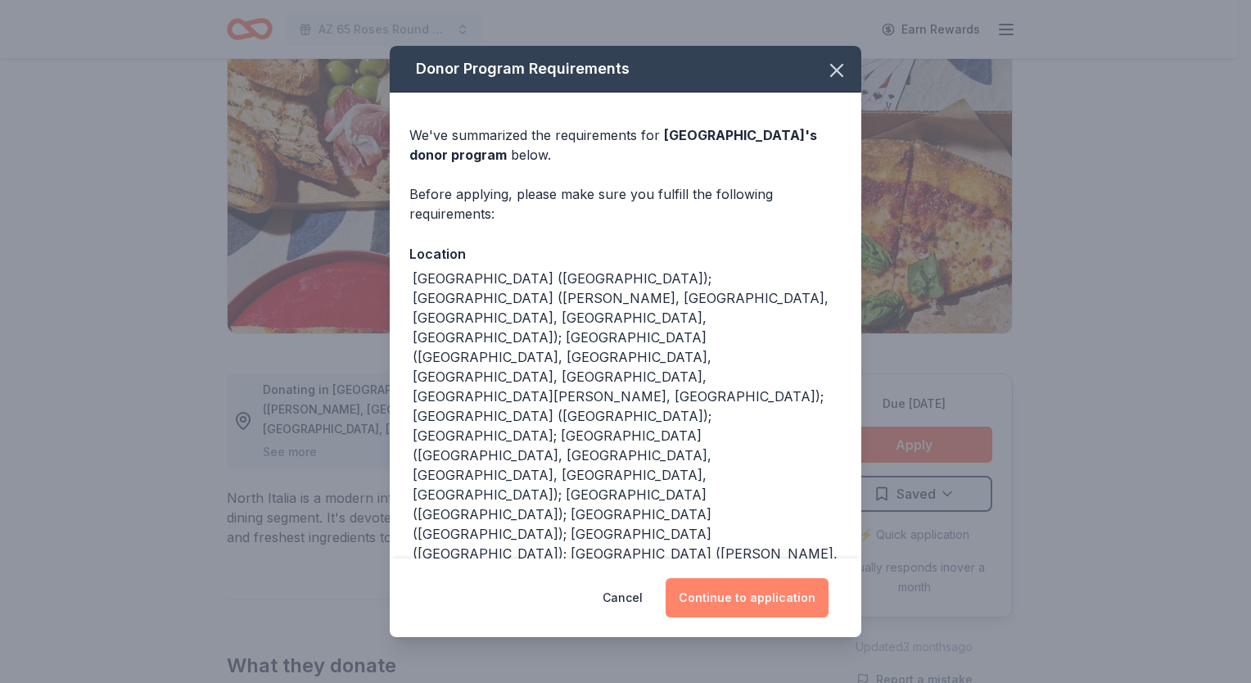
click at [765, 578] on button "Continue to application" at bounding box center [747, 597] width 163 height 39
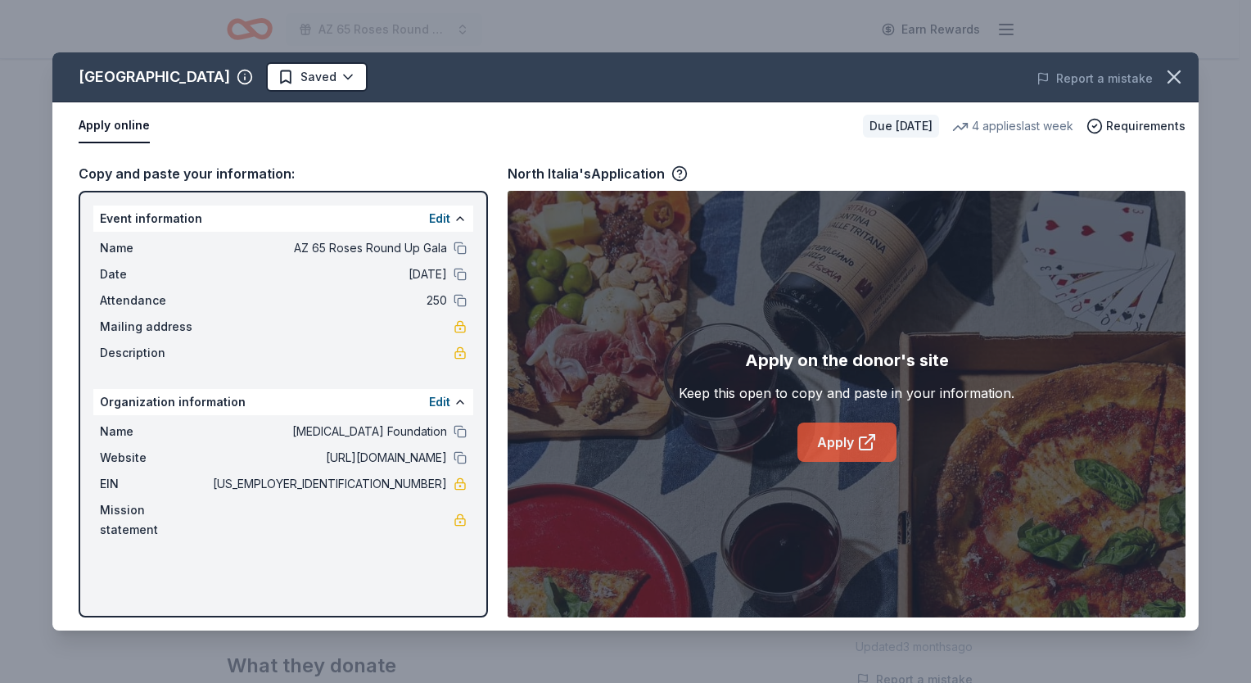
click at [850, 447] on link "Apply" at bounding box center [847, 442] width 99 height 39
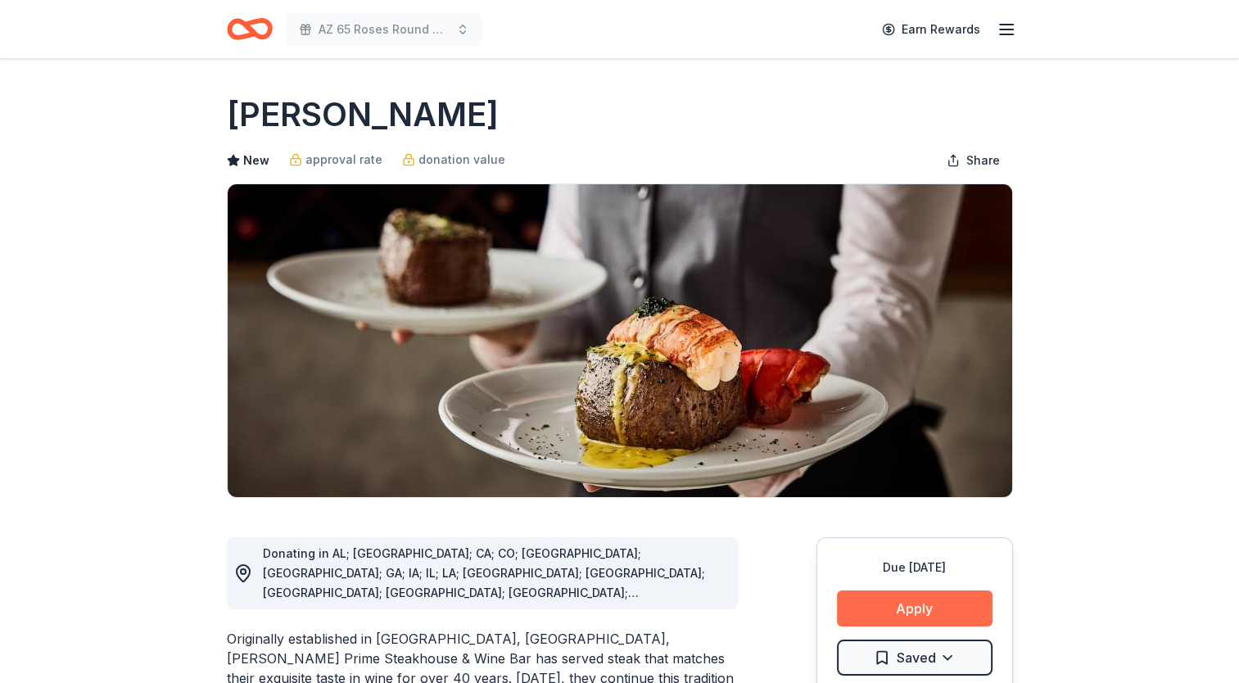
click at [934, 601] on button "Apply" at bounding box center [915, 608] width 156 height 36
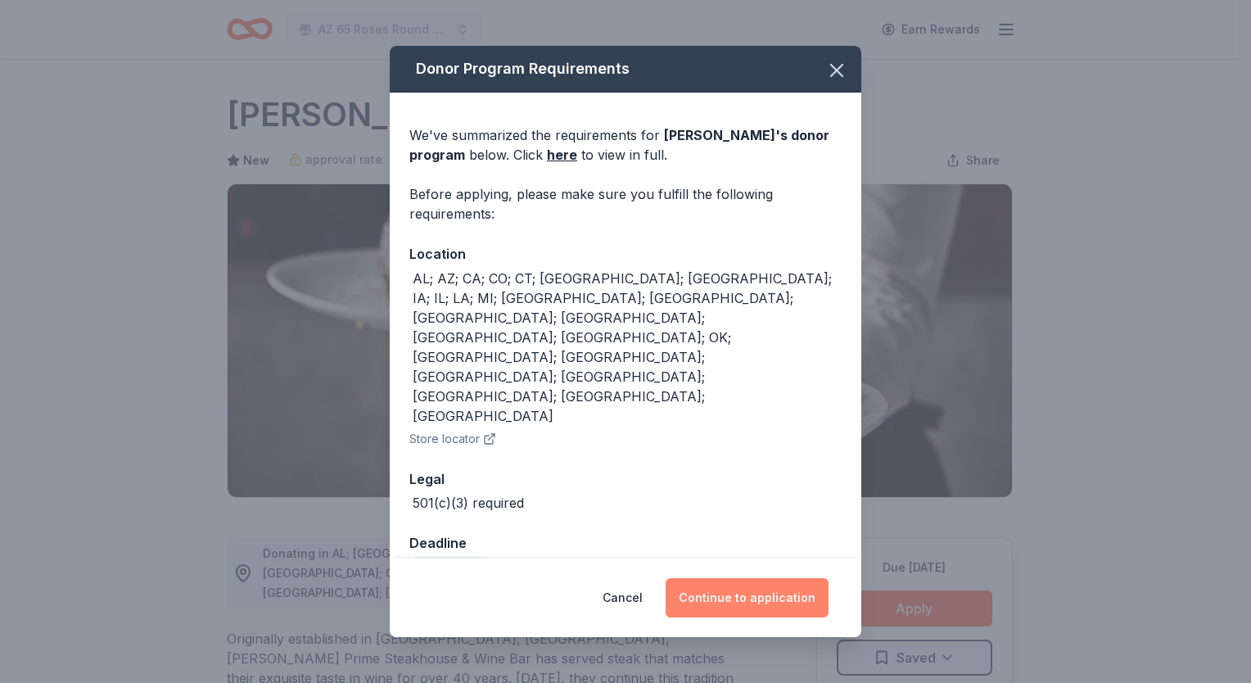
click at [762, 578] on button "Continue to application" at bounding box center [747, 597] width 163 height 39
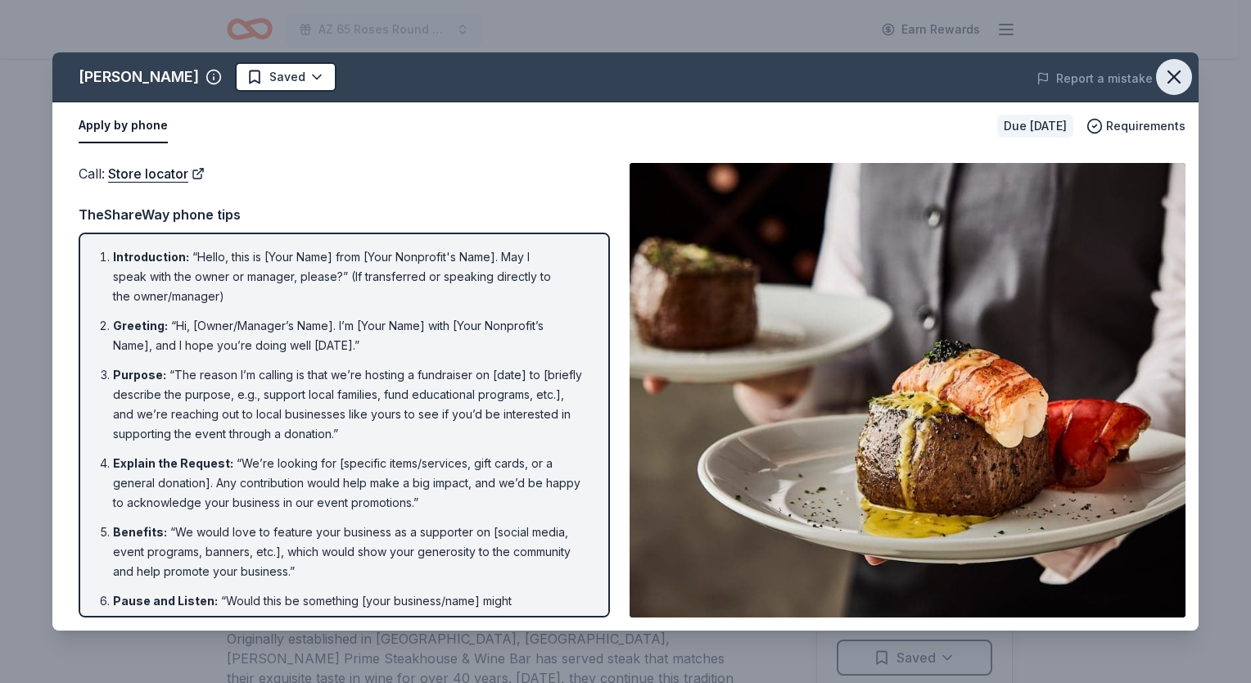
click at [1180, 61] on button "button" at bounding box center [1174, 77] width 36 height 36
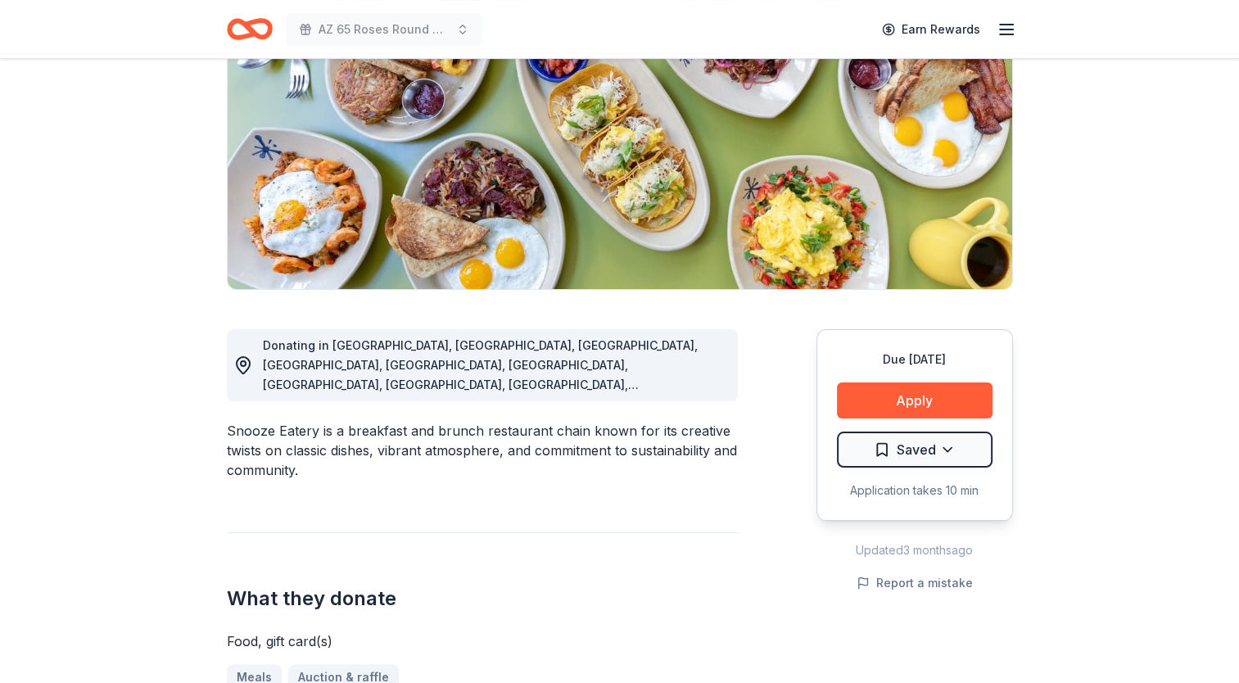
scroll to position [246, 0]
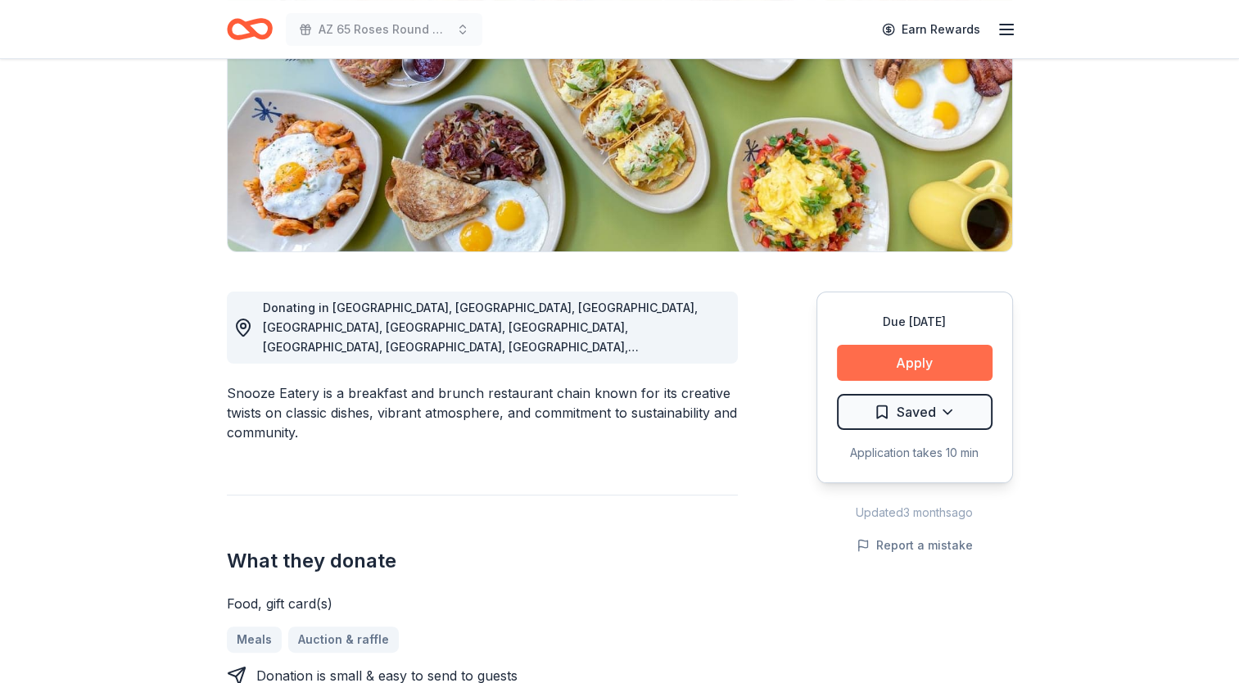
click at [933, 355] on button "Apply" at bounding box center [915, 363] width 156 height 36
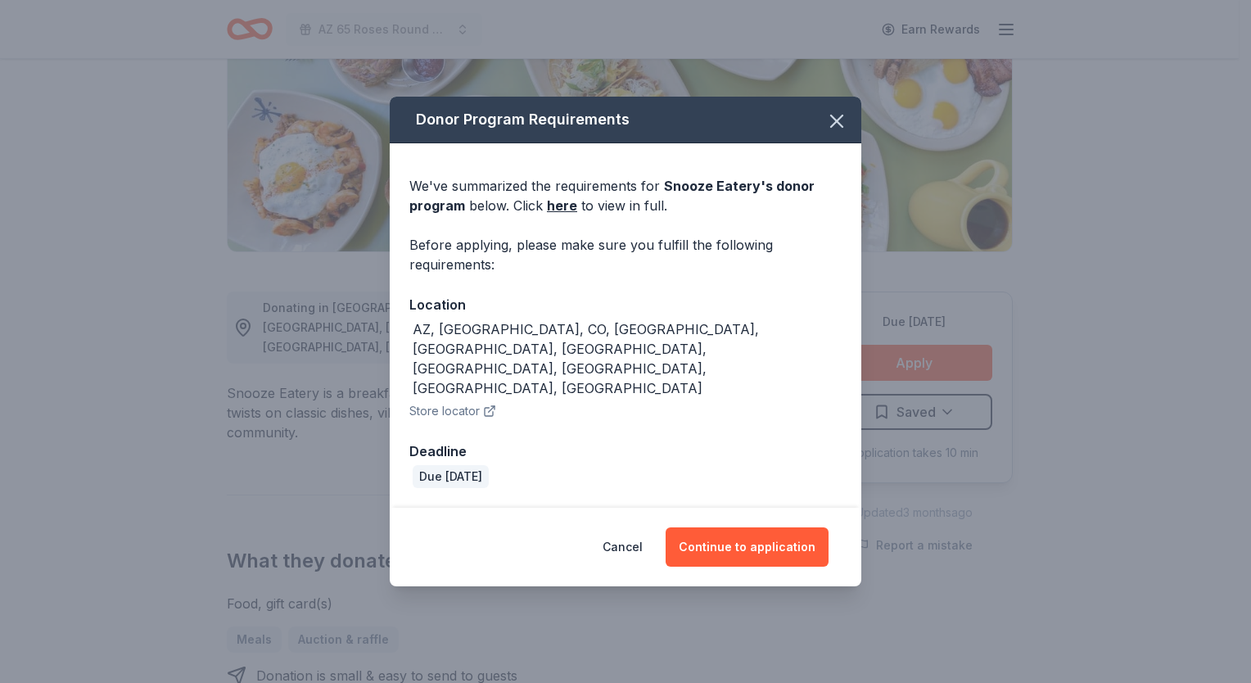
click at [725, 508] on div "Cancel Continue to application" at bounding box center [626, 547] width 472 height 79
click at [735, 527] on button "Continue to application" at bounding box center [747, 546] width 163 height 39
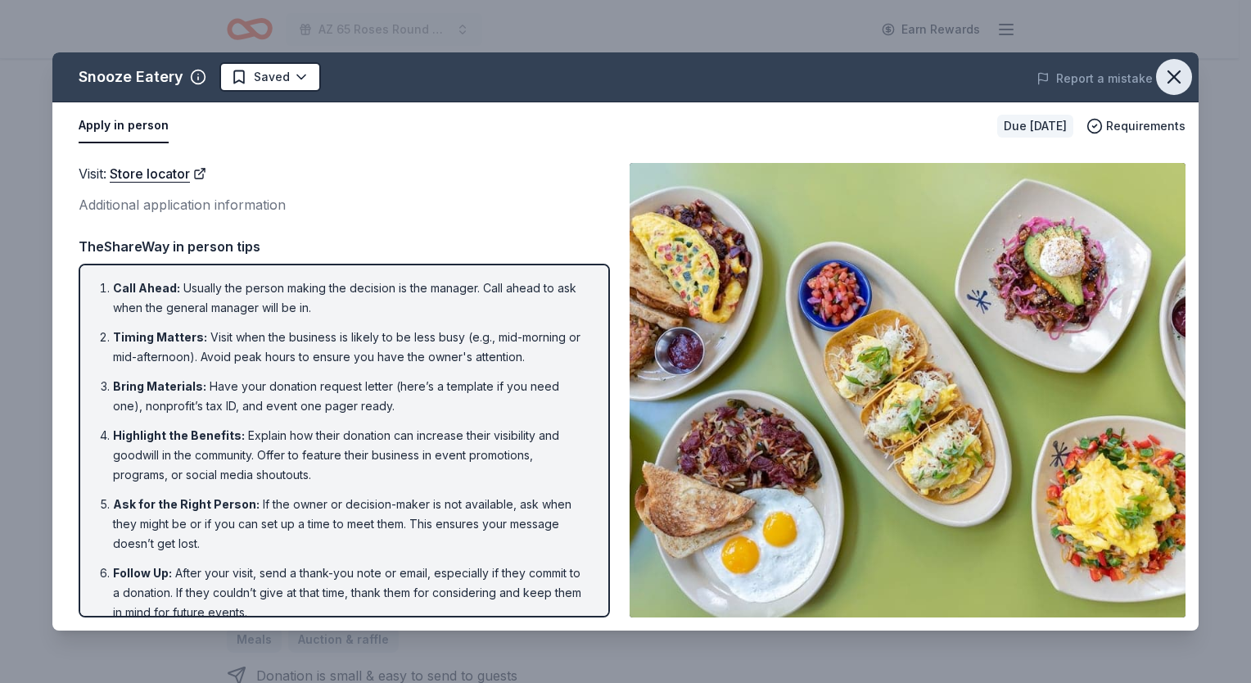
click at [1181, 84] on icon "button" at bounding box center [1174, 77] width 23 height 23
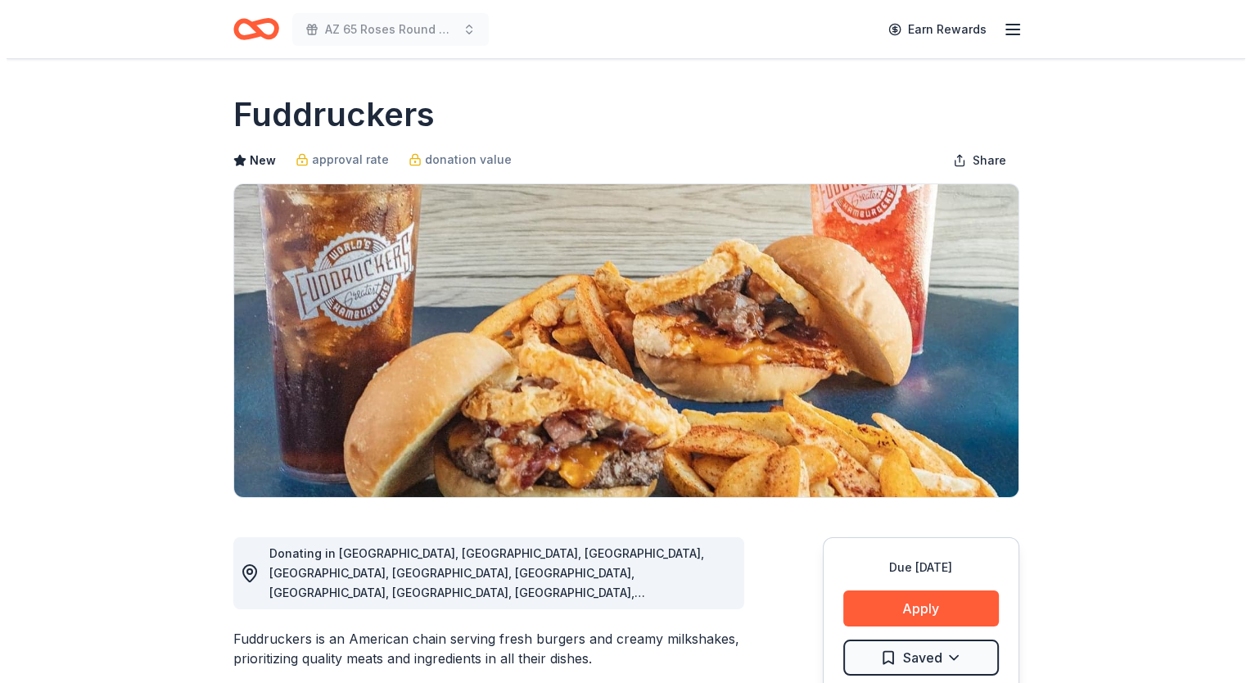
scroll to position [164, 0]
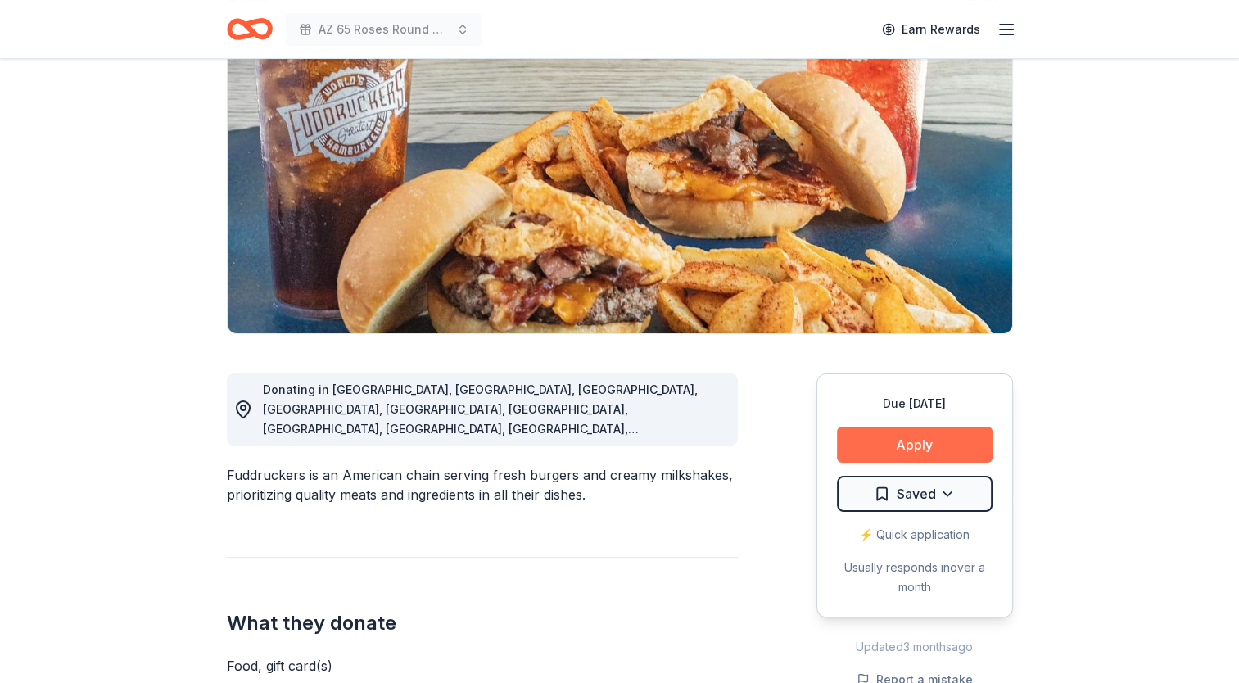
click at [901, 441] on button "Apply" at bounding box center [915, 445] width 156 height 36
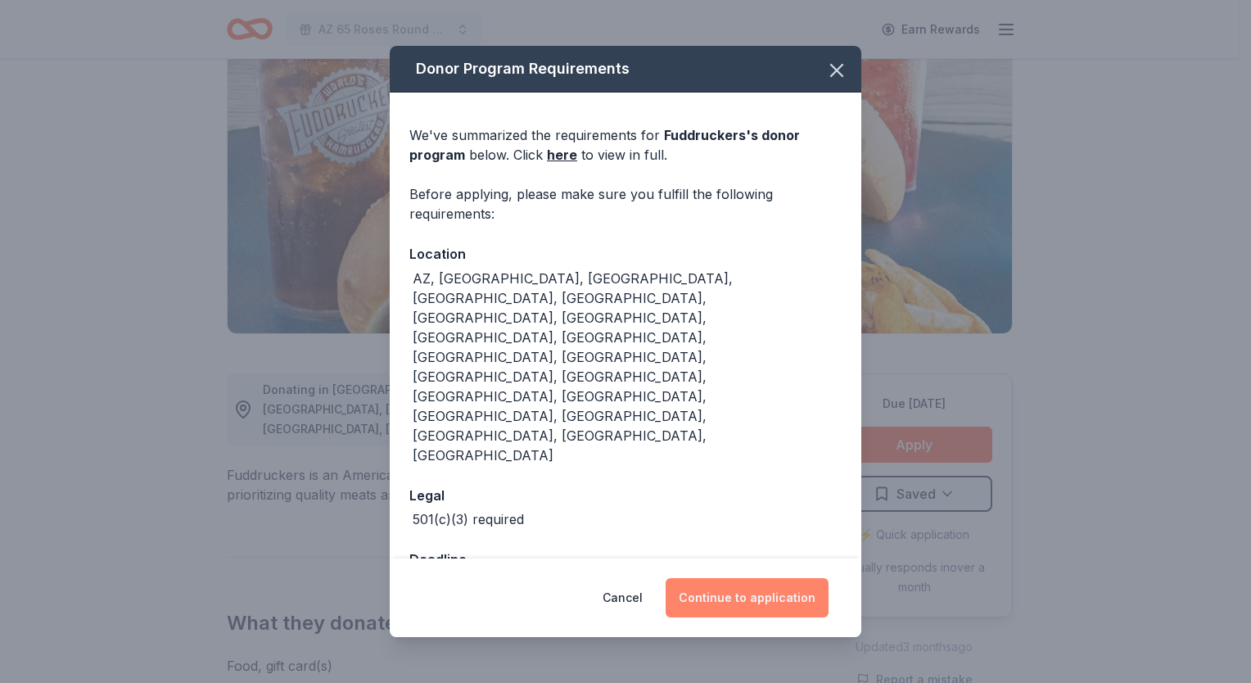
click at [780, 578] on button "Continue to application" at bounding box center [747, 597] width 163 height 39
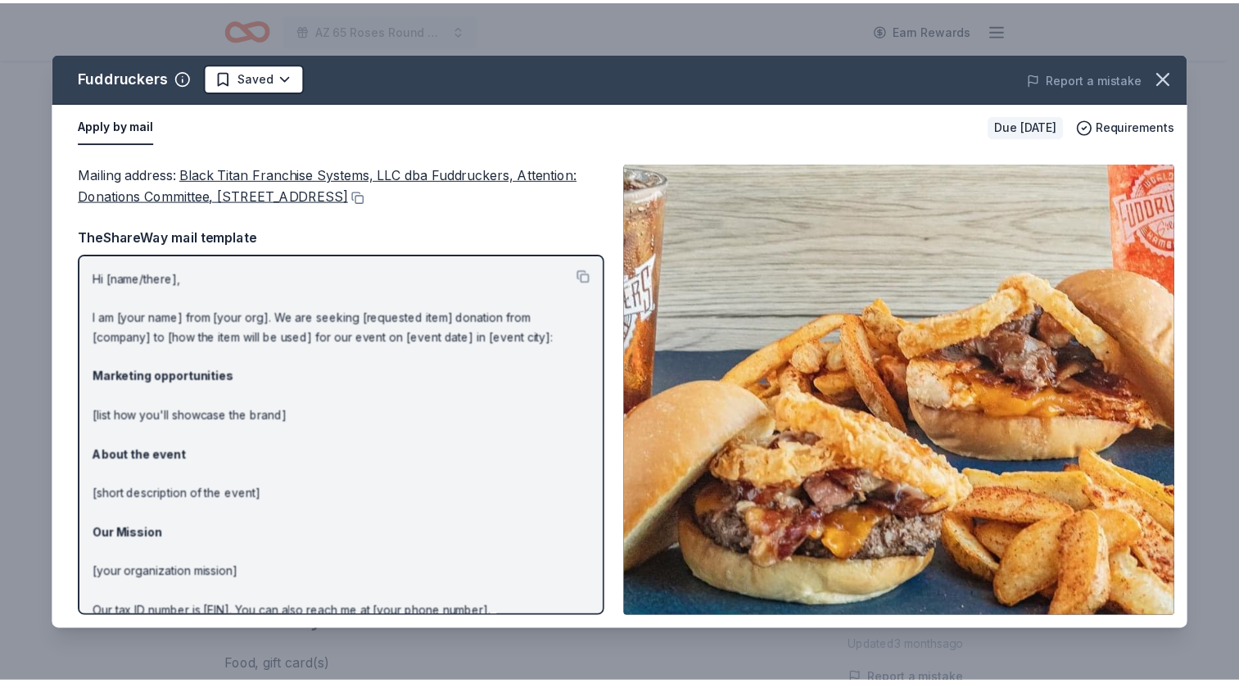
scroll to position [0, 0]
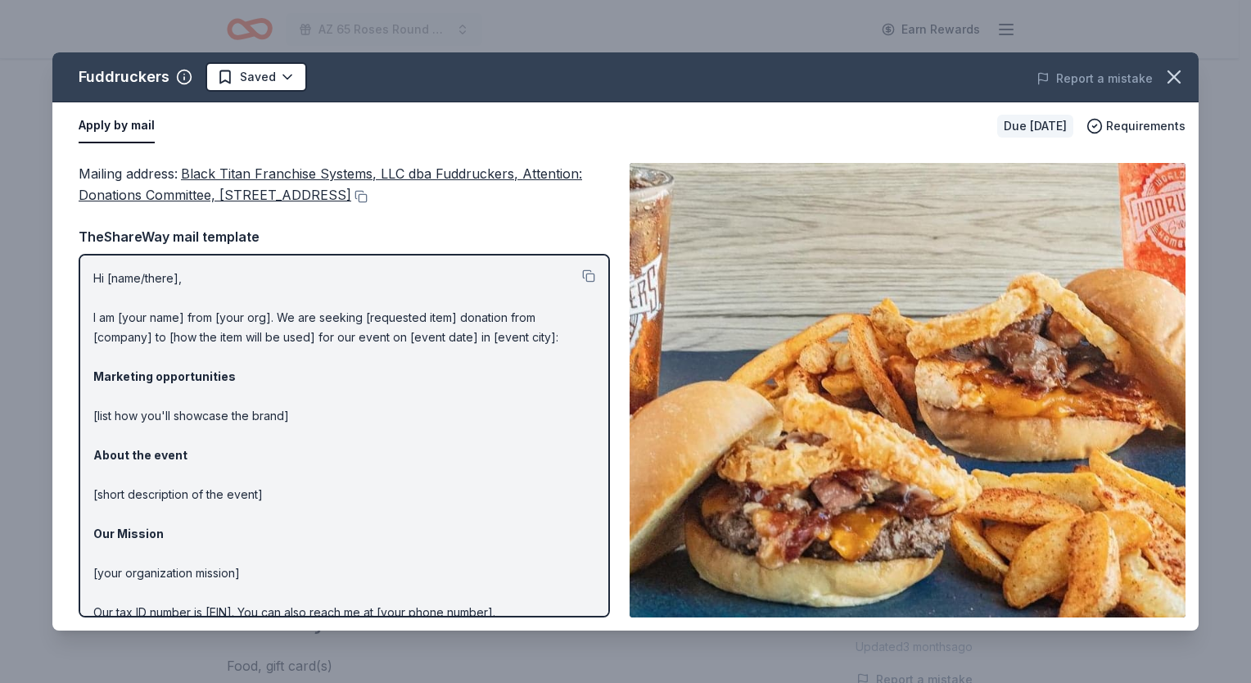
click at [1184, 81] on button "button" at bounding box center [1174, 77] width 36 height 36
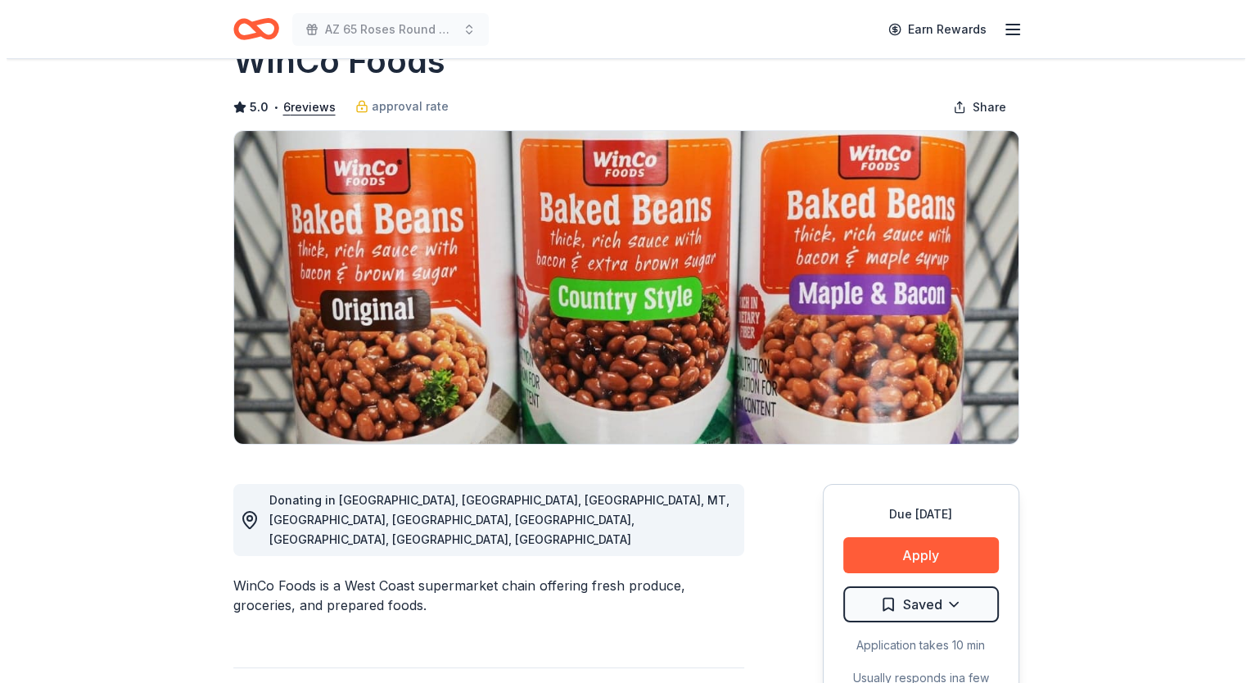
scroll to position [82, 0]
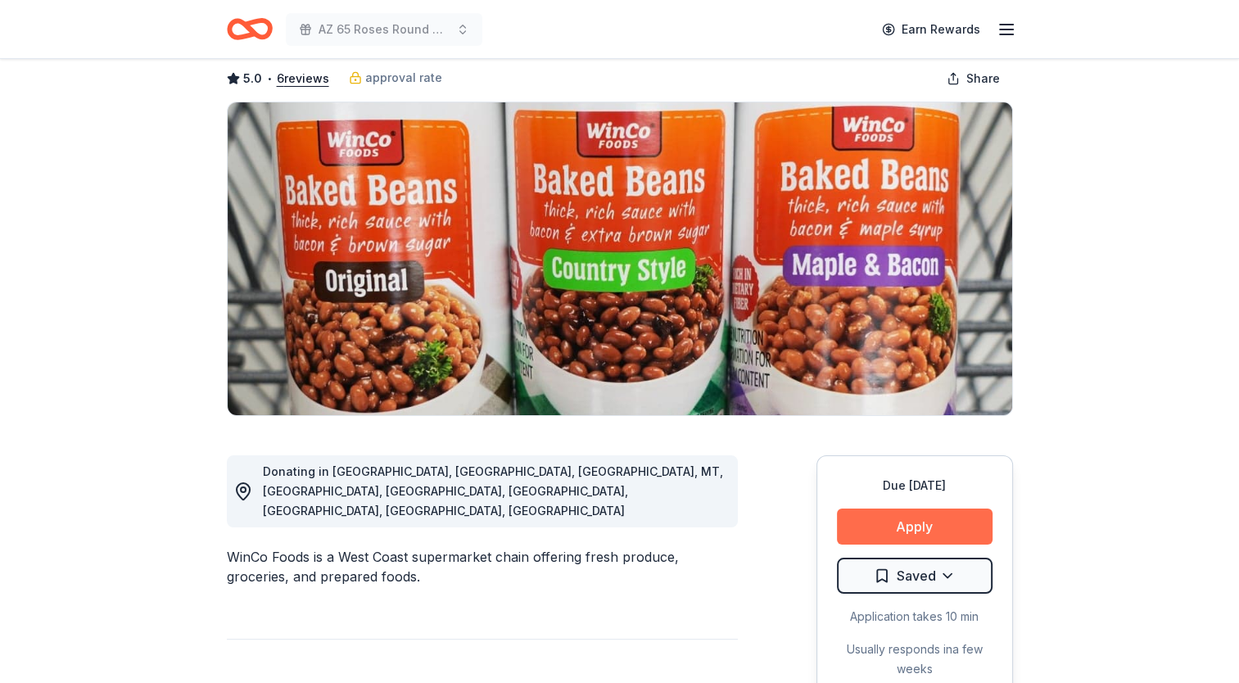
click at [937, 518] on button "Apply" at bounding box center [915, 527] width 156 height 36
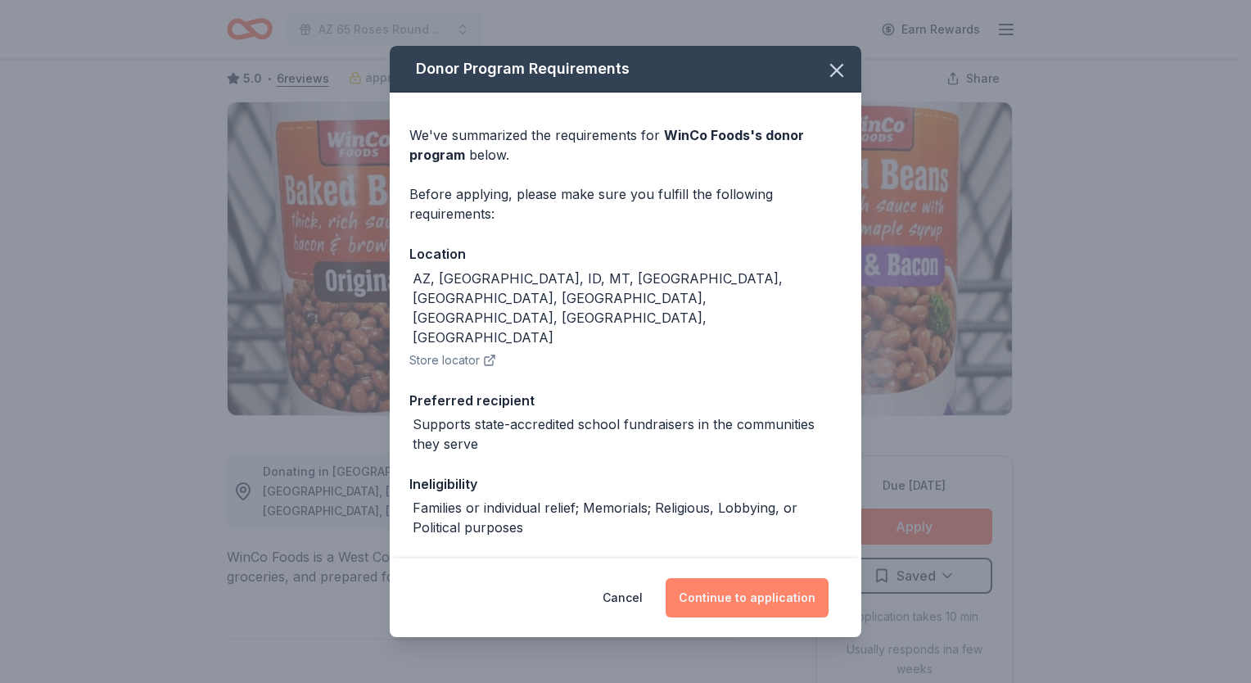
click at [791, 606] on button "Continue to application" at bounding box center [747, 597] width 163 height 39
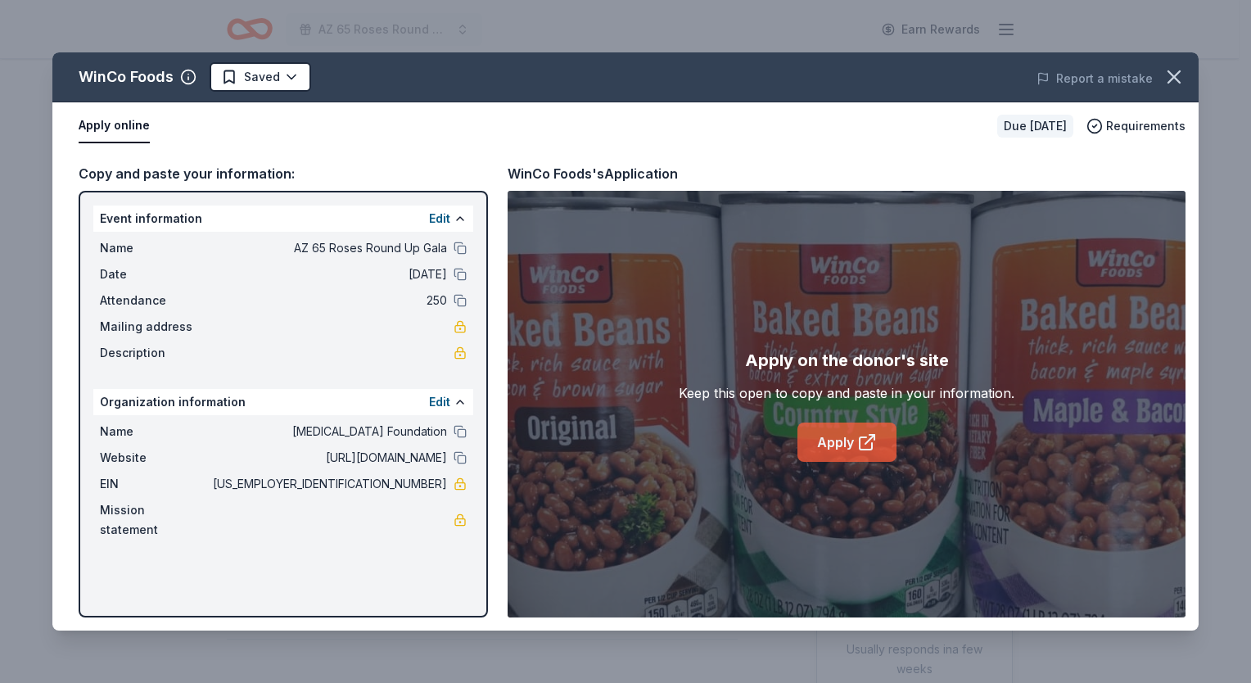
click at [830, 460] on div "Apply on the donor's site Keep this open to copy and paste in your information.…" at bounding box center [847, 404] width 678 height 427
click at [827, 456] on link "Apply" at bounding box center [847, 442] width 99 height 39
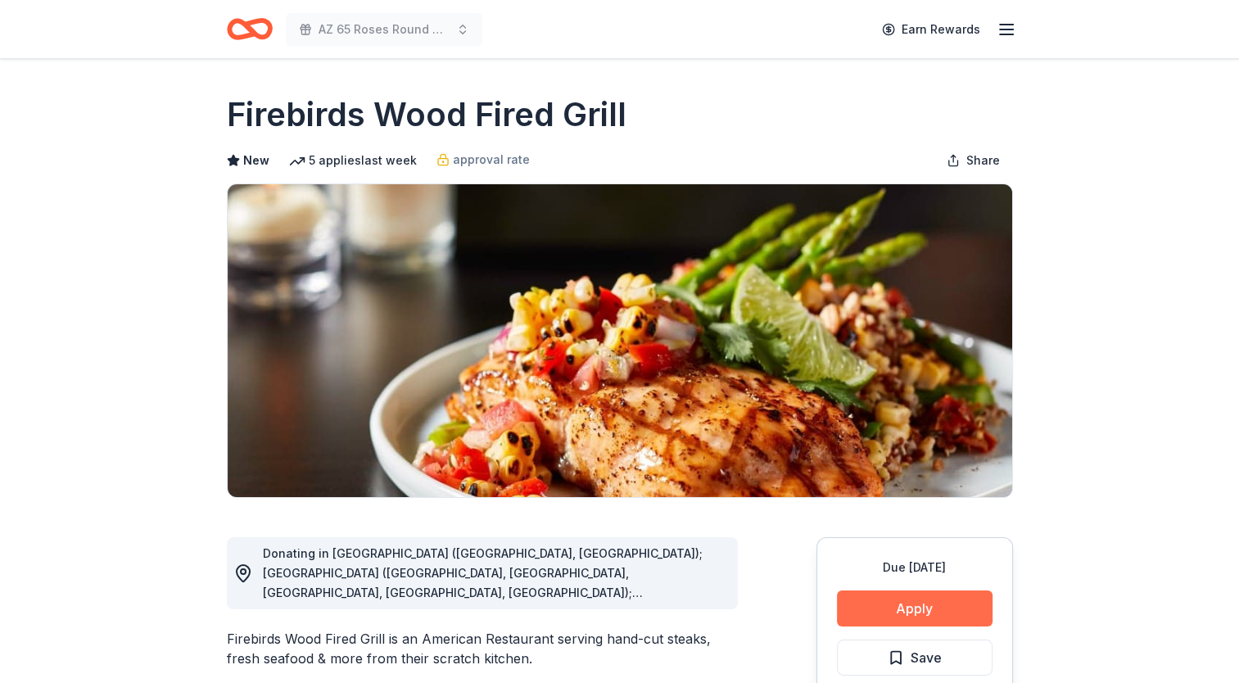
click at [898, 616] on button "Apply" at bounding box center [915, 608] width 156 height 36
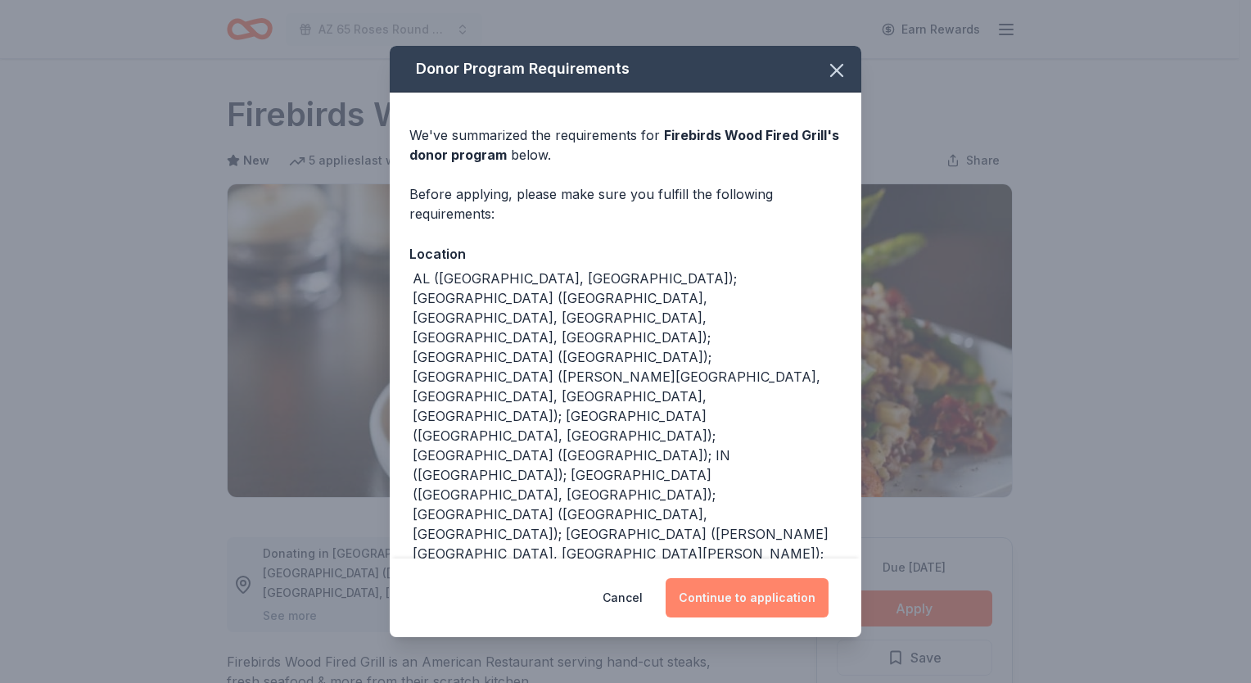
click at [698, 595] on button "Continue to application" at bounding box center [747, 597] width 163 height 39
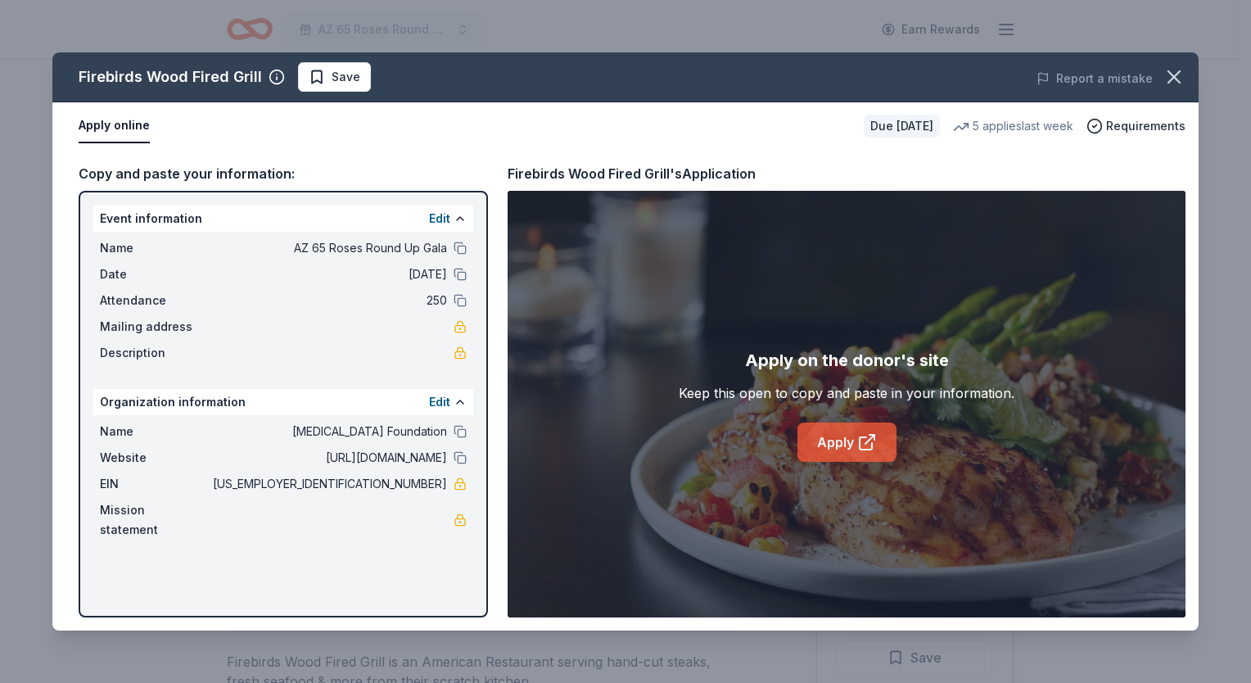
click at [855, 441] on link "Apply" at bounding box center [847, 442] width 99 height 39
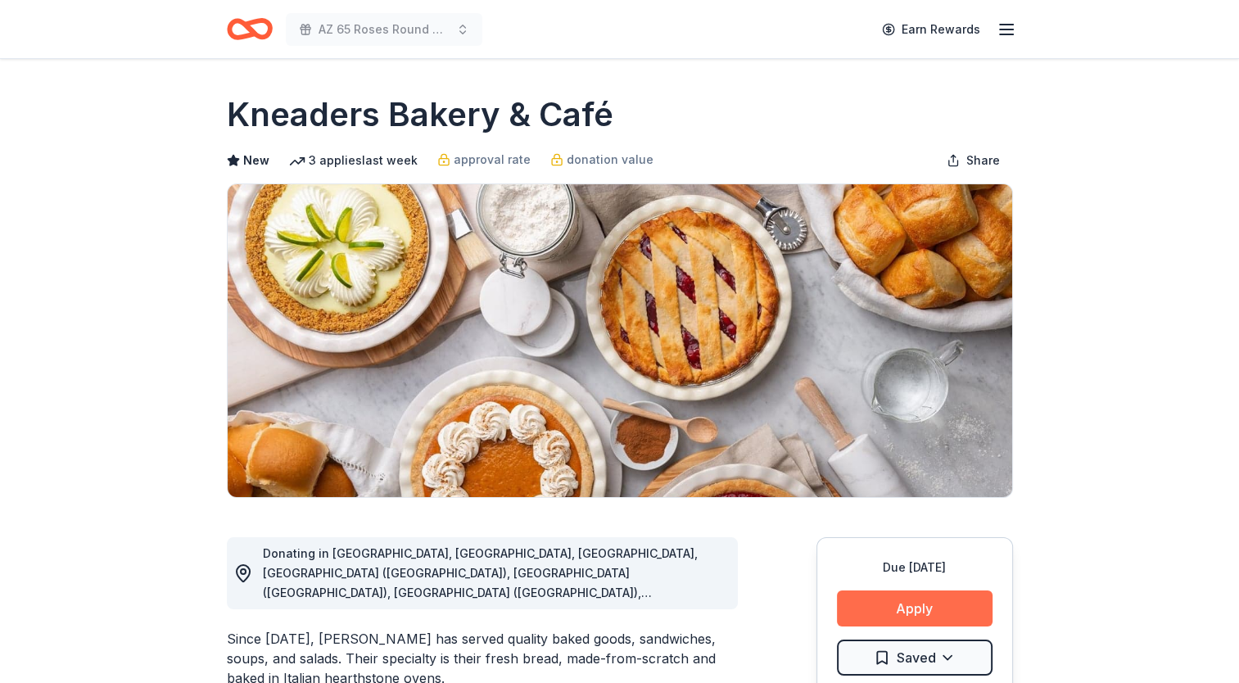
click at [861, 596] on button "Apply" at bounding box center [915, 608] width 156 height 36
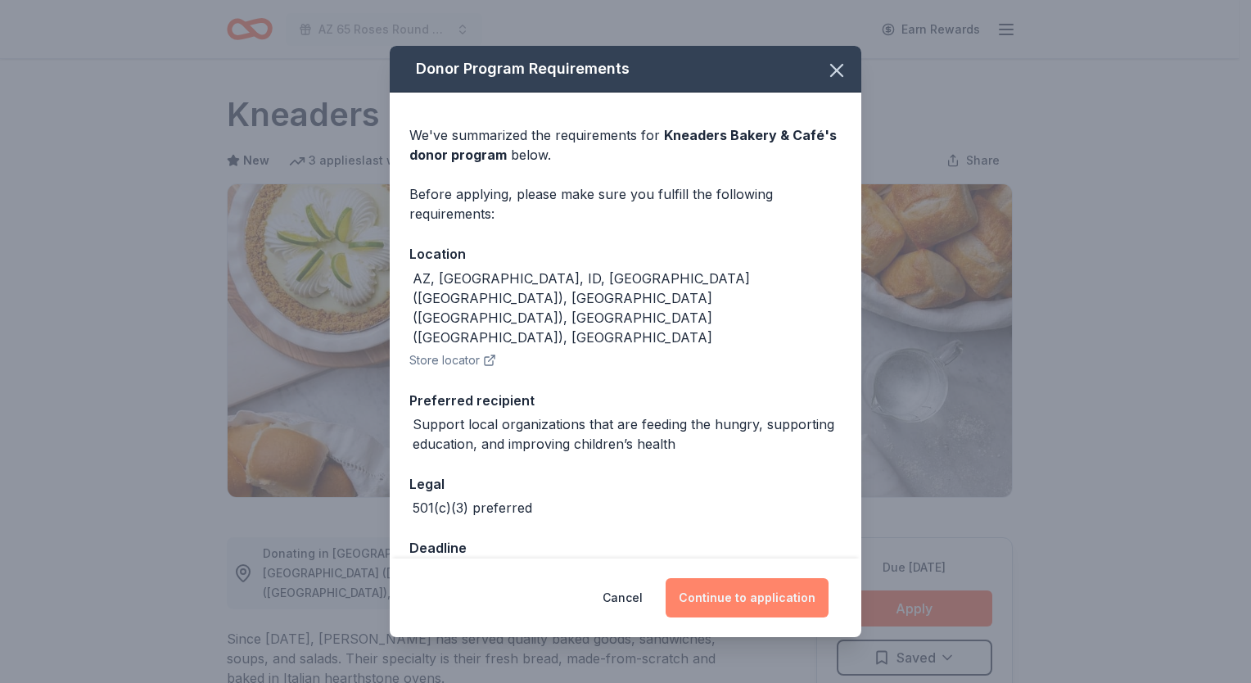
click at [725, 591] on button "Continue to application" at bounding box center [747, 597] width 163 height 39
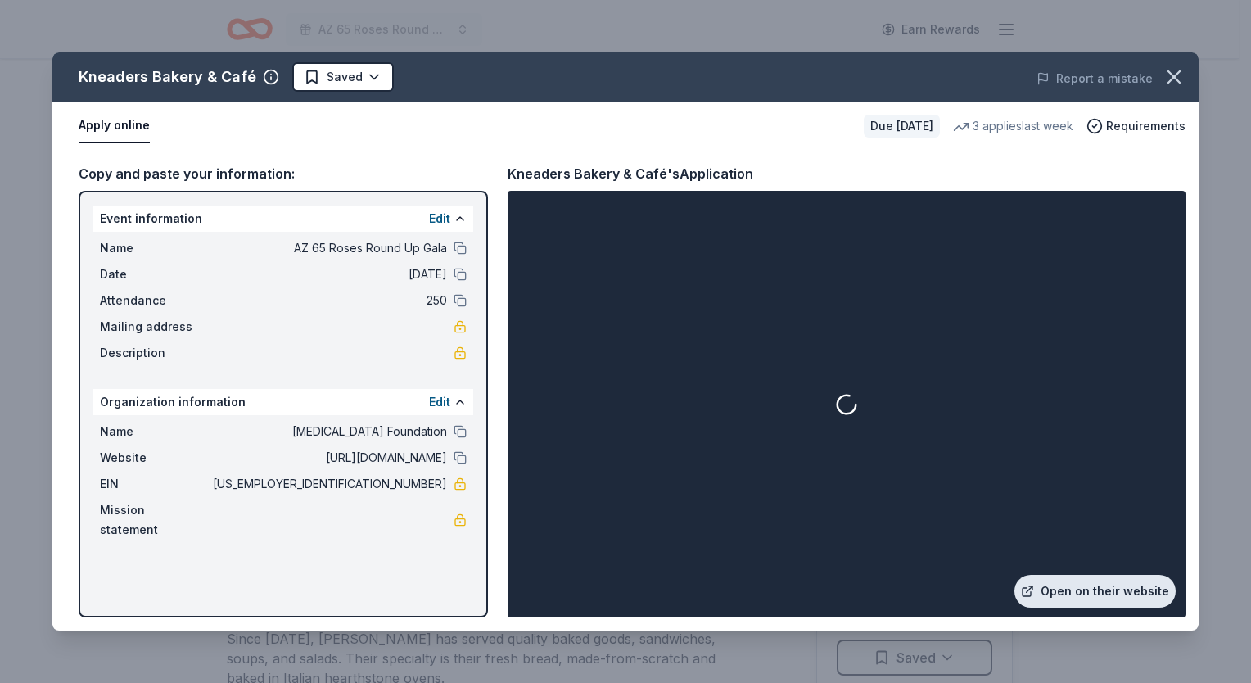
click at [1074, 599] on link "Open on their website" at bounding box center [1095, 591] width 161 height 33
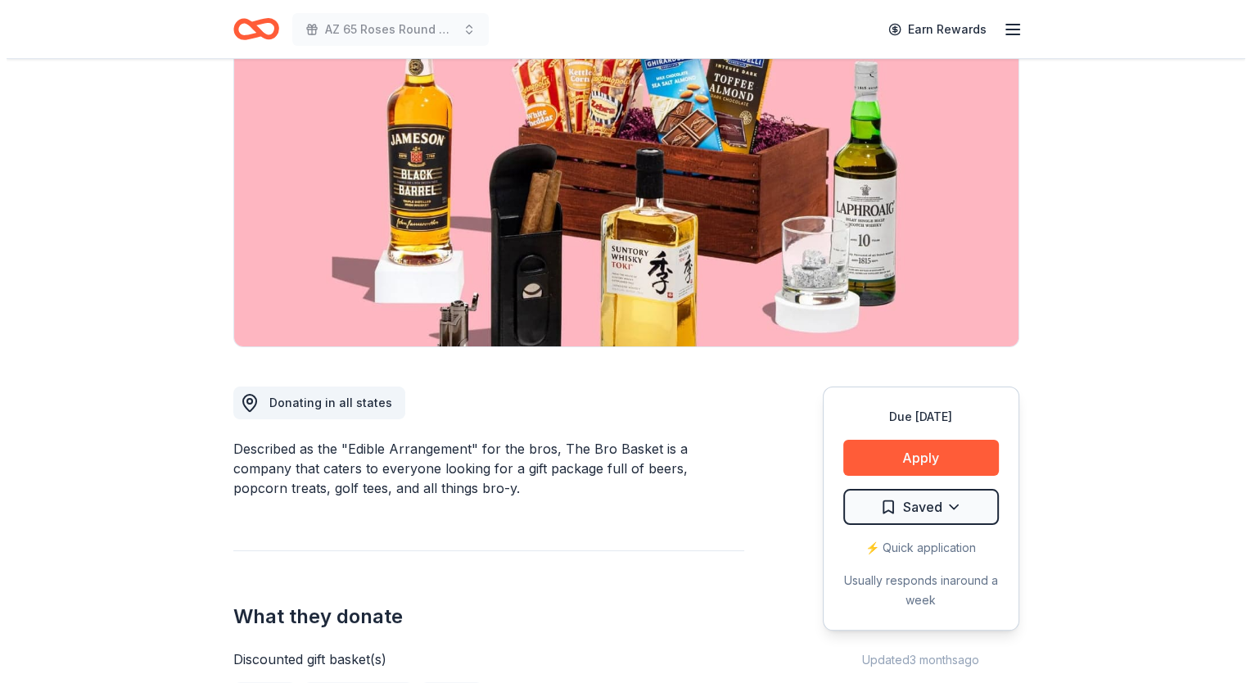
scroll to position [246, 0]
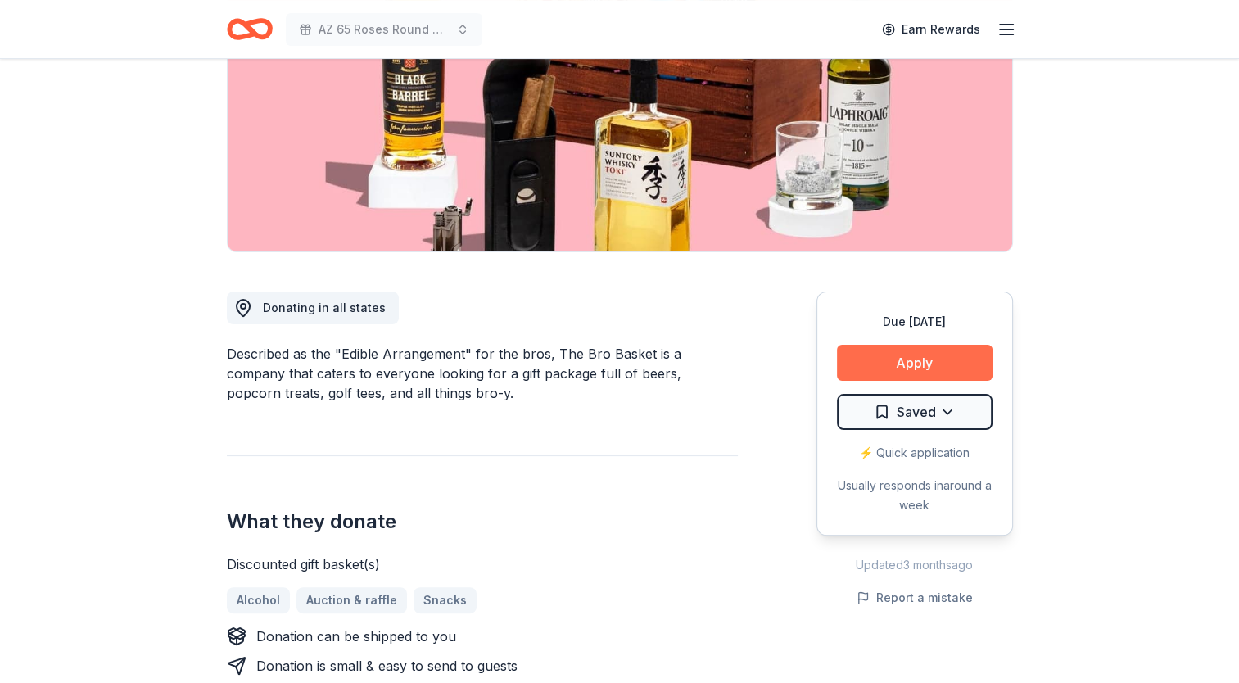
click at [897, 362] on button "Apply" at bounding box center [915, 363] width 156 height 36
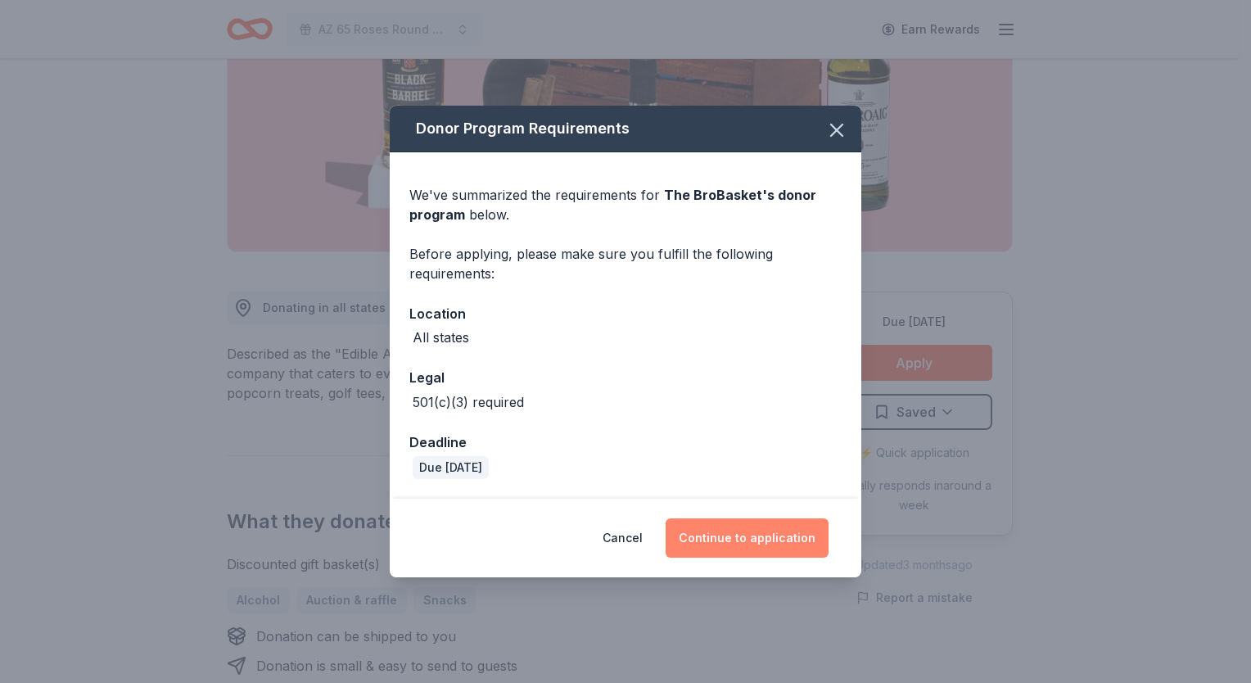
click at [764, 537] on button "Continue to application" at bounding box center [747, 537] width 163 height 39
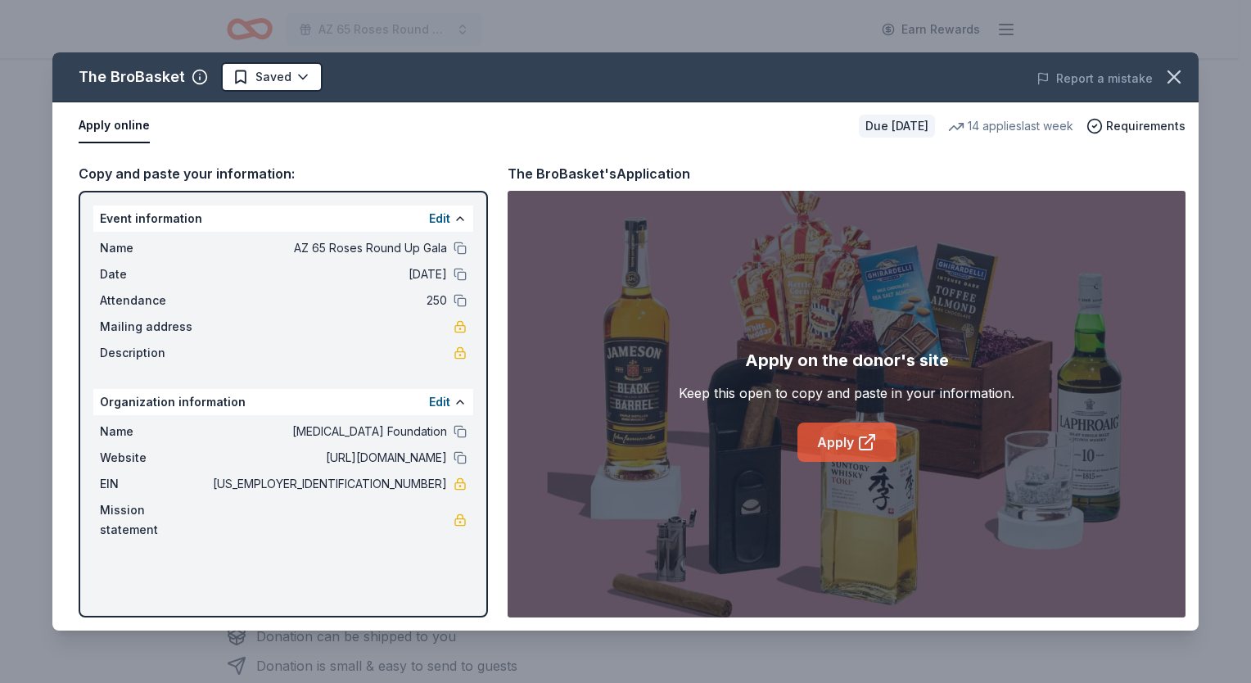
click at [855, 444] on link "Apply" at bounding box center [847, 442] width 99 height 39
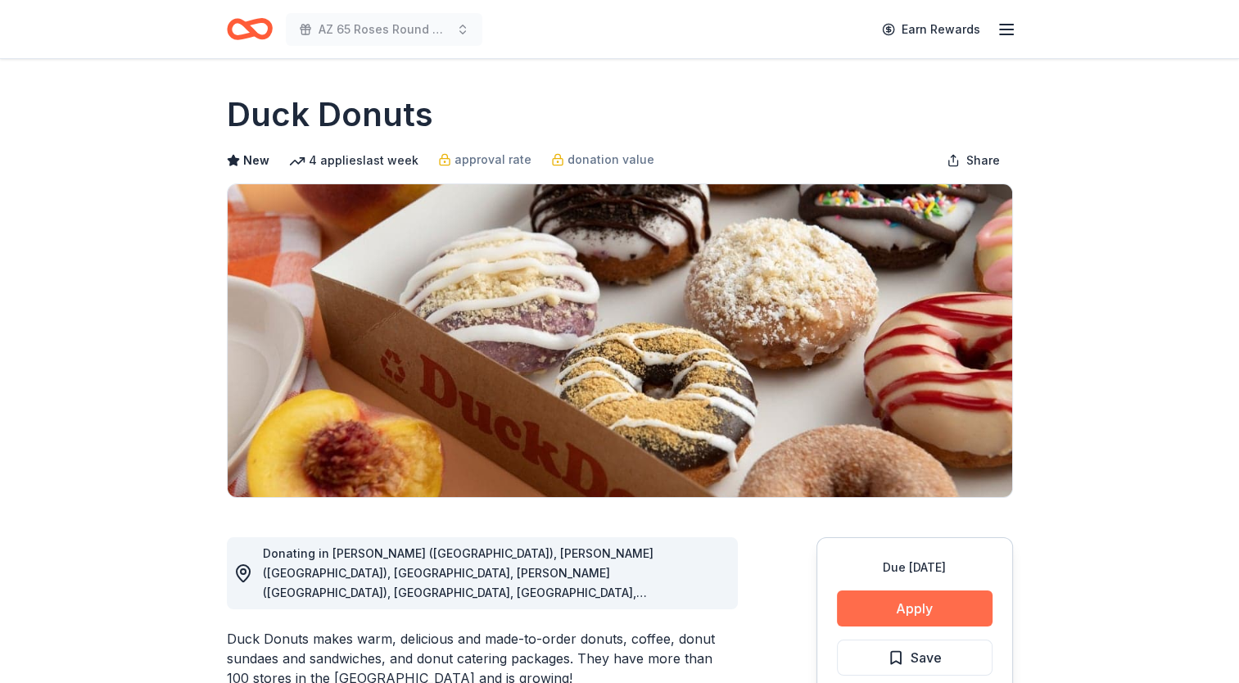
click at [907, 613] on button "Apply" at bounding box center [915, 608] width 156 height 36
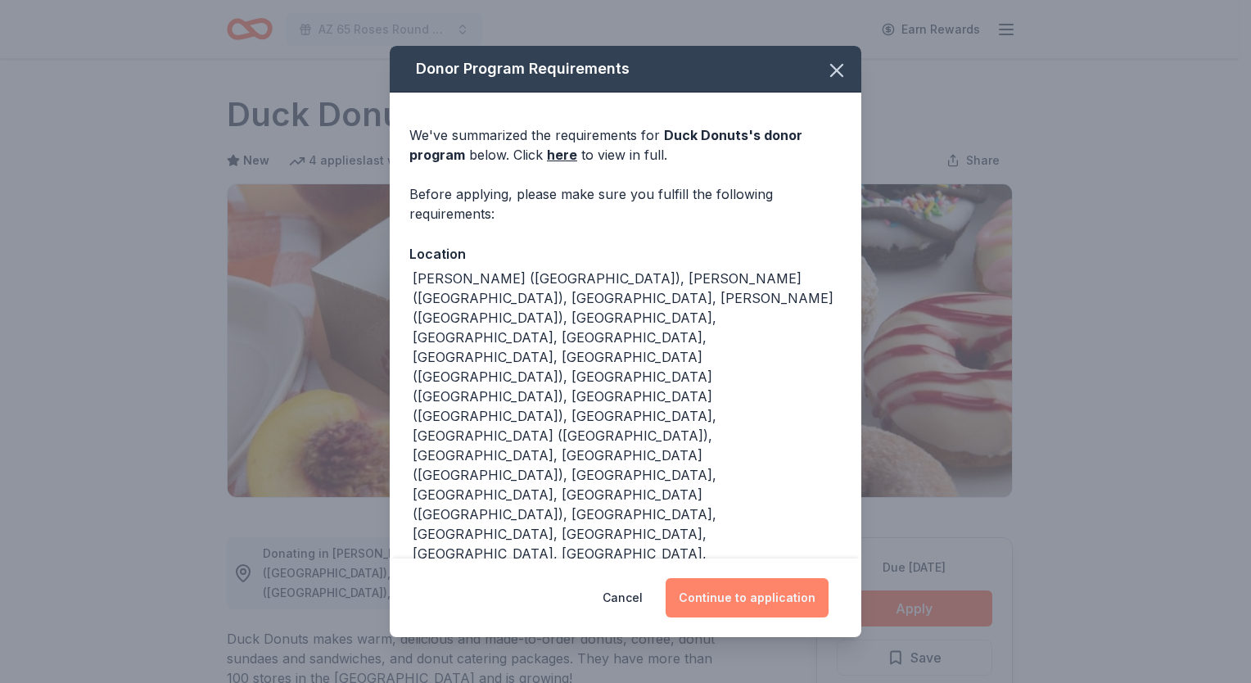
click at [757, 578] on button "Continue to application" at bounding box center [747, 597] width 163 height 39
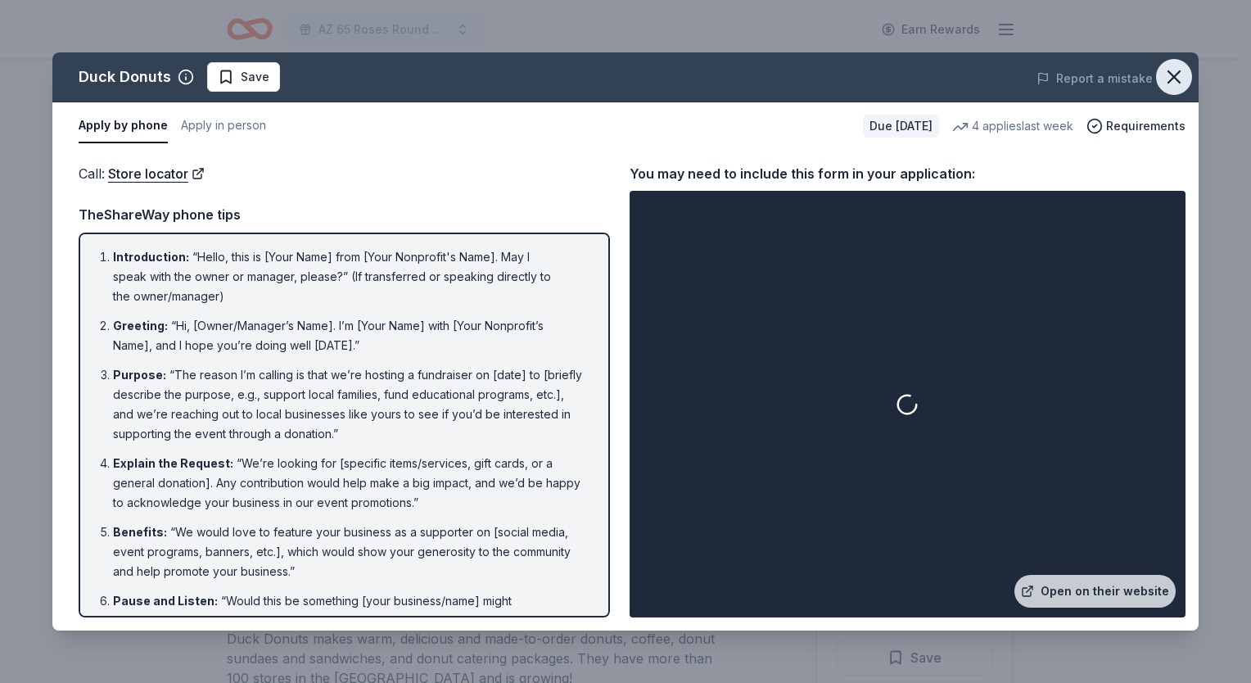
drag, startPoint x: 1174, startPoint y: 74, endPoint x: 1120, endPoint y: 70, distance: 54.2
click at [1173, 74] on icon "button" at bounding box center [1174, 77] width 23 height 23
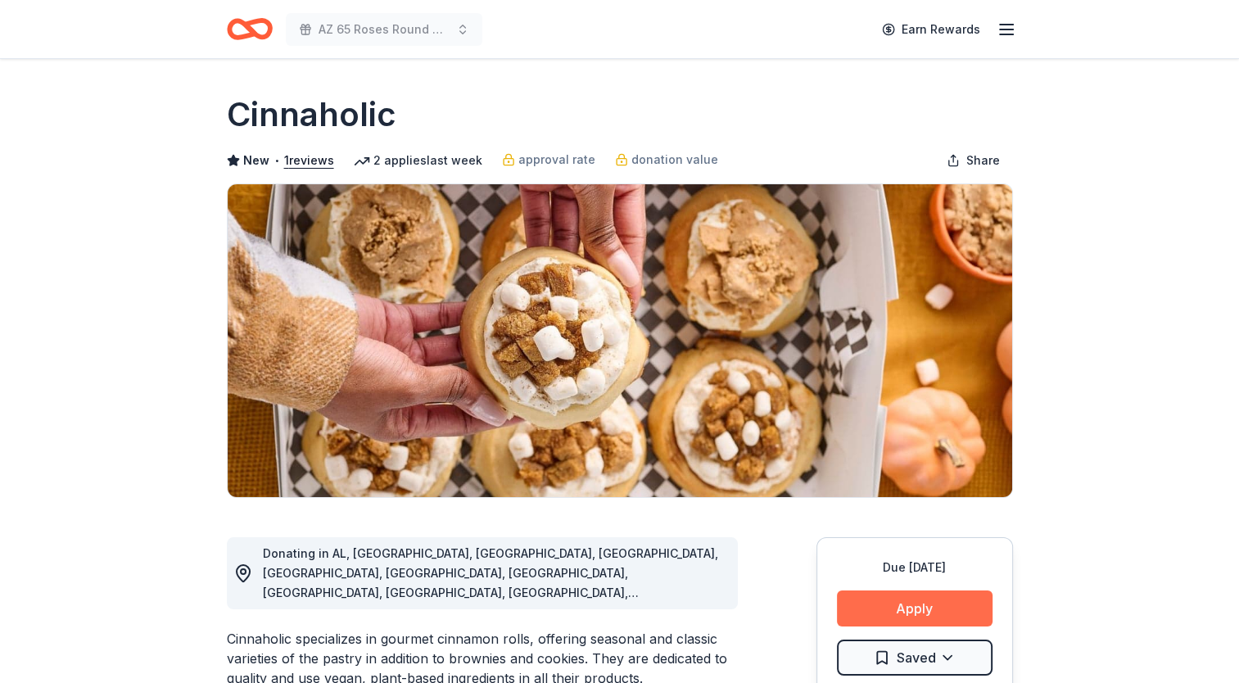
click at [903, 601] on button "Apply" at bounding box center [915, 608] width 156 height 36
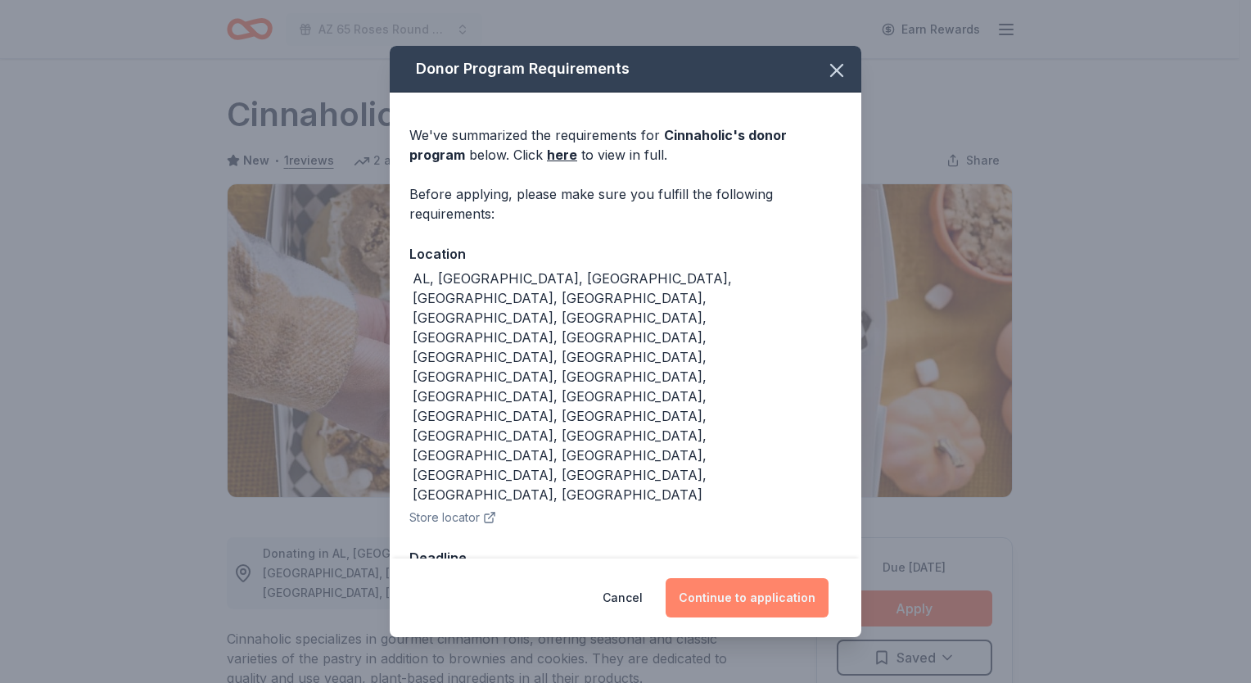
click at [700, 578] on button "Continue to application" at bounding box center [747, 597] width 163 height 39
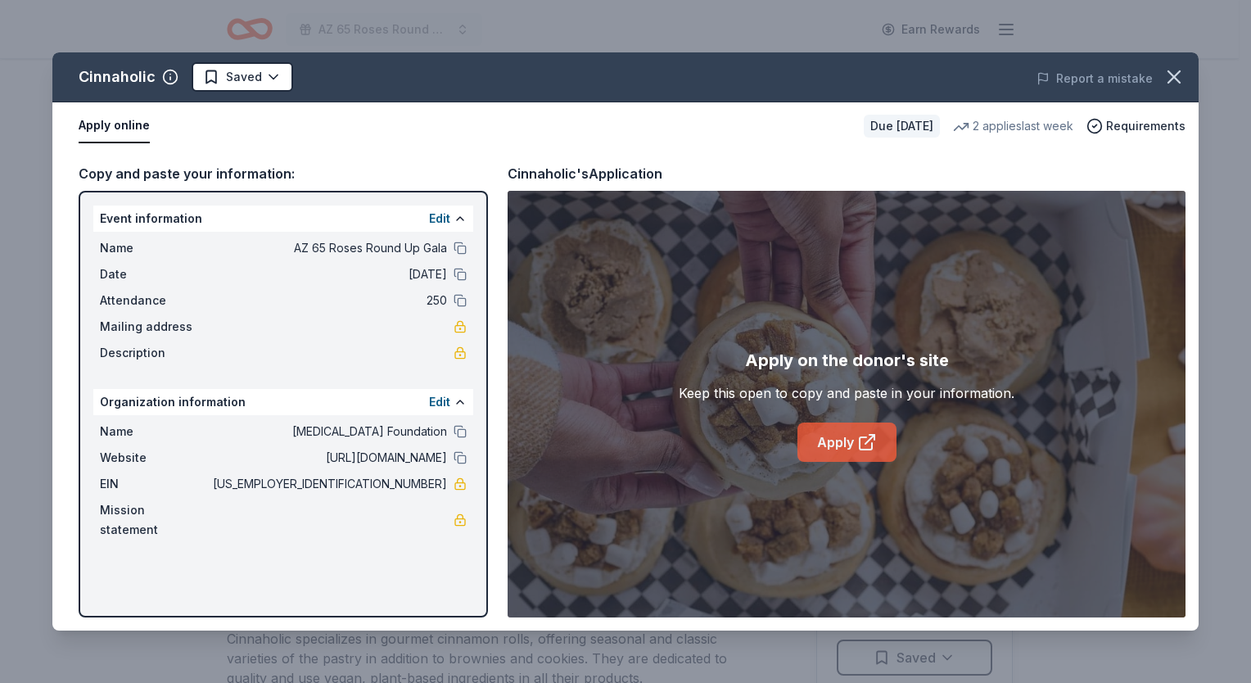
click at [852, 444] on link "Apply" at bounding box center [847, 442] width 99 height 39
click at [1169, 83] on icon "button" at bounding box center [1174, 76] width 11 height 11
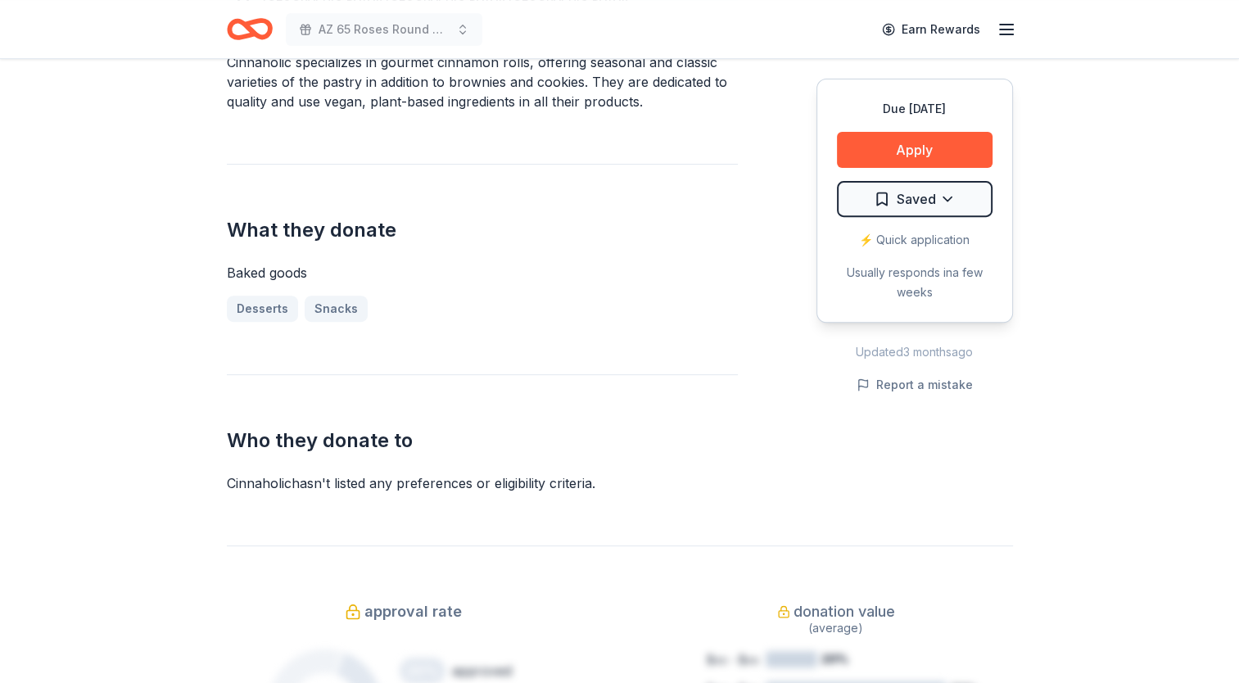
scroll to position [655, 0]
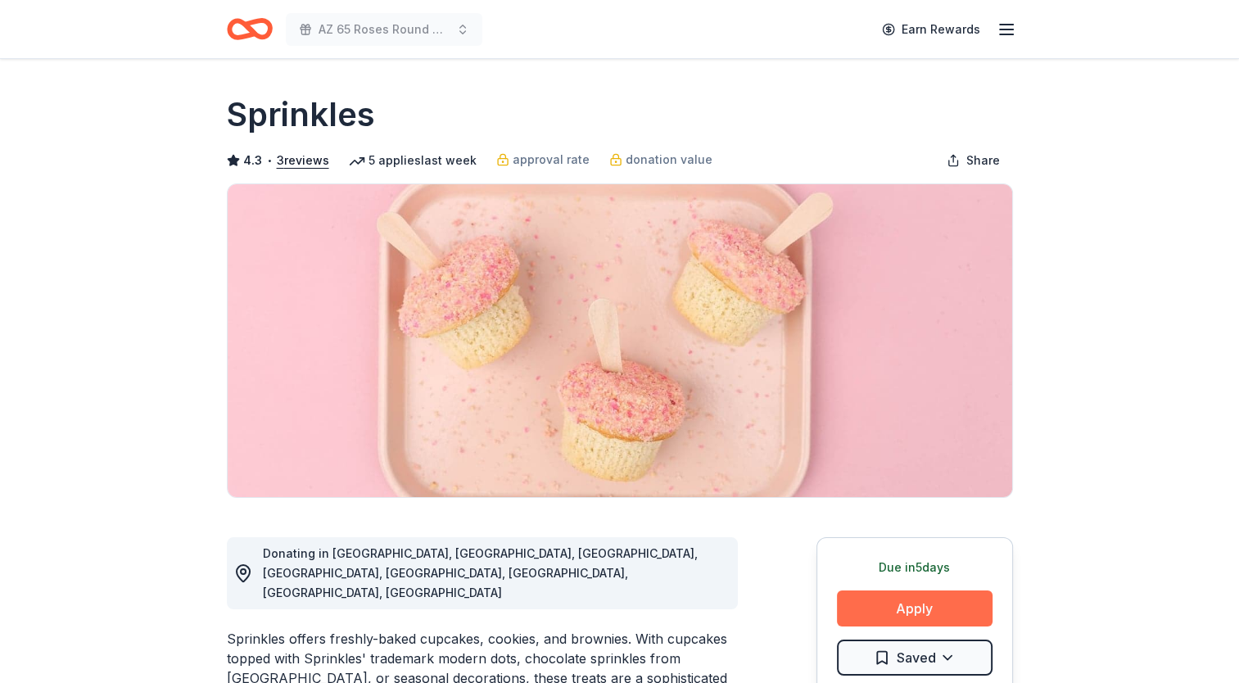
click at [916, 605] on button "Apply" at bounding box center [915, 608] width 156 height 36
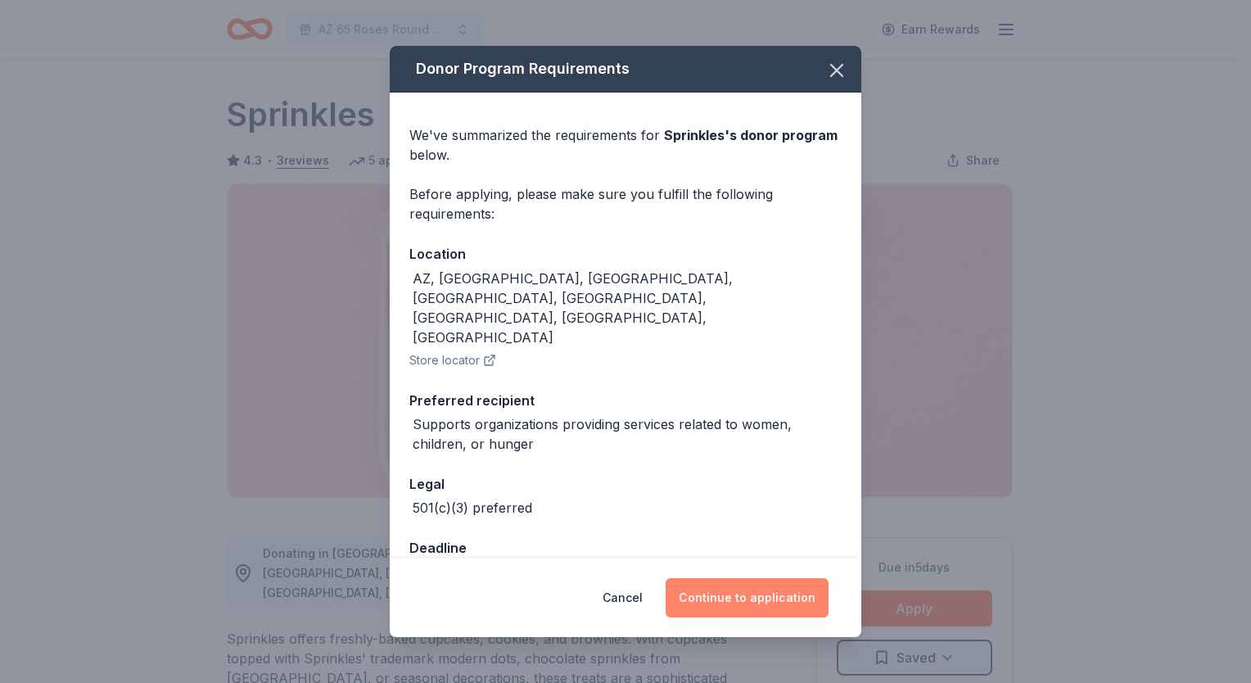
click at [793, 578] on button "Continue to application" at bounding box center [747, 597] width 163 height 39
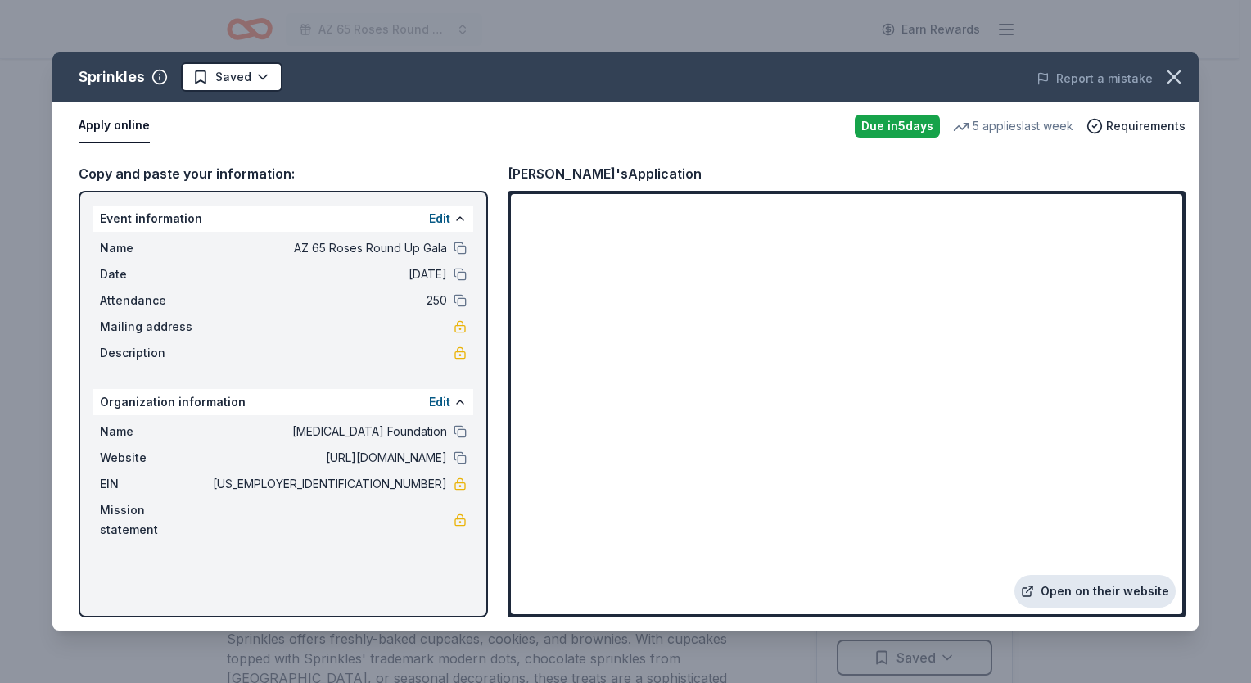
click at [1056, 599] on link "Open on their website" at bounding box center [1095, 591] width 161 height 33
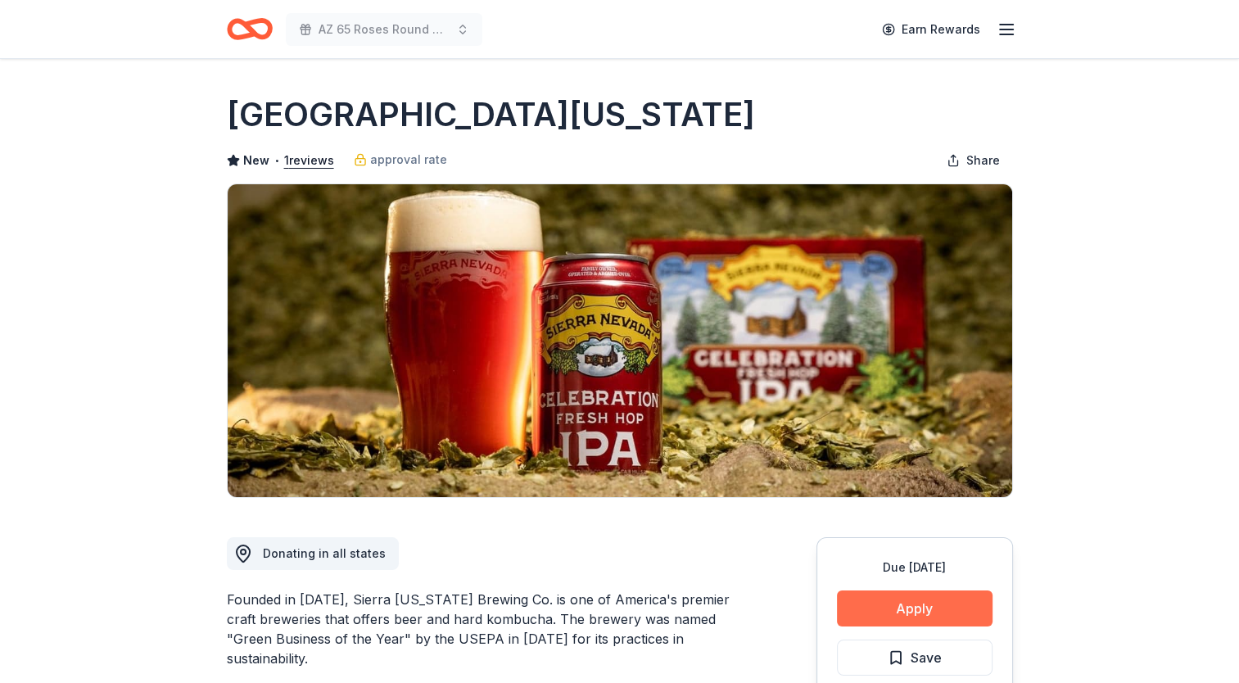
click at [876, 614] on button "Apply" at bounding box center [915, 608] width 156 height 36
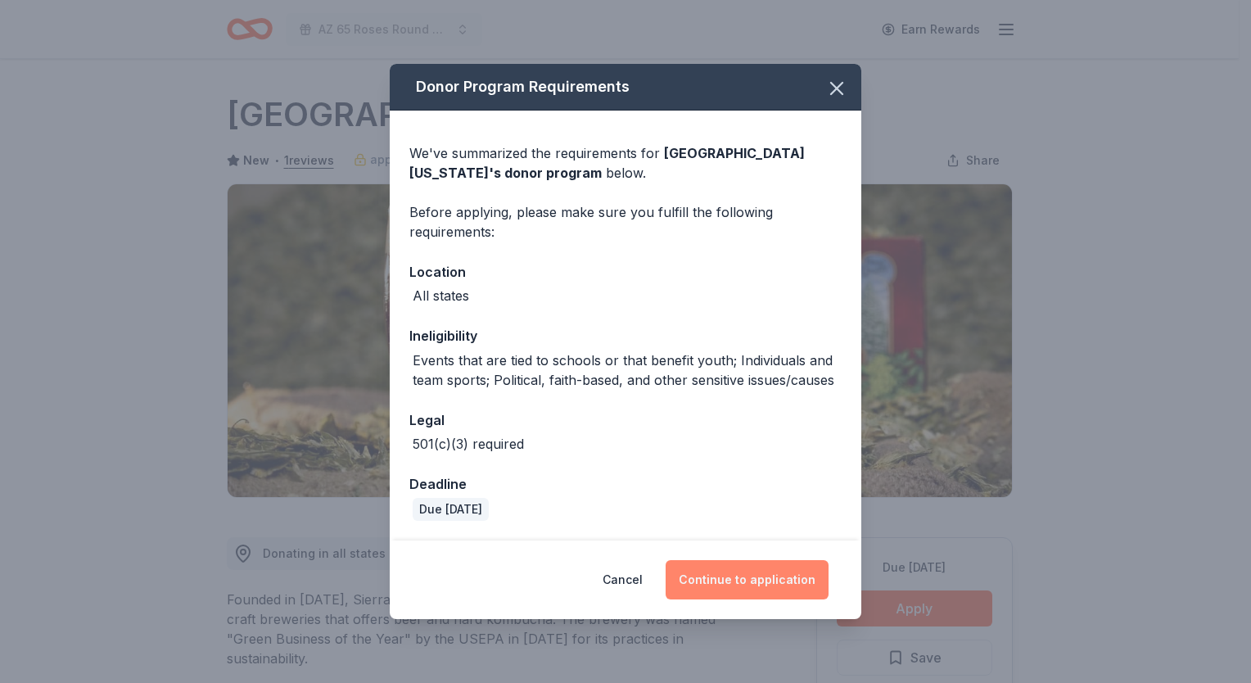
click at [744, 581] on button "Continue to application" at bounding box center [747, 579] width 163 height 39
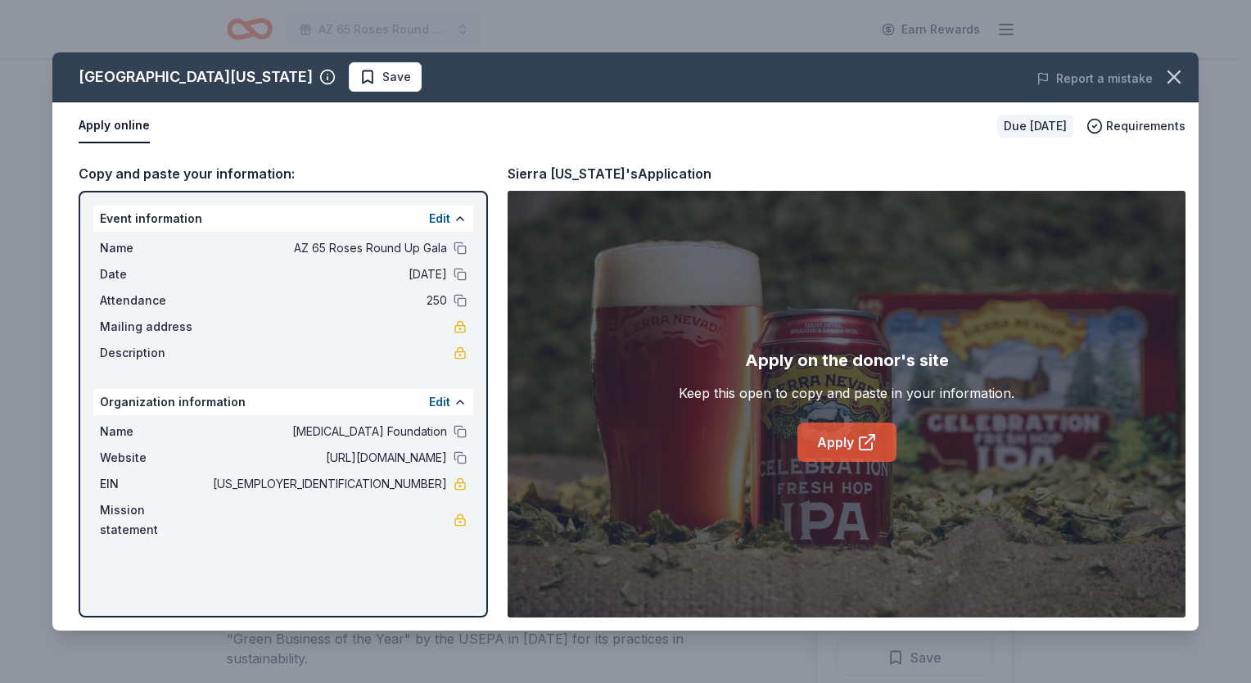
click at [835, 443] on link "Apply" at bounding box center [847, 442] width 99 height 39
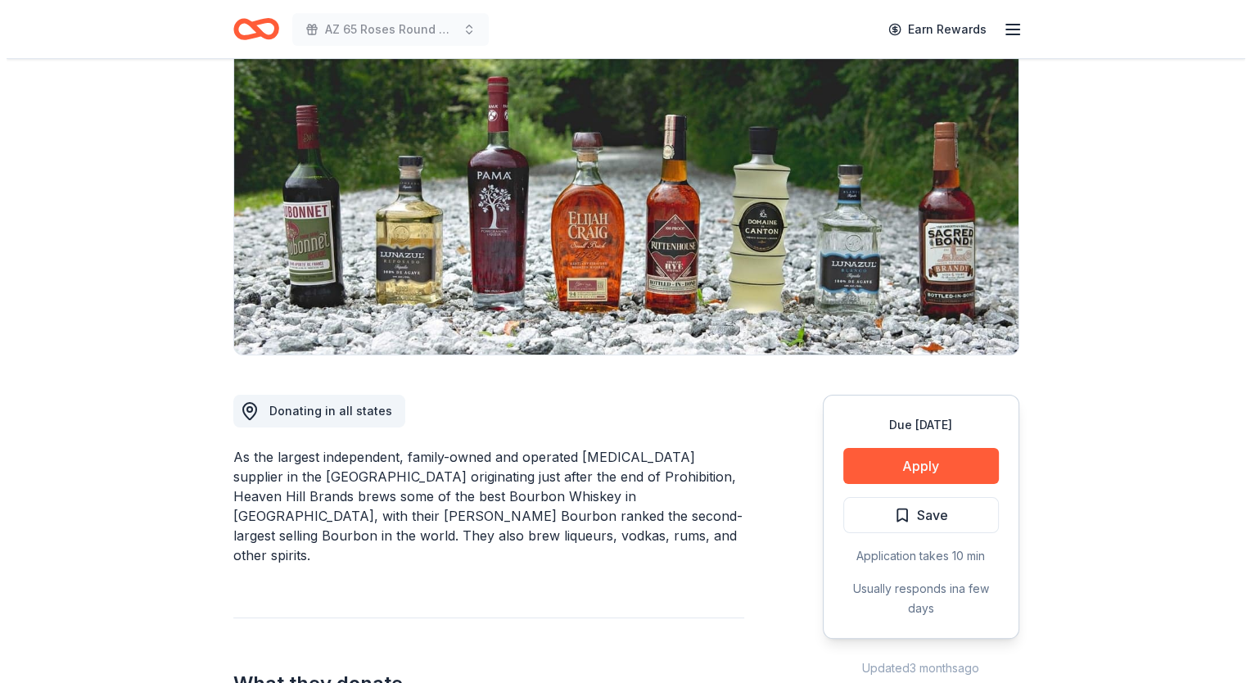
scroll to position [246, 0]
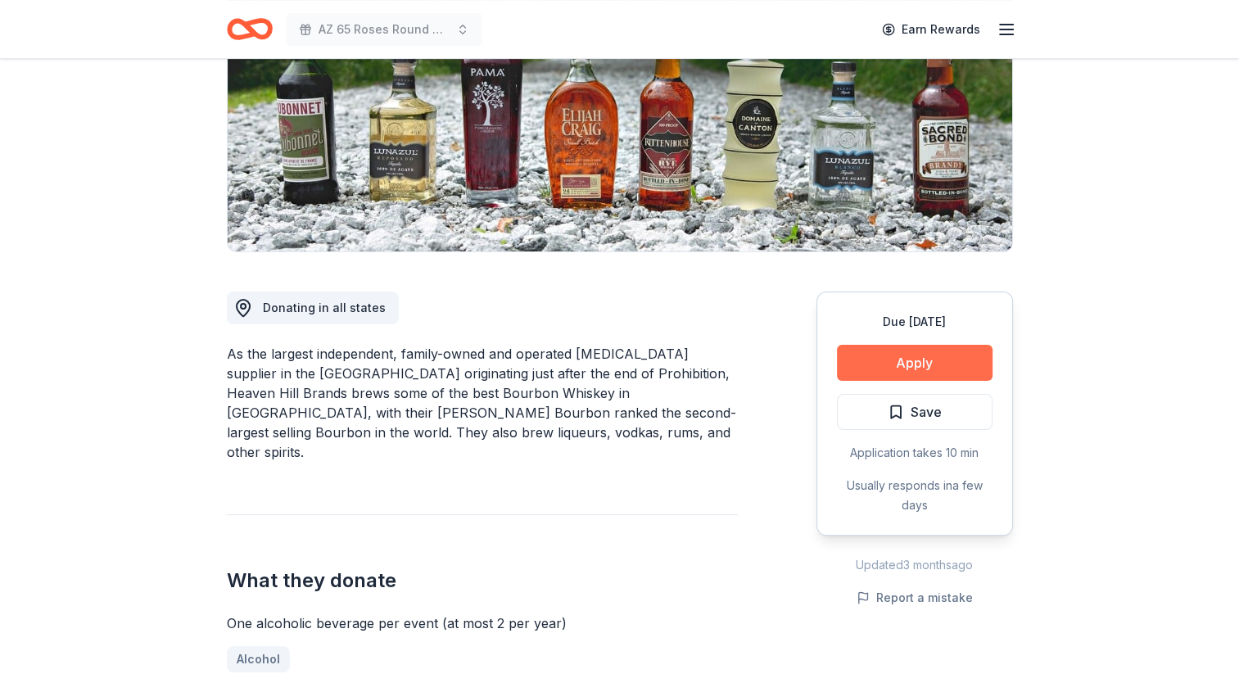
click at [875, 367] on button "Apply" at bounding box center [915, 363] width 156 height 36
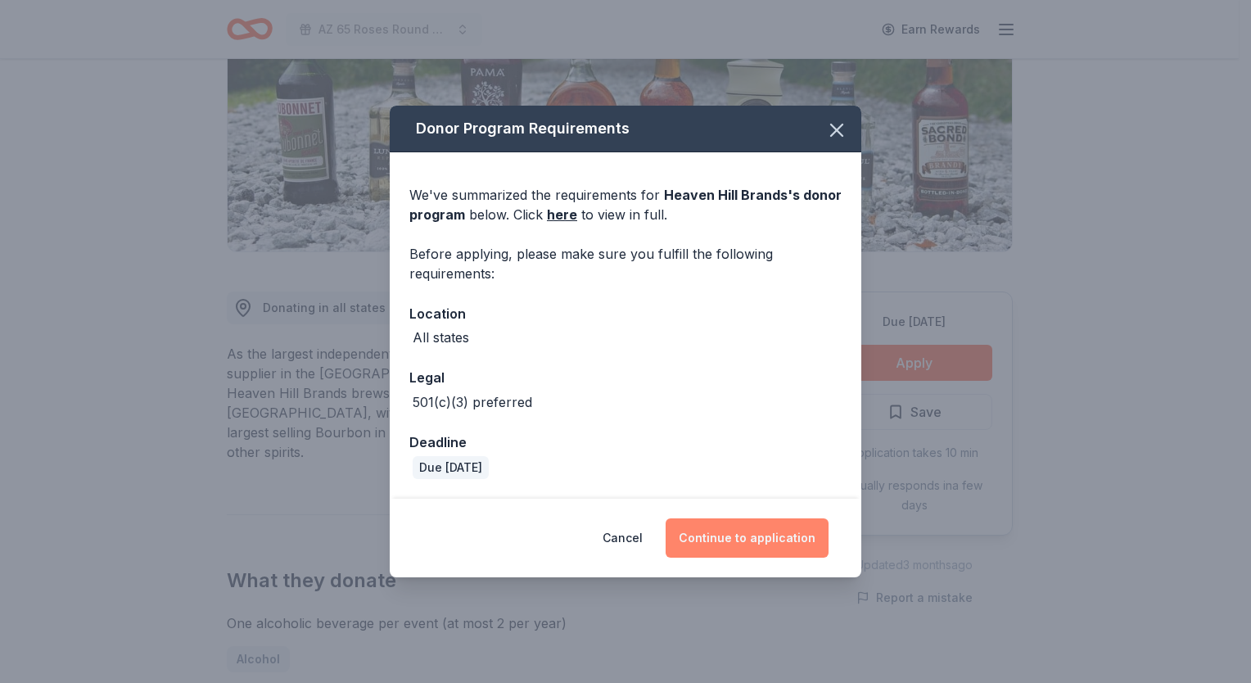
click at [756, 531] on button "Continue to application" at bounding box center [747, 537] width 163 height 39
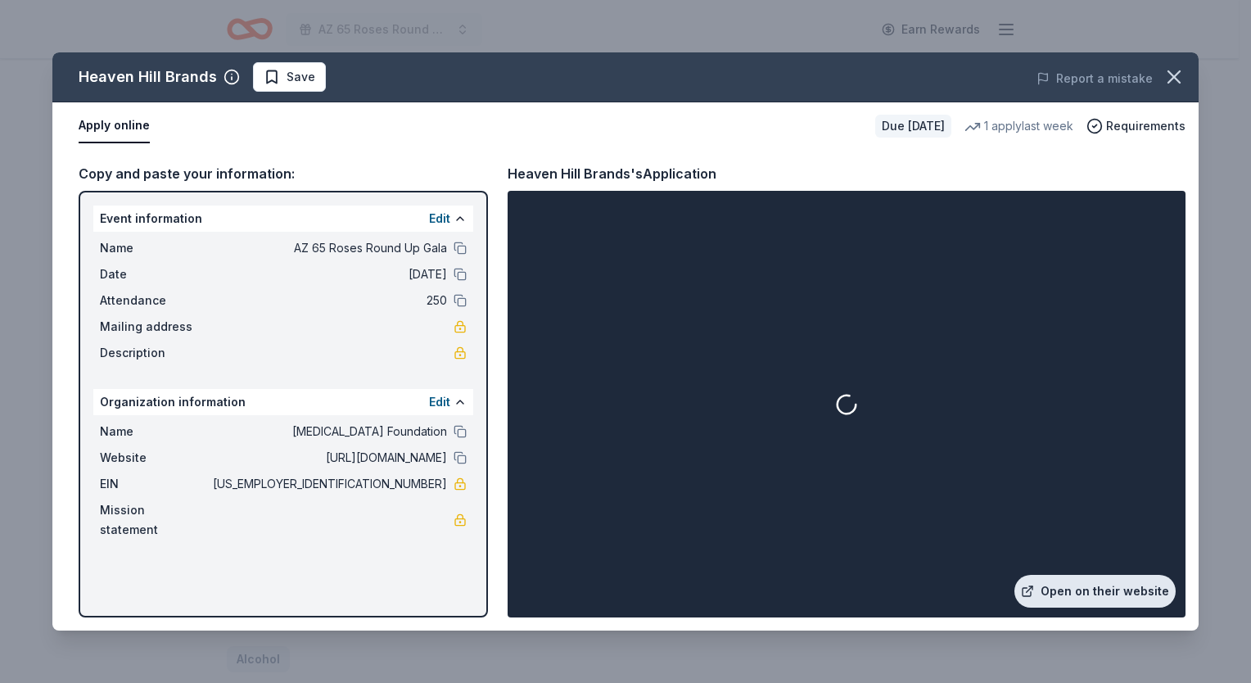
click at [1106, 594] on link "Open on their website" at bounding box center [1095, 591] width 161 height 33
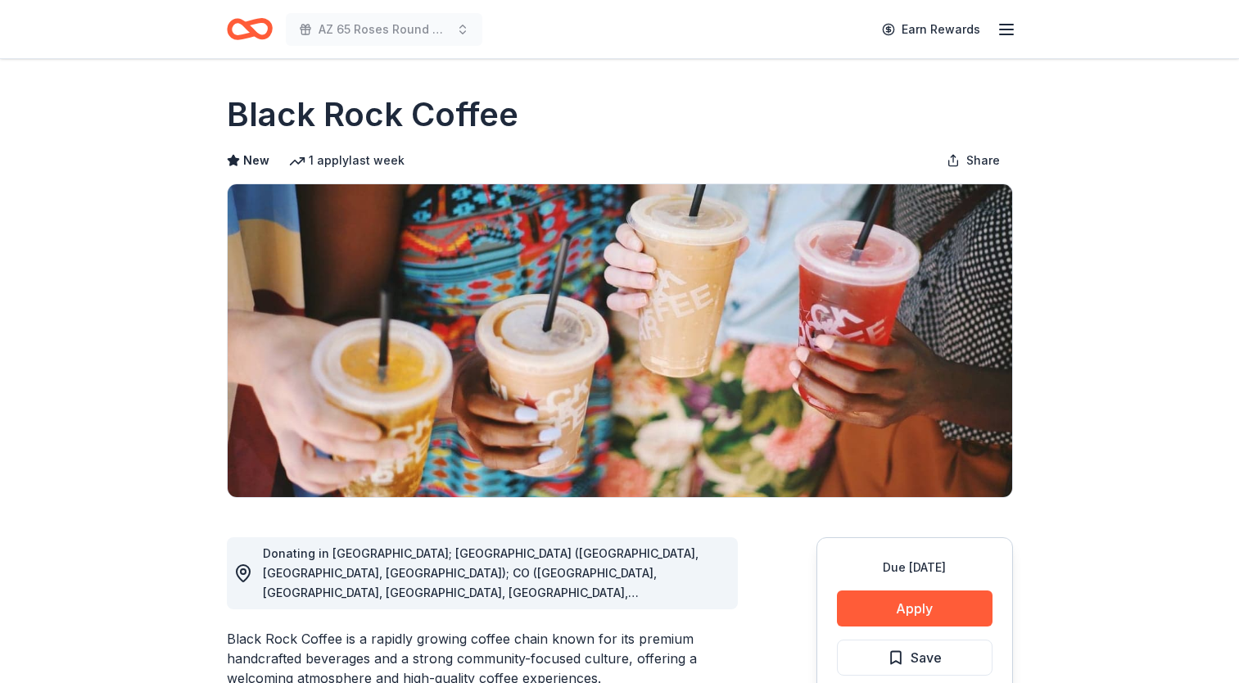
scroll to position [328, 0]
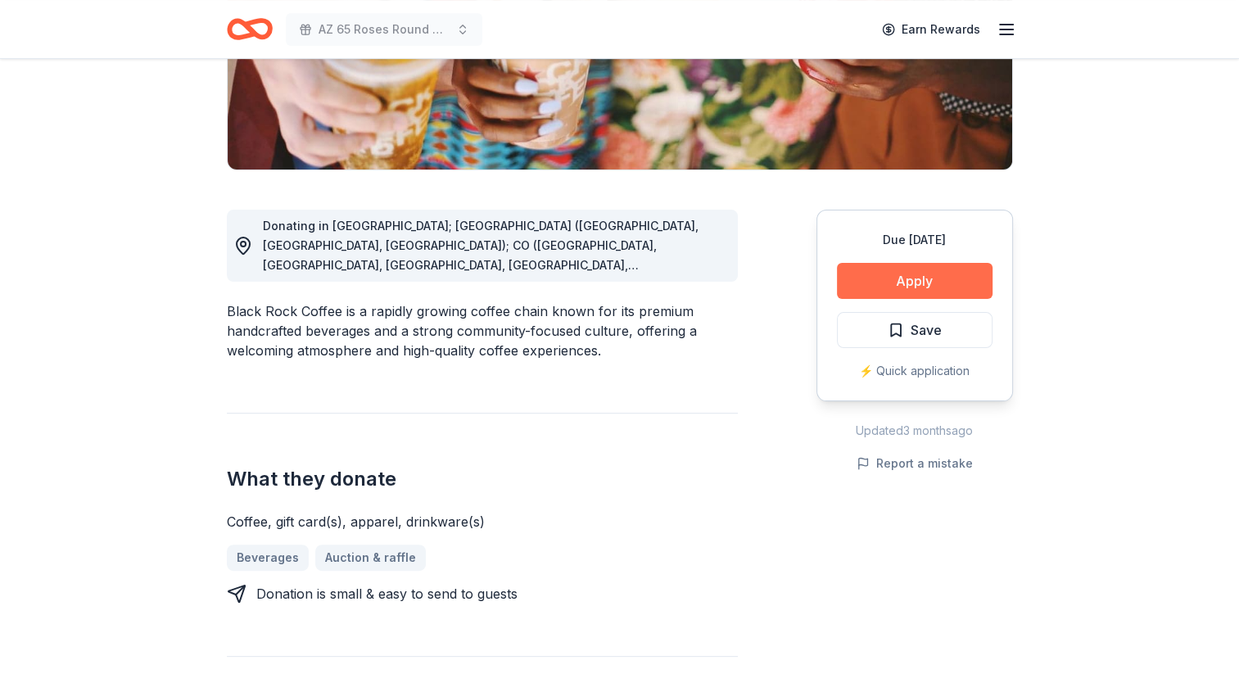
click at [891, 280] on button "Apply" at bounding box center [915, 281] width 156 height 36
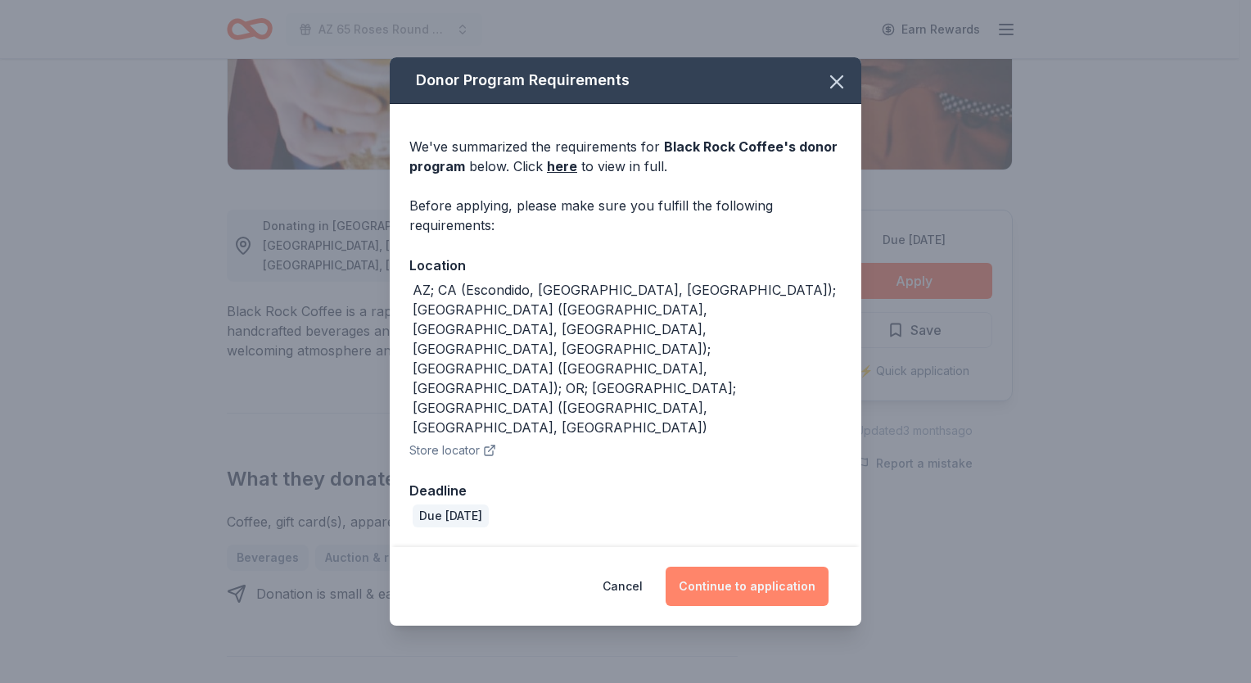
click at [753, 567] on button "Continue to application" at bounding box center [747, 586] width 163 height 39
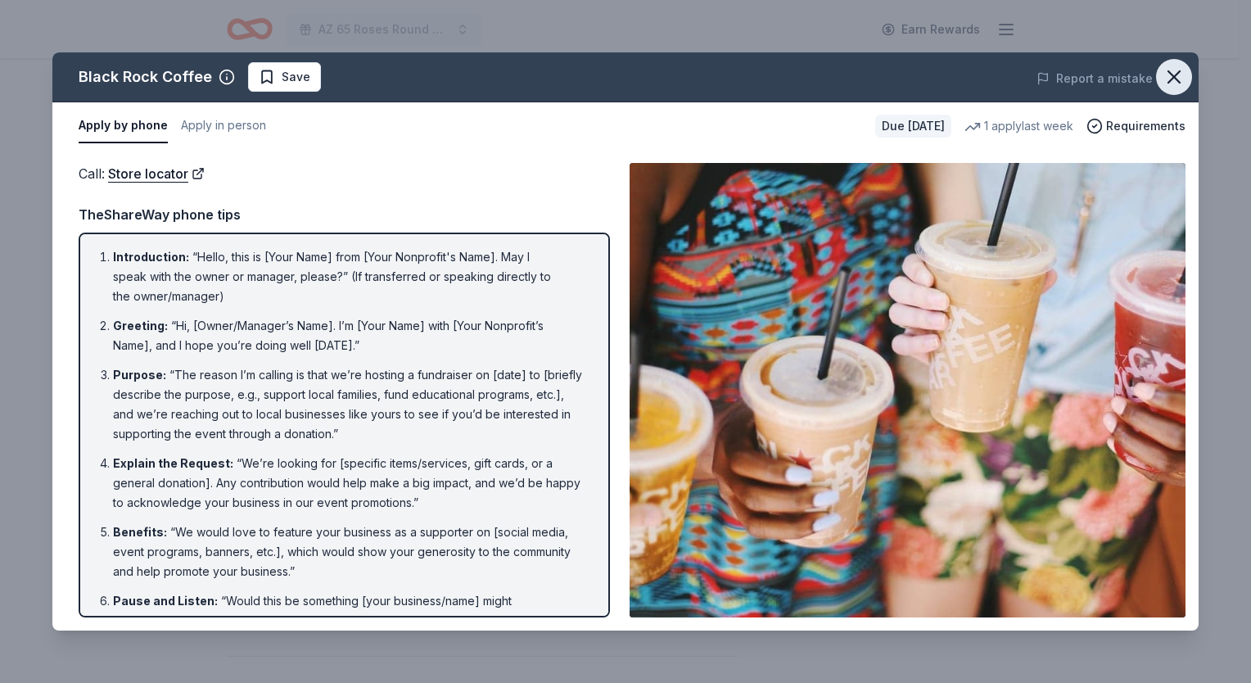
click at [1173, 80] on icon "button" at bounding box center [1174, 77] width 23 height 23
